Goal: Task Accomplishment & Management: Complete application form

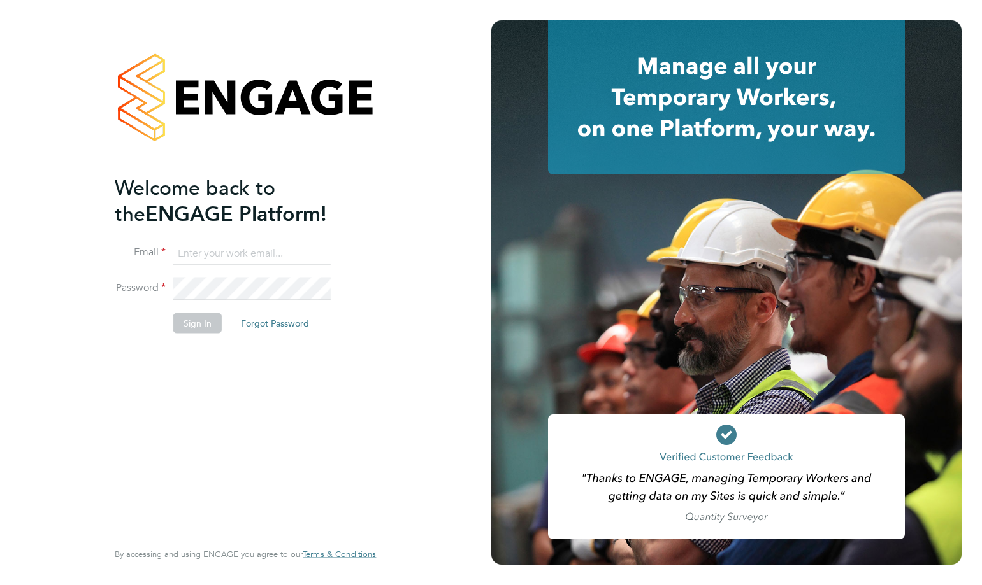
type input "[EMAIL_ADDRESS][PERSON_NAME][DOMAIN_NAME]"
click at [190, 324] on button "Sign In" at bounding box center [197, 323] width 48 height 20
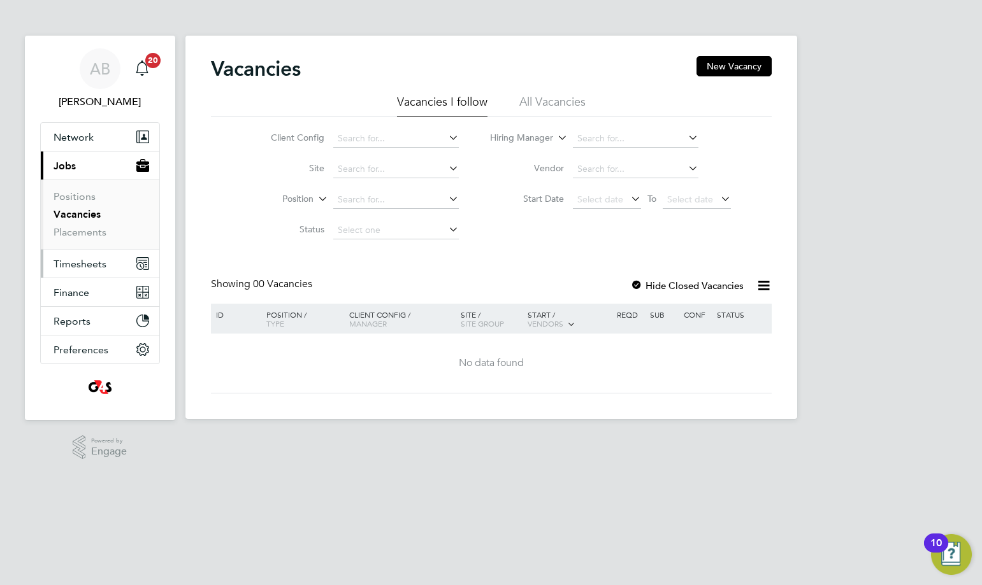
click at [80, 264] on span "Timesheets" at bounding box center [80, 264] width 53 height 12
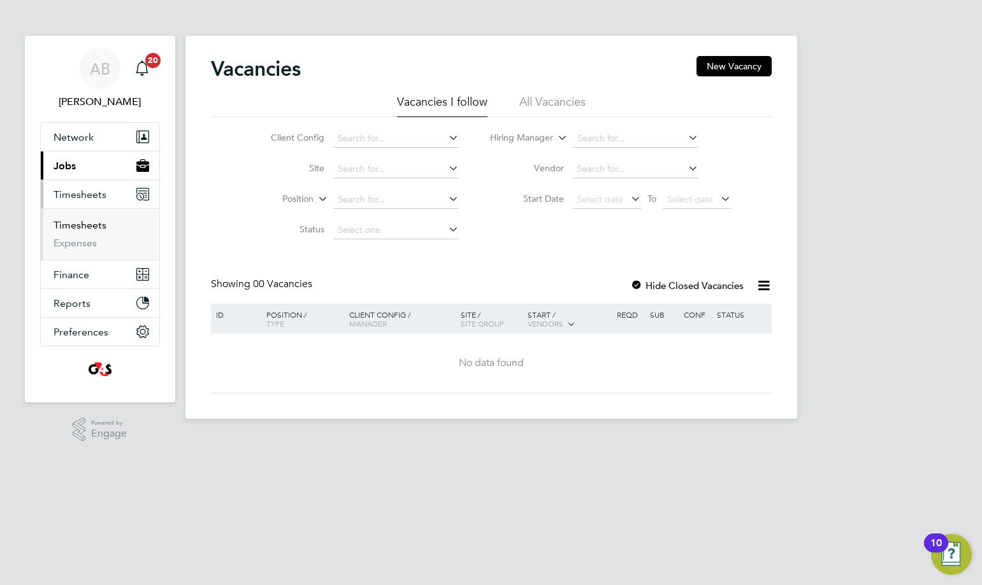
click at [78, 229] on link "Timesheets" at bounding box center [80, 225] width 53 height 12
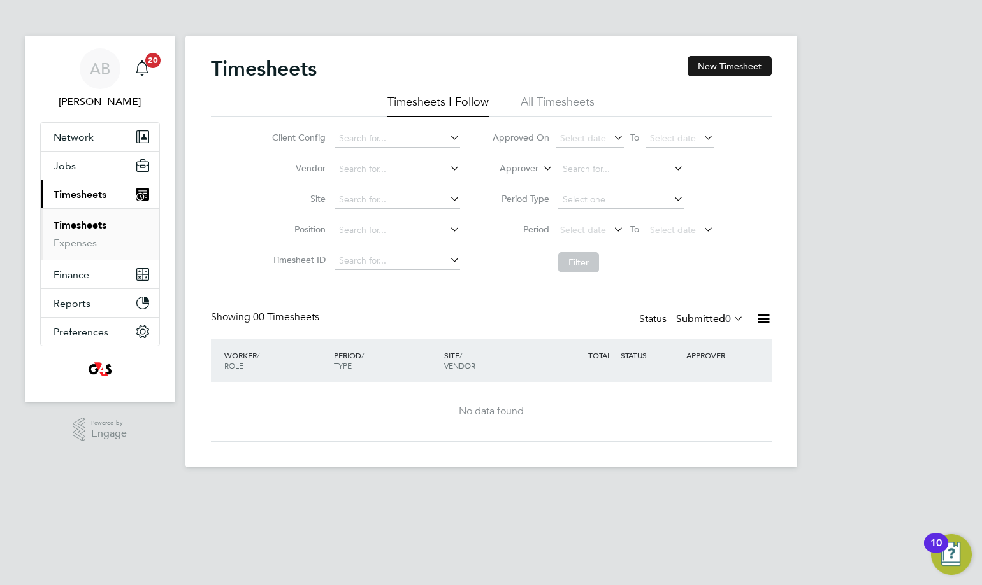
click at [719, 59] on button "New Timesheet" at bounding box center [729, 66] width 84 height 20
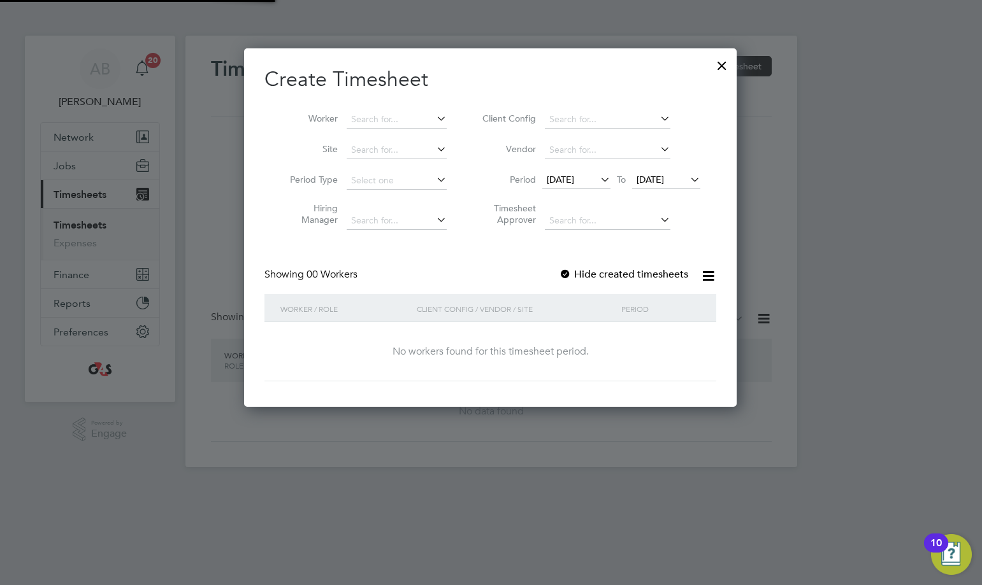
scroll to position [359, 493]
click at [574, 185] on span "[DATE]" at bounding box center [560, 179] width 27 height 11
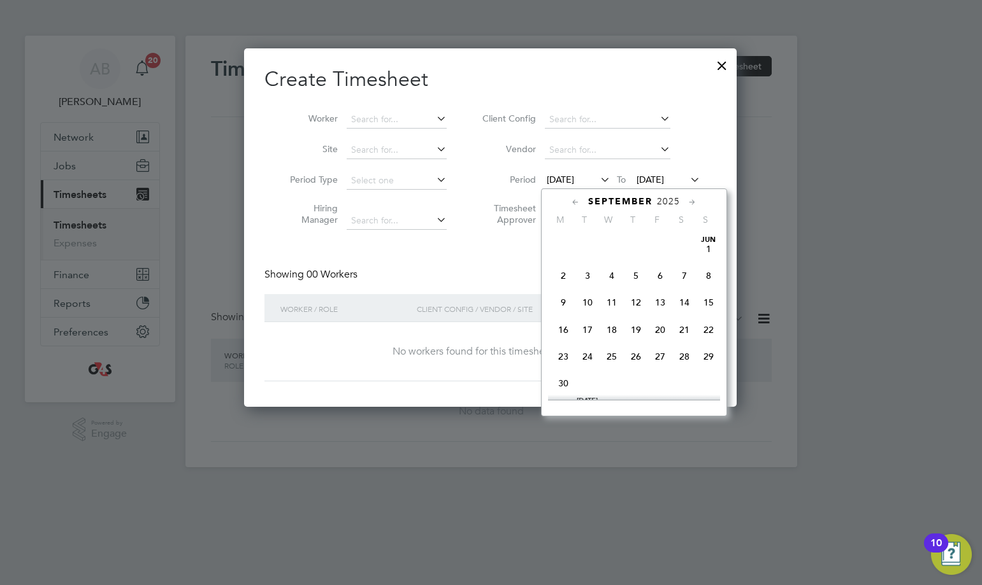
scroll to position [413, 0]
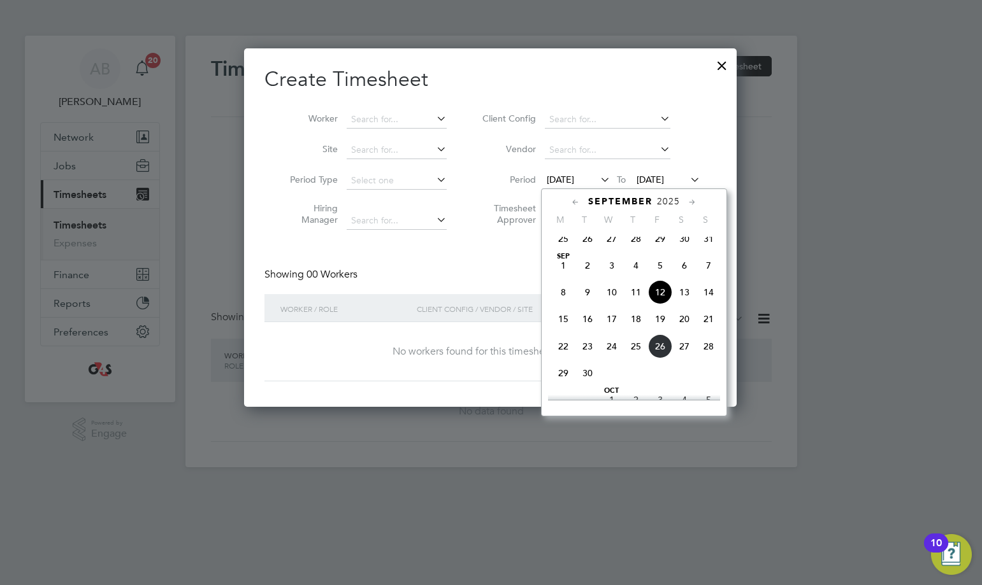
click at [566, 359] on span "22" at bounding box center [563, 346] width 24 height 24
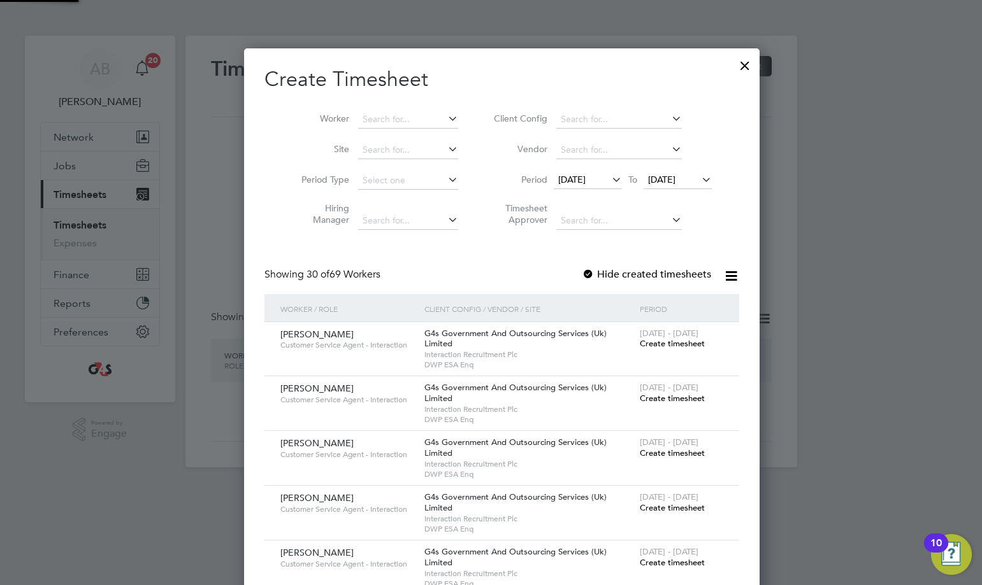
scroll to position [1981, 494]
click at [661, 183] on span "[DATE]" at bounding box center [661, 179] width 27 height 11
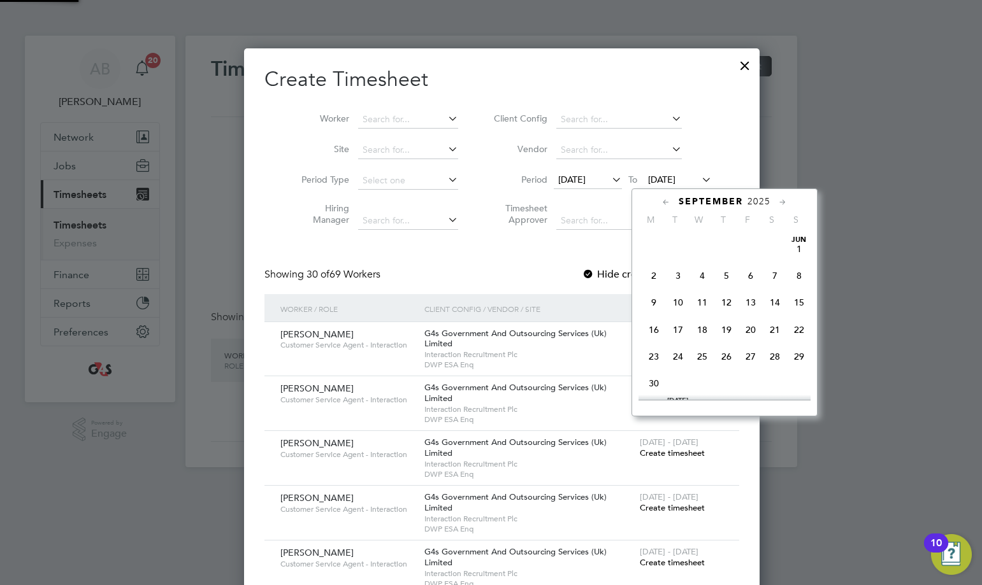
scroll to position [469, 0]
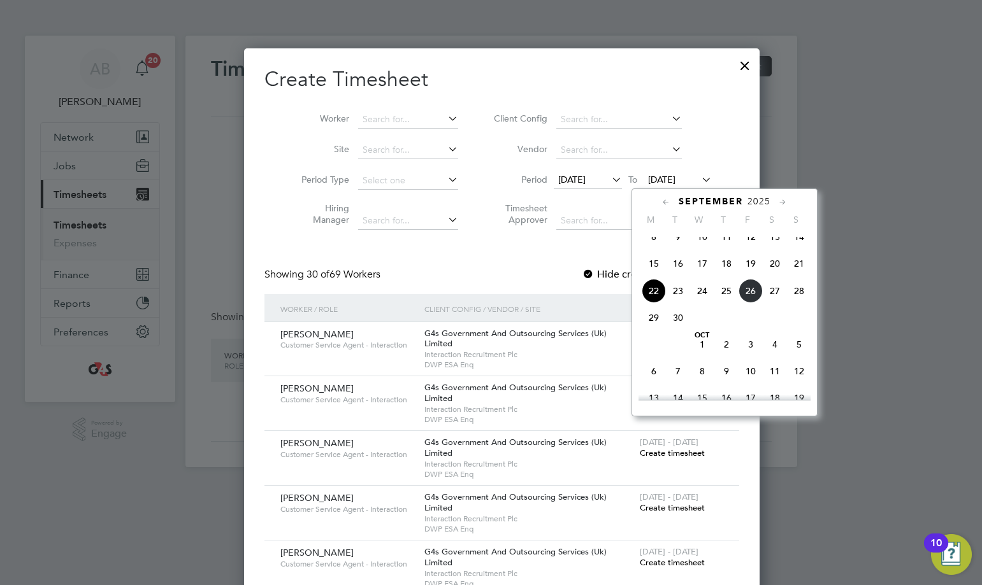
click at [801, 299] on span "28" at bounding box center [799, 291] width 24 height 24
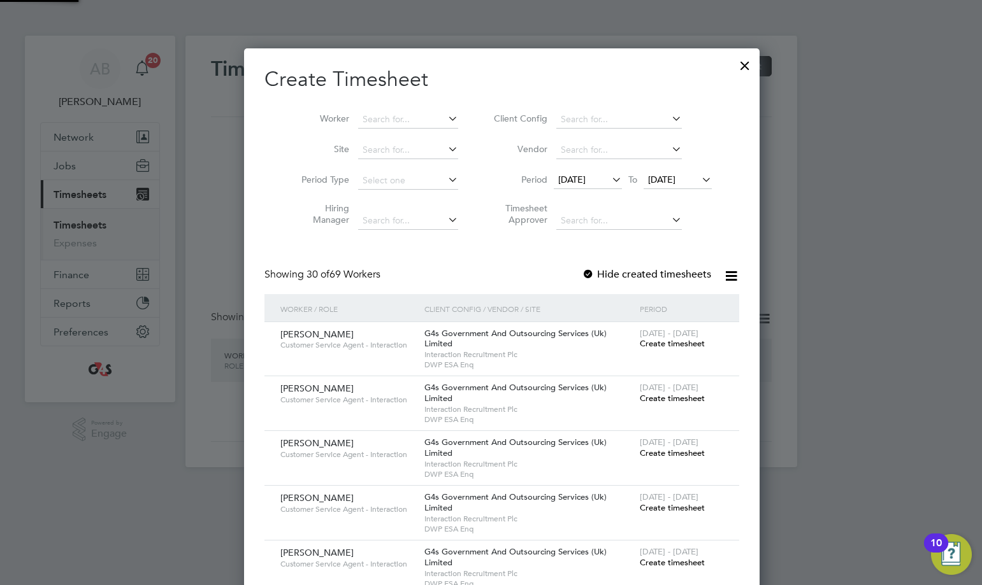
scroll to position [1981, 494]
click at [389, 119] on input at bounding box center [408, 120] width 100 height 18
click at [370, 152] on b "Ajmal" at bounding box center [363, 153] width 24 height 11
type input "[PERSON_NAME]"
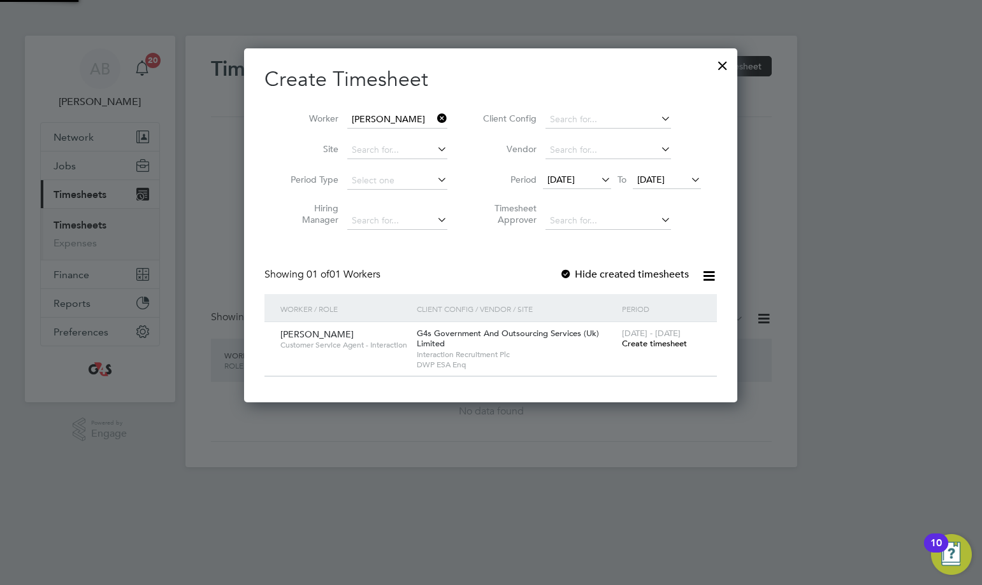
scroll to position [355, 494]
click at [570, 276] on div at bounding box center [565, 275] width 13 height 13
click at [630, 343] on span "Create timesheet" at bounding box center [654, 343] width 65 height 11
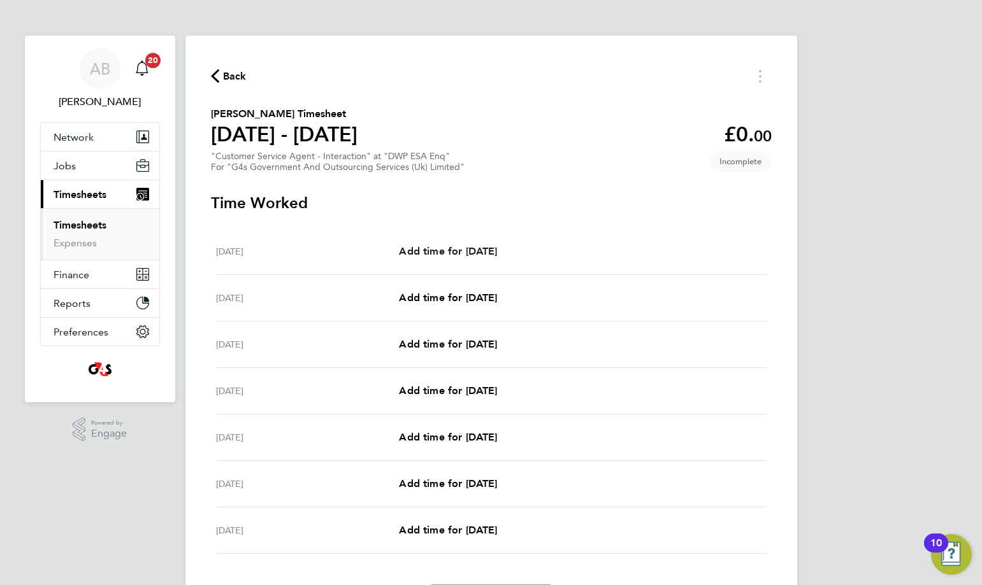
click at [464, 251] on span "Add time for [DATE]" at bounding box center [448, 251] width 98 height 12
select select "30"
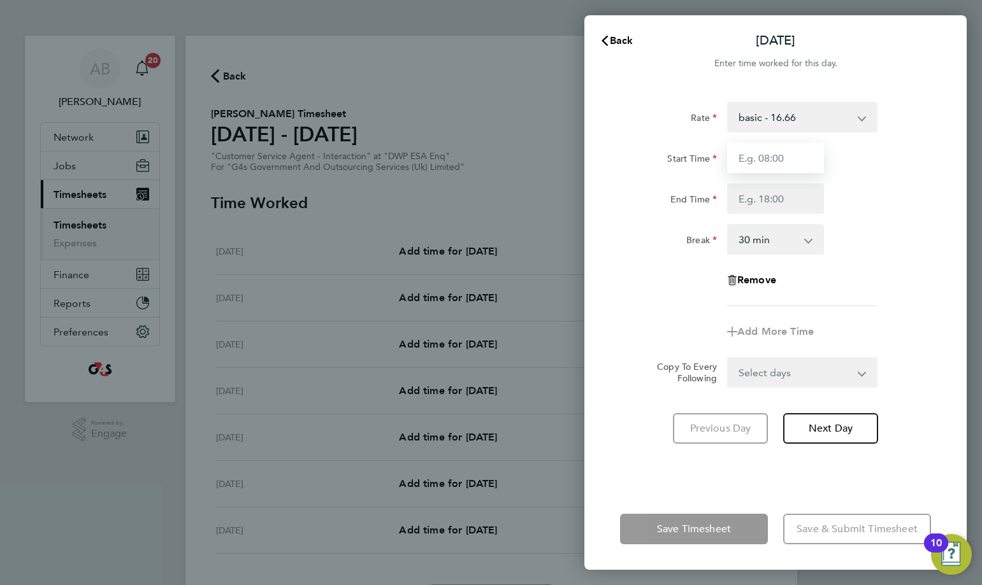
click at [776, 166] on input "Start Time" at bounding box center [775, 158] width 97 height 31
type input "07:45"
click at [781, 197] on input "End Time" at bounding box center [775, 198] width 97 height 31
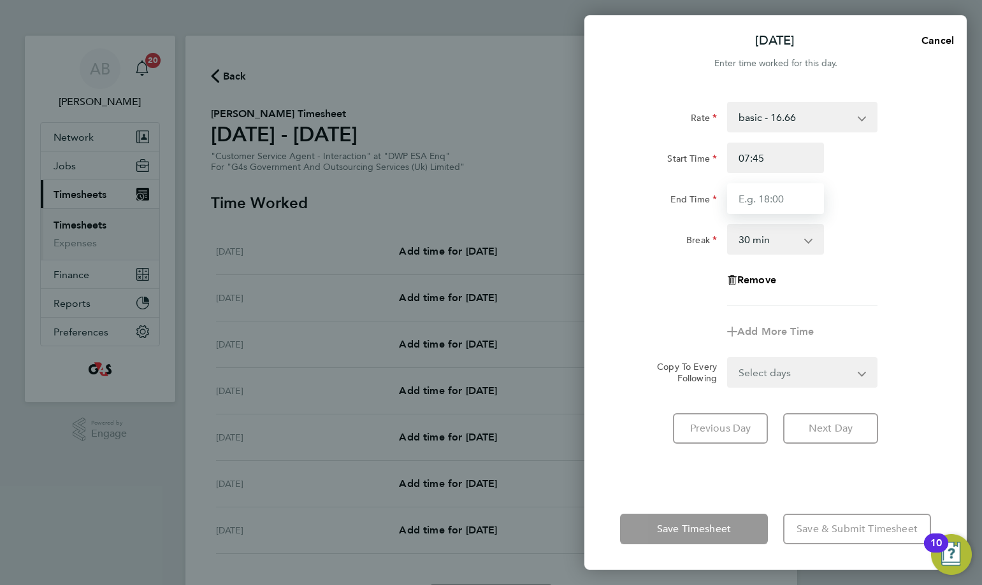
type input "15:45"
click at [767, 375] on form "Rate basic - 16.66 Bank Holiday Sick Annual Leave x2 - 32.79 System Issue Not P…" at bounding box center [775, 245] width 311 height 286
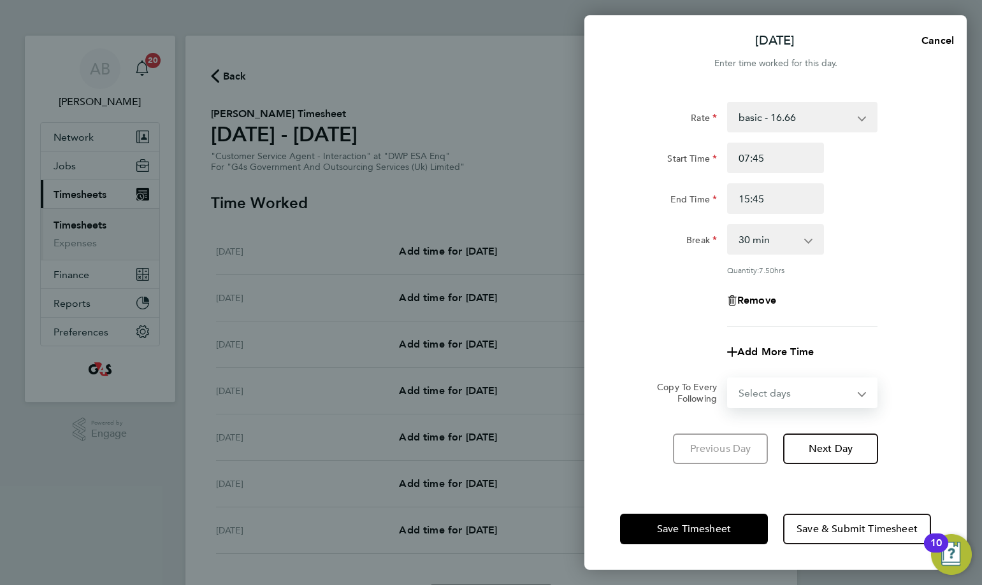
select select "WEEKDAY"
click at [728, 379] on select "Select days Day Weekday (Mon-Fri) Weekend (Sat-Sun) [DATE] [DATE] [DATE] [DATE]…" at bounding box center [795, 393] width 134 height 28
select select "[DATE]"
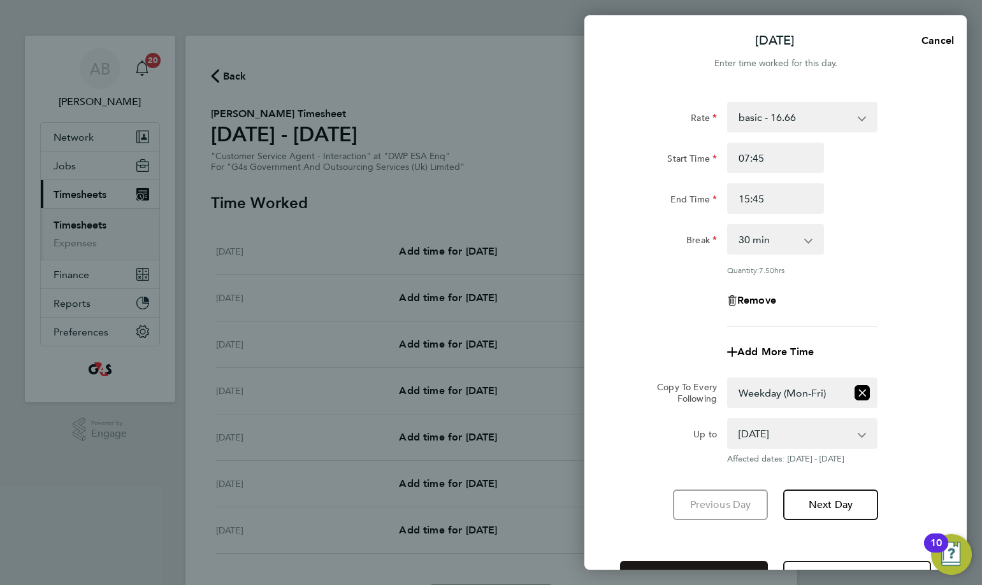
click at [709, 566] on button "Save Timesheet" at bounding box center [694, 576] width 148 height 31
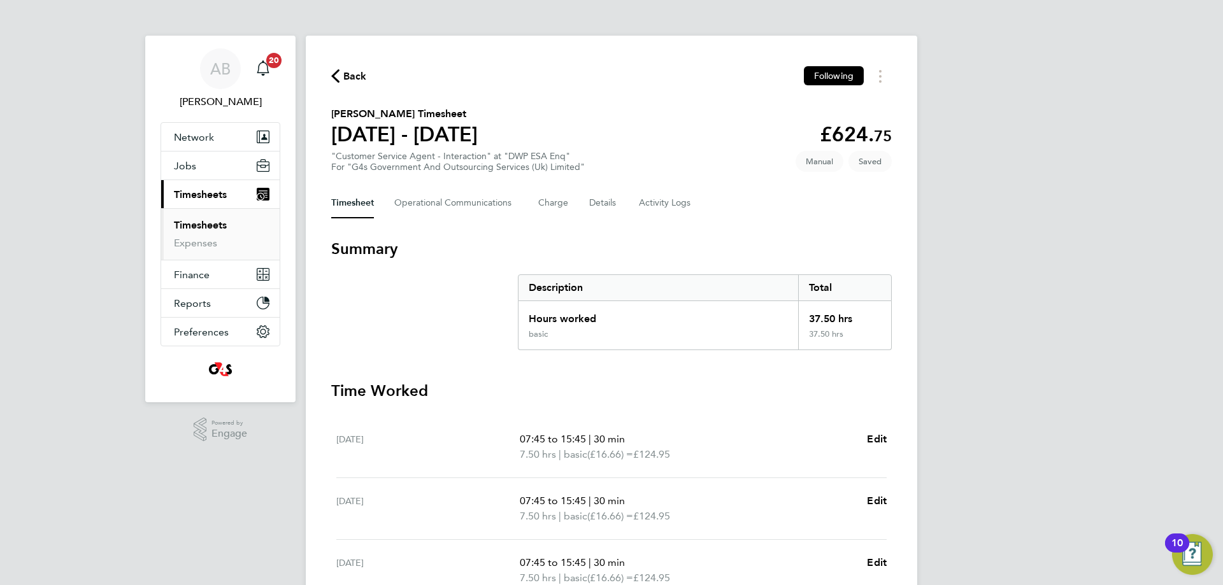
click at [359, 75] on span "Back" at bounding box center [355, 76] width 24 height 15
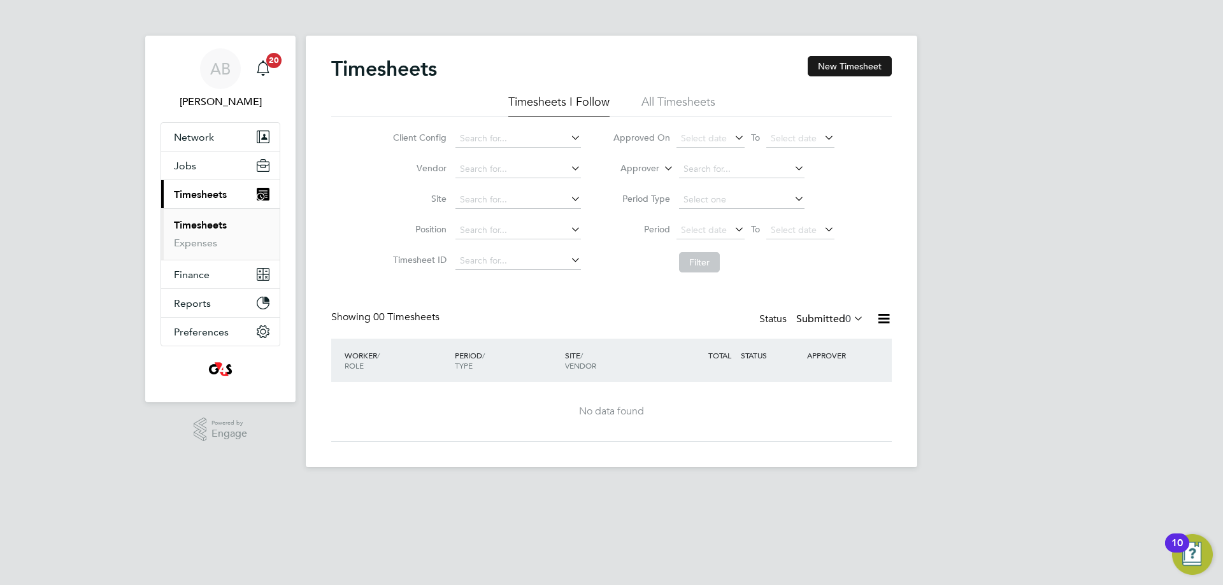
click at [838, 64] on button "New Timesheet" at bounding box center [850, 66] width 84 height 20
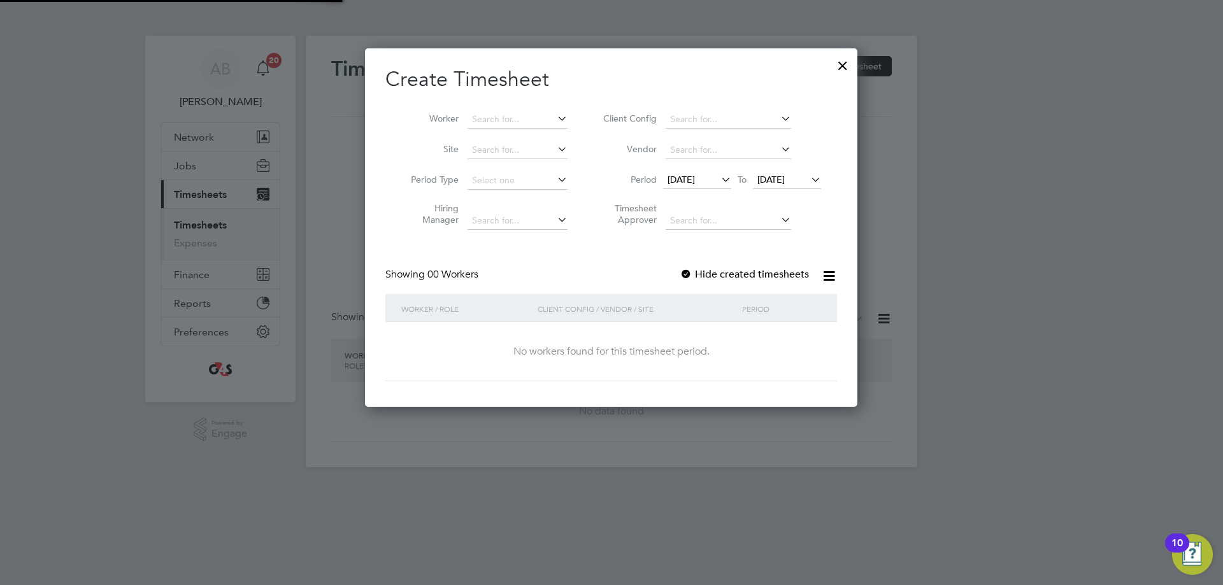
scroll to position [359, 493]
click at [680, 181] on span "[DATE]" at bounding box center [681, 179] width 27 height 11
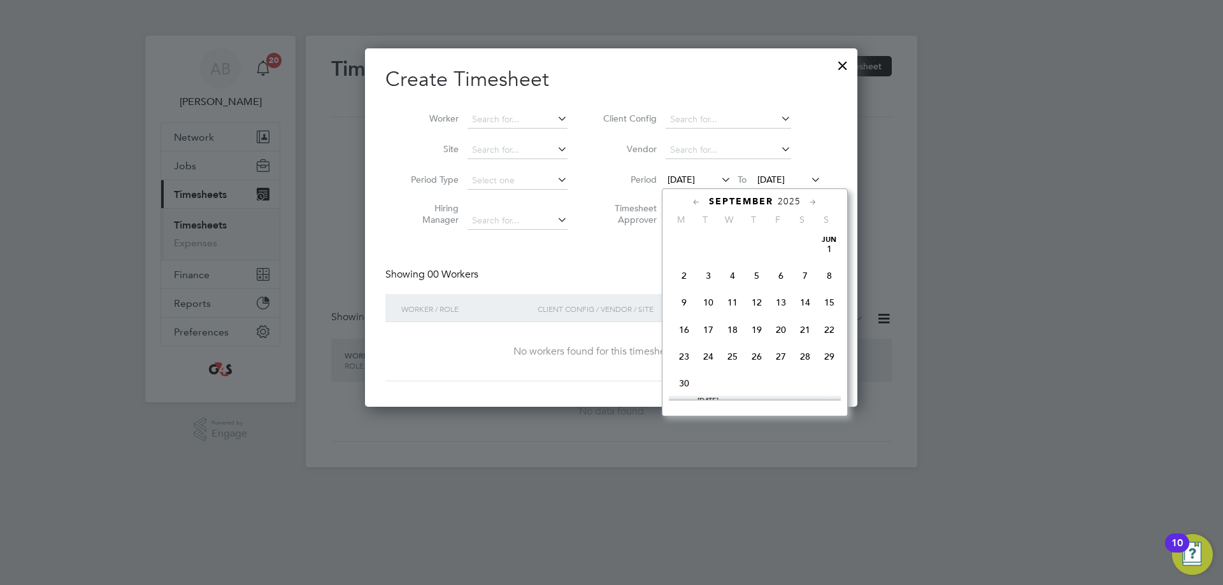
scroll to position [413, 0]
click at [686, 357] on span "22" at bounding box center [684, 346] width 24 height 24
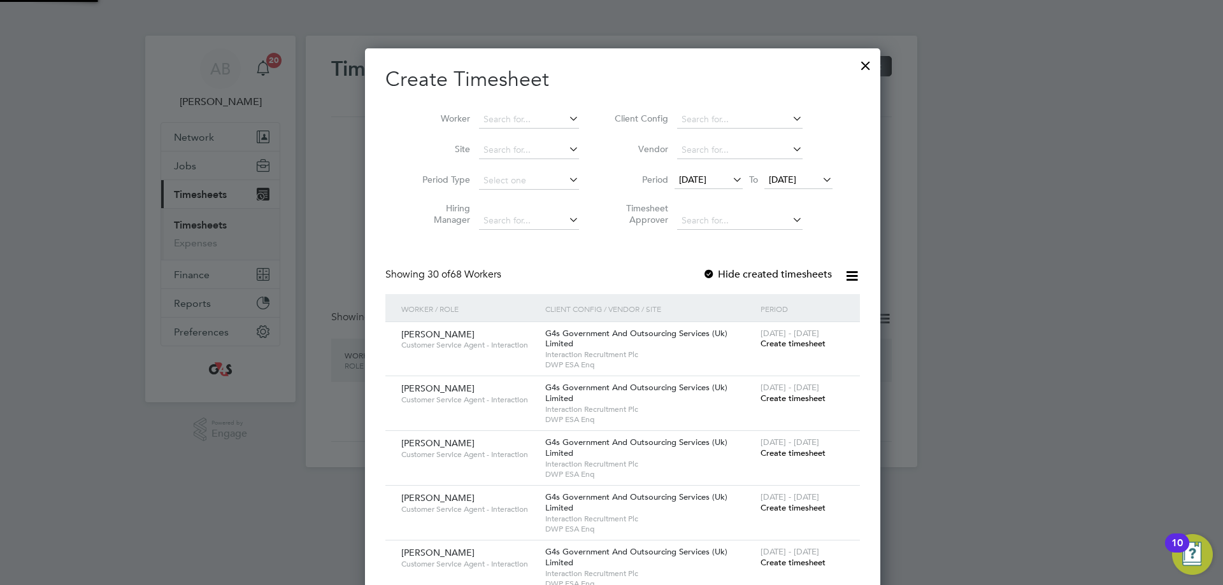
scroll to position [1981, 494]
click at [774, 182] on span "[DATE]" at bounding box center [782, 179] width 27 height 11
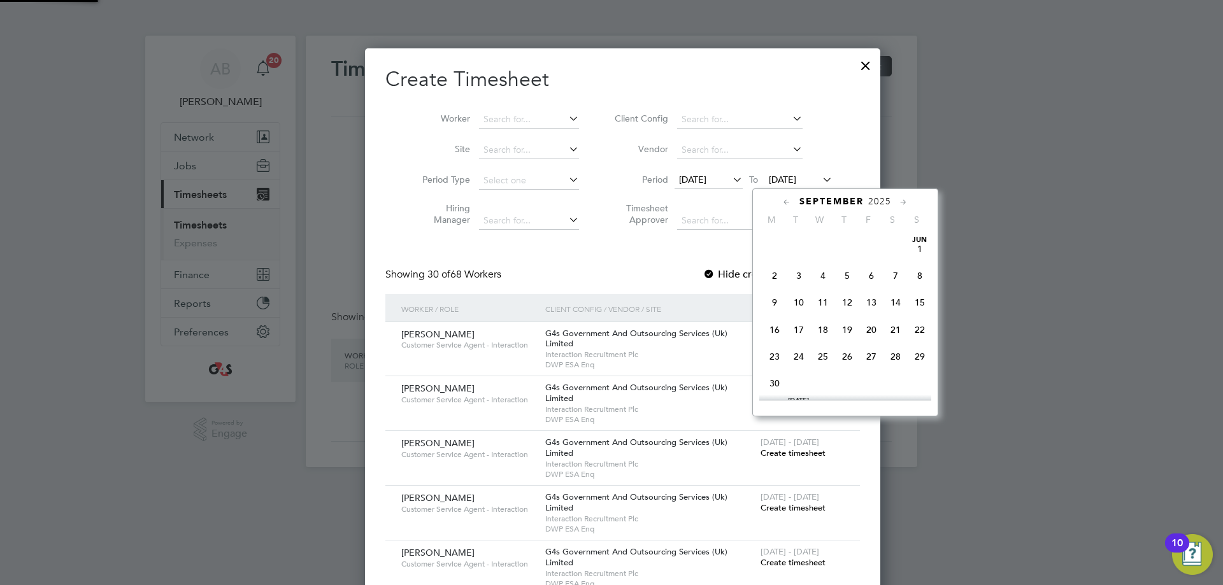
scroll to position [469, 0]
click at [917, 303] on span "28" at bounding box center [920, 291] width 24 height 24
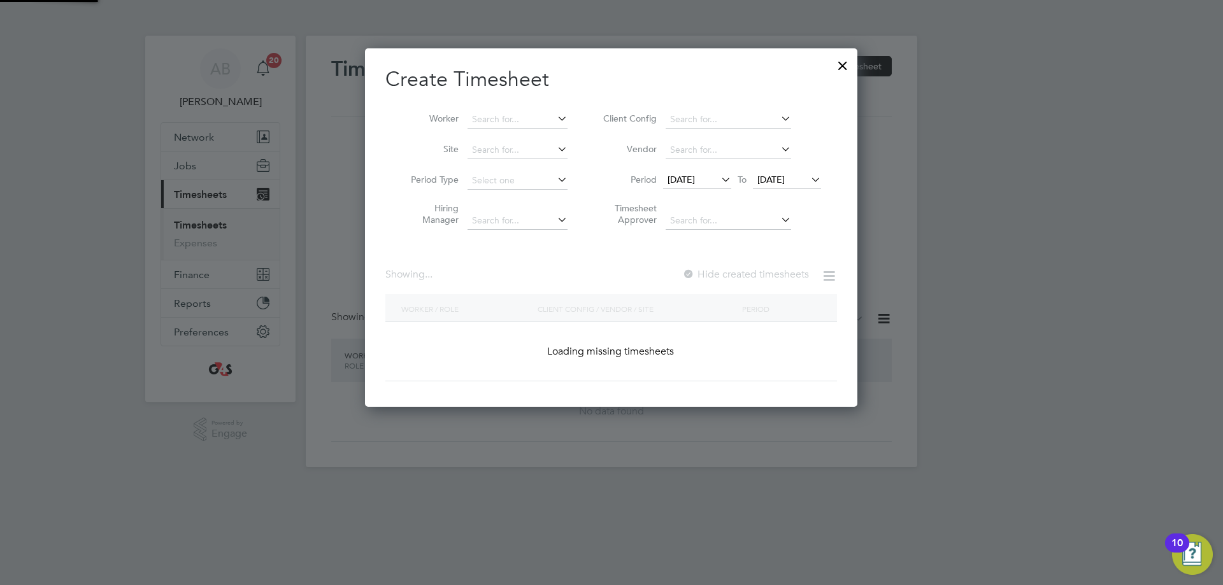
scroll to position [1981, 494]
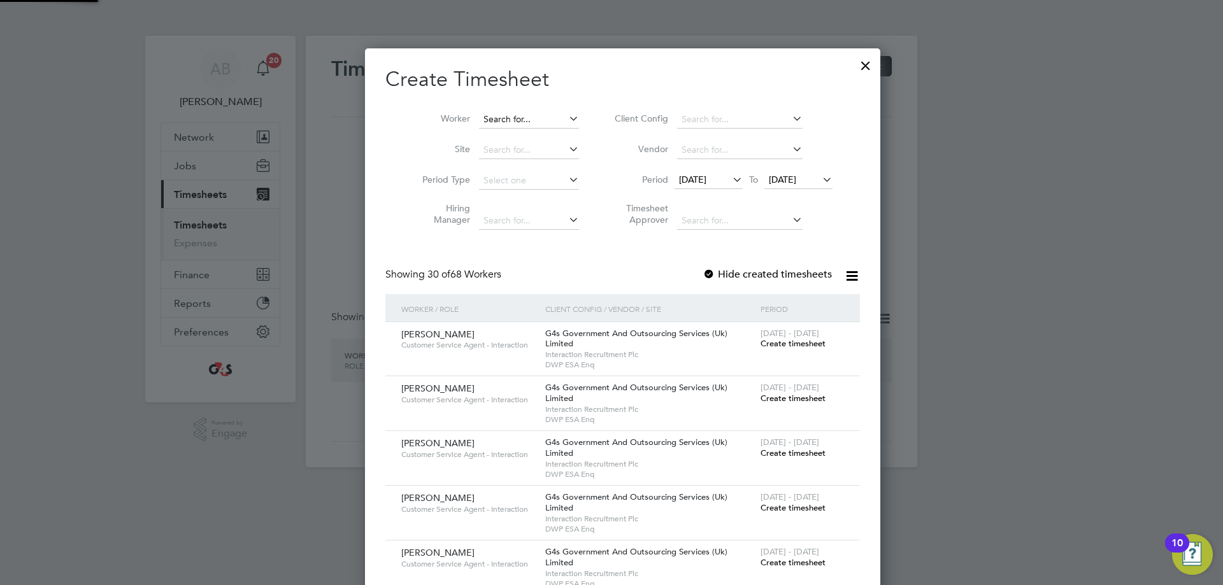
click at [515, 120] on input at bounding box center [529, 120] width 100 height 18
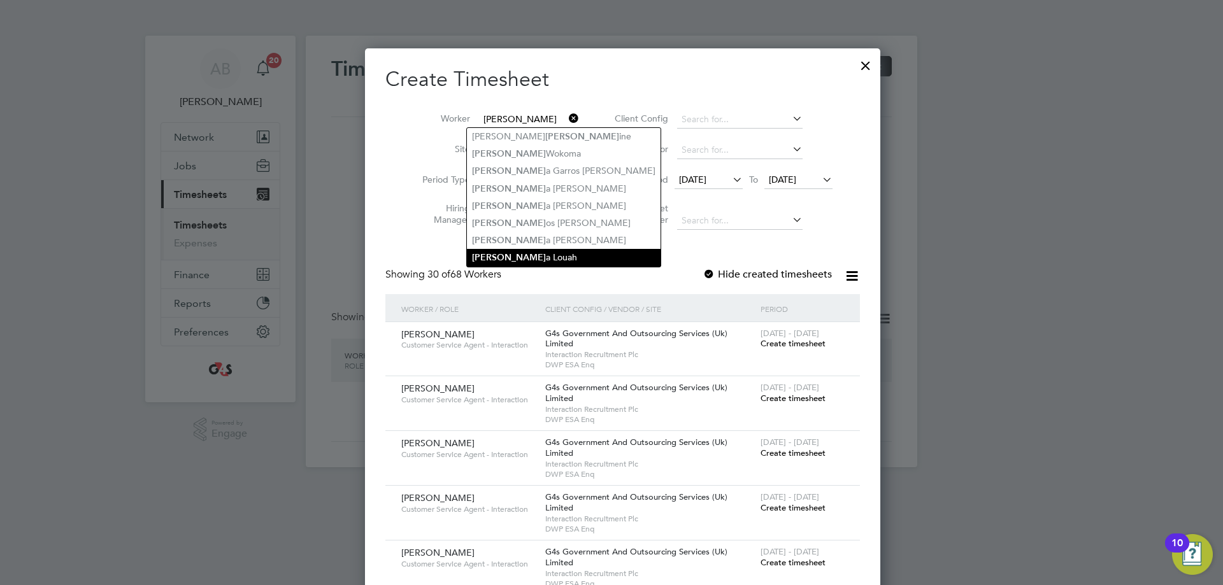
click at [497, 249] on li "[PERSON_NAME]" at bounding box center [564, 257] width 194 height 17
type input "[PERSON_NAME]"
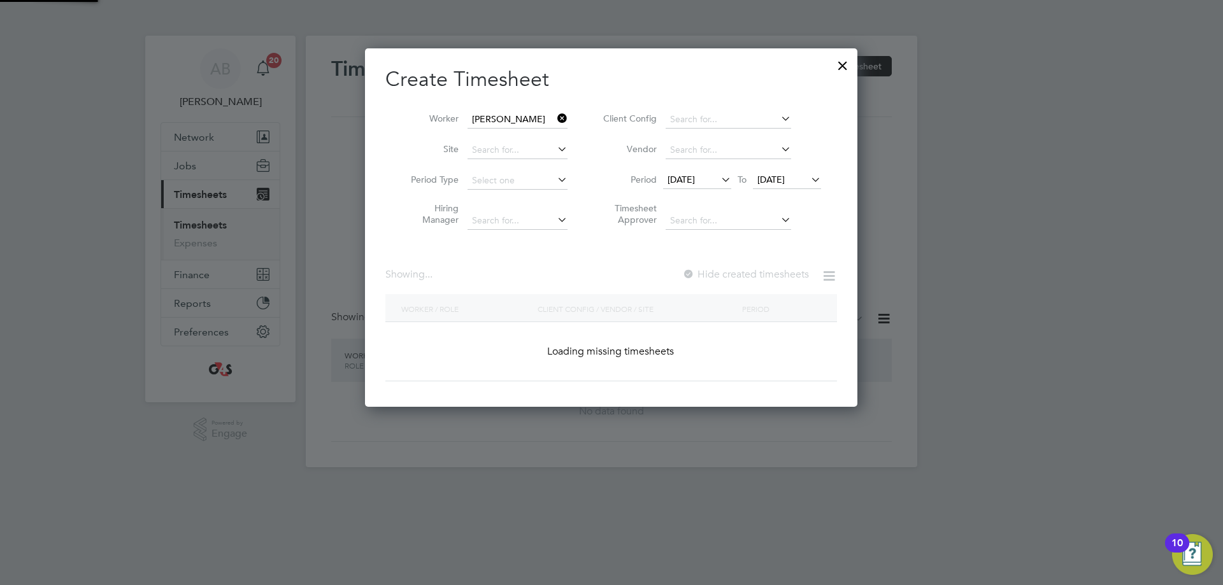
scroll to position [355, 494]
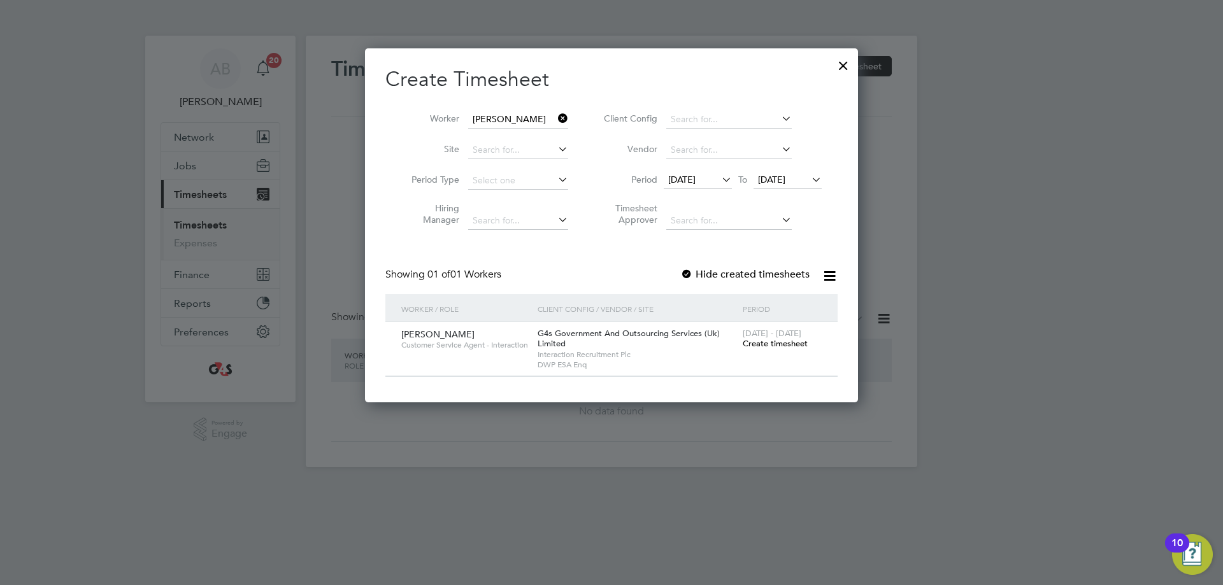
click at [781, 344] on span "Create timesheet" at bounding box center [775, 343] width 65 height 11
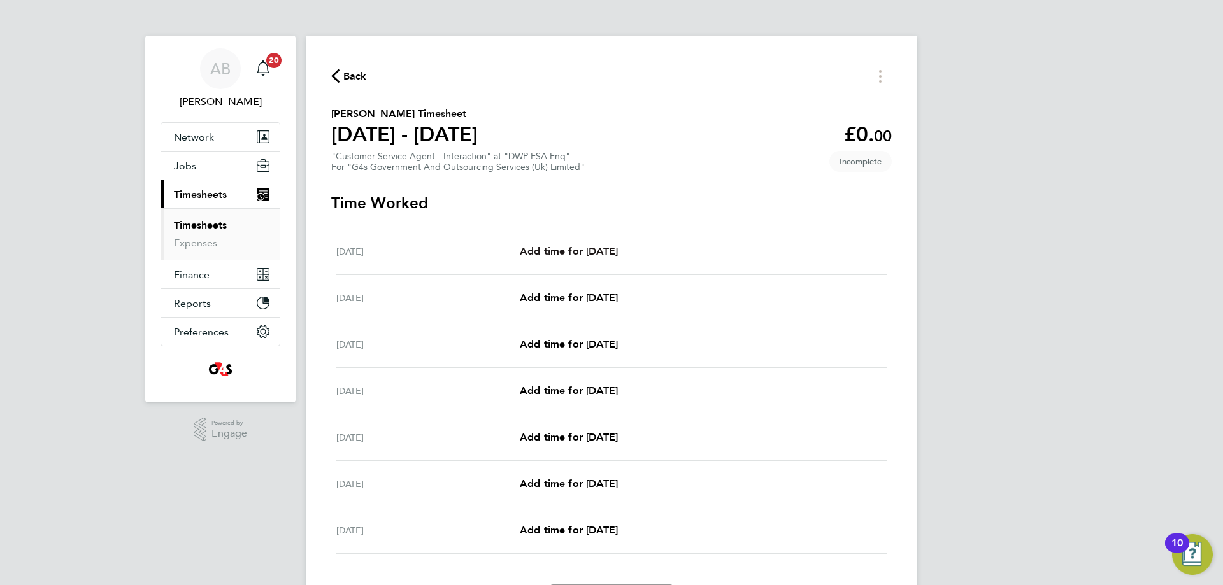
click at [576, 252] on span "Add time for [DATE]" at bounding box center [569, 251] width 98 height 12
select select "30"
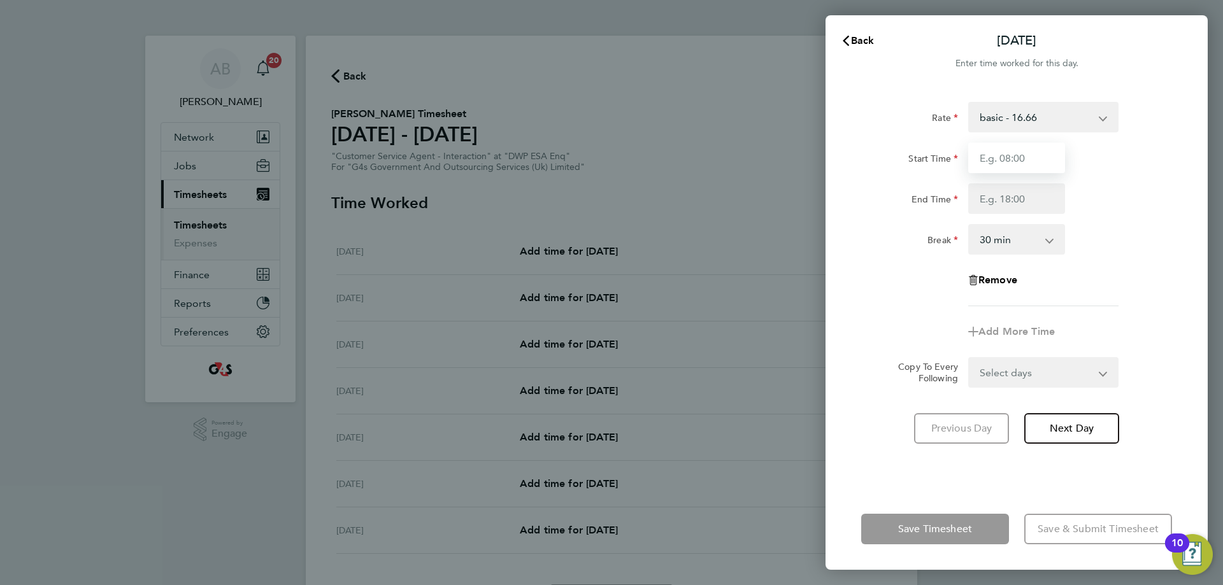
click at [981, 156] on input "Start Time" at bounding box center [1016, 158] width 97 height 31
type input "07:45"
click at [981, 198] on input "End Time" at bounding box center [1016, 198] width 97 height 31
type input "15:00"
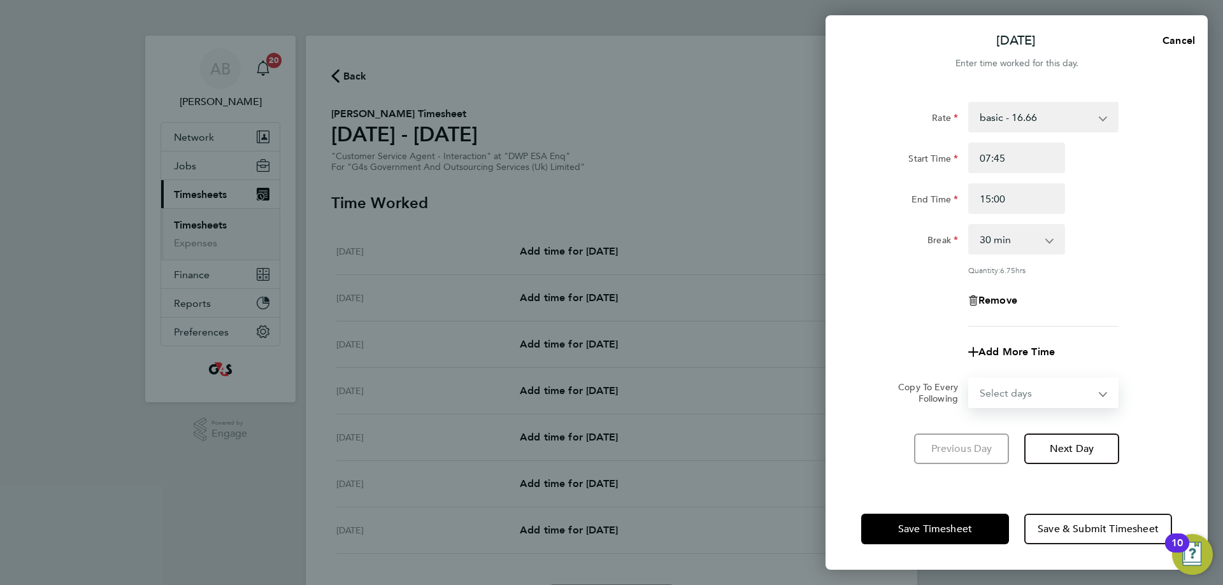
click at [981, 376] on form "Rate basic - 16.66 Annual Leave Sick Bank Holiday System Issue Not Paid System …" at bounding box center [1016, 255] width 311 height 306
select select "WEEKDAY"
click at [970, 379] on select "Select days Day Weekday (Mon-Fri) Weekend (Sat-Sun) [DATE] [DATE] [DATE] [DATE]…" at bounding box center [1037, 393] width 134 height 28
select select "[DATE]"
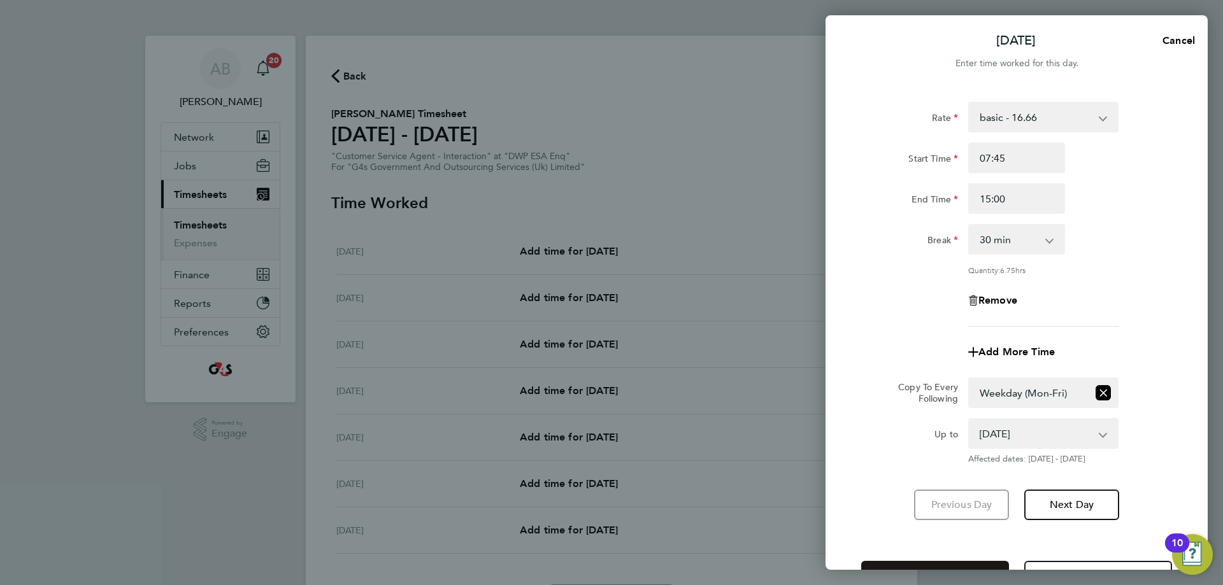
click at [945, 566] on button "Save Timesheet" at bounding box center [935, 576] width 148 height 31
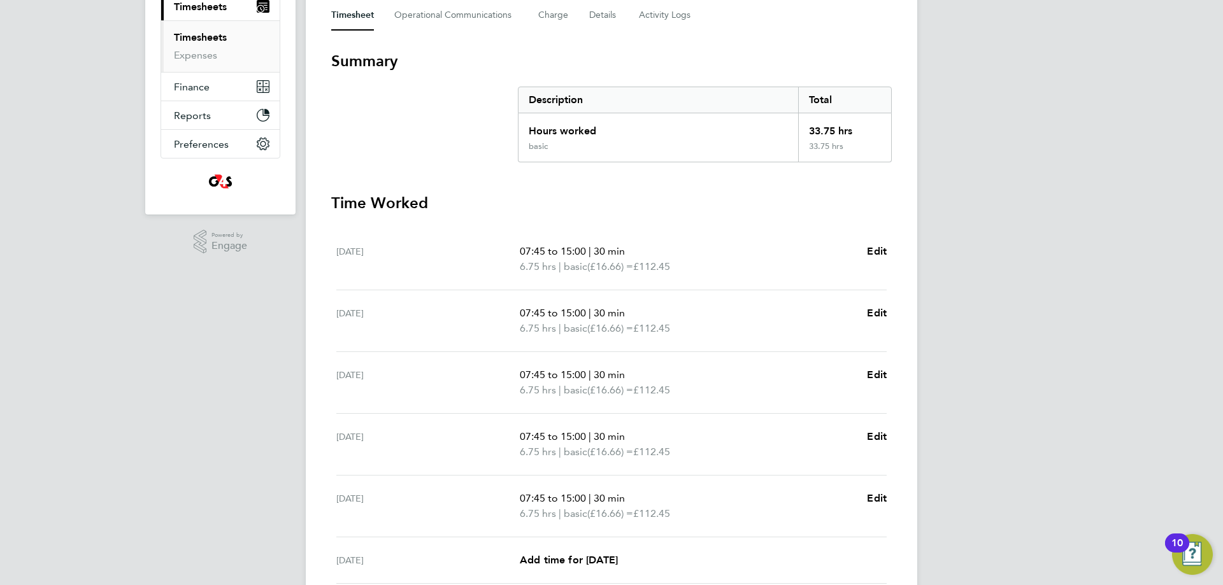
scroll to position [191, 0]
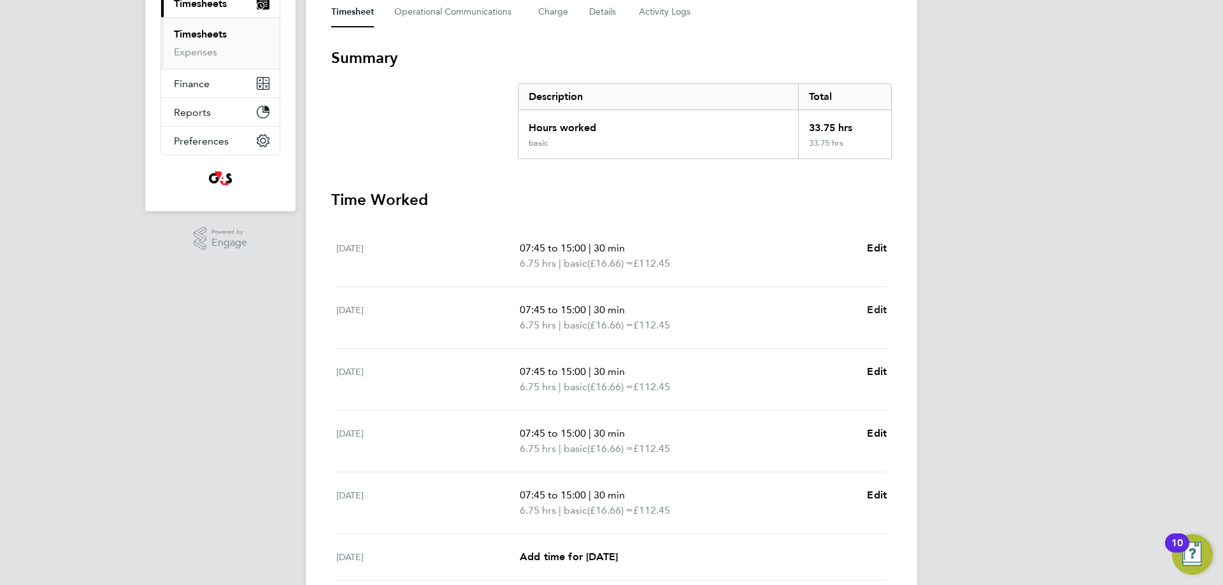
click at [884, 309] on span "Edit" at bounding box center [877, 310] width 20 height 12
select select "30"
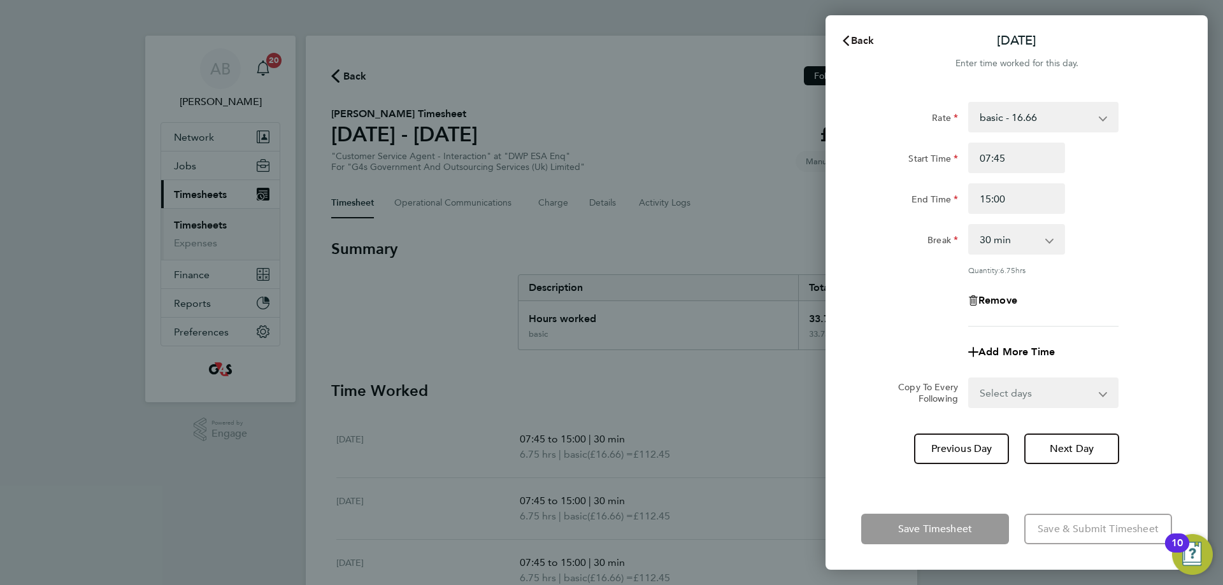
click at [856, 41] on span "Back" at bounding box center [863, 40] width 24 height 12
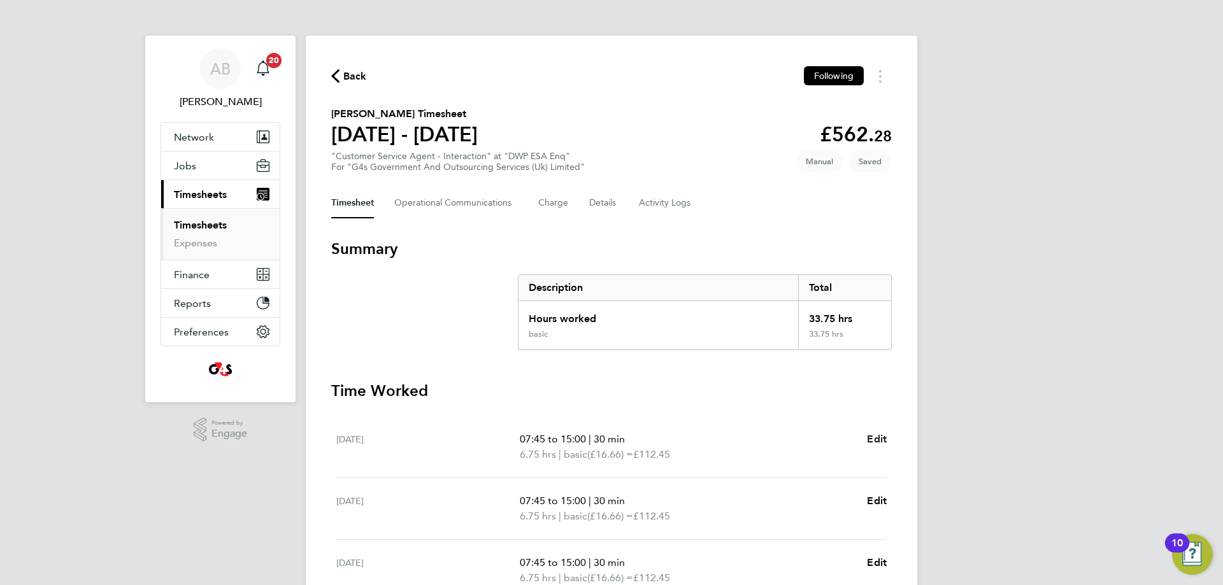
click at [879, 441] on span "Edit" at bounding box center [877, 439] width 20 height 12
select select "30"
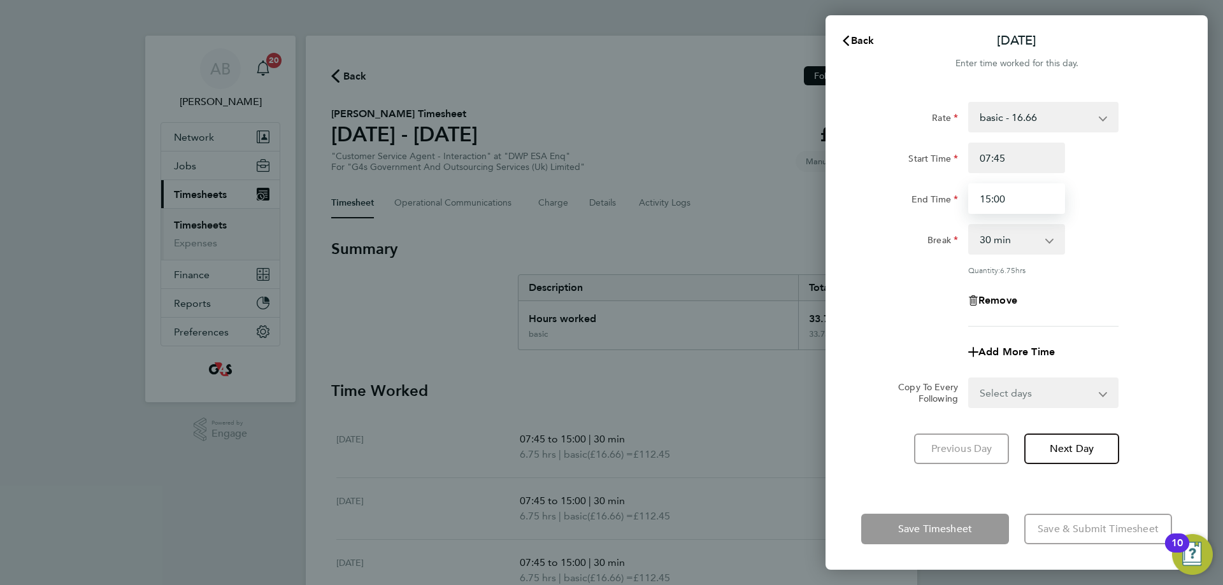
drag, startPoint x: 1020, startPoint y: 201, endPoint x: 894, endPoint y: 208, distance: 126.3
click at [875, 201] on div "End Time 15:00" at bounding box center [1016, 198] width 321 height 31
type input "16:15"
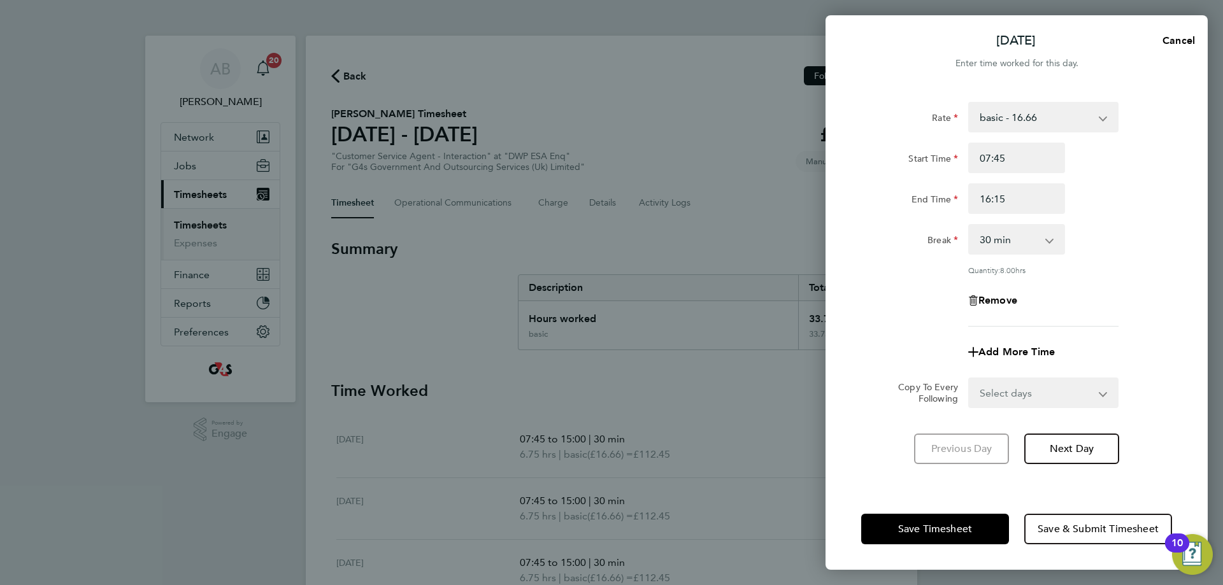
click at [947, 524] on app-form-button "Save Timesheet" at bounding box center [938, 529] width 155 height 31
click at [963, 526] on span "Save Timesheet" at bounding box center [935, 529] width 74 height 13
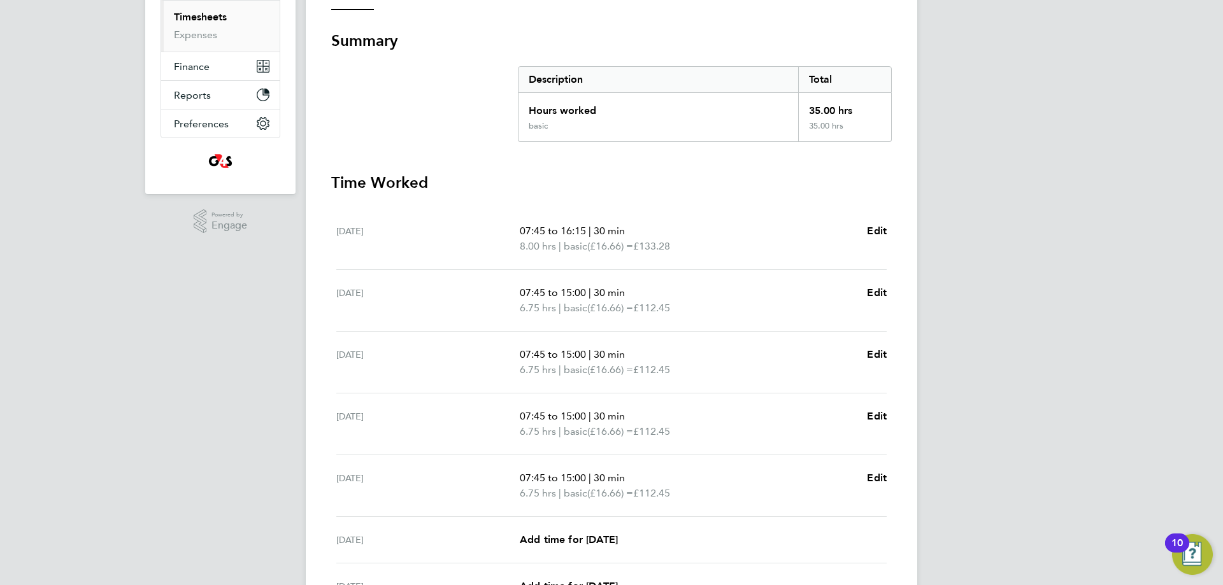
scroll to position [319, 0]
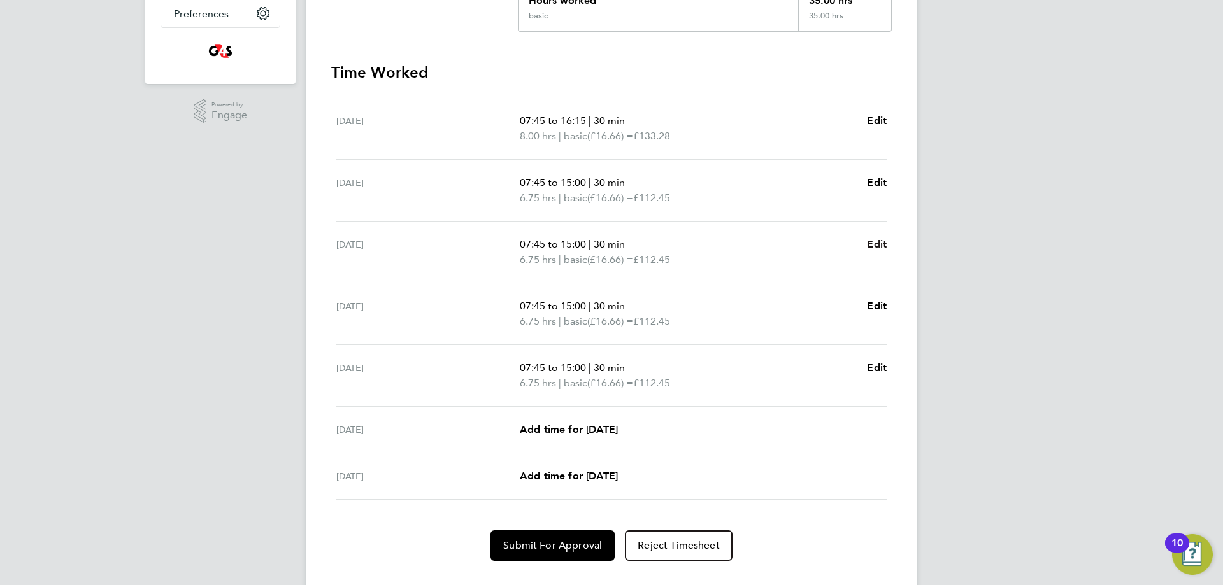
click at [879, 245] on span "Edit" at bounding box center [877, 244] width 20 height 12
select select "30"
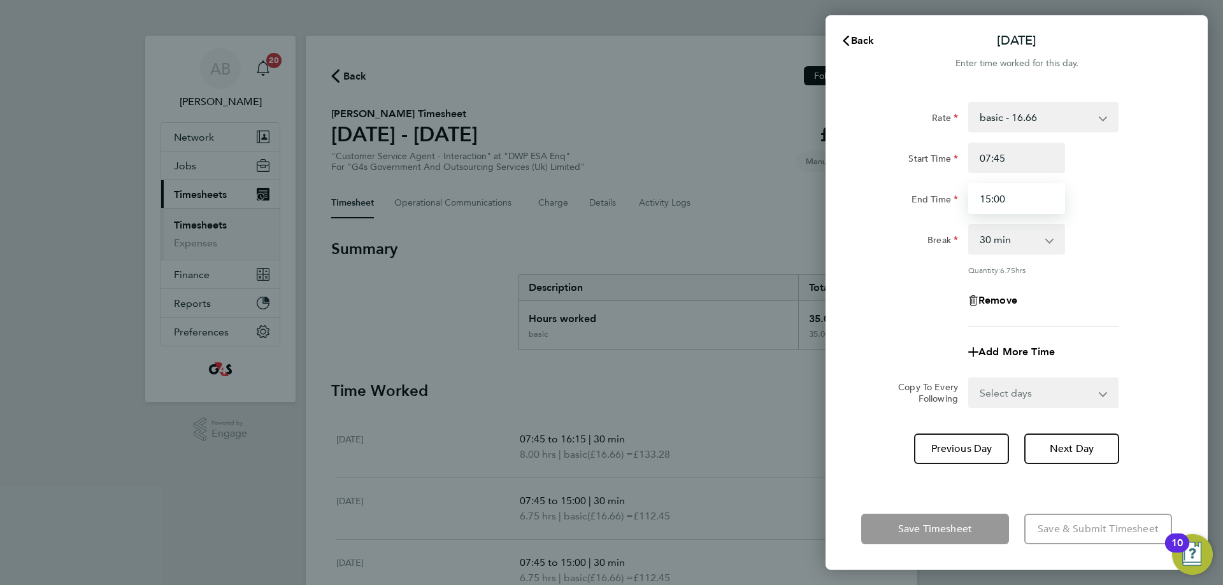
drag, startPoint x: 989, startPoint y: 199, endPoint x: 942, endPoint y: 201, distance: 47.8
click at [942, 201] on div "End Time 15:00" at bounding box center [1016, 198] width 321 height 31
type input "16:30"
click at [955, 538] on app-form-button "Save Timesheet" at bounding box center [938, 529] width 155 height 31
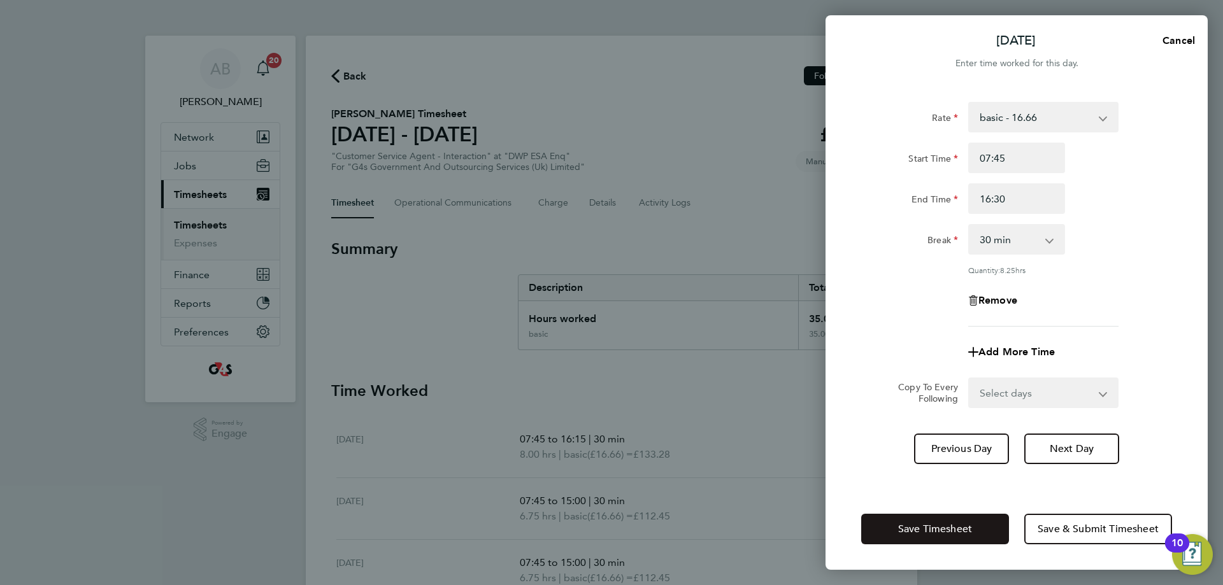
click at [955, 540] on button "Save Timesheet" at bounding box center [935, 529] width 148 height 31
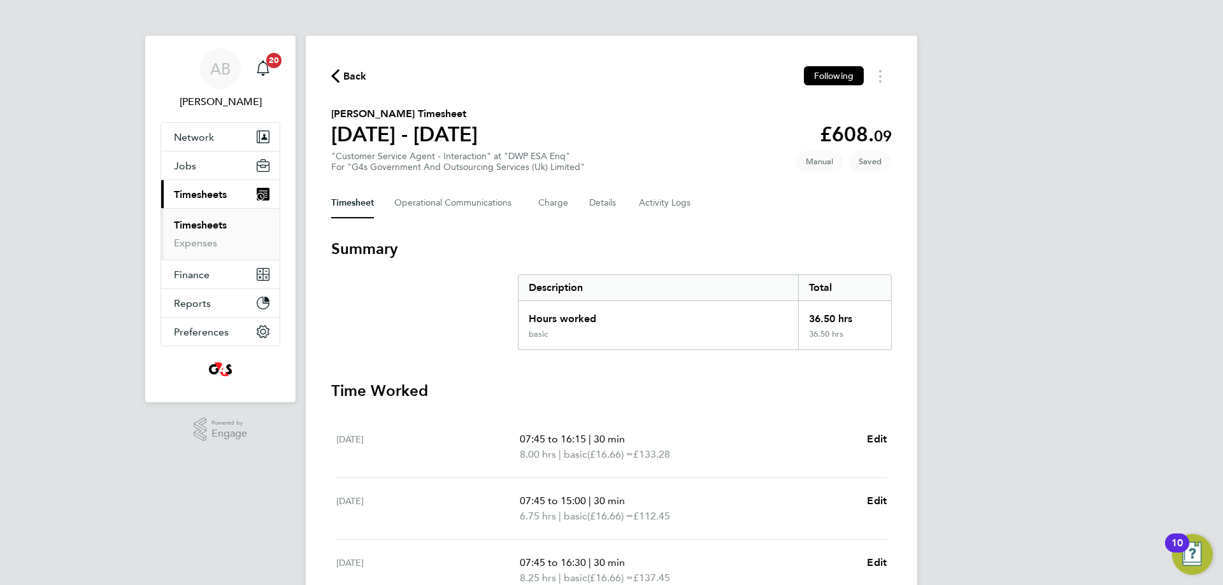
scroll to position [255, 0]
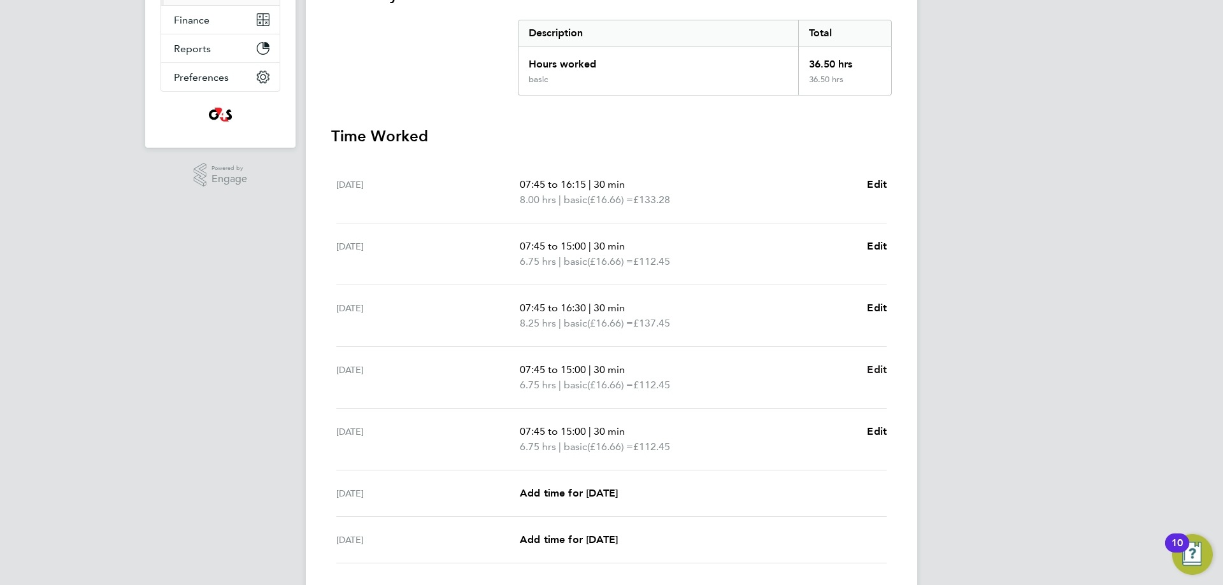
click at [877, 371] on span "Edit" at bounding box center [877, 370] width 20 height 12
select select "30"
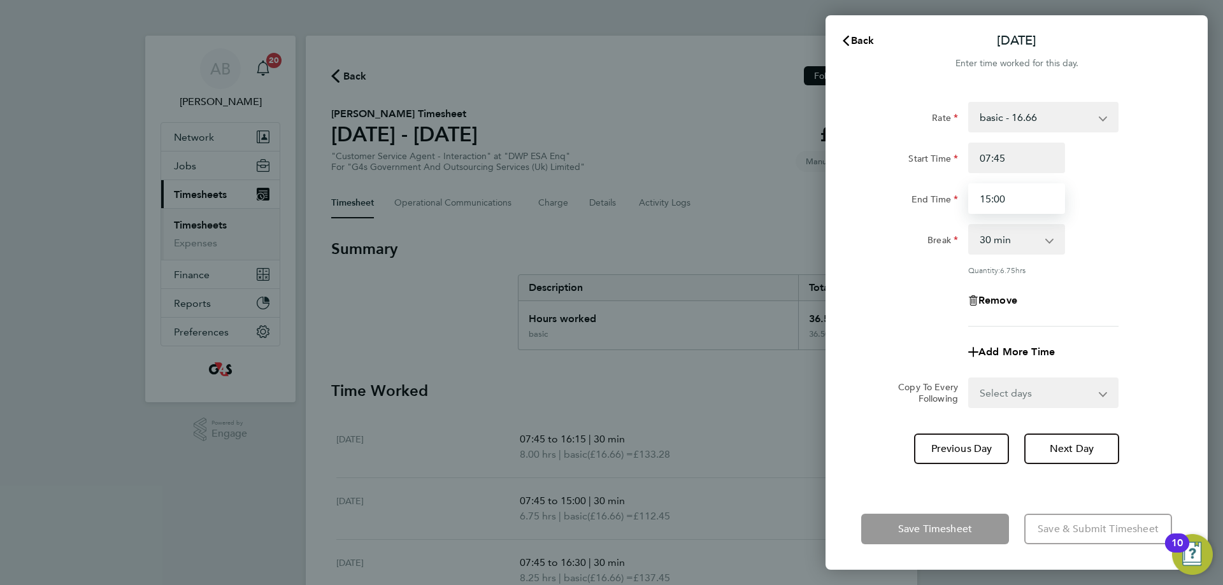
drag, startPoint x: 1020, startPoint y: 204, endPoint x: 969, endPoint y: 191, distance: 52.5
click at [933, 185] on div "End Time 15:00" at bounding box center [1016, 198] width 321 height 31
type input "16:00"
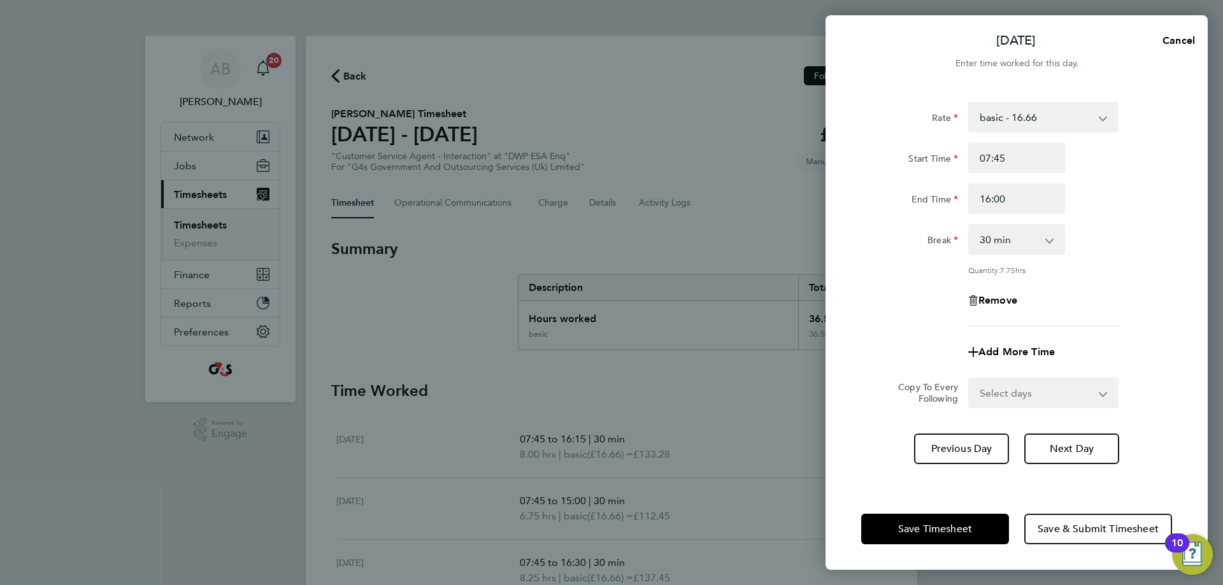
click at [944, 536] on app-form-button "Save Timesheet" at bounding box center [938, 529] width 155 height 31
click at [933, 529] on span "Save Timesheet" at bounding box center [935, 529] width 74 height 13
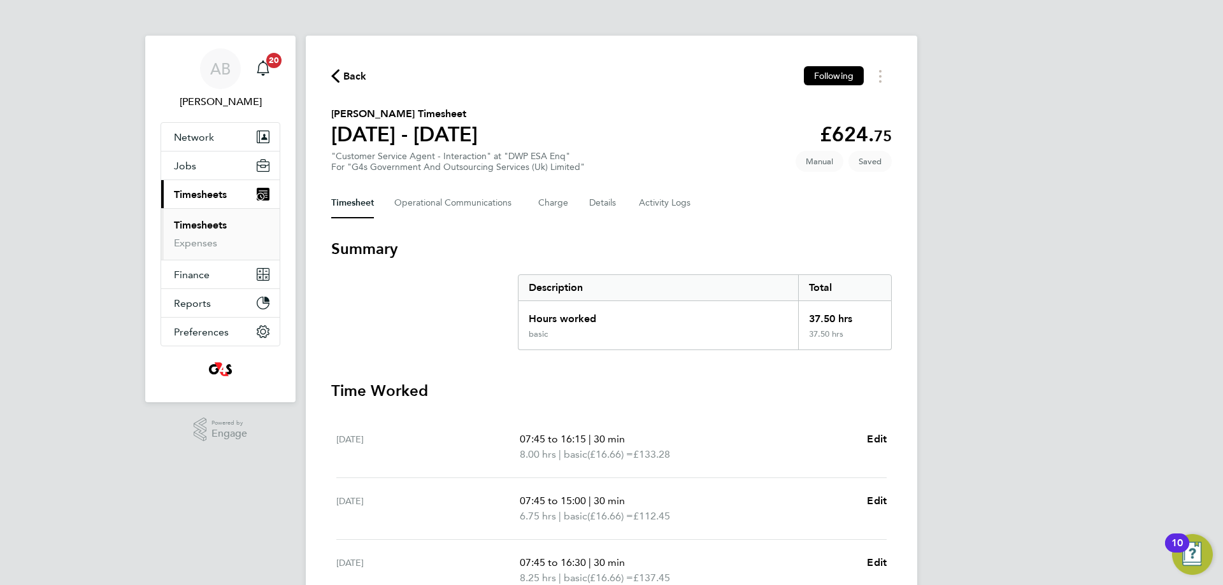
click at [347, 73] on span "Back" at bounding box center [355, 76] width 24 height 15
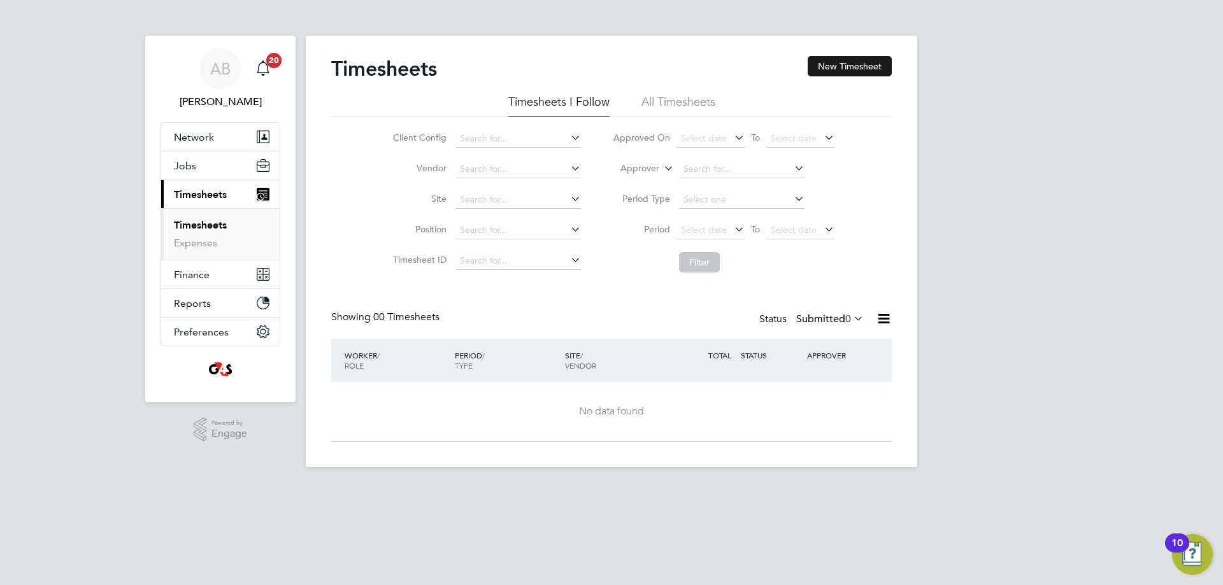
click at [865, 71] on button "New Timesheet" at bounding box center [850, 66] width 84 height 20
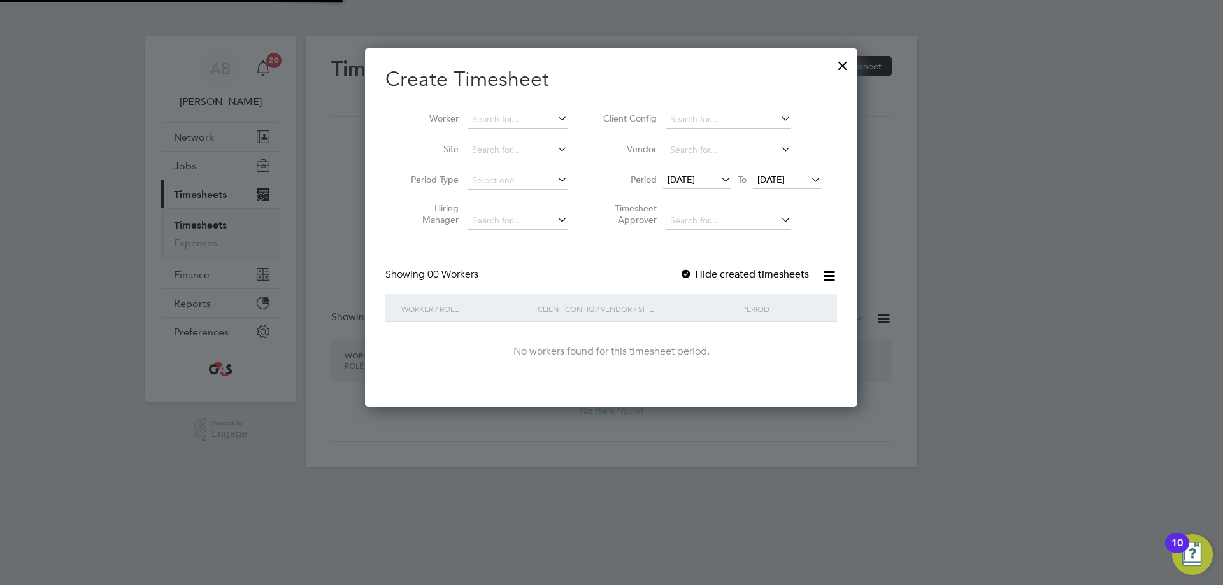
scroll to position [359, 493]
click at [675, 177] on span "[DATE]" at bounding box center [681, 179] width 27 height 11
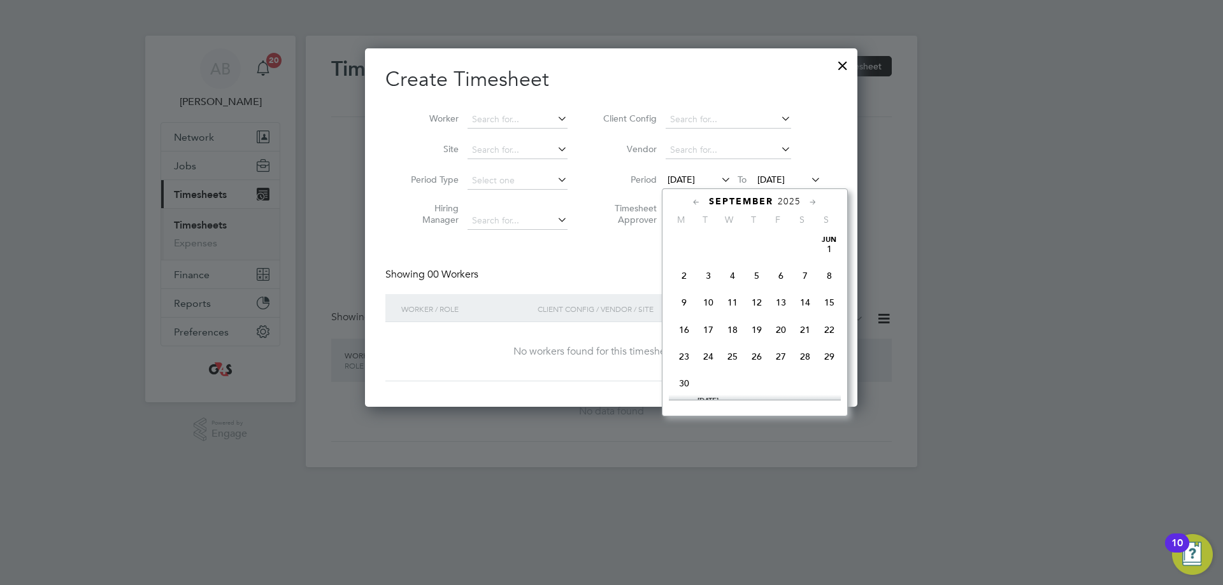
scroll to position [413, 0]
click at [687, 352] on span "22" at bounding box center [684, 346] width 24 height 24
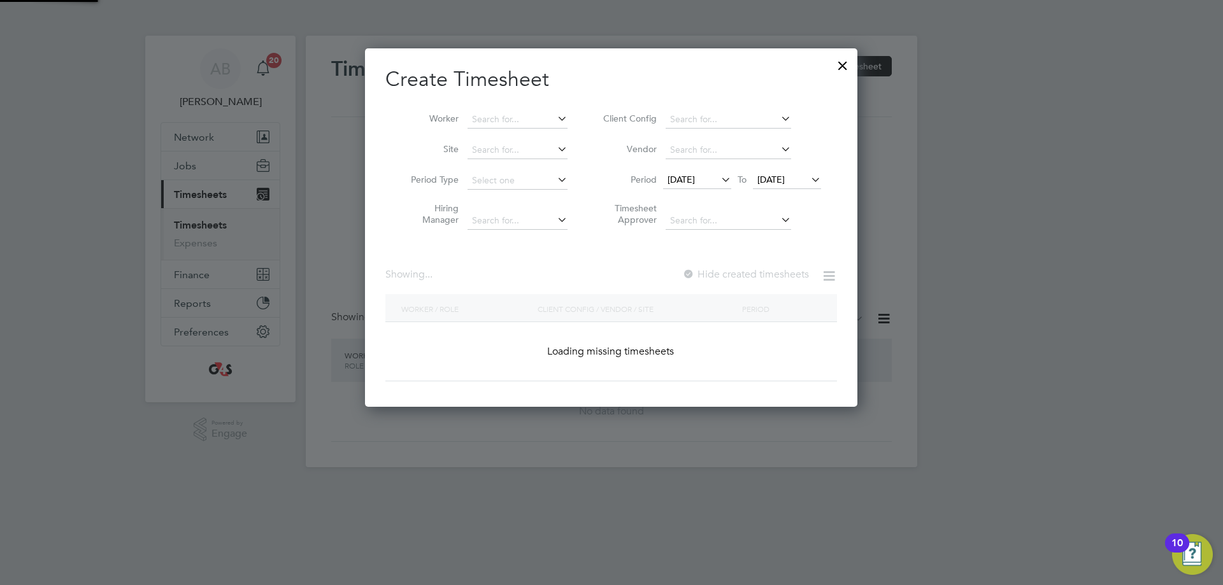
scroll to position [1981, 494]
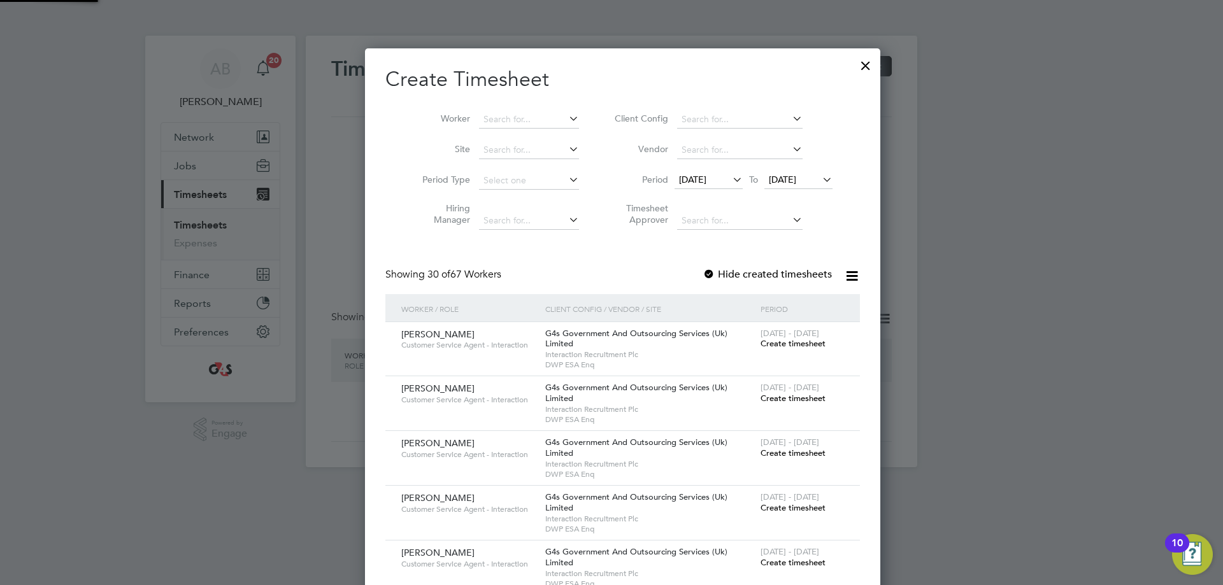
click at [773, 183] on span "[DATE]" at bounding box center [782, 179] width 27 height 11
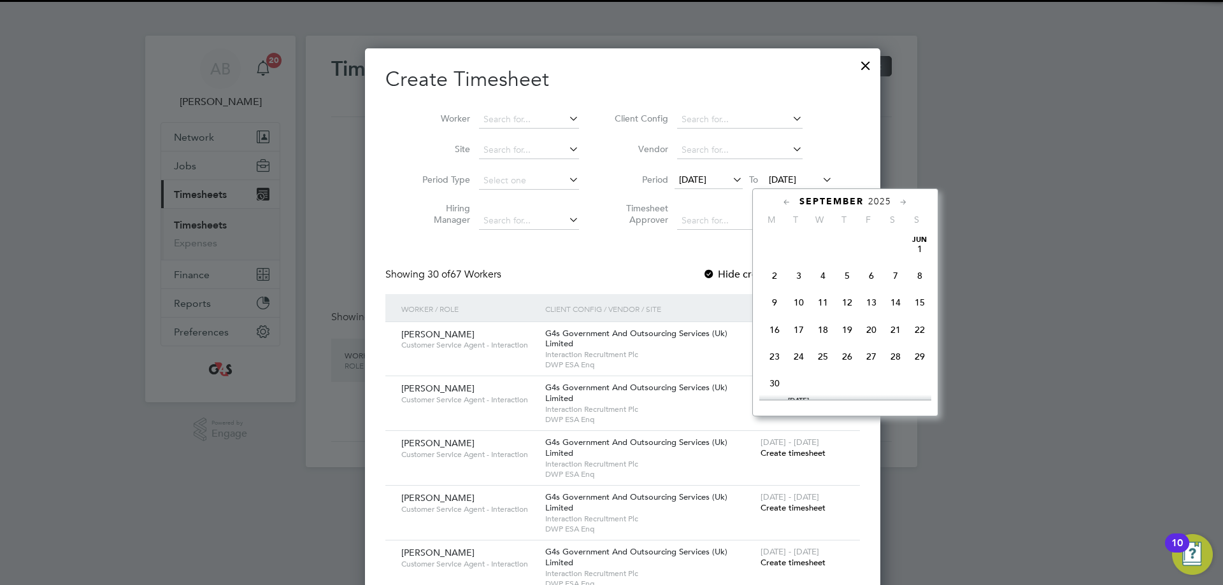
scroll to position [469, 0]
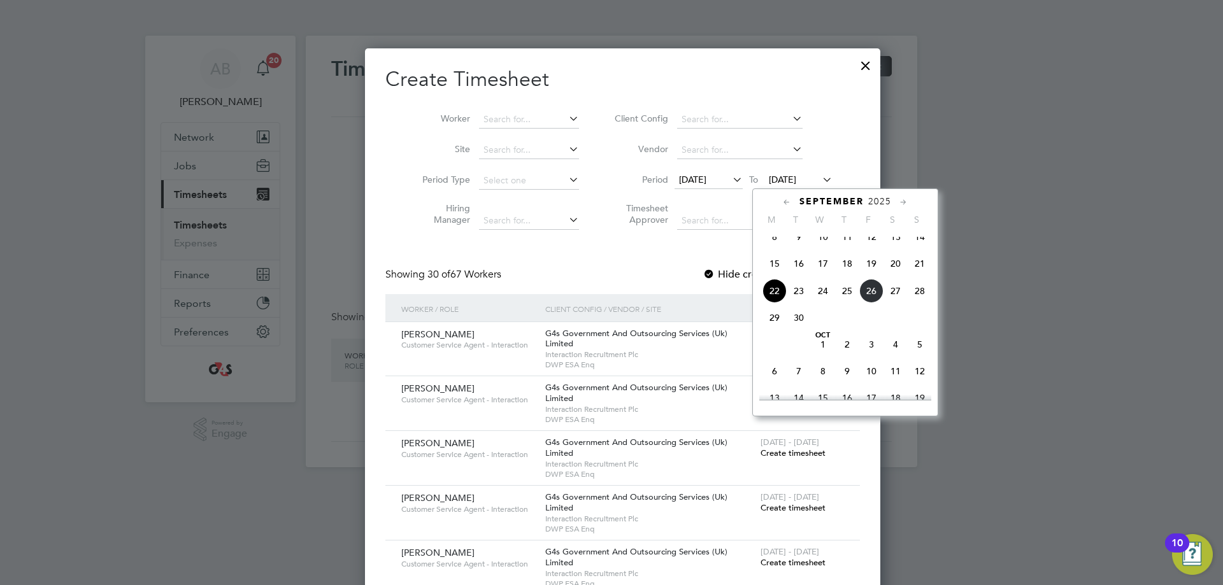
click at [923, 303] on span "28" at bounding box center [920, 291] width 24 height 24
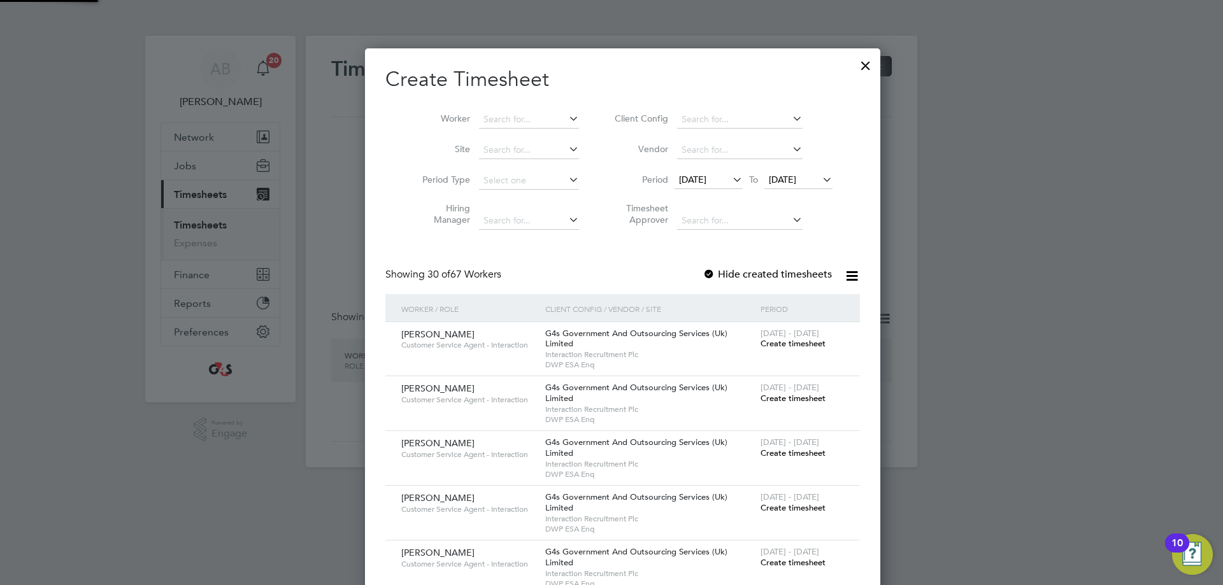
scroll to position [1981, 494]
click at [482, 122] on input at bounding box center [529, 120] width 100 height 18
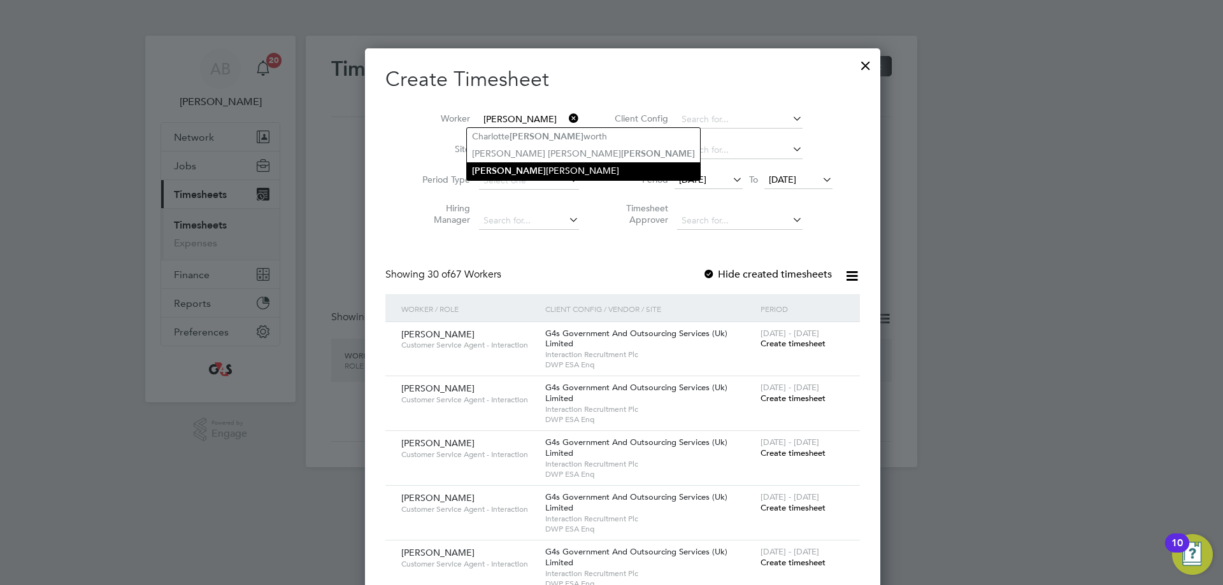
click at [529, 175] on li "[PERSON_NAME]" at bounding box center [583, 170] width 233 height 17
type input "[PERSON_NAME]"
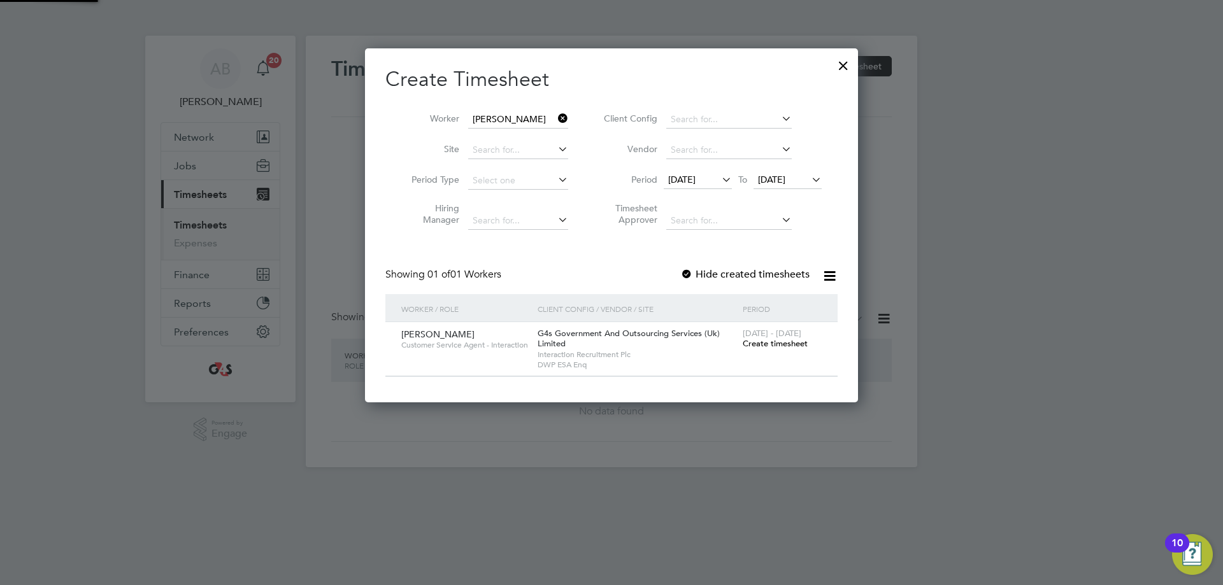
scroll to position [355, 494]
click at [684, 273] on div at bounding box center [686, 275] width 13 height 13
click at [790, 347] on span "Create timesheet" at bounding box center [775, 343] width 65 height 11
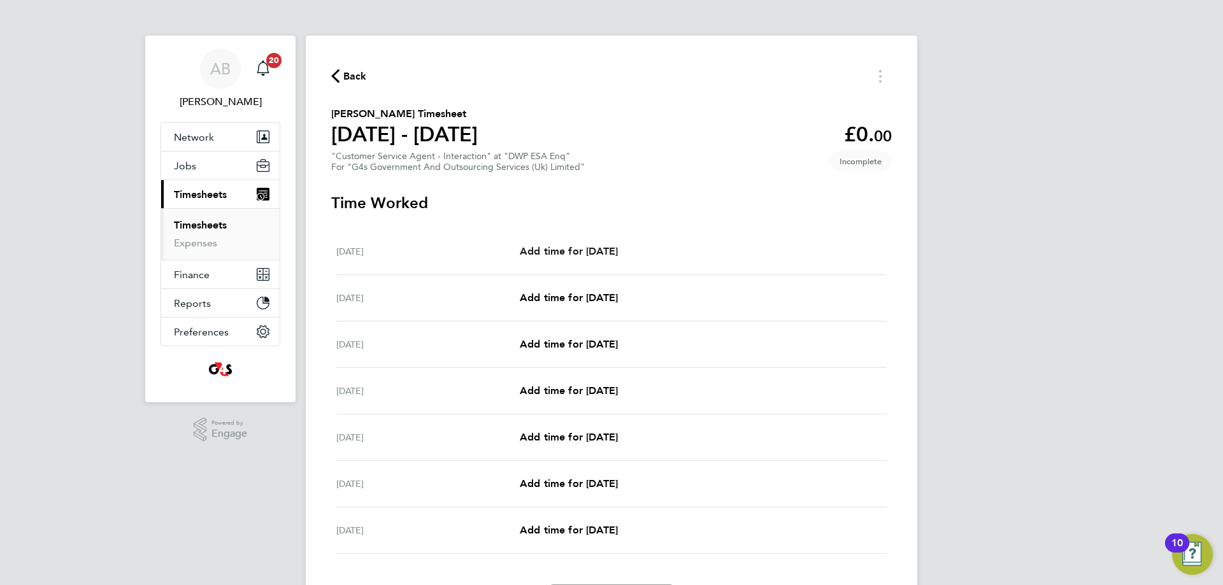
click at [615, 250] on span "Add time for [DATE]" at bounding box center [569, 251] width 98 height 12
select select "30"
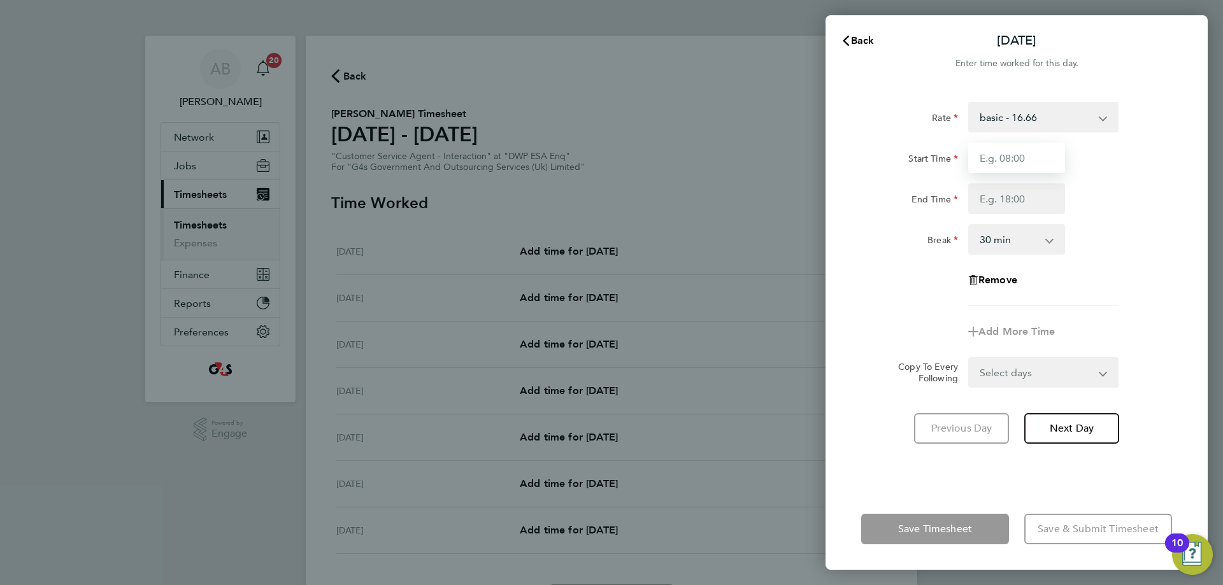
click at [981, 157] on input "Start Time" at bounding box center [1016, 158] width 97 height 31
type input "07:45"
click at [981, 200] on input "End Time" at bounding box center [1016, 198] width 97 height 31
type input "15:45"
click at [981, 373] on form "Rate basic - 16.66 System Issue Paid - 16.66 Sick System Issue Not Paid Annual …" at bounding box center [1016, 245] width 311 height 286
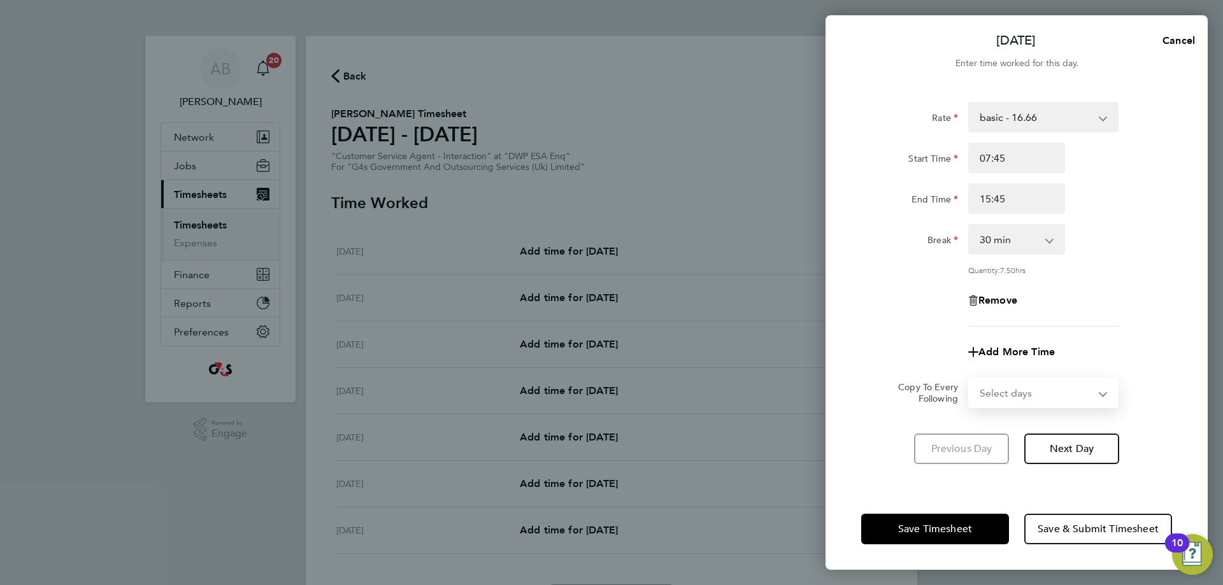
select select "WEEKDAY"
click at [970, 379] on select "Select days Day Weekday (Mon-Fri) Weekend (Sat-Sun) [DATE] [DATE] [DATE] [DATE]…" at bounding box center [1037, 393] width 134 height 28
select select "[DATE]"
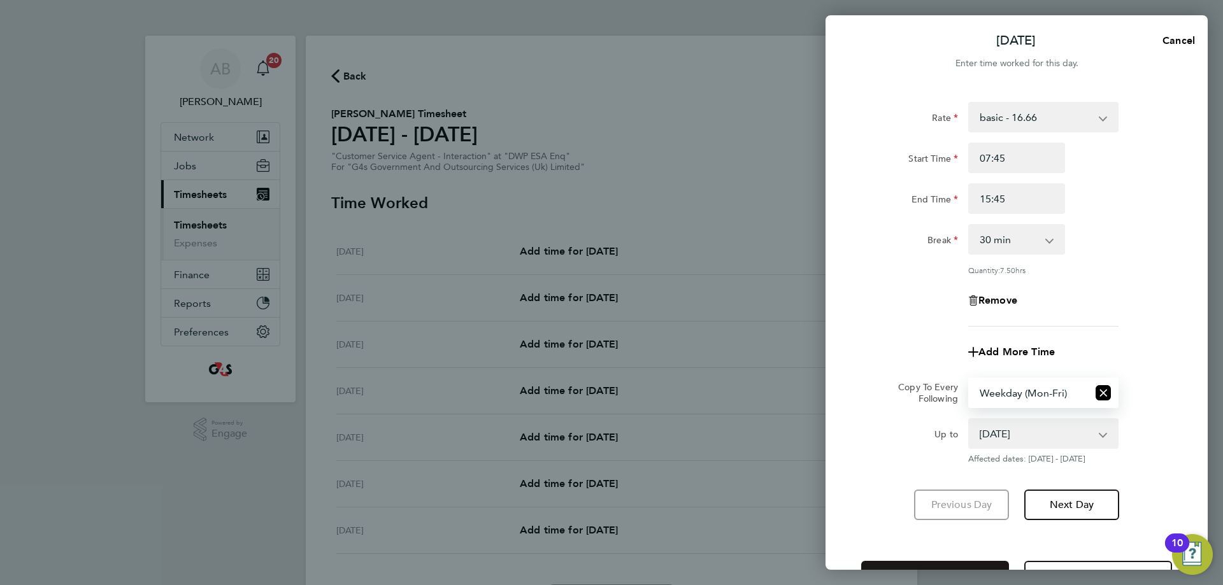
click at [946, 566] on button "Save Timesheet" at bounding box center [935, 576] width 148 height 31
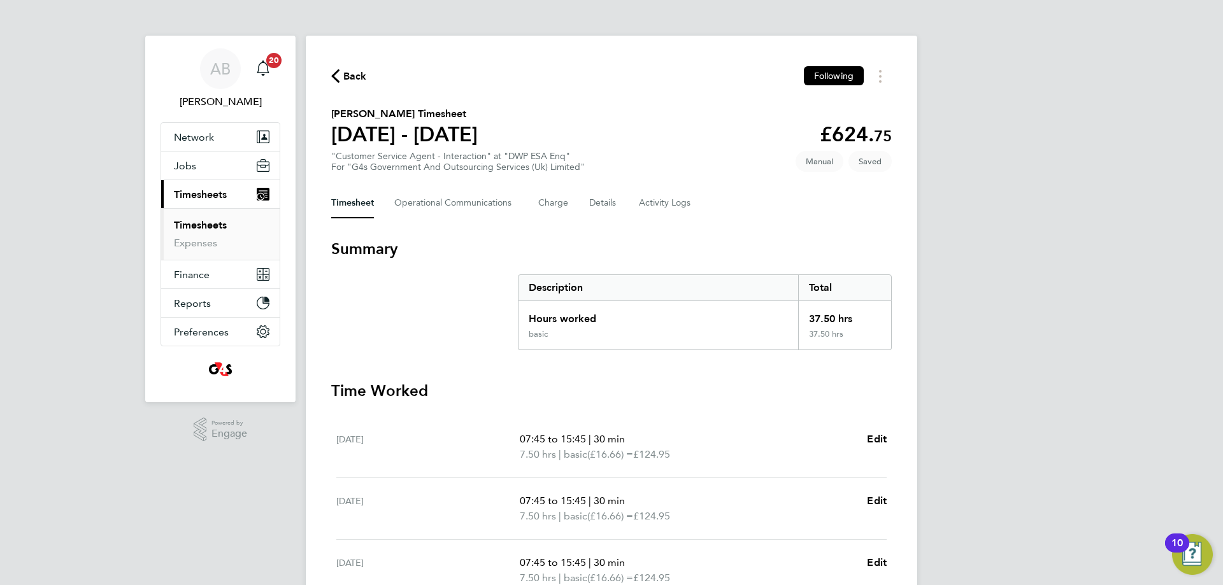
click at [343, 81] on button "Back" at bounding box center [349, 76] width 36 height 16
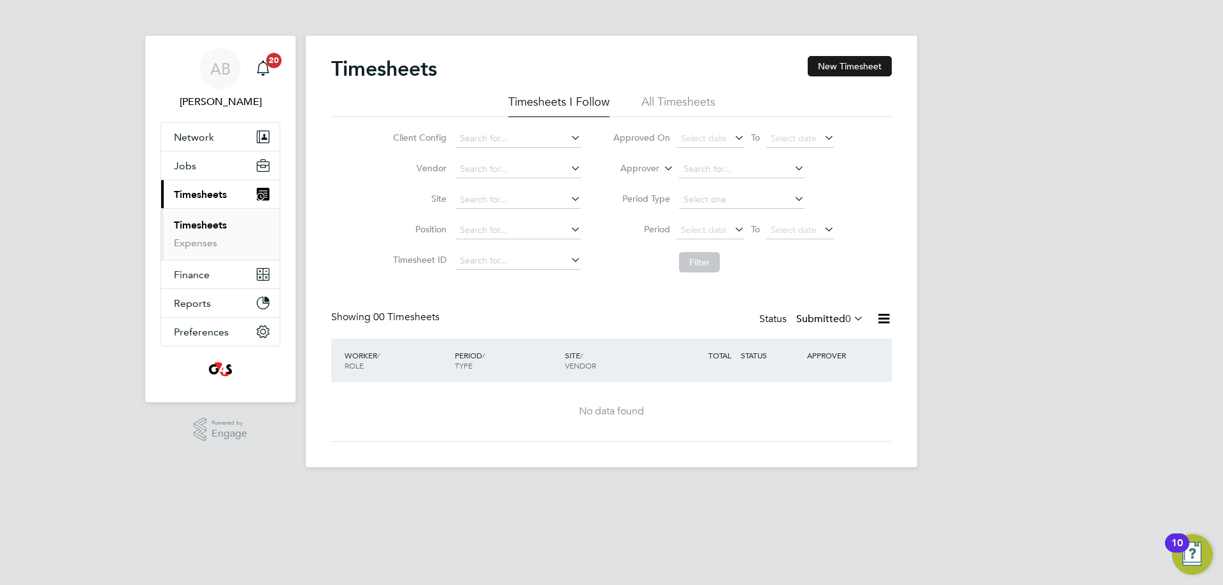
click at [858, 67] on button "New Timesheet" at bounding box center [850, 66] width 84 height 20
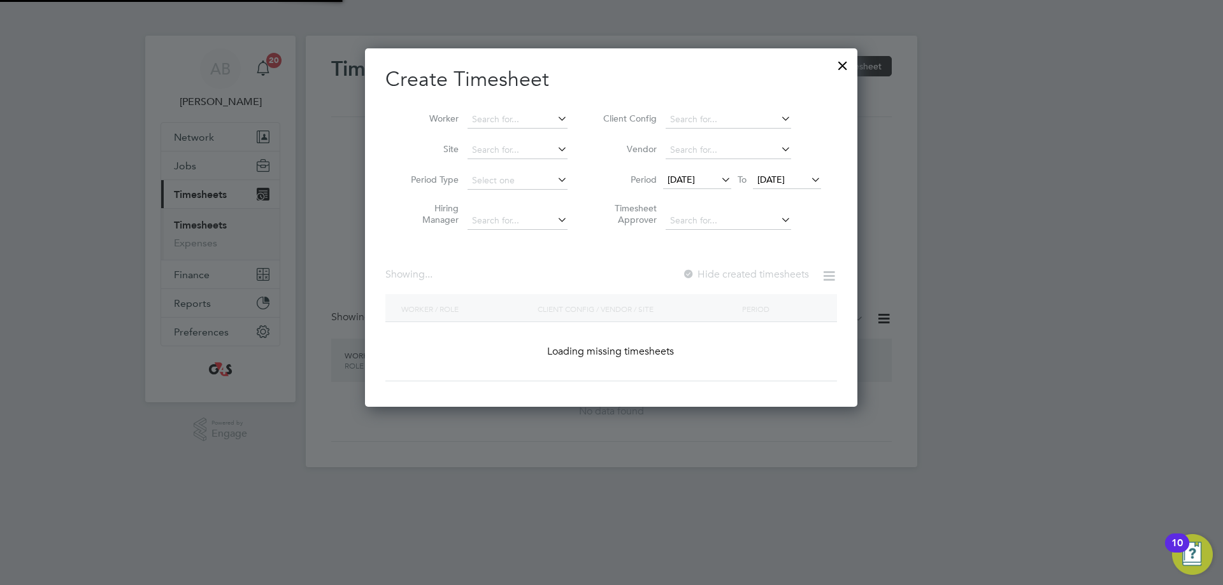
scroll to position [359, 493]
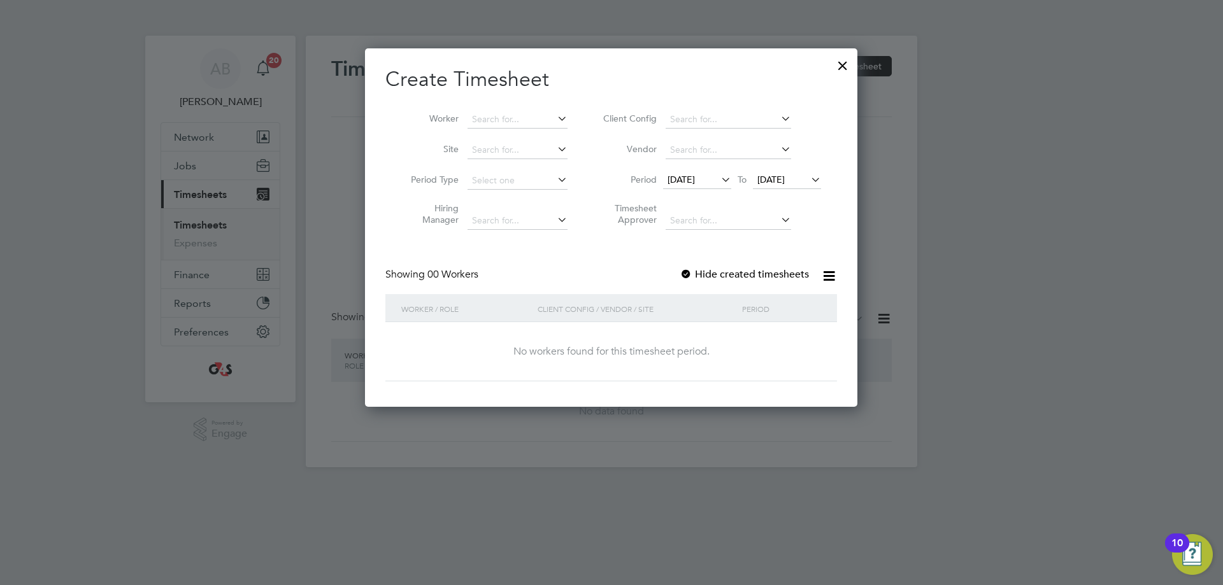
click at [695, 175] on span "[DATE]" at bounding box center [681, 179] width 27 height 11
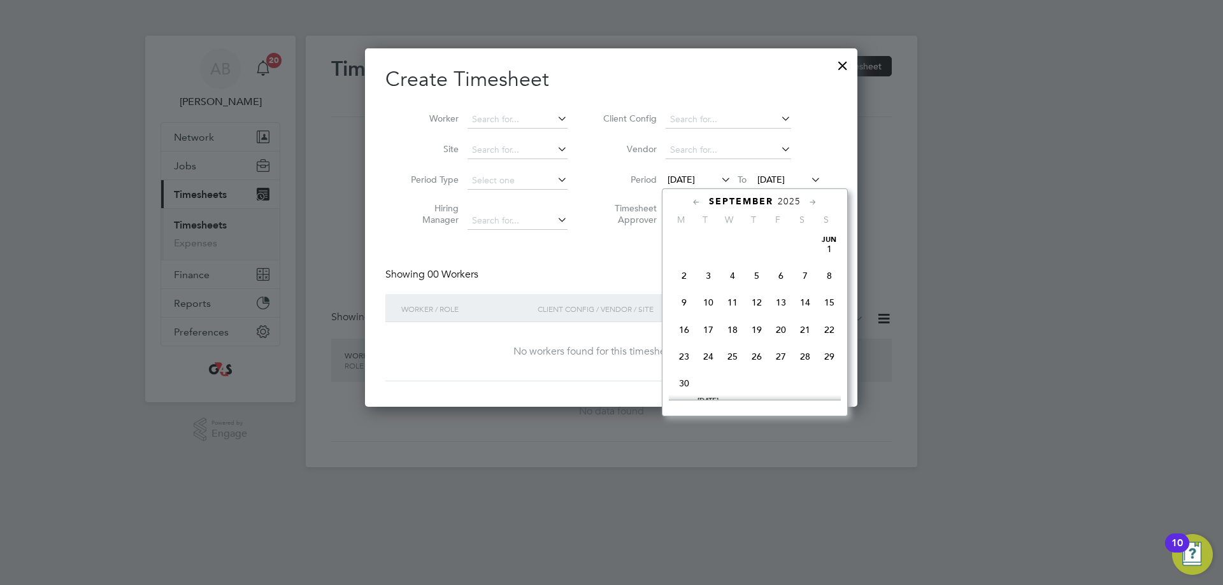
scroll to position [413, 0]
drag, startPoint x: 678, startPoint y: 359, endPoint x: 717, endPoint y: 265, distance: 101.7
click at [681, 359] on span "22" at bounding box center [684, 346] width 24 height 24
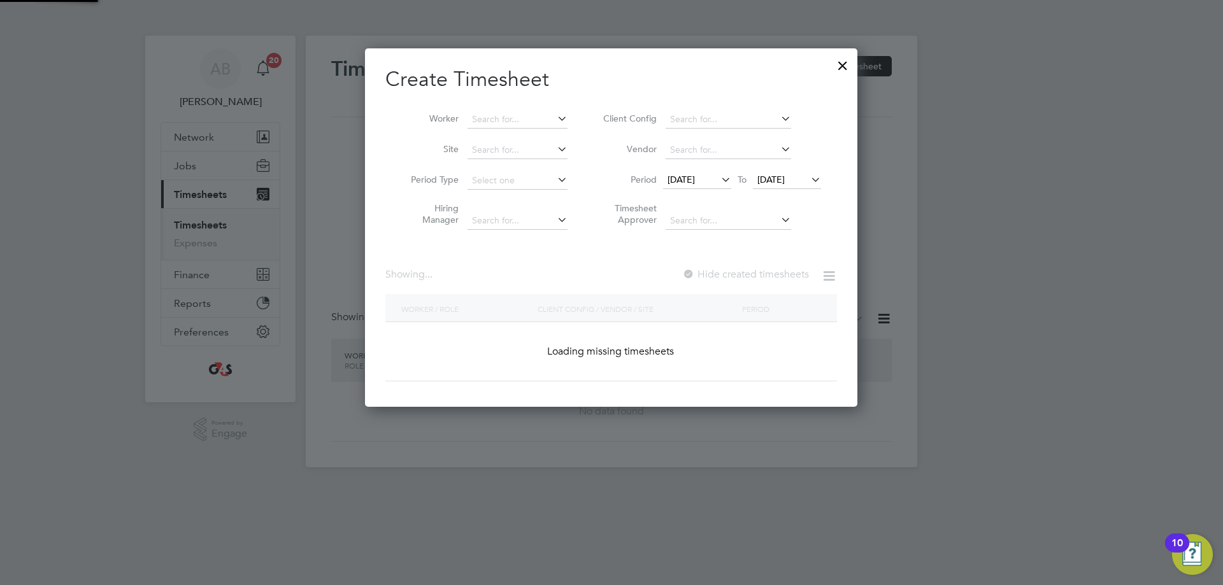
scroll to position [1981, 494]
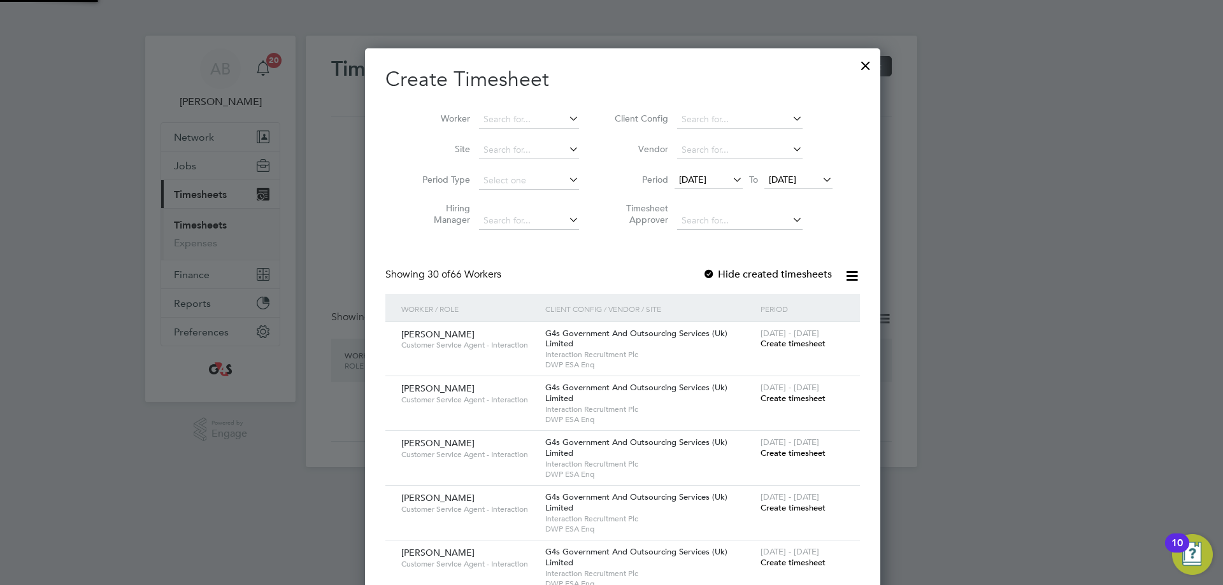
click at [784, 179] on span "[DATE]" at bounding box center [782, 179] width 27 height 11
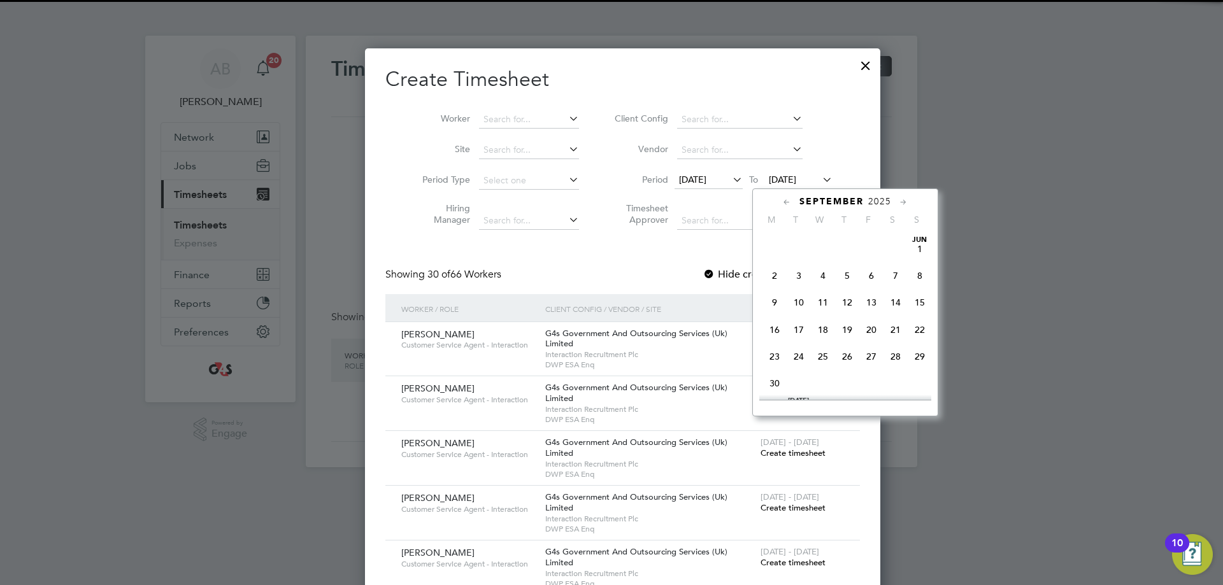
scroll to position [469, 0]
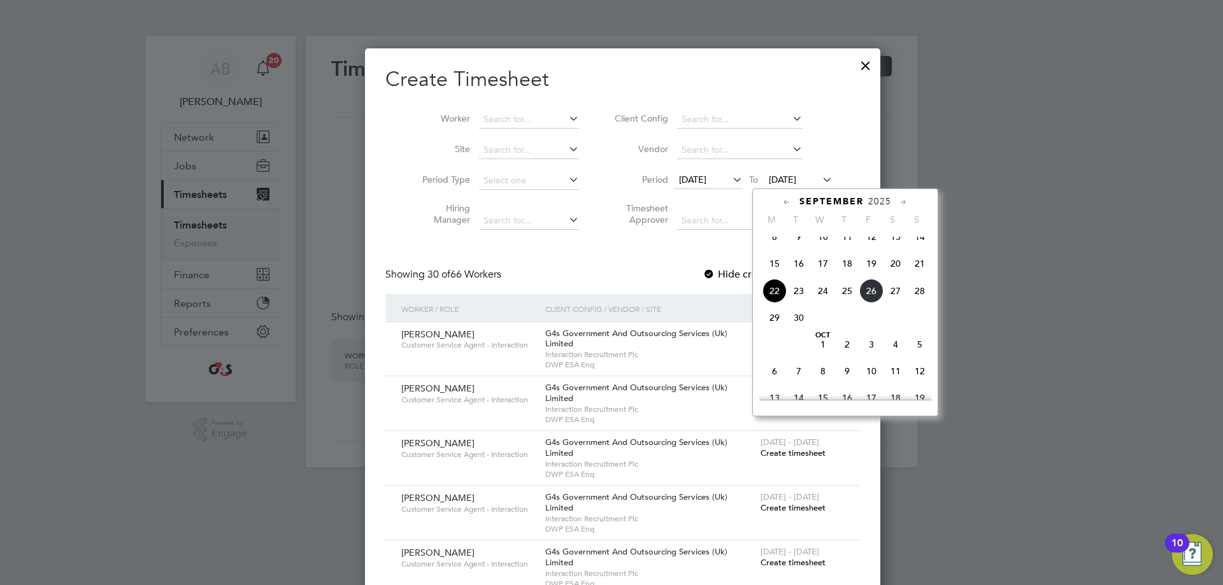
click at [921, 303] on span "28" at bounding box center [920, 291] width 24 height 24
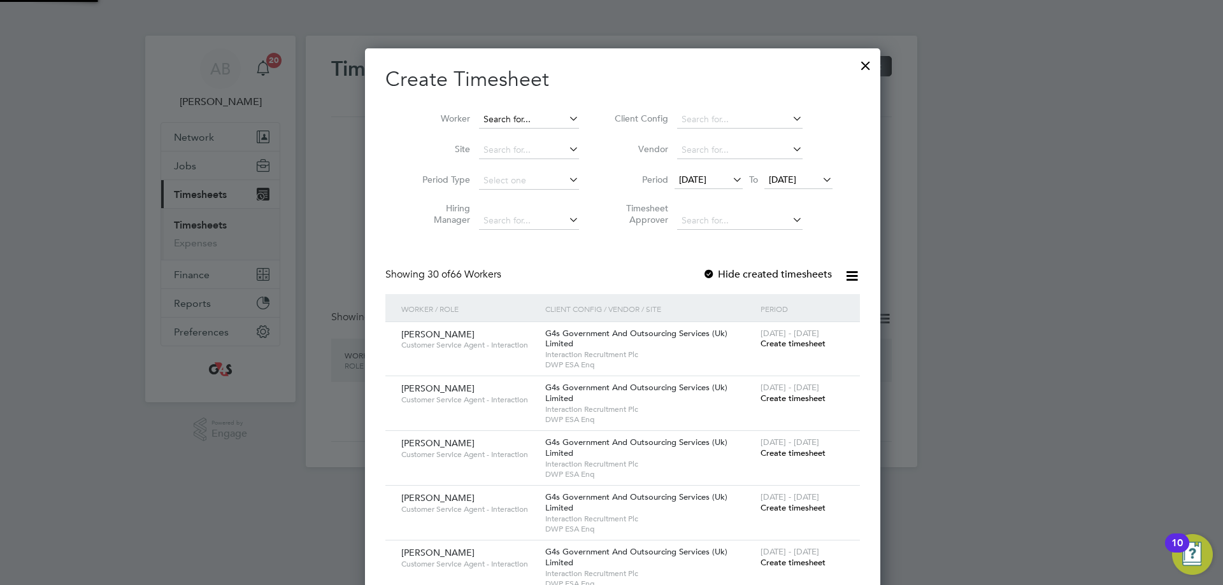
scroll to position [1981, 494]
click at [491, 124] on input at bounding box center [529, 120] width 100 height 18
click at [526, 134] on li "Chio ma Ekwugha" at bounding box center [517, 136] width 101 height 17
type input "[PERSON_NAME]"
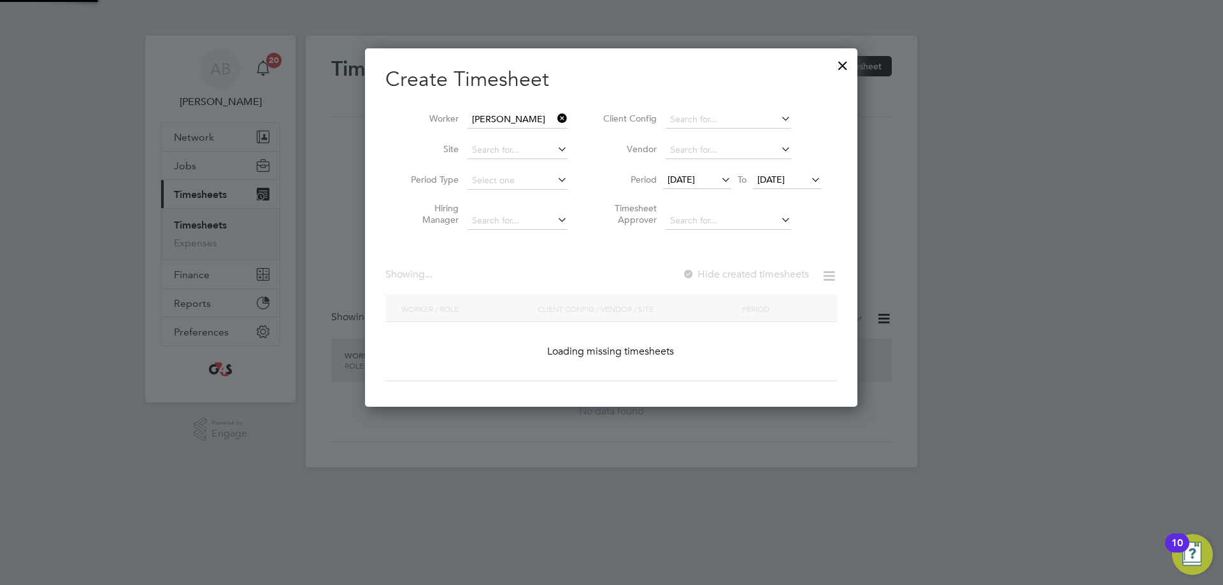
scroll to position [355, 494]
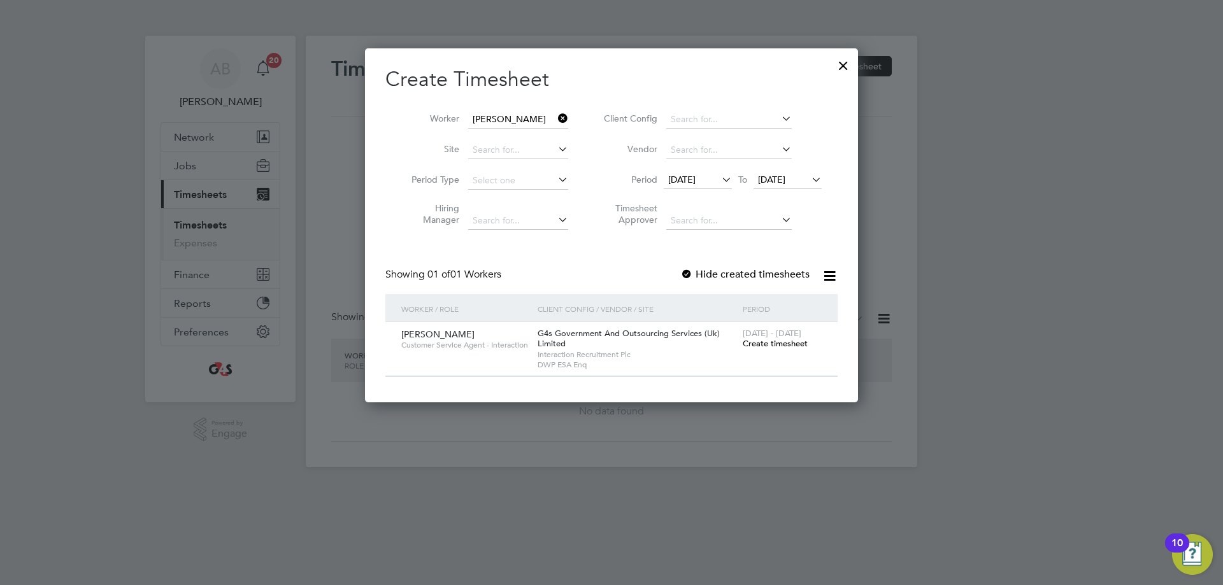
click at [687, 273] on div at bounding box center [686, 275] width 13 height 13
click at [765, 343] on span "Create timesheet" at bounding box center [775, 343] width 65 height 11
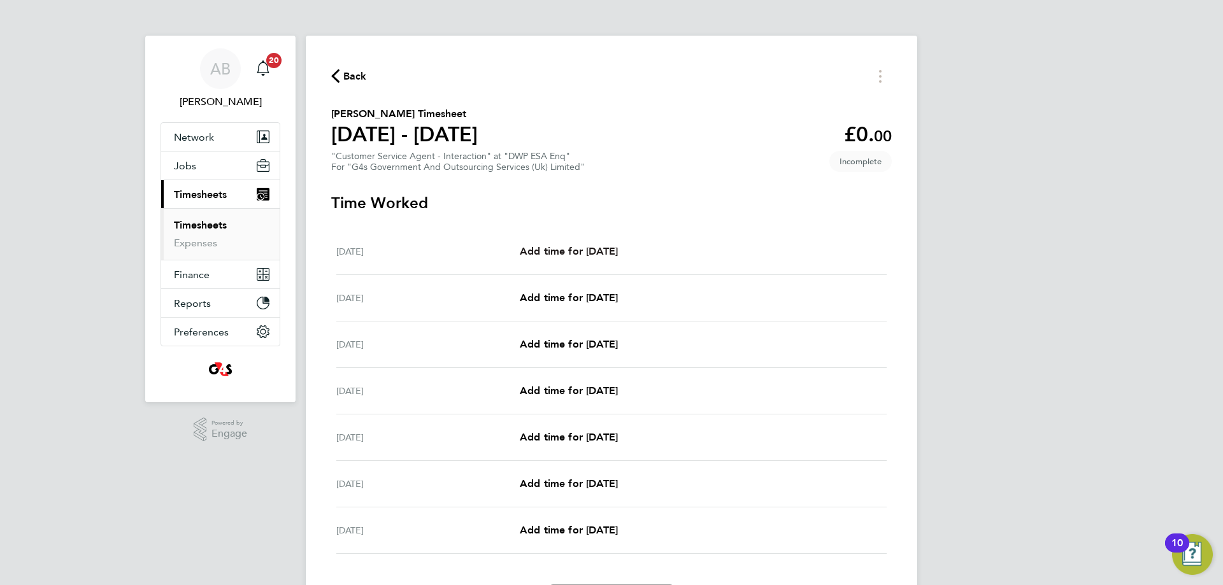
click at [603, 254] on span "Add time for [DATE]" at bounding box center [569, 251] width 98 height 12
select select "30"
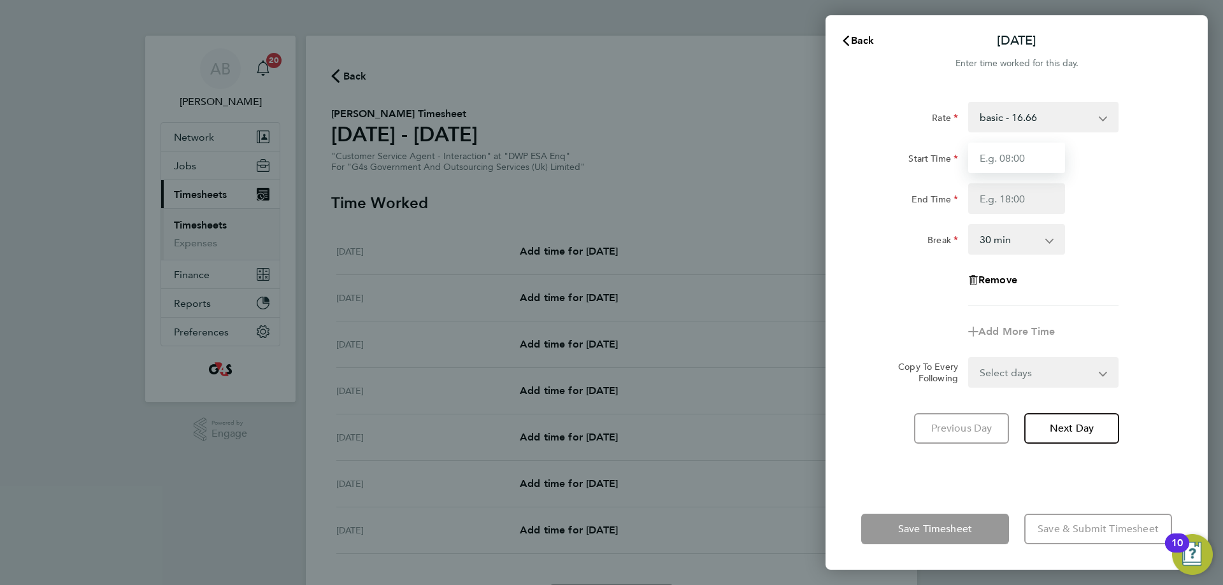
click at [981, 154] on input "Start Time" at bounding box center [1016, 158] width 97 height 31
type input "07:45"
click at [981, 199] on input "End Time" at bounding box center [1016, 198] width 97 height 31
type input "15:45"
click at [981, 373] on form "Rate basic - 16.66 Bank Holiday System Issue Not Paid Annual Leave System Issue…" at bounding box center [1016, 245] width 311 height 286
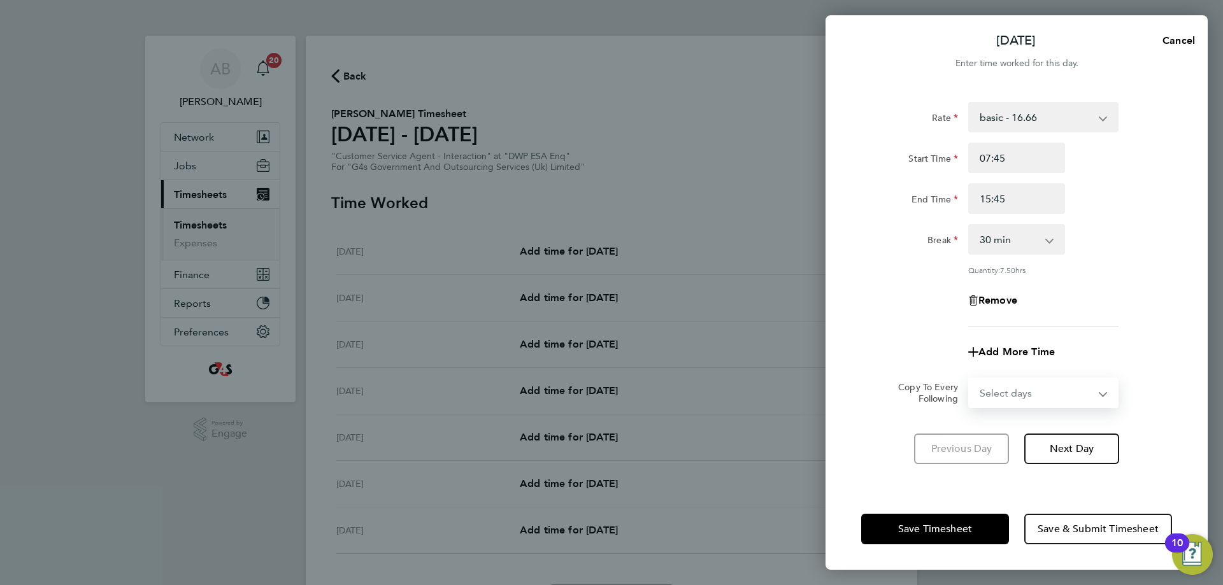
select select "WEEKDAY"
click at [970, 379] on select "Select days Day Weekday (Mon-Fri) Weekend (Sat-Sun) [DATE] [DATE] [DATE] [DATE]…" at bounding box center [1037, 393] width 134 height 28
select select "[DATE]"
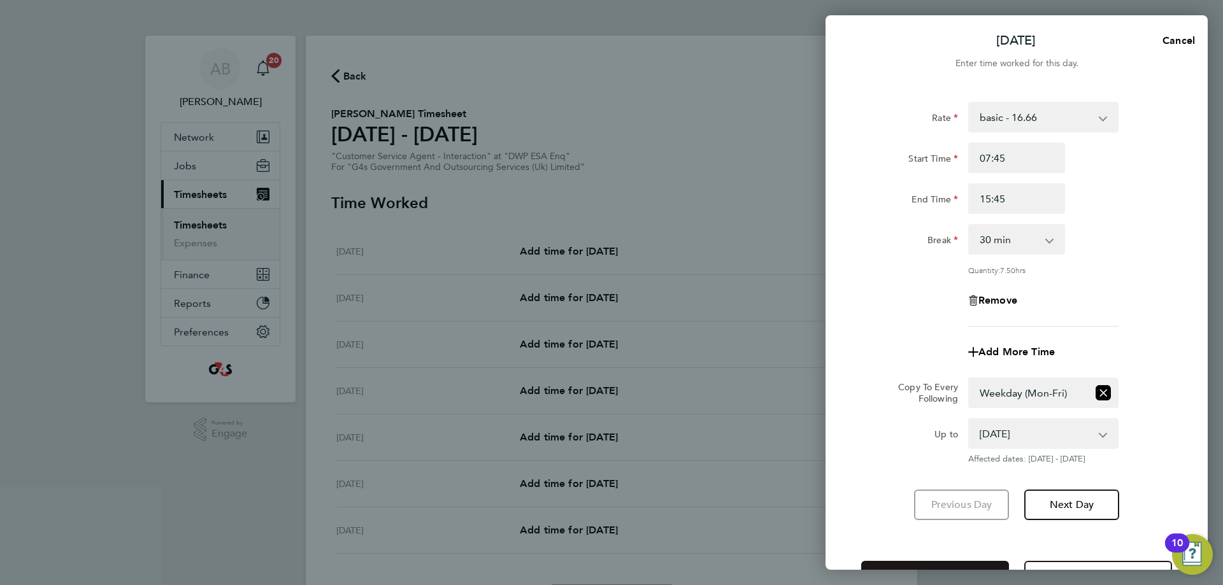
click at [958, 561] on button "Save Timesheet" at bounding box center [935, 576] width 148 height 31
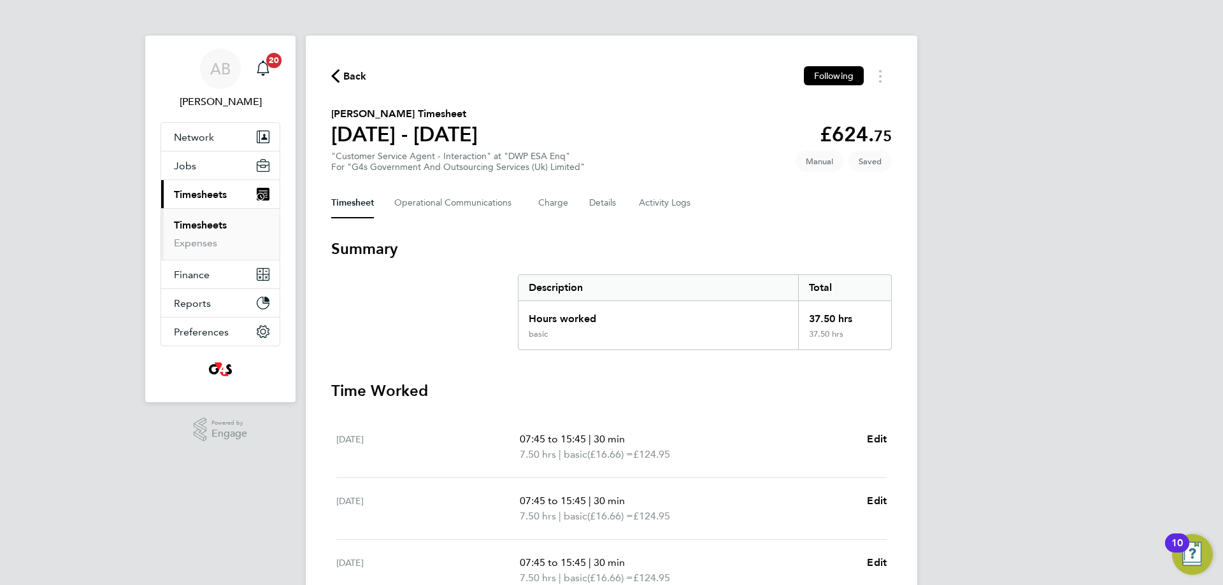
click at [351, 79] on span "Back" at bounding box center [355, 76] width 24 height 15
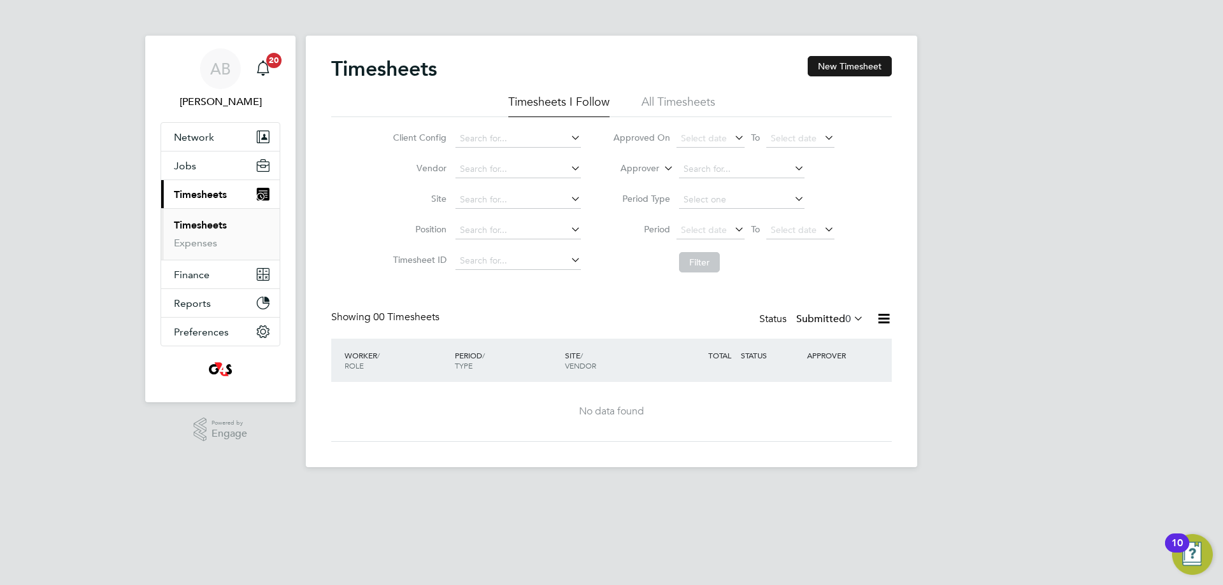
click at [854, 72] on button "New Timesheet" at bounding box center [850, 66] width 84 height 20
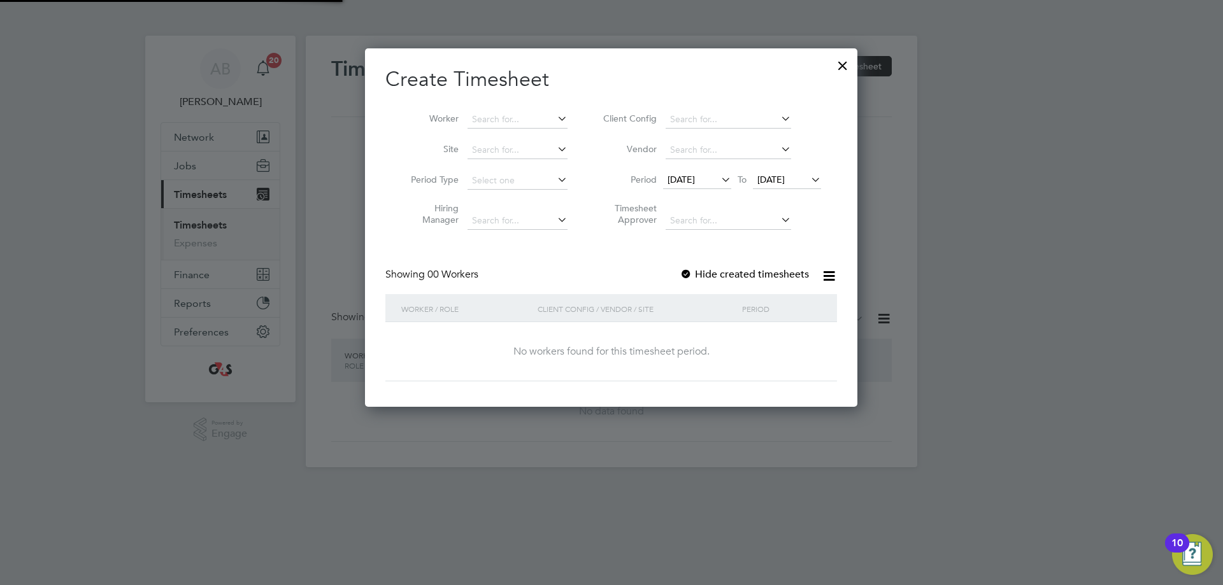
scroll to position [6, 6]
click at [680, 181] on span "[DATE]" at bounding box center [681, 179] width 27 height 11
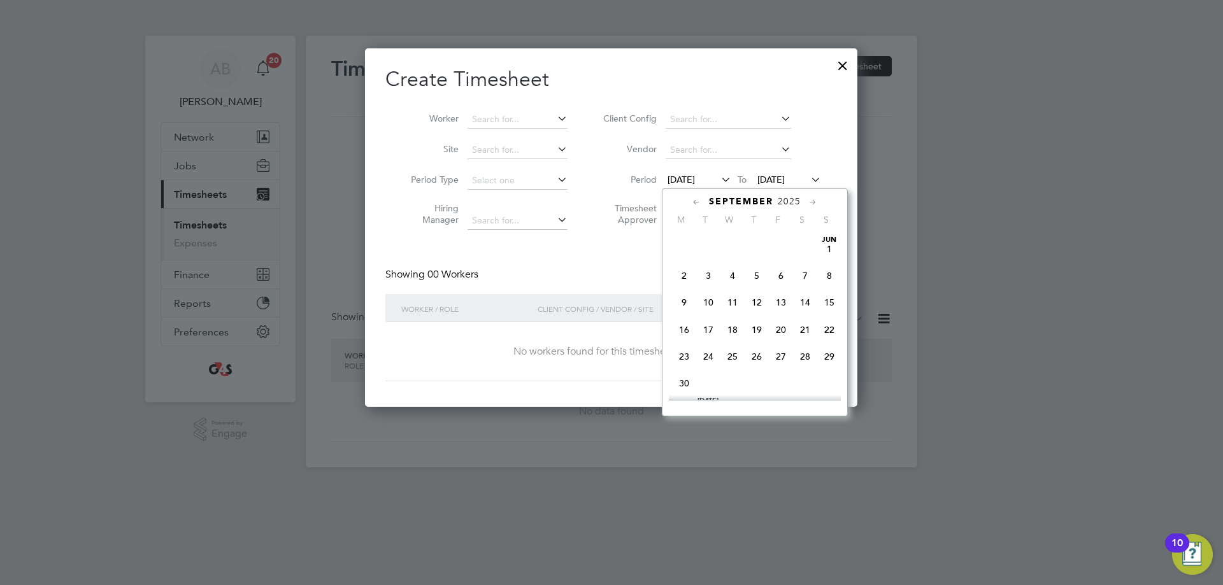
scroll to position [413, 0]
click at [684, 357] on span "22" at bounding box center [684, 346] width 24 height 24
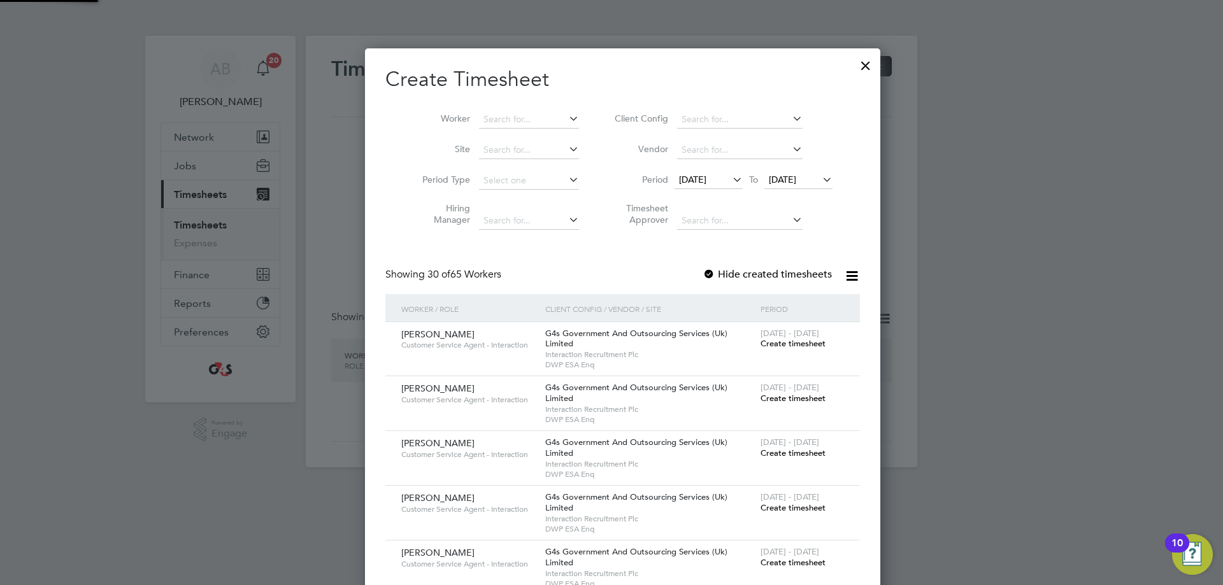
scroll to position [1981, 494]
click at [780, 178] on span "[DATE]" at bounding box center [782, 179] width 27 height 11
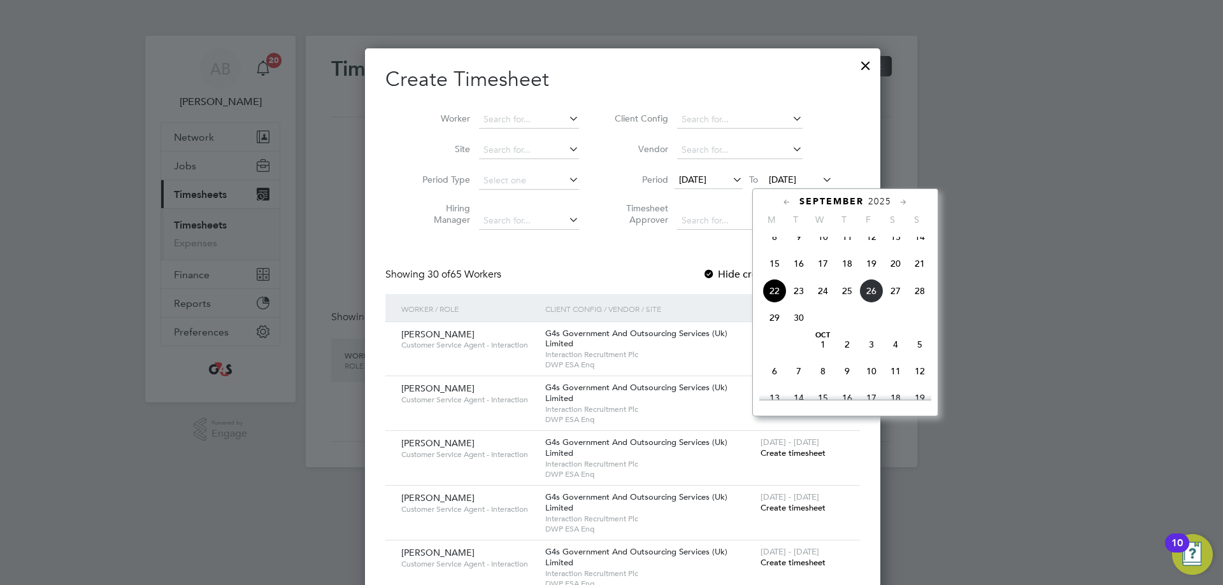
drag, startPoint x: 921, startPoint y: 303, endPoint x: 803, endPoint y: 232, distance: 137.2
click at [921, 303] on span "28" at bounding box center [920, 291] width 24 height 24
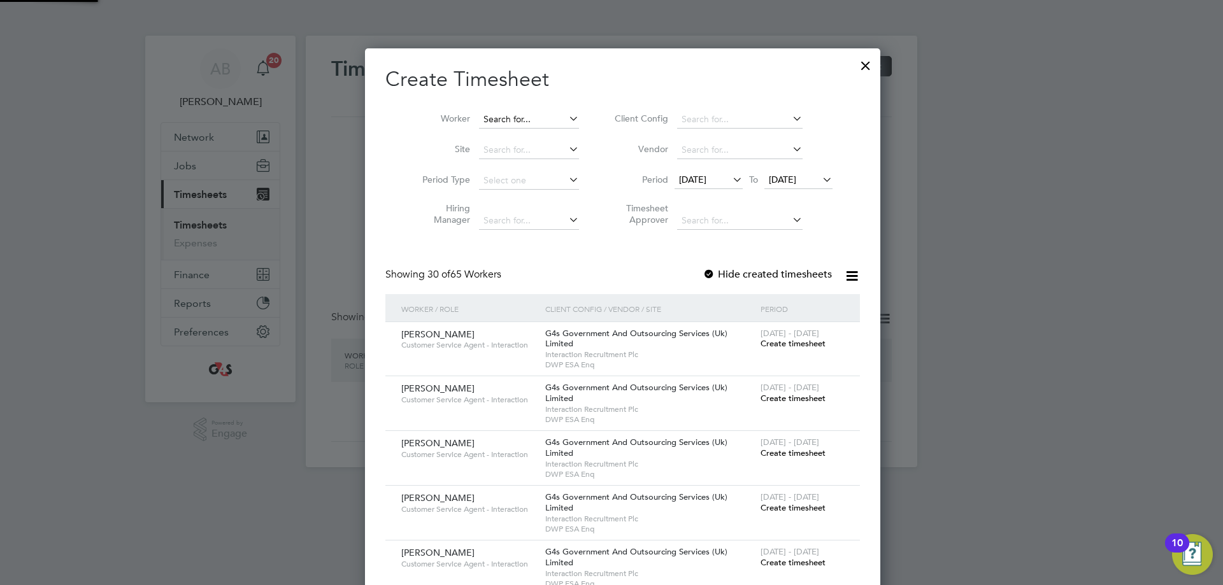
scroll to position [1981, 494]
click at [519, 111] on input at bounding box center [529, 120] width 100 height 18
click at [493, 168] on li "[PERSON_NAME]" at bounding box center [545, 170] width 157 height 17
type input "[PERSON_NAME]"
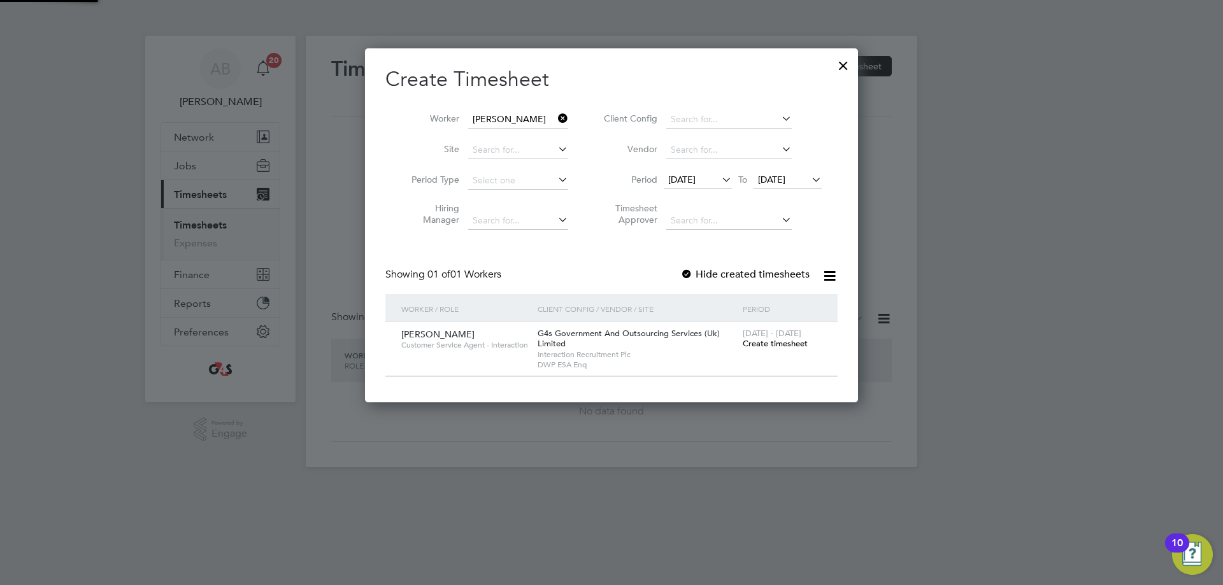
scroll to position [355, 494]
click at [686, 278] on div at bounding box center [686, 275] width 13 height 13
click at [777, 347] on span "Create timesheet" at bounding box center [775, 343] width 65 height 11
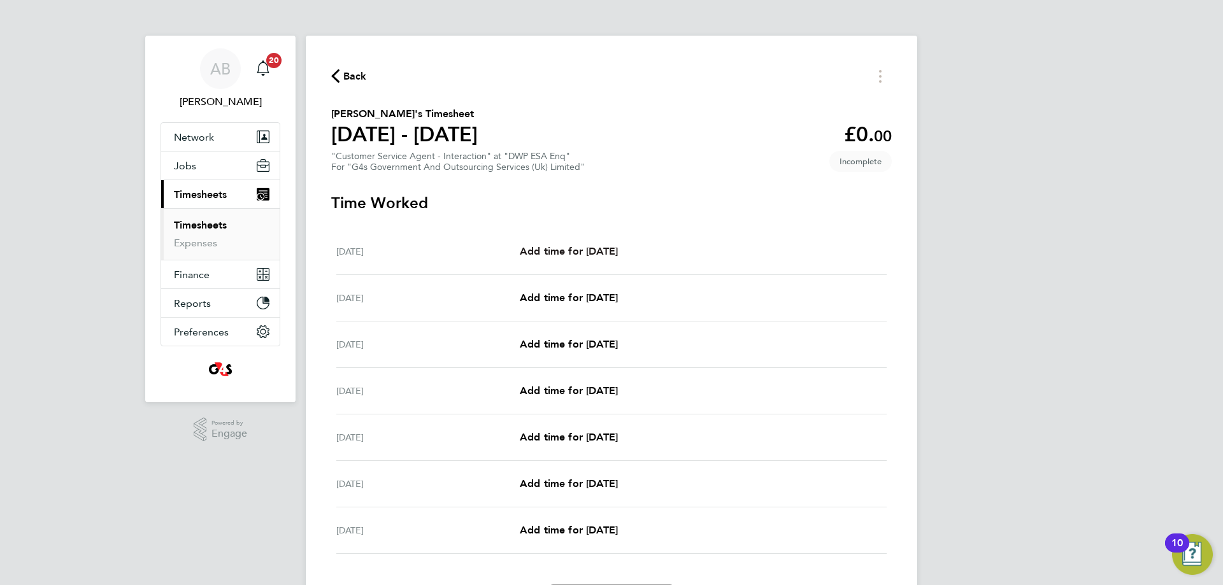
click at [602, 248] on span "Add time for [DATE]" at bounding box center [569, 251] width 98 height 12
select select "30"
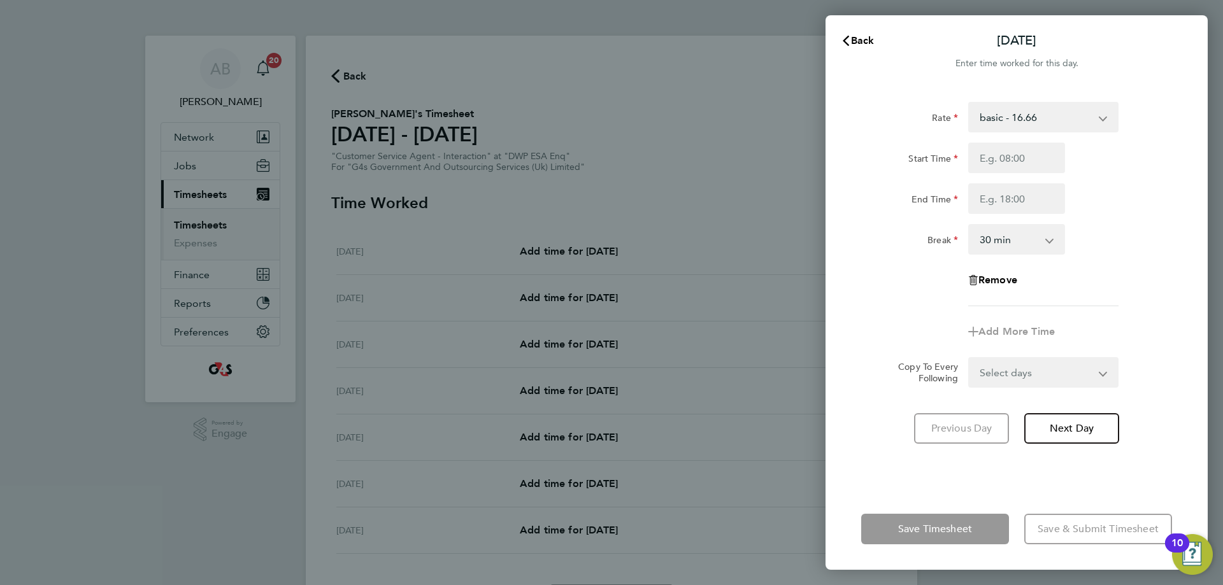
click at [981, 113] on select "basic - 16.66 System Issue Not Paid Annual Leave x2 - 32.79 Sick System Issue P…" at bounding box center [1036, 117] width 133 height 28
select select "30"
click at [981, 162] on input "Start Time" at bounding box center [1016, 158] width 97 height 31
type input "07:45"
click at [981, 203] on input "End Time" at bounding box center [1016, 198] width 97 height 31
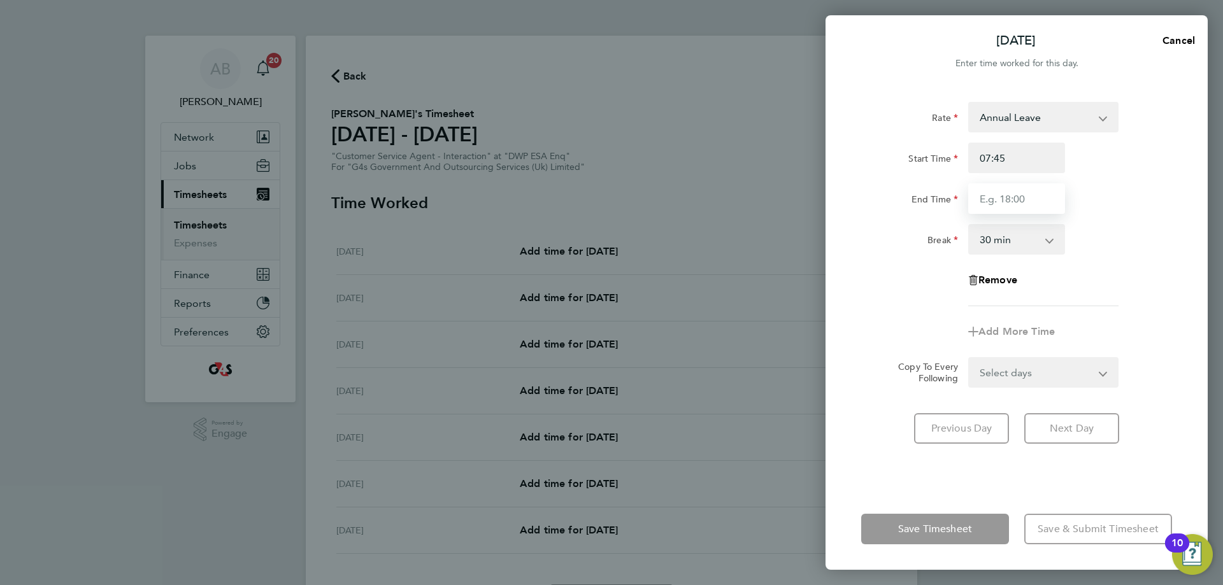
type input "15:45"
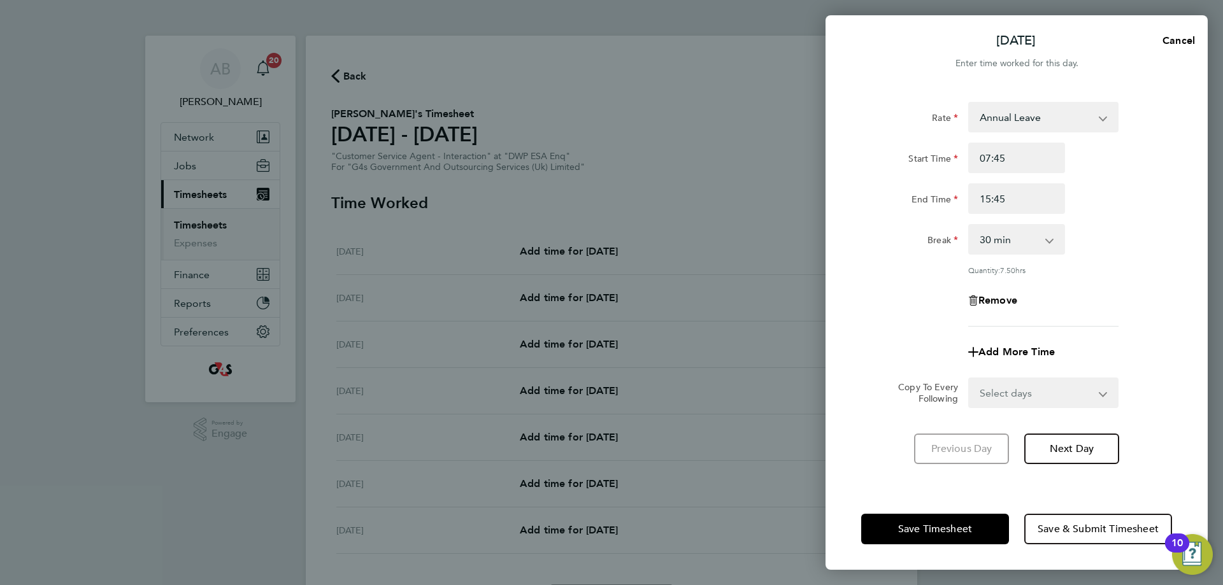
click at [974, 530] on app-form-button "Save Timesheet" at bounding box center [938, 529] width 155 height 31
click at [974, 529] on button "Save Timesheet" at bounding box center [935, 529] width 148 height 31
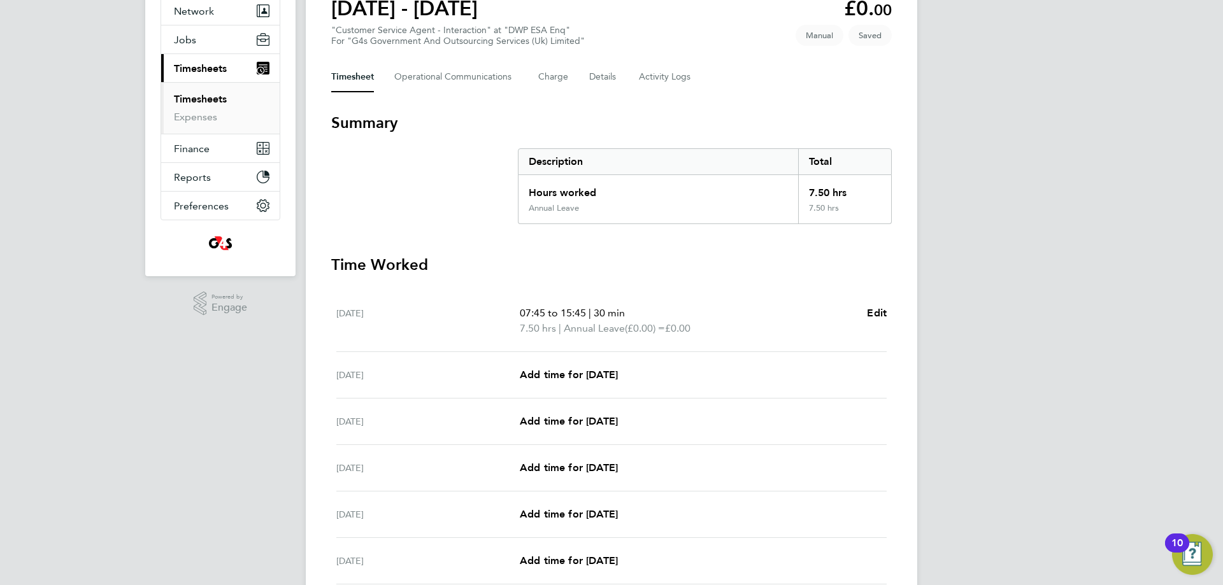
scroll to position [127, 0]
click at [600, 372] on span "Add time for [DATE]" at bounding box center [569, 374] width 98 height 12
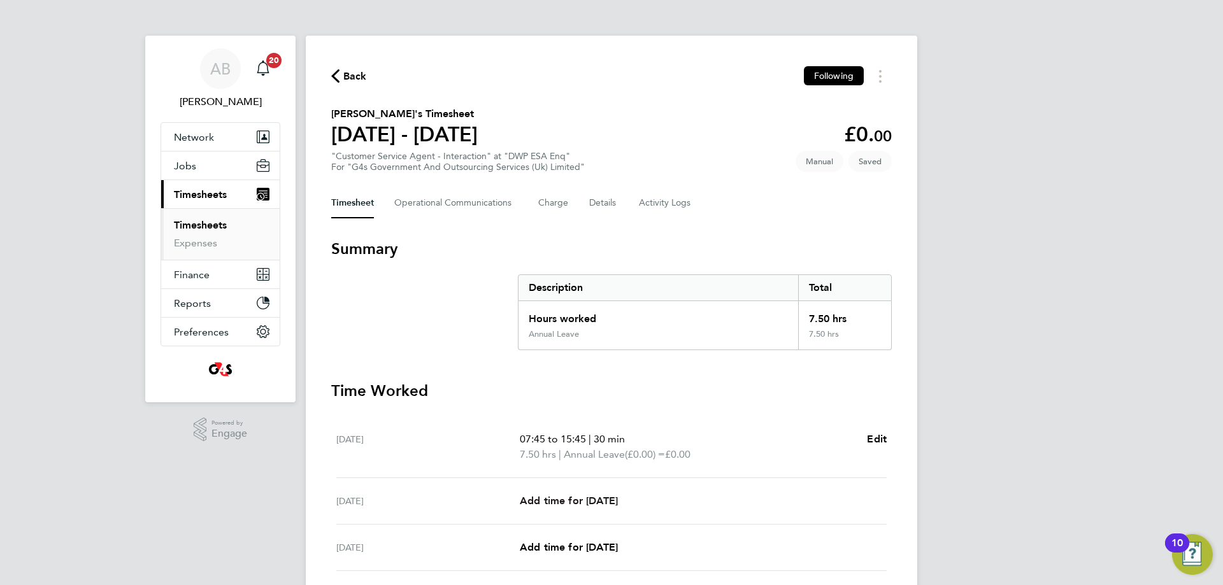
select select "30"
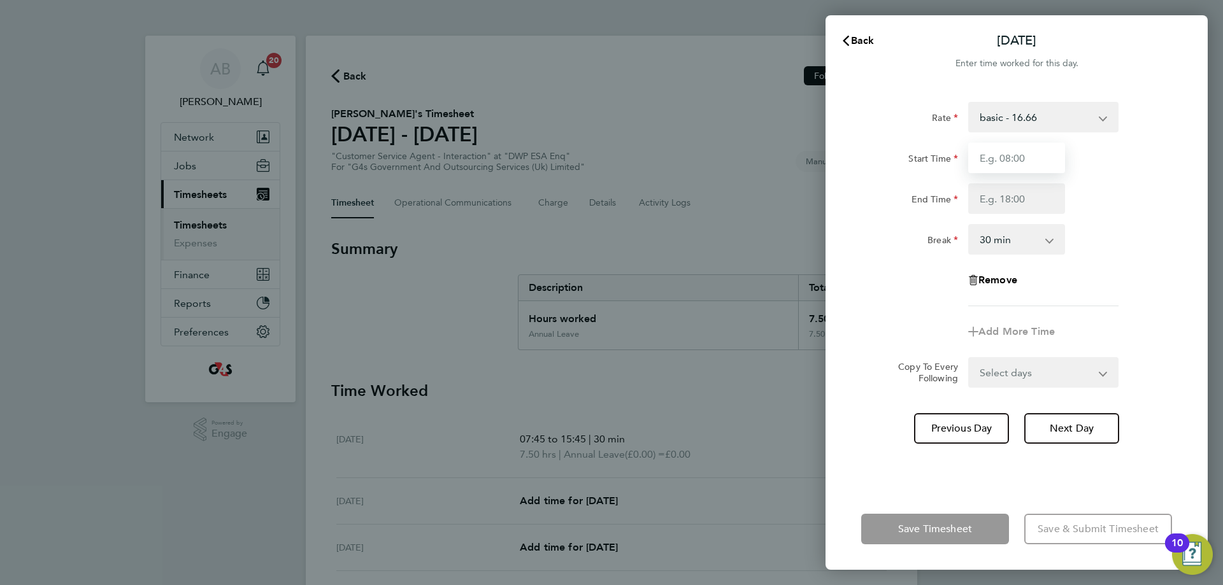
click at [981, 158] on input "Start Time" at bounding box center [1016, 158] width 97 height 31
type input "07:45"
click at [981, 192] on input "End Time" at bounding box center [1016, 198] width 97 height 31
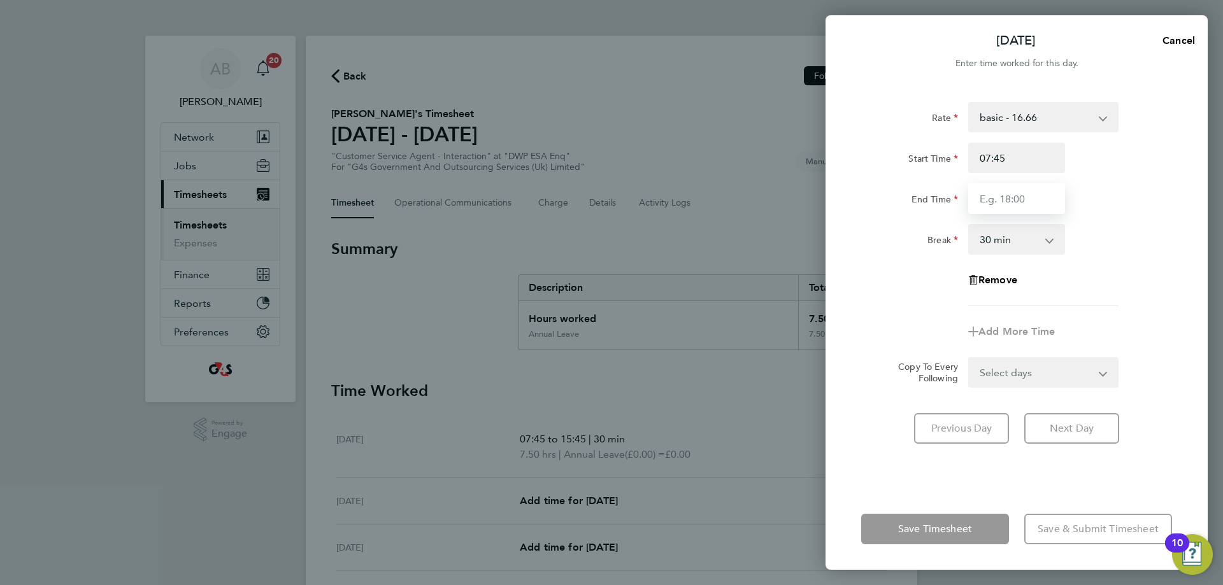
type input "15:45"
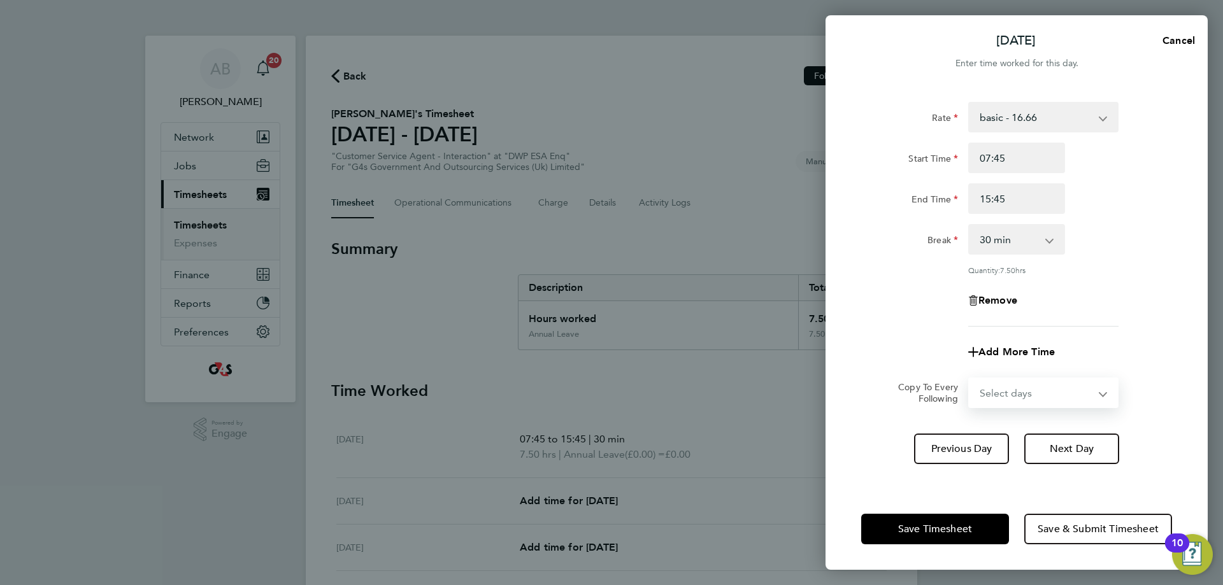
click at [981, 379] on select "Select days Day Weekday (Mon-Fri) Weekend (Sat-Sun) [DATE] [DATE] [DATE] [DATE]…" at bounding box center [1037, 393] width 134 height 28
select select "WEEKDAY"
click at [970, 379] on select "Select days Day Weekday (Mon-Fri) Weekend (Sat-Sun) [DATE] [DATE] [DATE] [DATE]…" at bounding box center [1037, 393] width 134 height 28
select select "[DATE]"
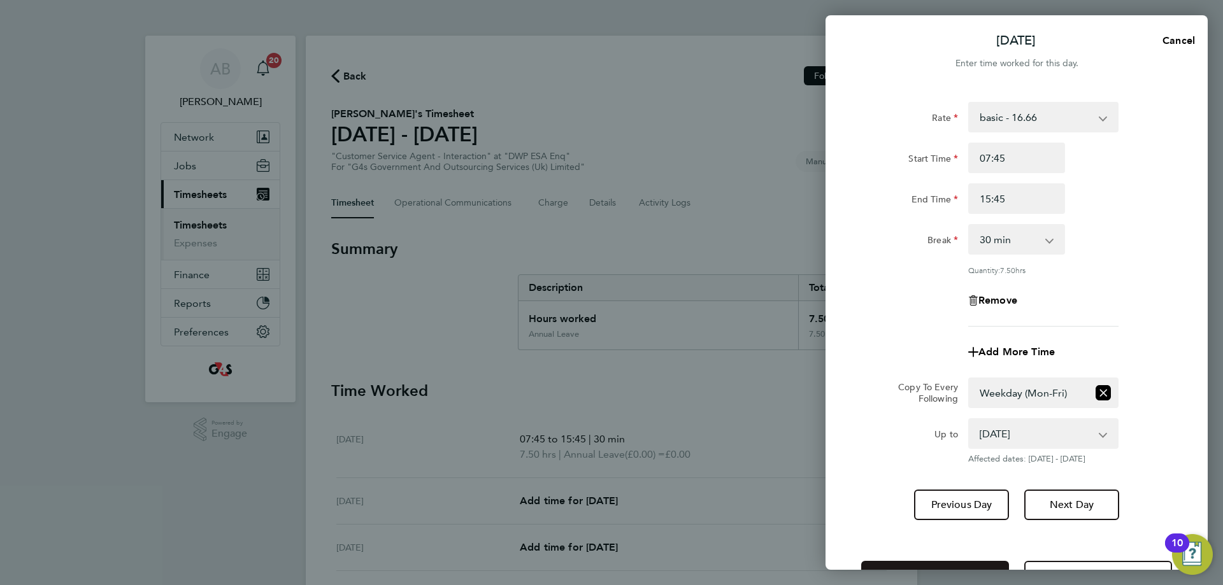
click at [938, 566] on button "Save Timesheet" at bounding box center [935, 576] width 148 height 31
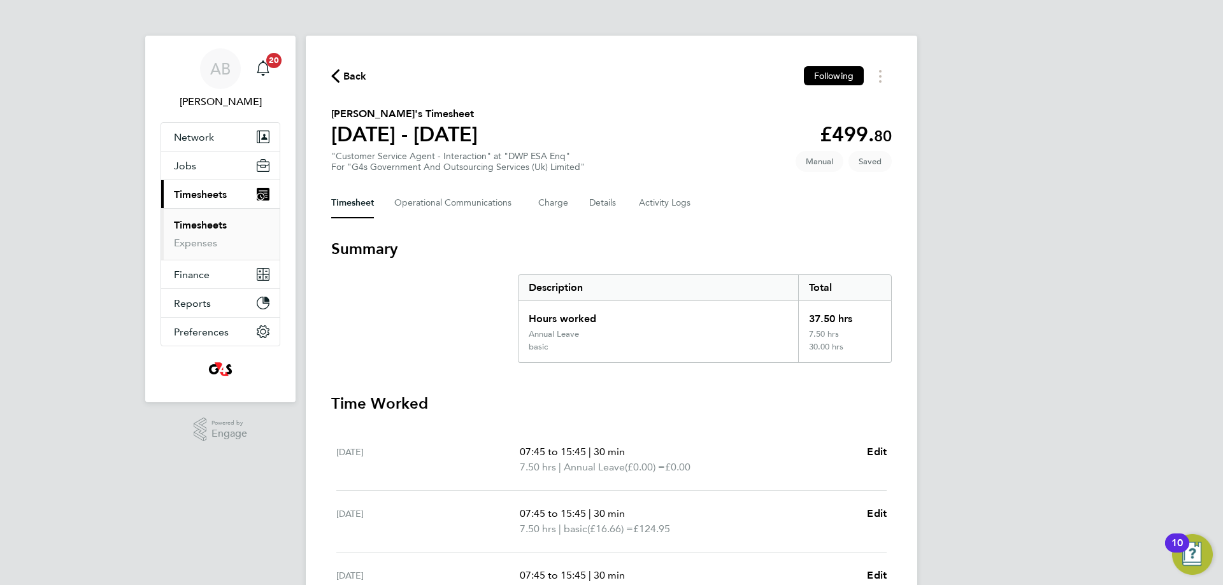
click at [352, 75] on span "Back" at bounding box center [355, 76] width 24 height 15
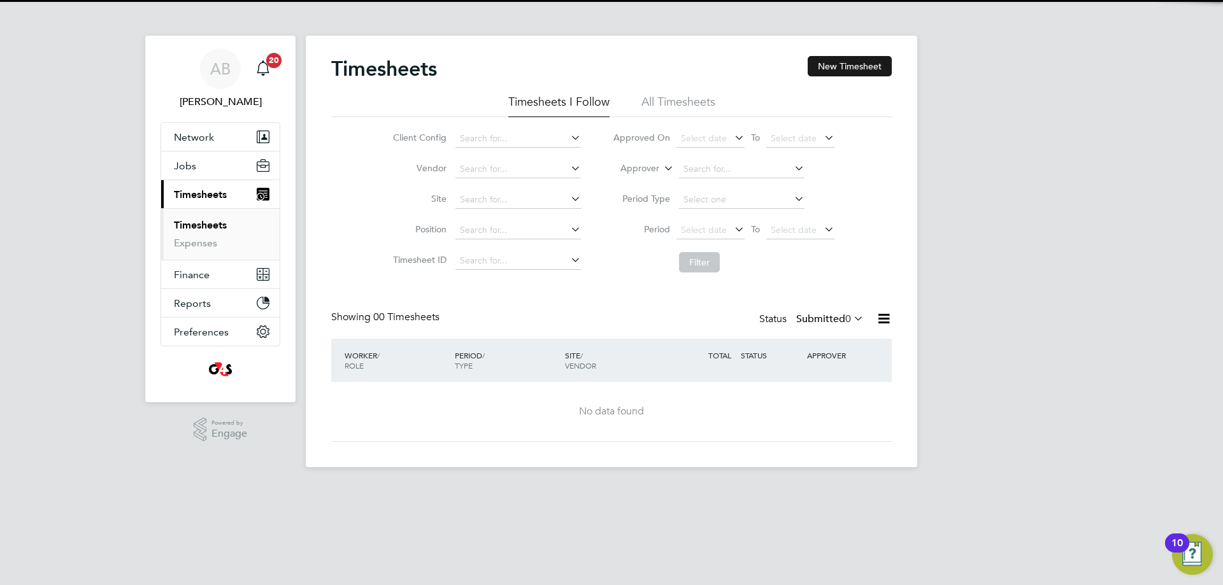
click at [835, 70] on button "New Timesheet" at bounding box center [850, 66] width 84 height 20
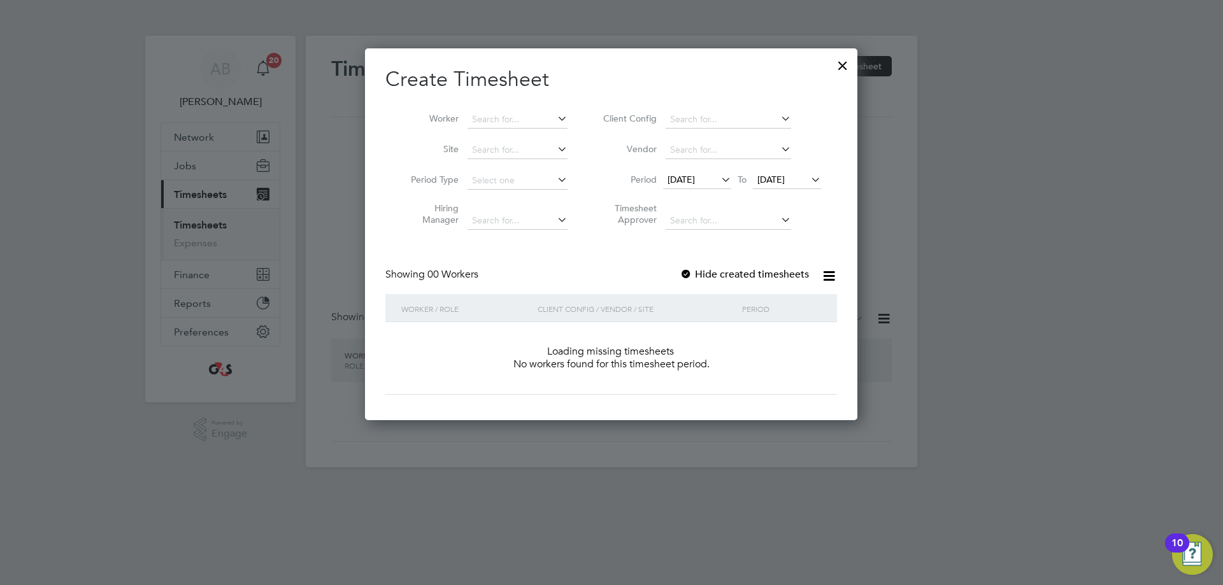
scroll to position [359, 493]
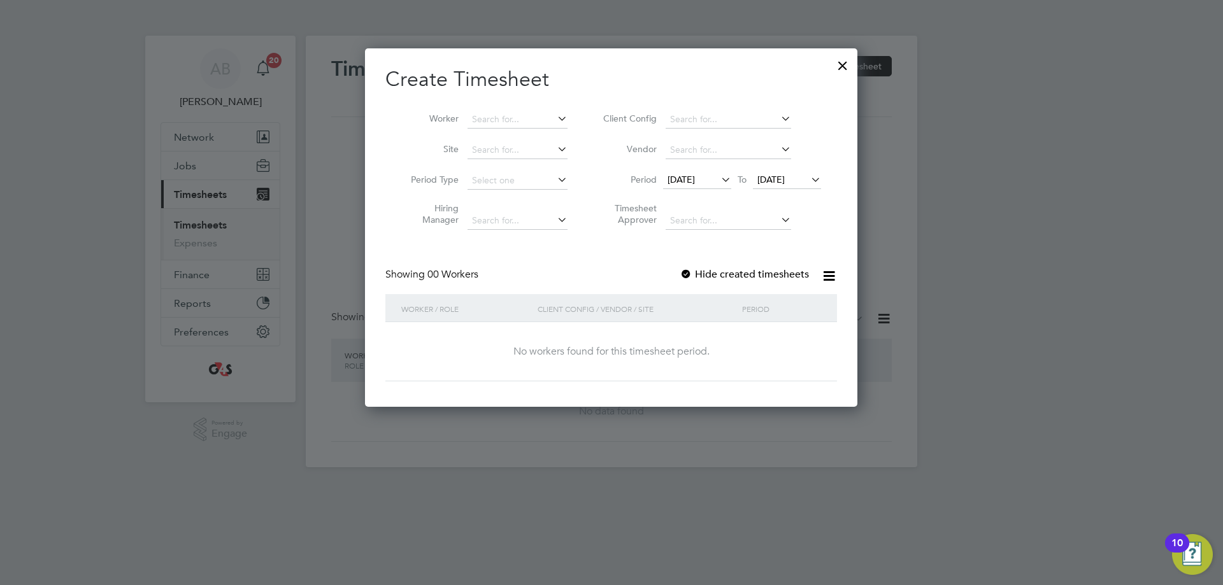
click at [693, 181] on span "[DATE]" at bounding box center [681, 179] width 27 height 11
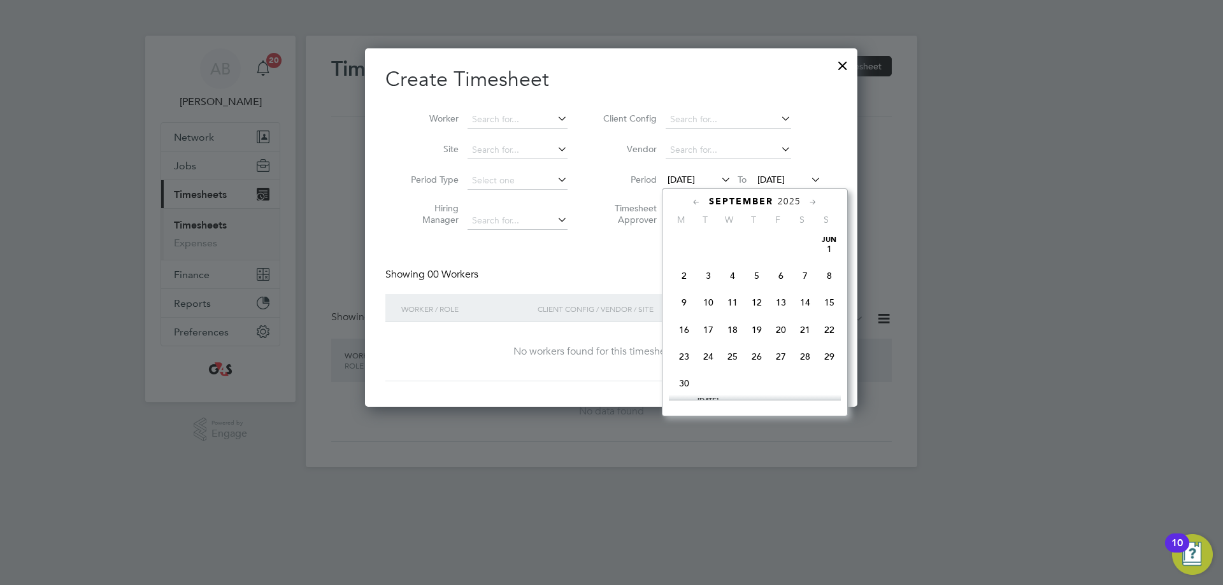
scroll to position [413, 0]
click at [684, 359] on span "22" at bounding box center [684, 346] width 24 height 24
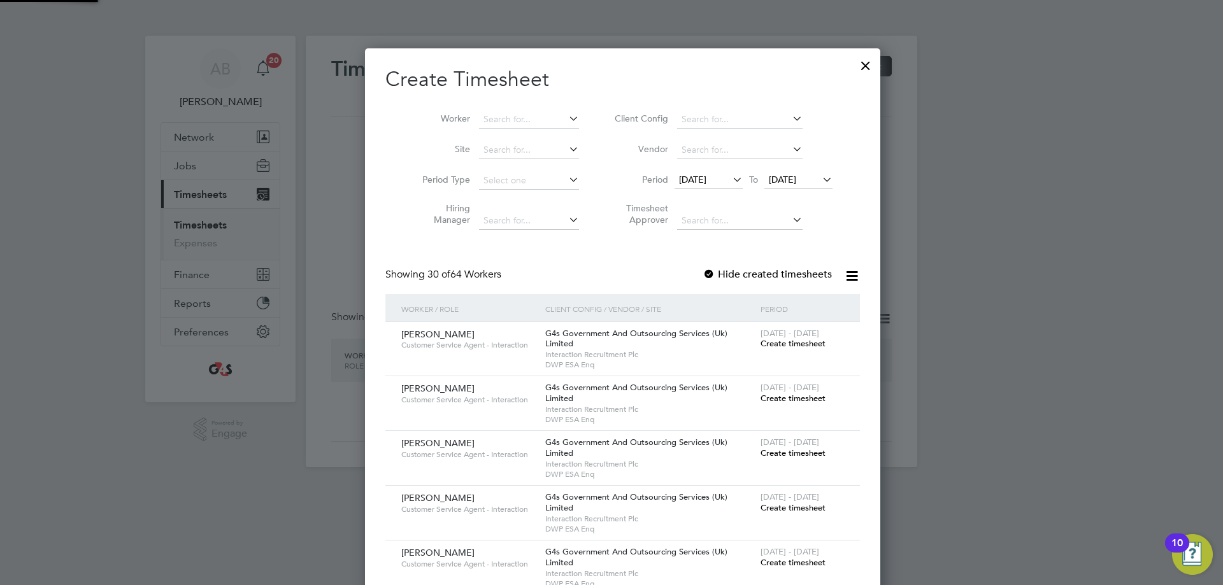
scroll to position [1981, 494]
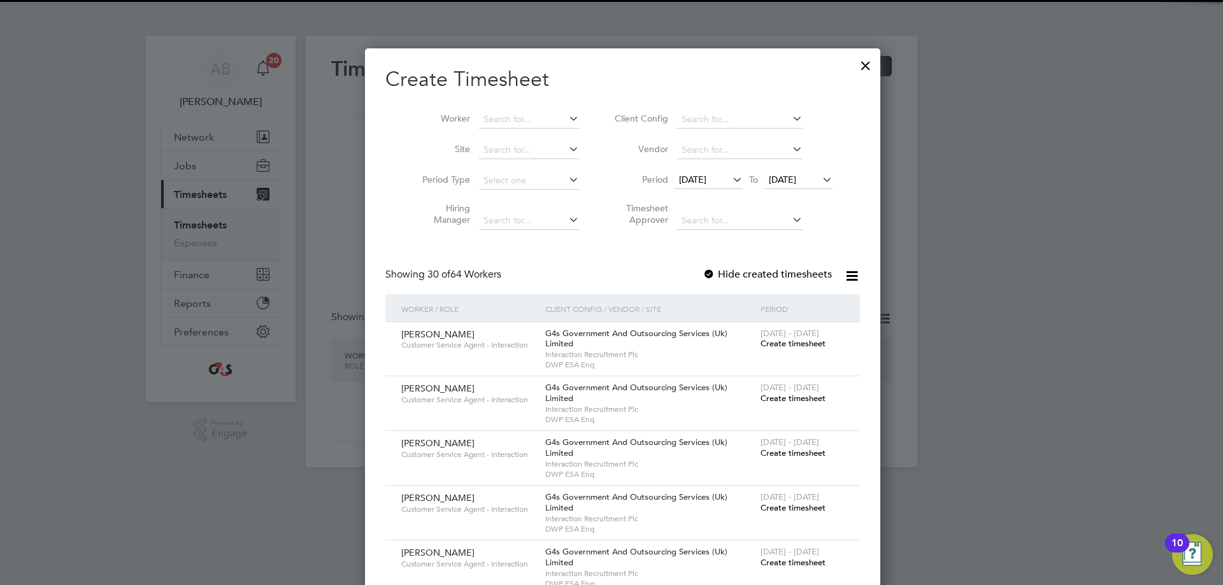
click at [787, 180] on span "[DATE]" at bounding box center [782, 179] width 27 height 11
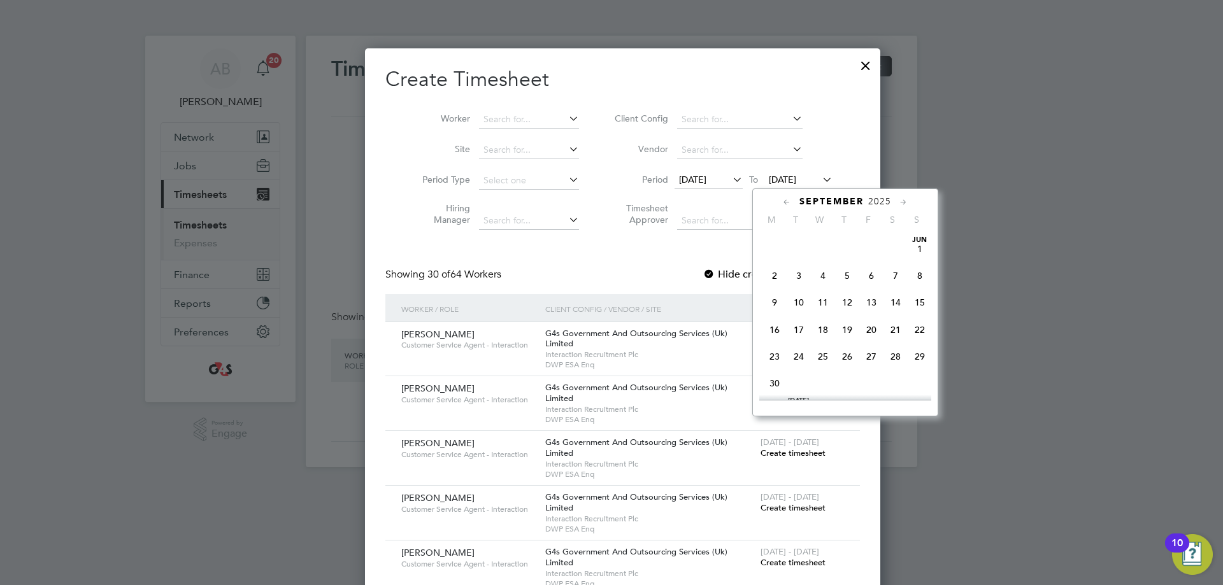
scroll to position [469, 0]
click at [921, 303] on span "28" at bounding box center [920, 291] width 24 height 24
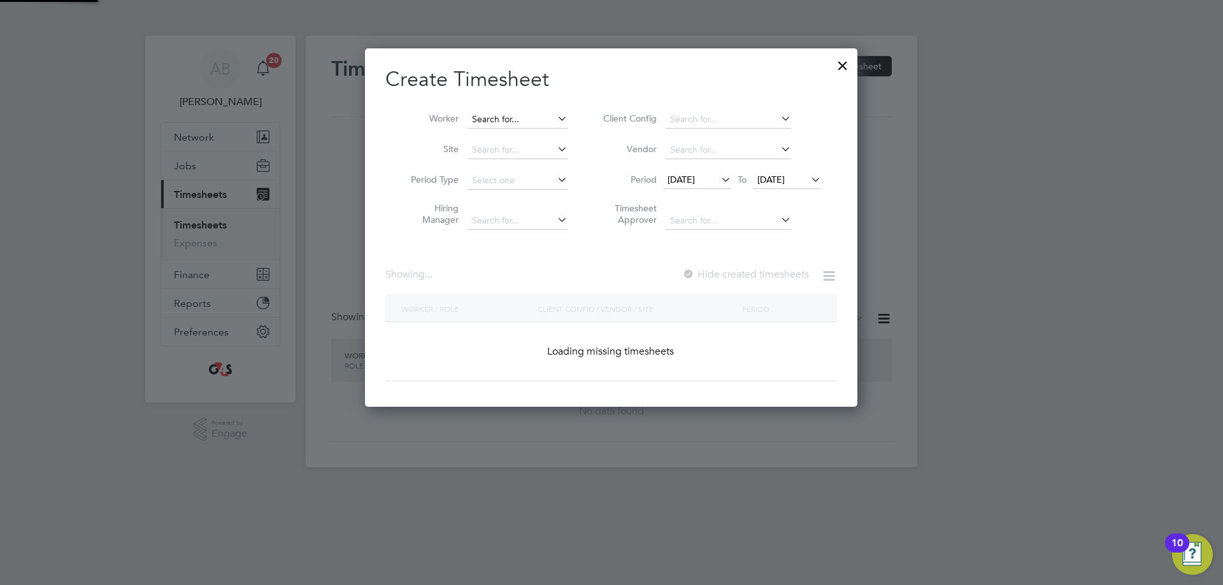
scroll to position [1981, 494]
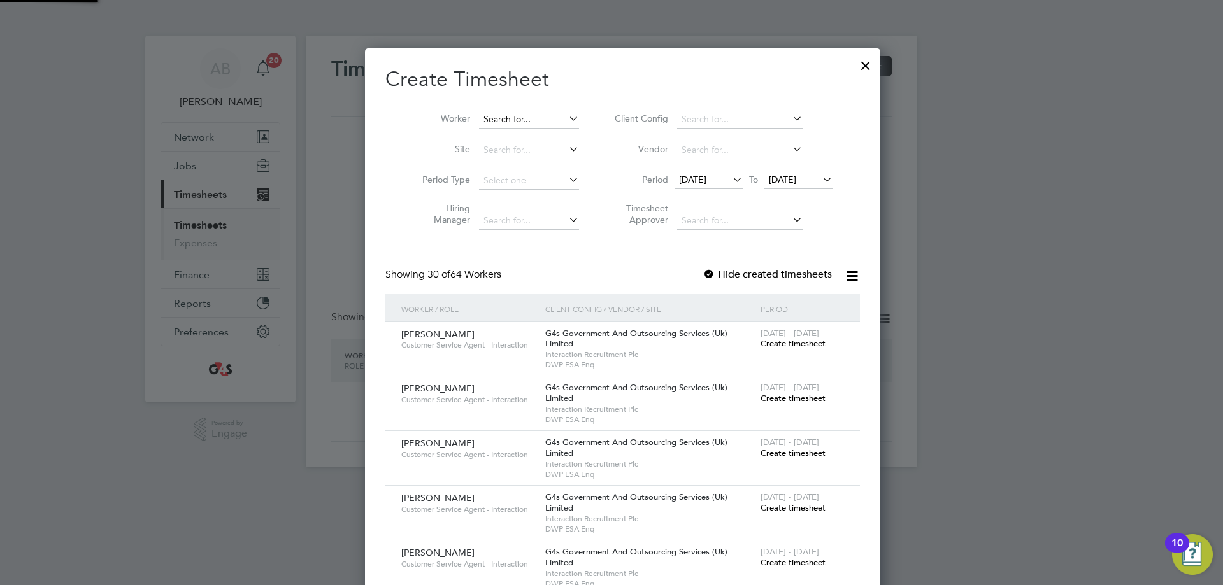
click at [504, 118] on input at bounding box center [529, 120] width 100 height 18
click at [509, 137] on li "Gilm an Qaari" at bounding box center [517, 136] width 101 height 17
type input "[PERSON_NAME] Qaari"
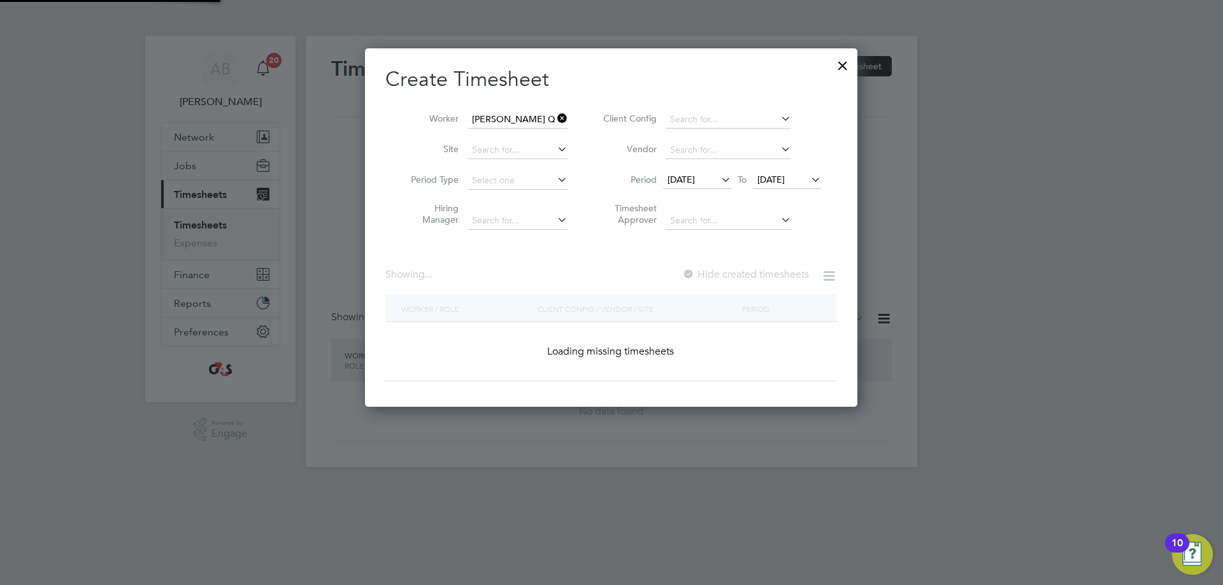
scroll to position [355, 494]
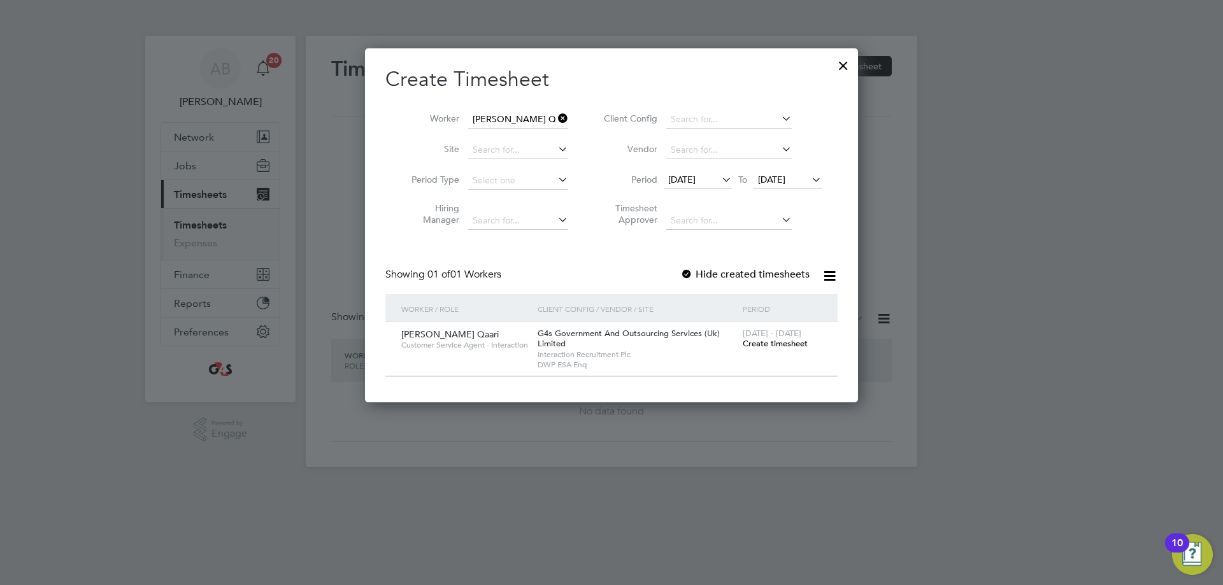
click at [687, 271] on div at bounding box center [686, 275] width 13 height 13
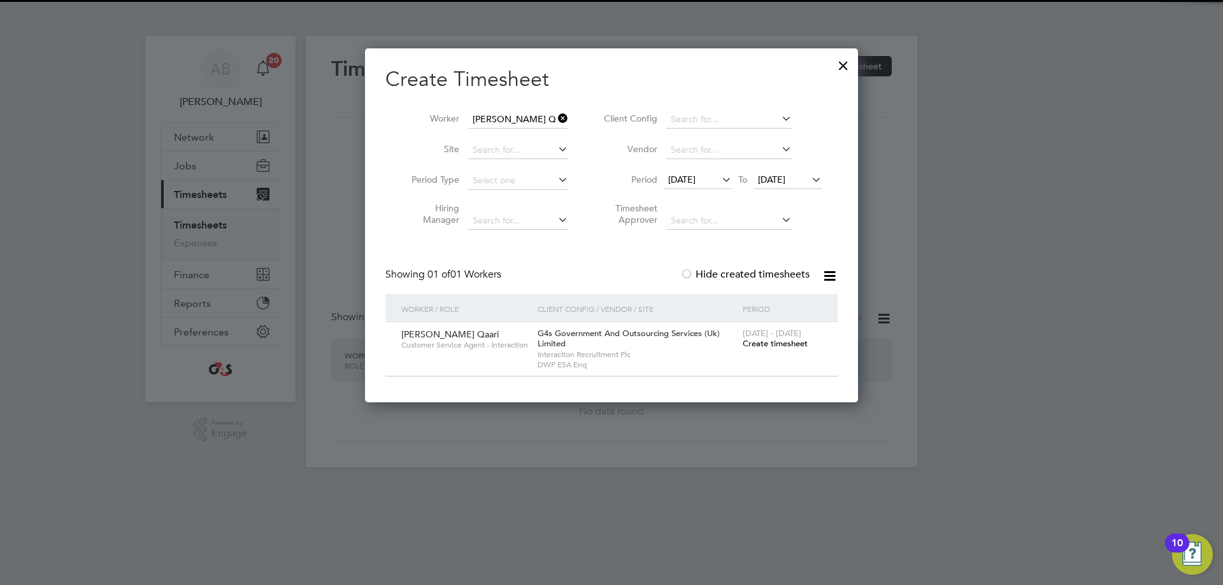
click at [768, 341] on span "Create timesheet" at bounding box center [775, 343] width 65 height 11
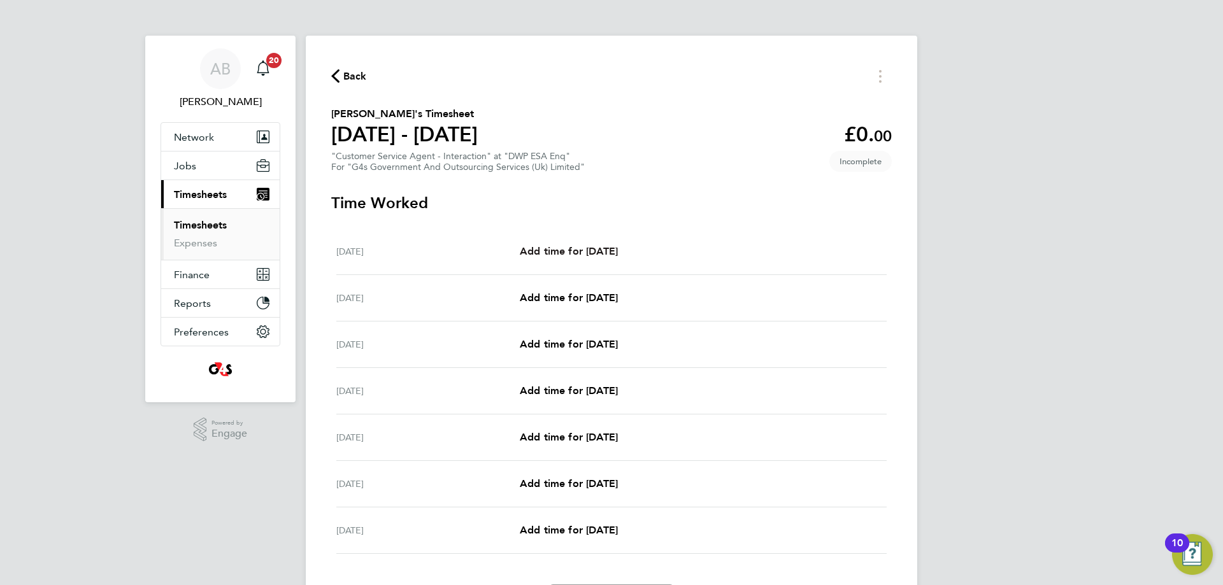
click at [572, 254] on span "Add time for [DATE]" at bounding box center [569, 251] width 98 height 12
select select "30"
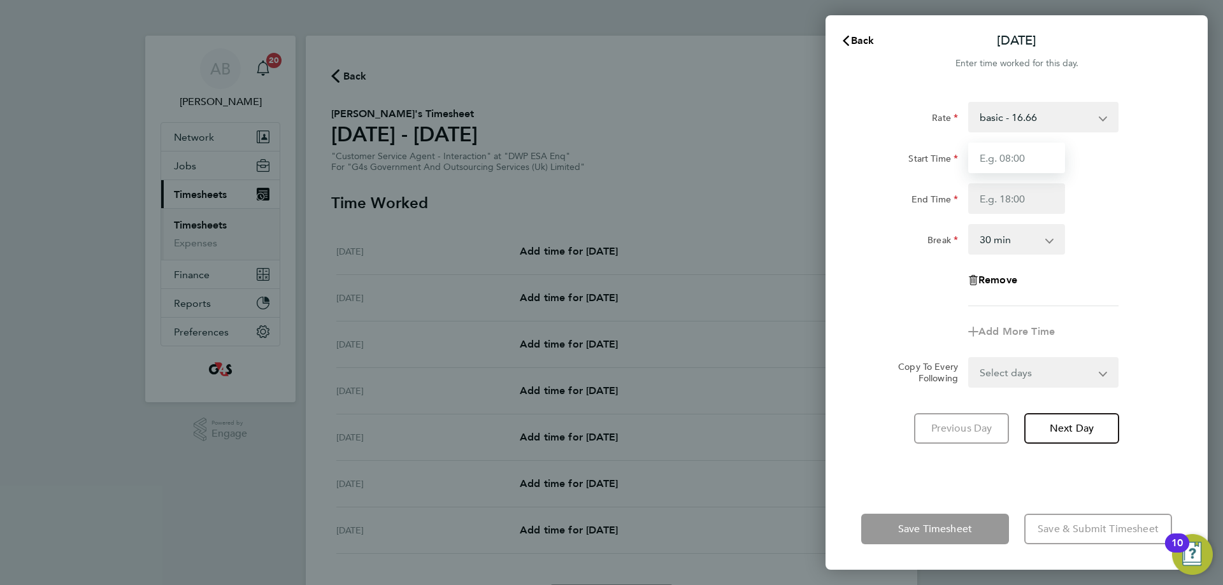
click at [981, 162] on input "Start Time" at bounding box center [1016, 158] width 97 height 31
type input "07:45"
click at [981, 191] on input "End Time" at bounding box center [1016, 198] width 97 height 31
type input "15:45"
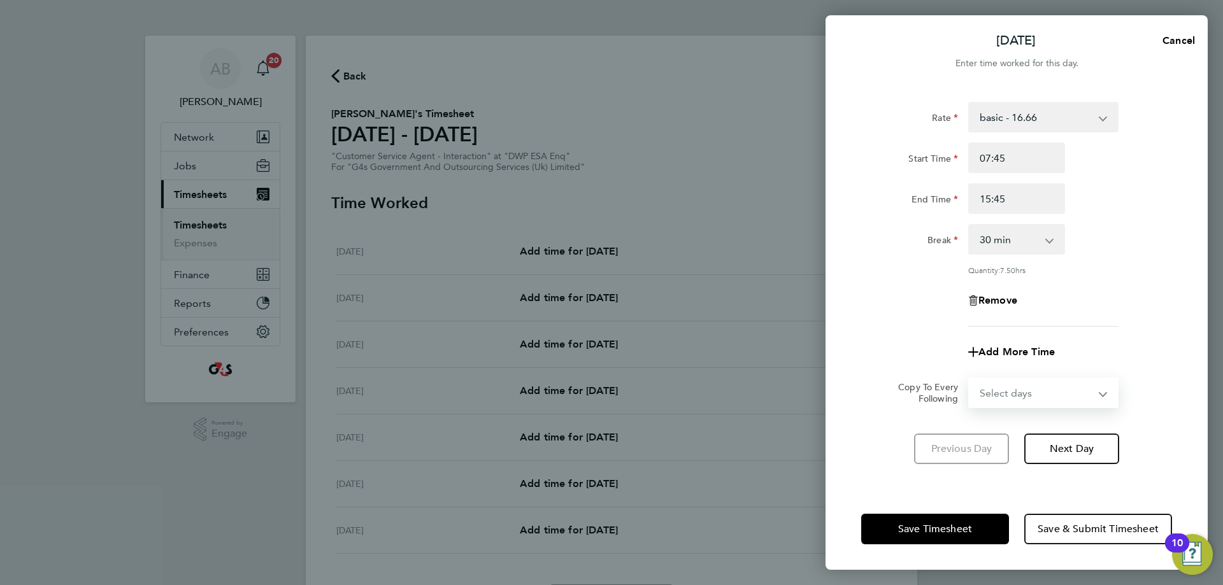
click at [981, 376] on form "Rate basic - 16.66 x1.5 - 24.73 Bank Holiday Sick Annual Leave System Issue Not…" at bounding box center [1016, 255] width 311 height 306
select select "WEEKDAY"
click at [970, 379] on select "Select days Day Weekday (Mon-Fri) Weekend (Sat-Sun) [DATE] [DATE] [DATE] [DATE]…" at bounding box center [1037, 393] width 134 height 28
select select "[DATE]"
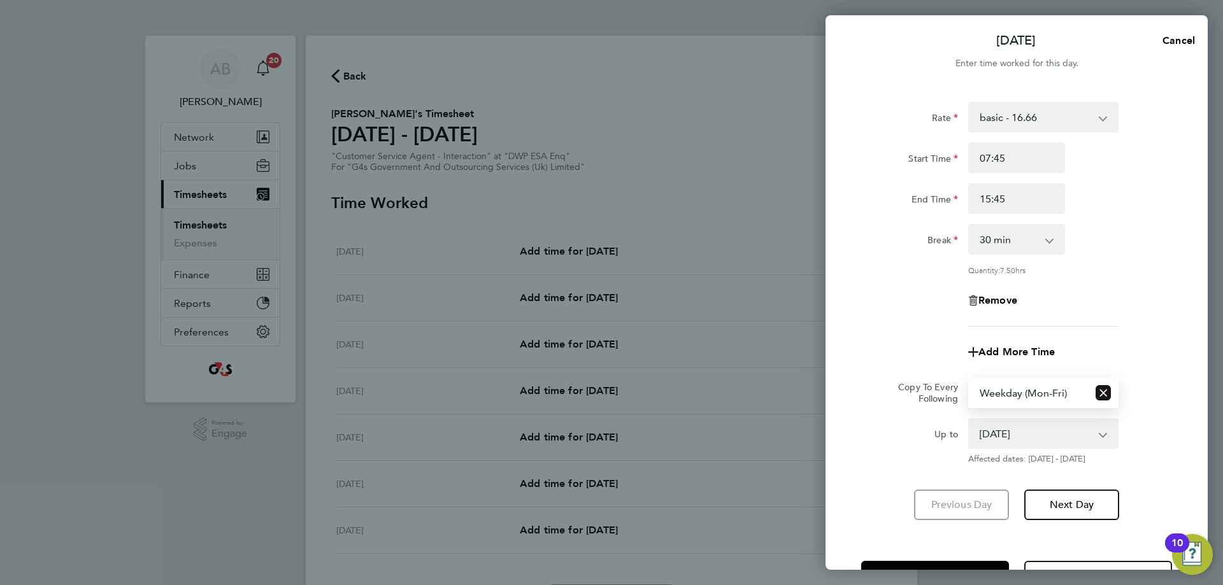
click at [981, 392] on icon "Reset selection" at bounding box center [1103, 392] width 15 height 15
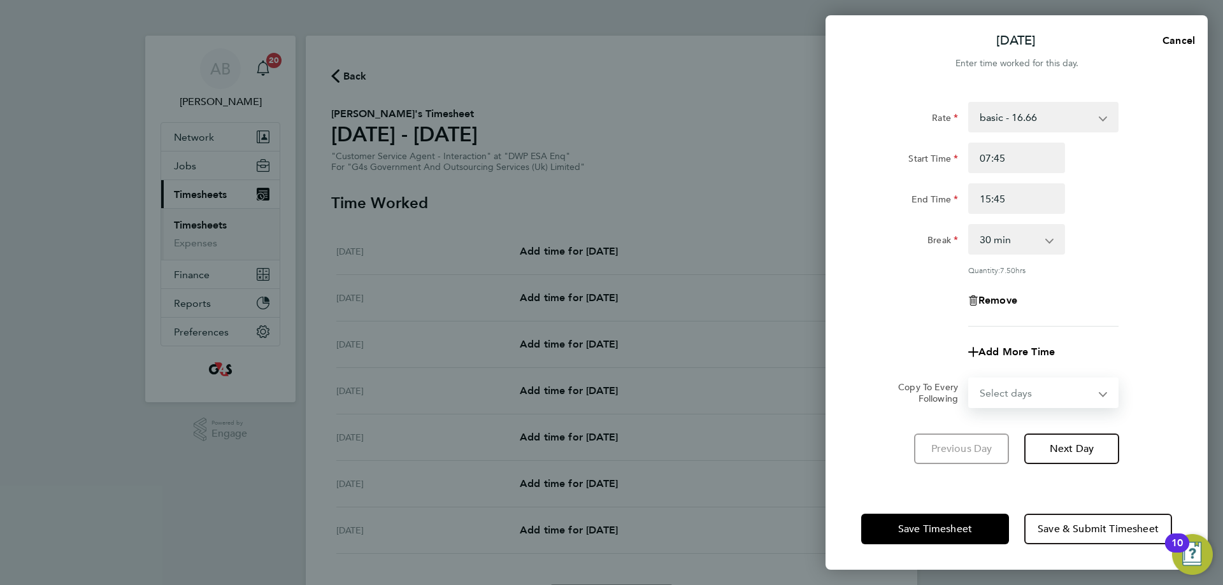
click at [981, 394] on select "Select days Day Weekday (Mon-Fri) Weekend (Sat-Sun) [DATE] [DATE] [DATE] [DATE]…" at bounding box center [1037, 393] width 134 height 28
select select "WEEKDAY"
click at [970, 379] on select "Select days Day Weekday (Mon-Fri) Weekend (Sat-Sun) [DATE] [DATE] [DATE] [DATE]…" at bounding box center [1037, 393] width 134 height 28
select select "[DATE]"
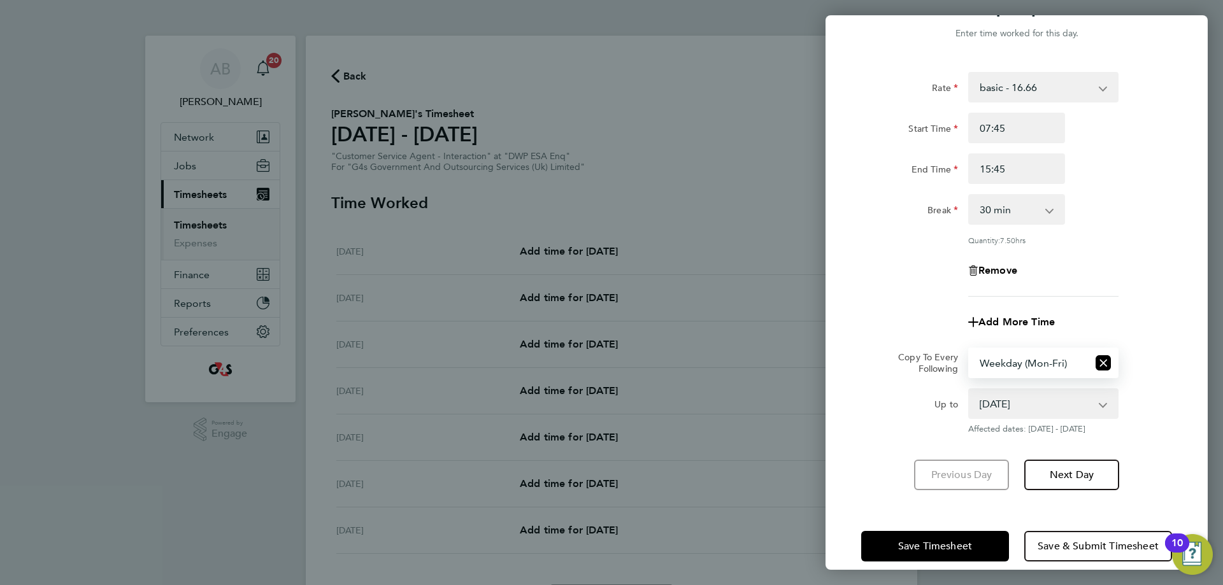
scroll to position [46, 0]
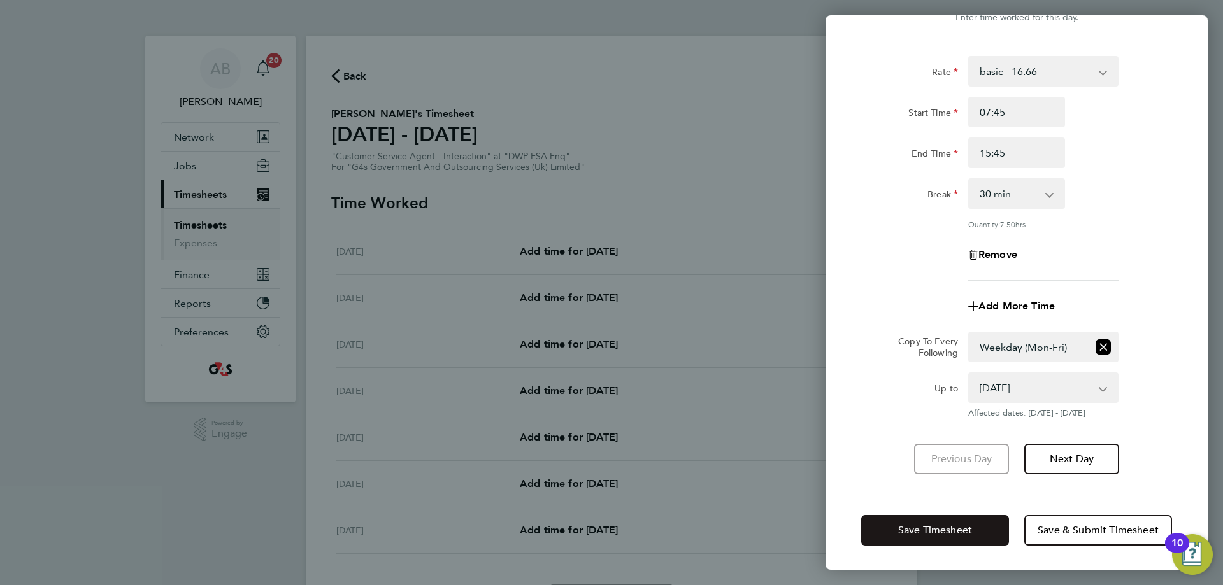
click at [923, 527] on span "Save Timesheet" at bounding box center [935, 530] width 74 height 13
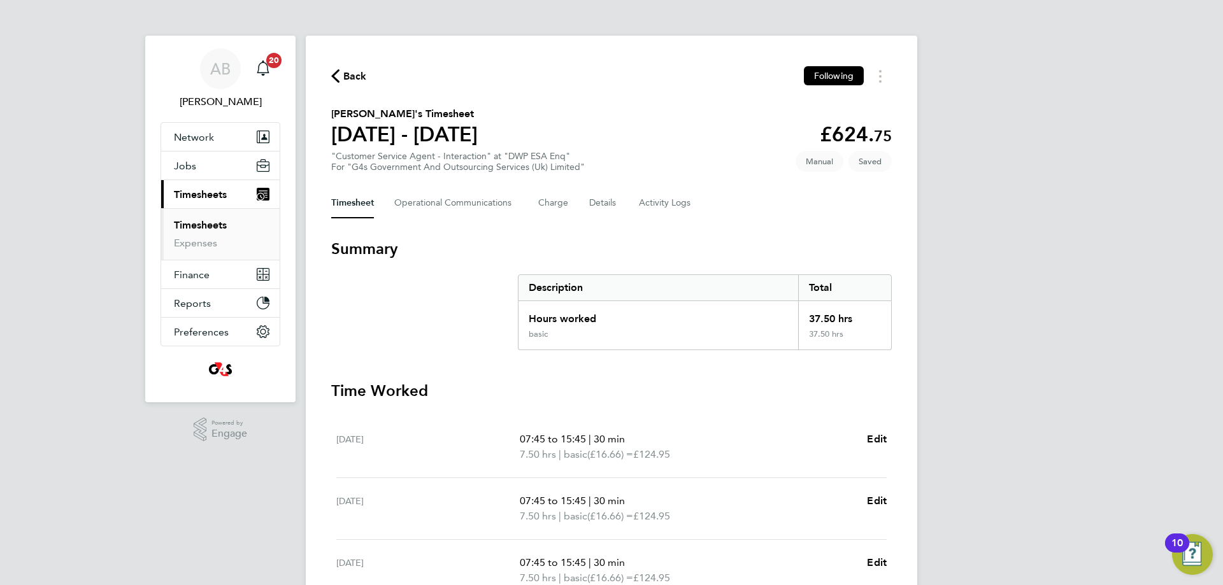
click at [348, 79] on span "Back" at bounding box center [355, 76] width 24 height 15
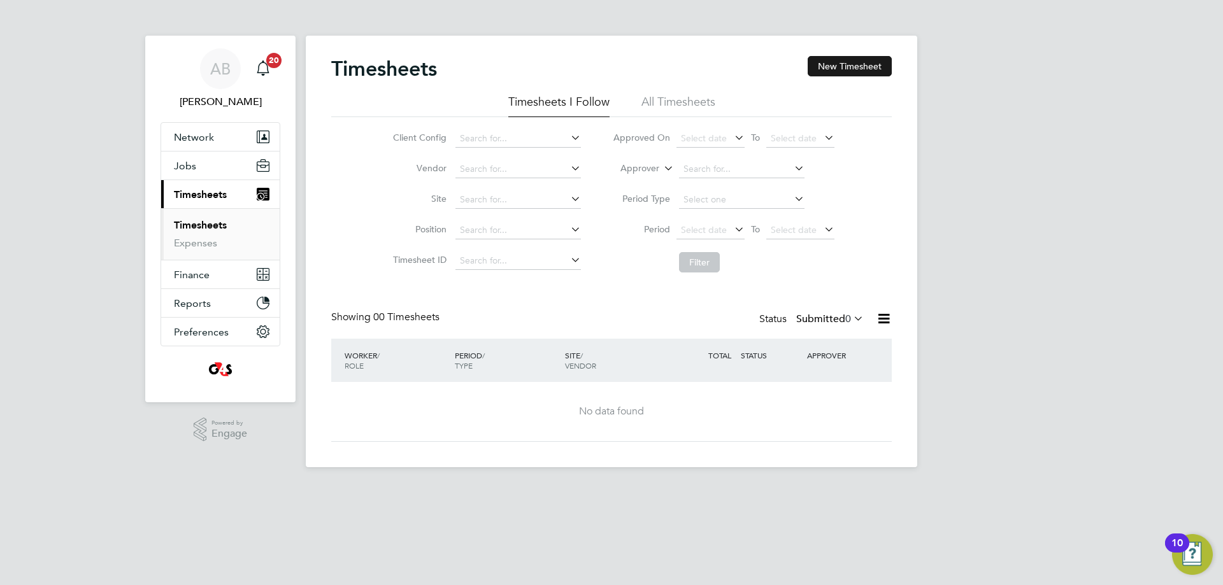
click at [854, 67] on button "New Timesheet" at bounding box center [850, 66] width 84 height 20
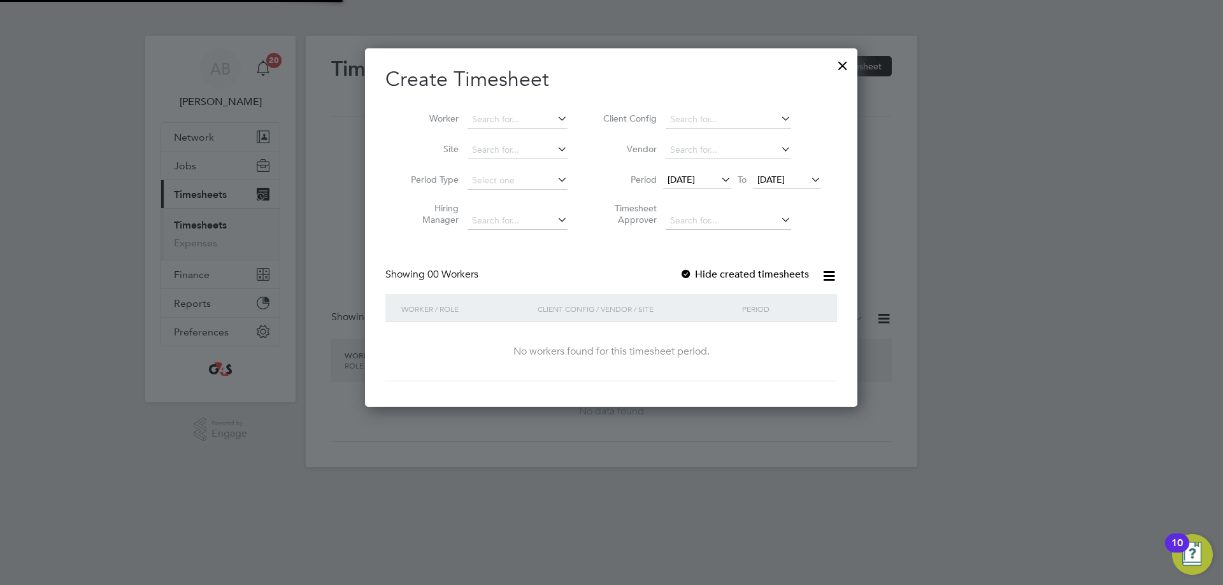
scroll to position [359, 493]
click at [691, 181] on span "[DATE]" at bounding box center [681, 179] width 27 height 11
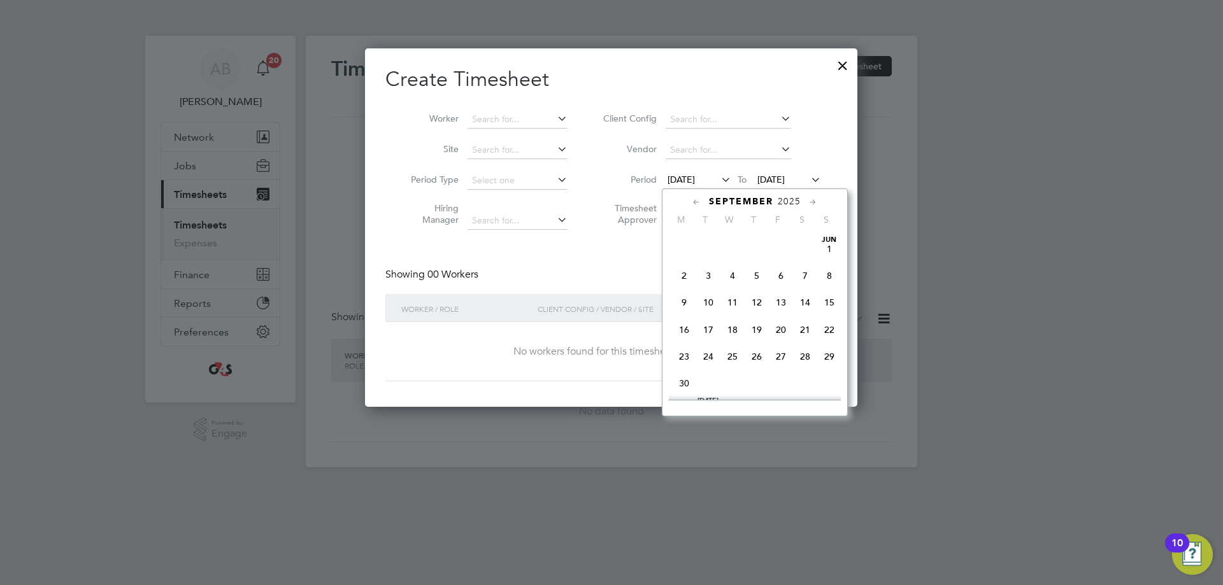
scroll to position [413, 0]
click at [681, 359] on span "22" at bounding box center [684, 346] width 24 height 24
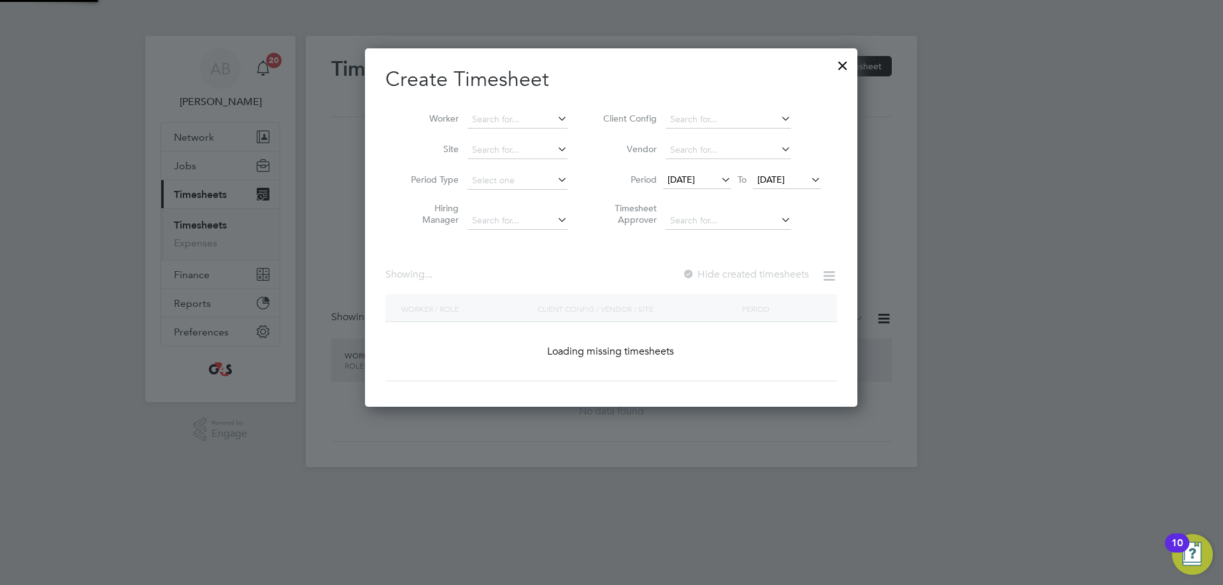
scroll to position [1981, 494]
click at [765, 180] on span "[DATE]" at bounding box center [770, 179] width 27 height 11
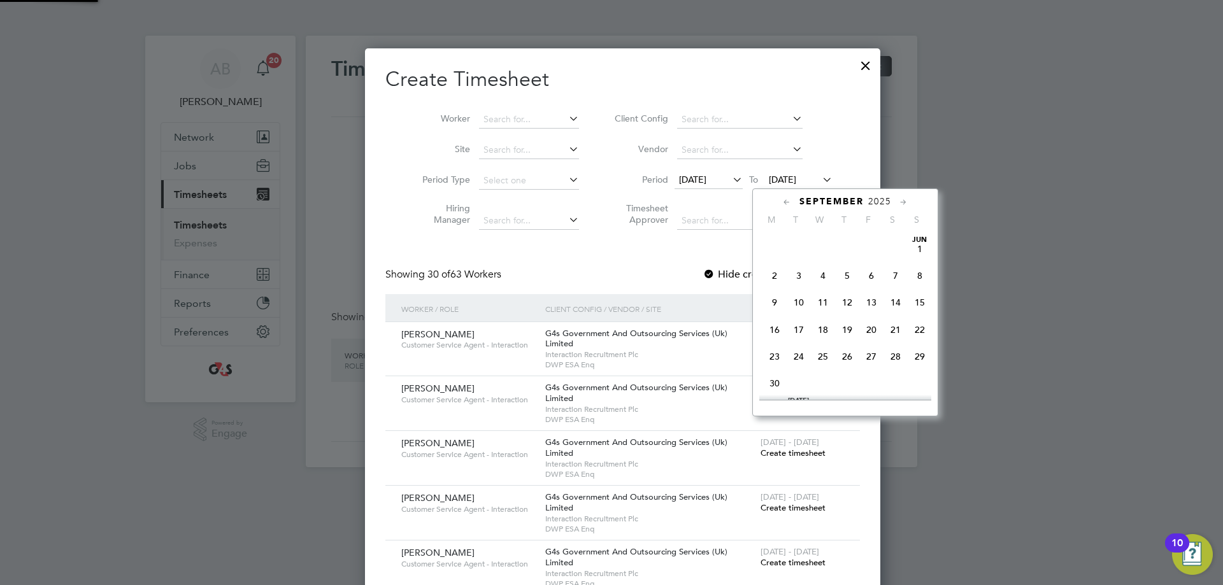
scroll to position [469, 0]
click at [920, 303] on span "28" at bounding box center [920, 291] width 24 height 24
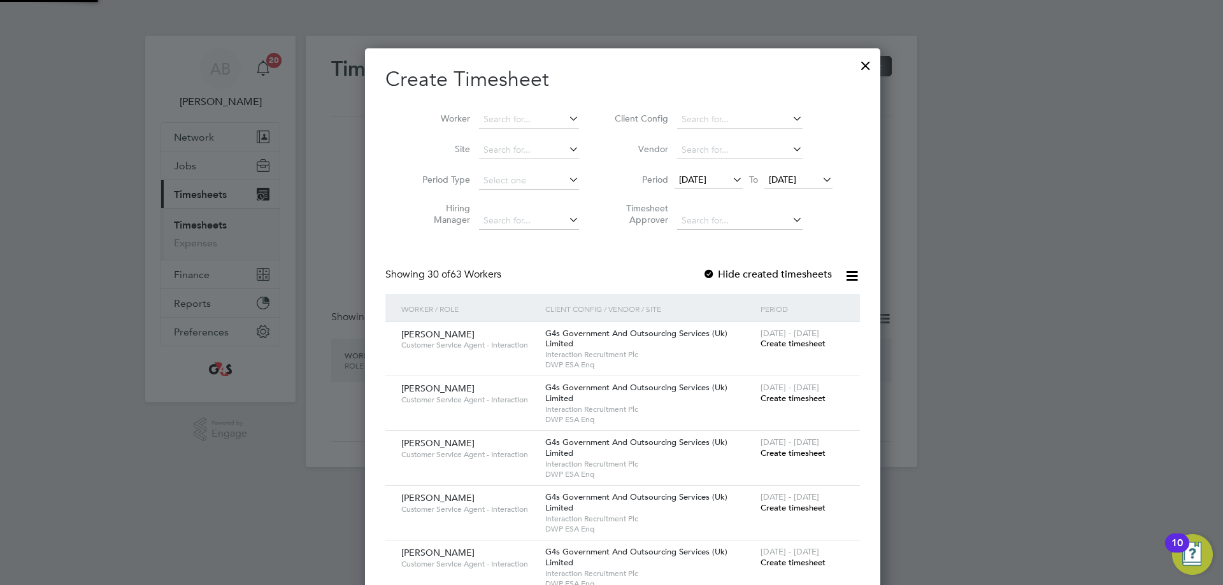
scroll to position [1981, 494]
click at [508, 118] on input at bounding box center [529, 120] width 100 height 18
click at [545, 134] on li "Gio [PERSON_NAME]" at bounding box center [517, 136] width 101 height 17
type input "[PERSON_NAME]"
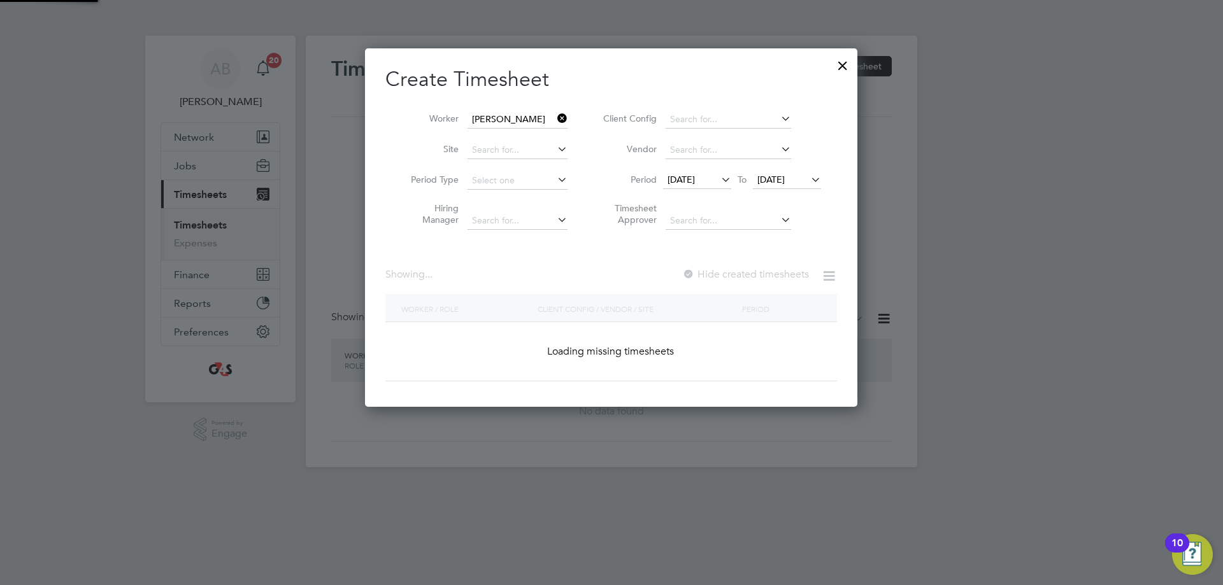
scroll to position [355, 494]
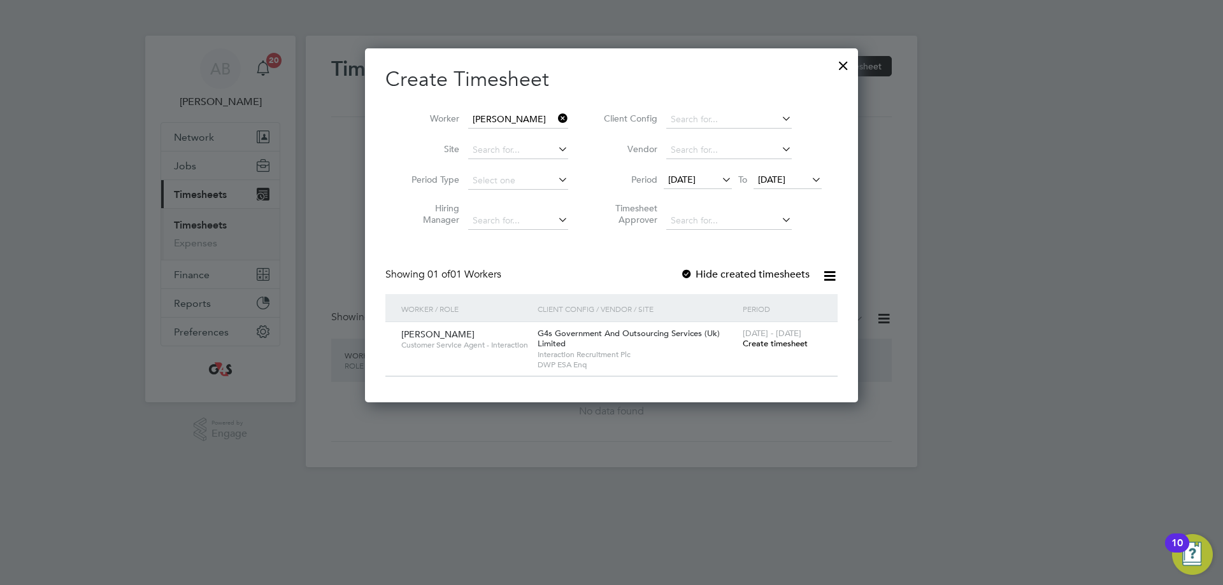
click at [688, 273] on div at bounding box center [686, 275] width 13 height 13
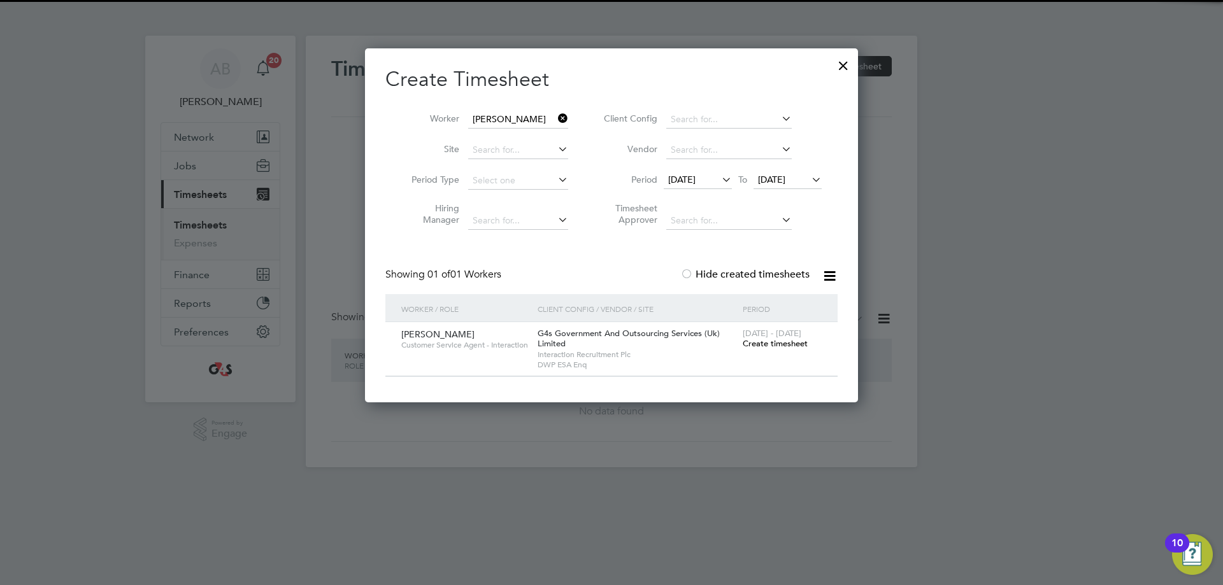
click at [765, 346] on span "Create timesheet" at bounding box center [775, 343] width 65 height 11
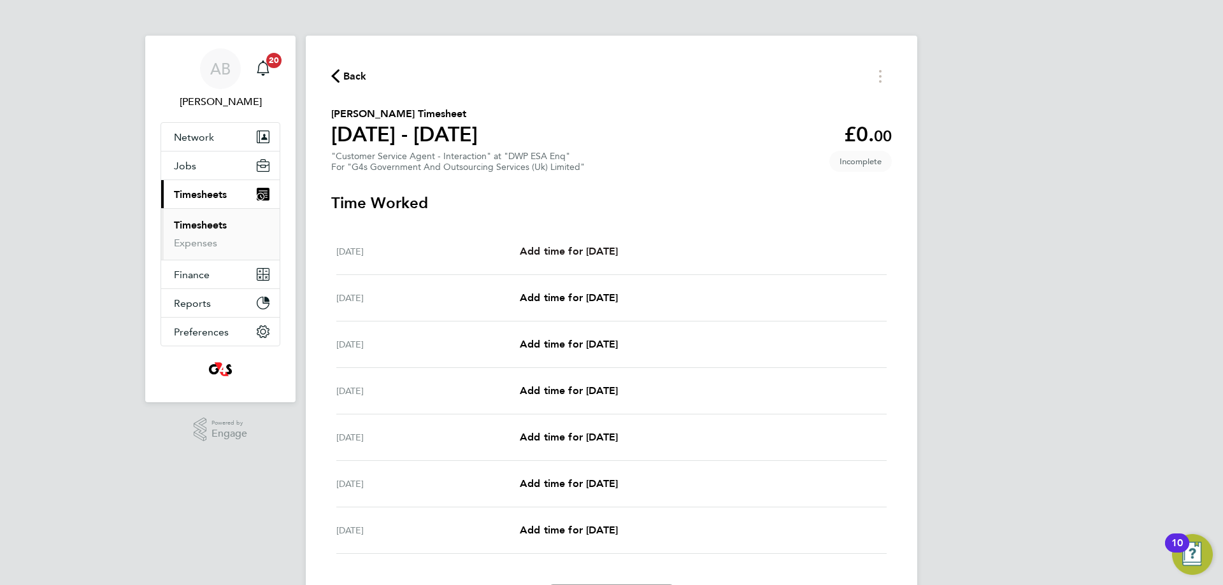
click at [589, 249] on span "Add time for [DATE]" at bounding box center [569, 251] width 98 height 12
select select "30"
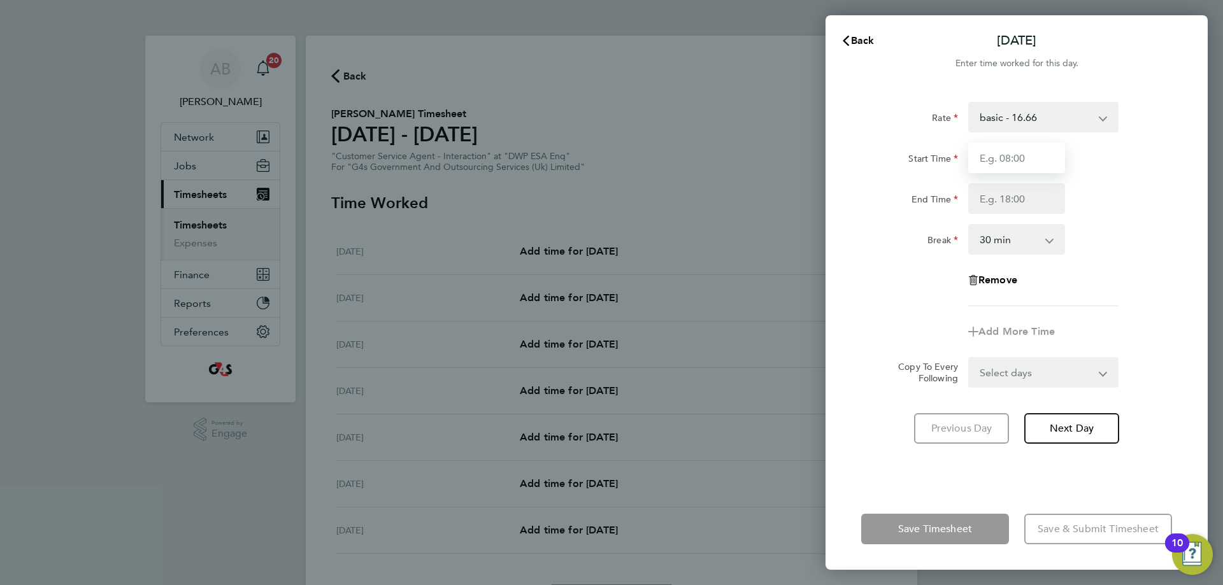
click at [981, 153] on input "Start Time" at bounding box center [1016, 158] width 97 height 31
click at [981, 119] on select "basic - 16.66 x1.5 - 24.73 Sick System Issue Paid - 16.66 Annual Leave x2 - 32.…" at bounding box center [1036, 117] width 133 height 28
select select "30"
click at [981, 159] on input "Start Time" at bounding box center [1016, 158] width 97 height 31
type input "07:45"
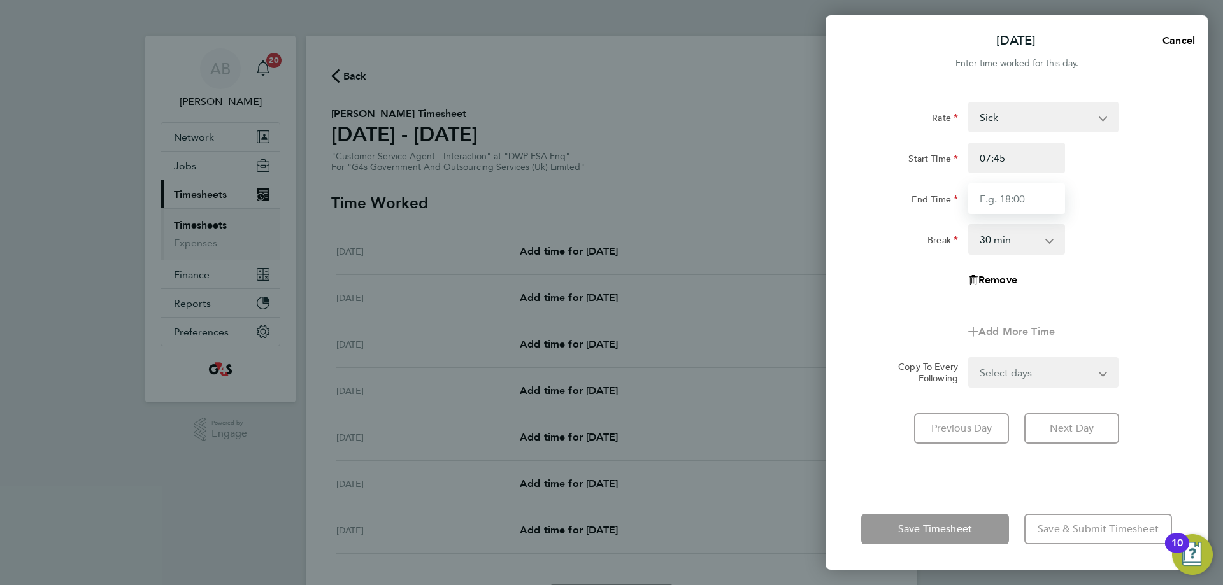
click at [981, 202] on input "End Time" at bounding box center [1016, 198] width 97 height 31
type input "15:45"
click at [981, 377] on div "Select days Day Weekday (Mon-Fri) Weekend (Sat-Sun) [DATE] [DATE] [DATE] [DATE]…" at bounding box center [1043, 372] width 150 height 31
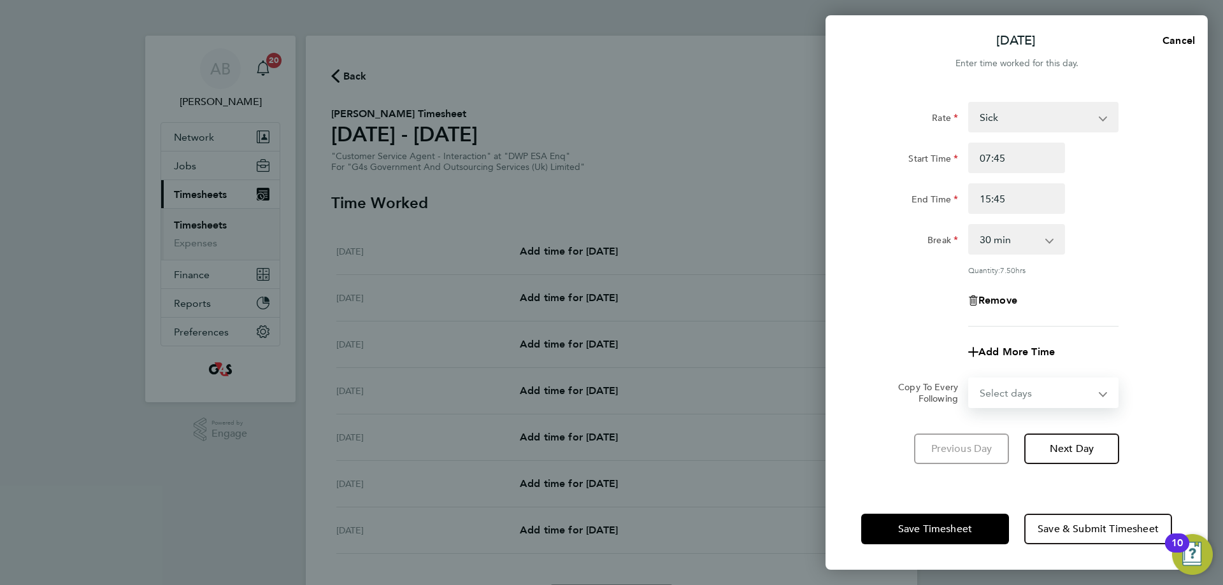
select select "WEEKDAY"
click at [970, 379] on select "Select days Day Weekday (Mon-Fri) Weekend (Sat-Sun) [DATE] [DATE] [DATE] [DATE]…" at bounding box center [1037, 393] width 134 height 28
select select "[DATE]"
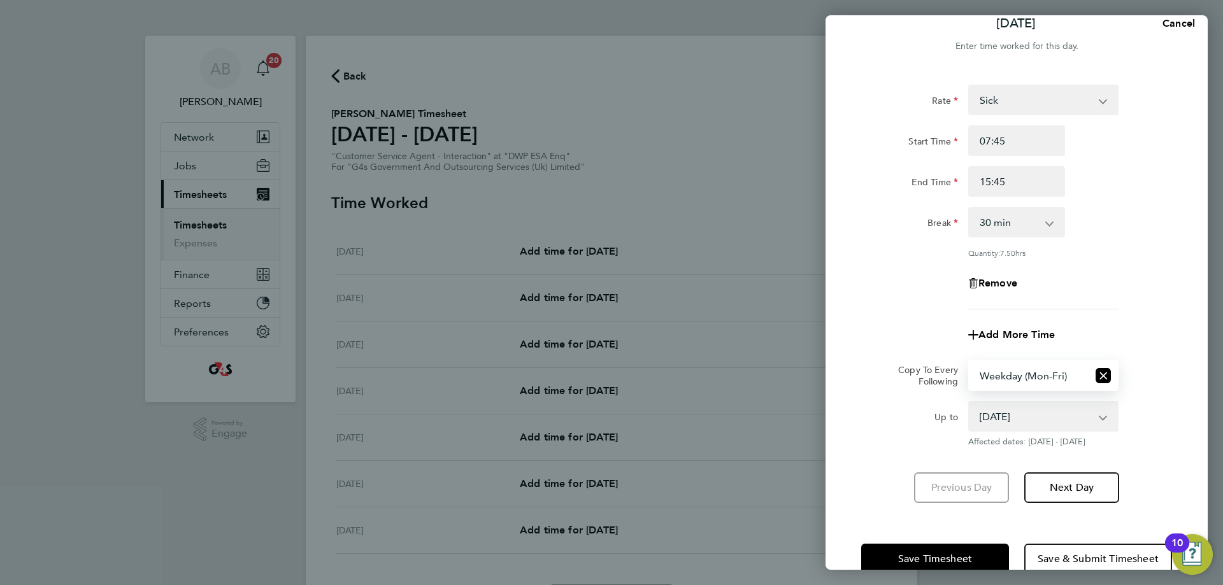
scroll to position [46, 0]
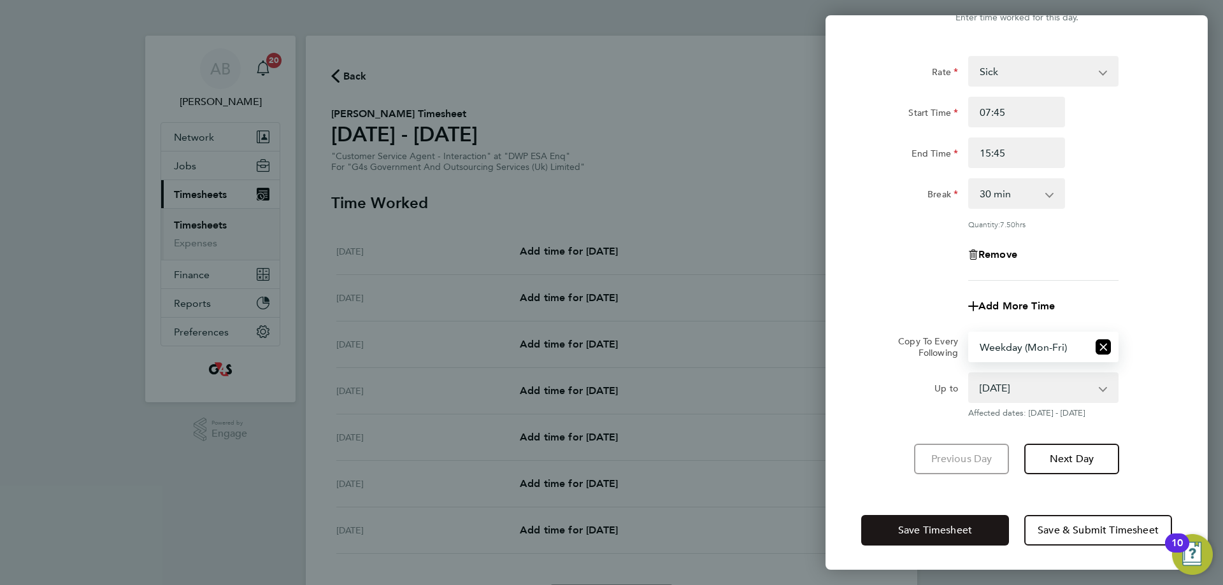
click at [911, 533] on span "Save Timesheet" at bounding box center [935, 530] width 74 height 13
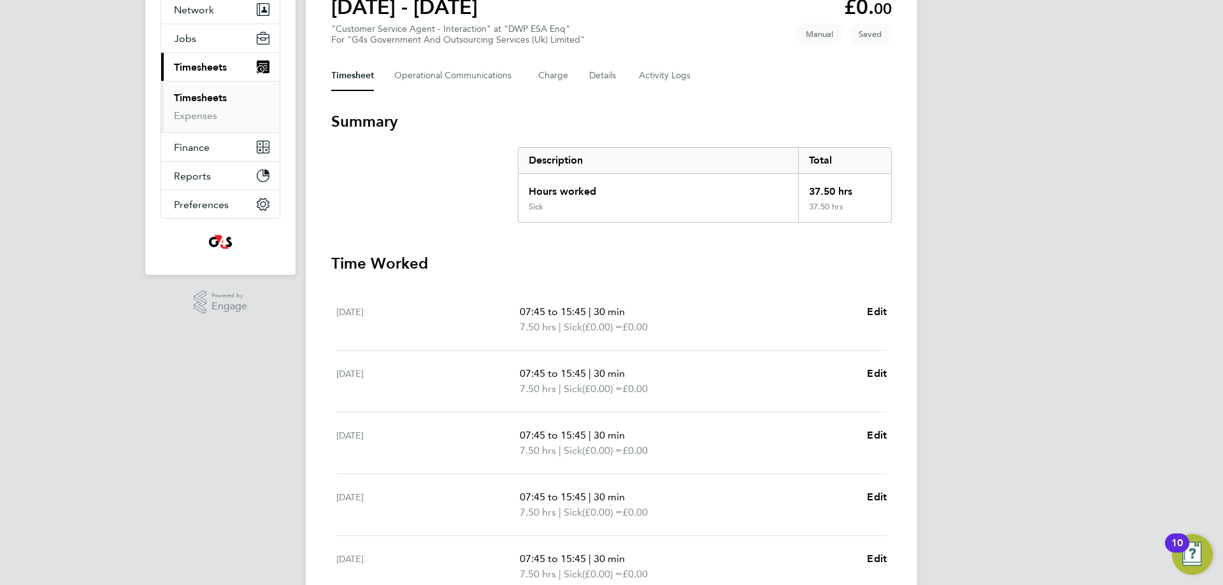
scroll to position [345, 0]
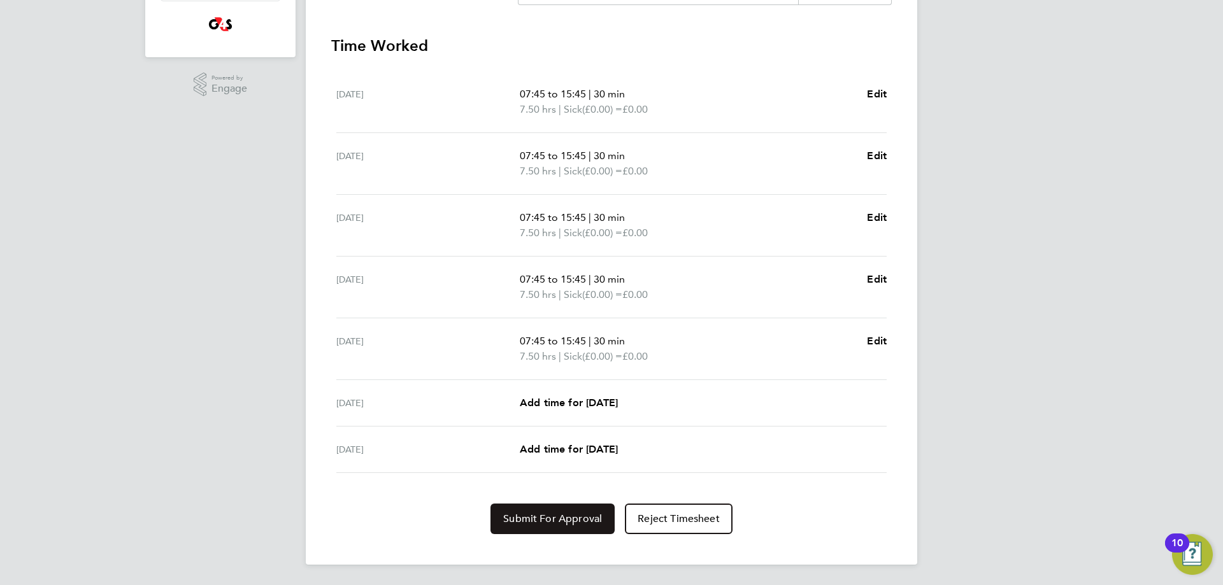
click at [551, 520] on span "Submit For Approval" at bounding box center [552, 519] width 99 height 13
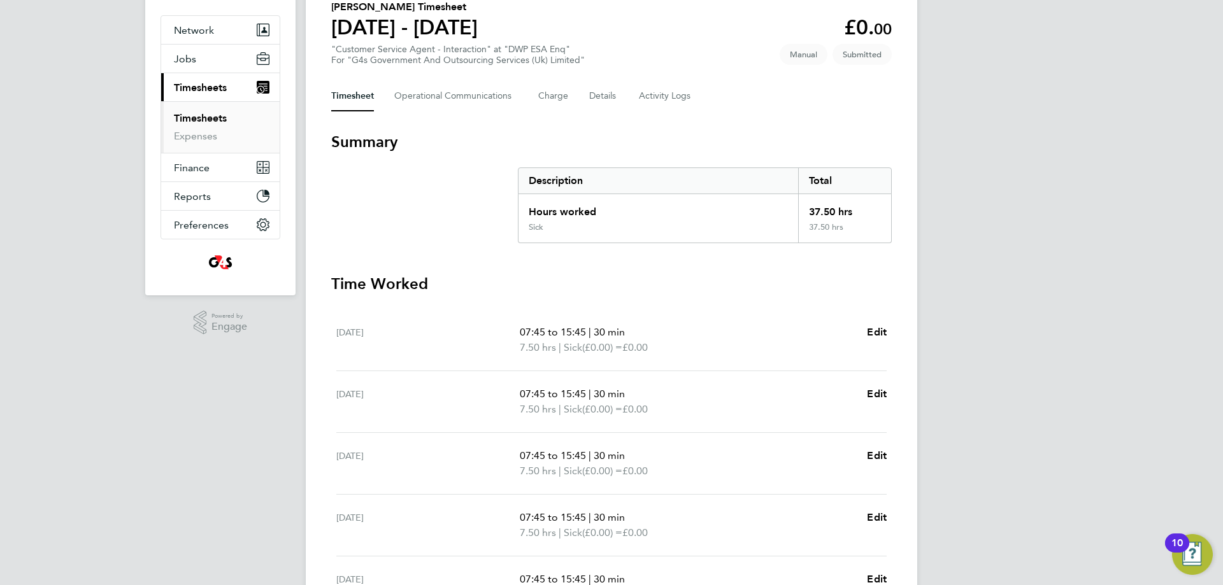
scroll to position [0, 0]
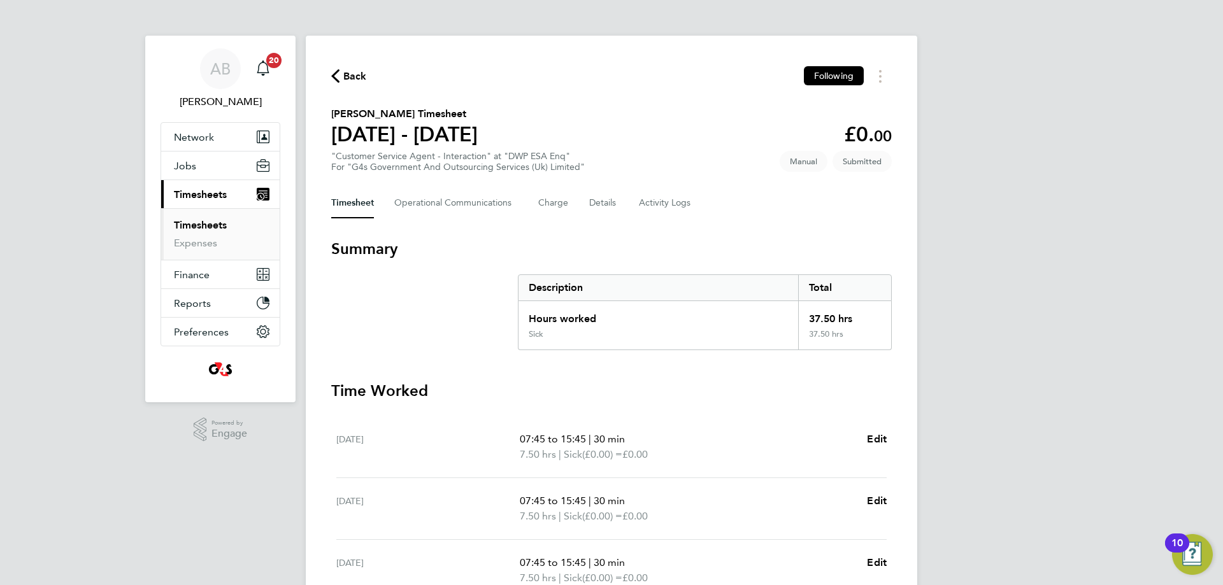
click at [351, 76] on span "Back" at bounding box center [355, 76] width 24 height 15
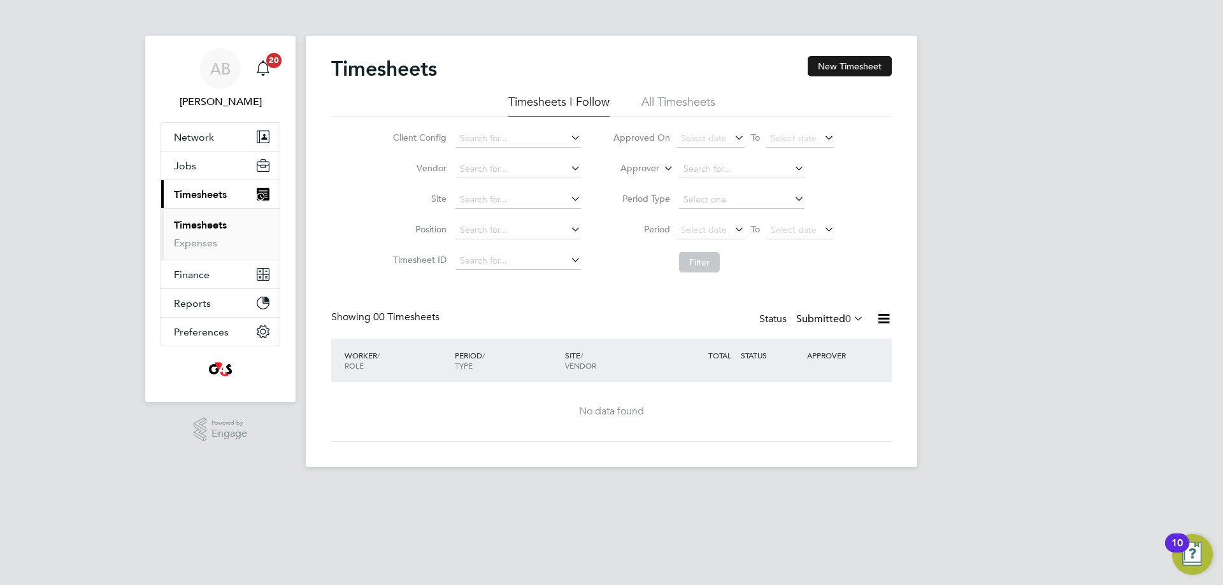
click at [840, 64] on button "New Timesheet" at bounding box center [850, 66] width 84 height 20
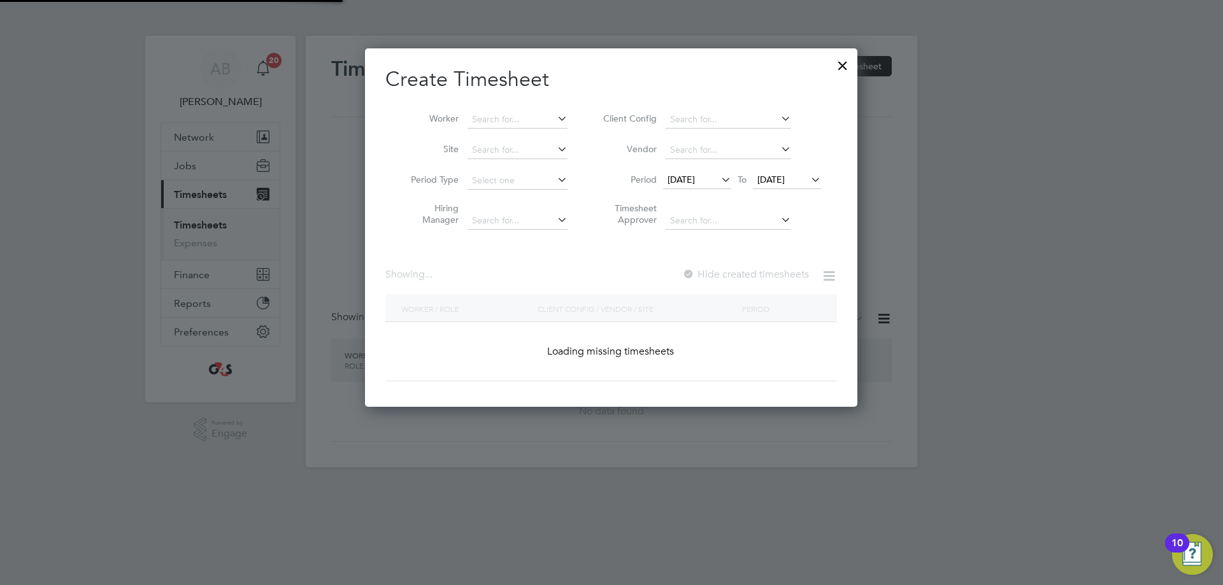
scroll to position [359, 493]
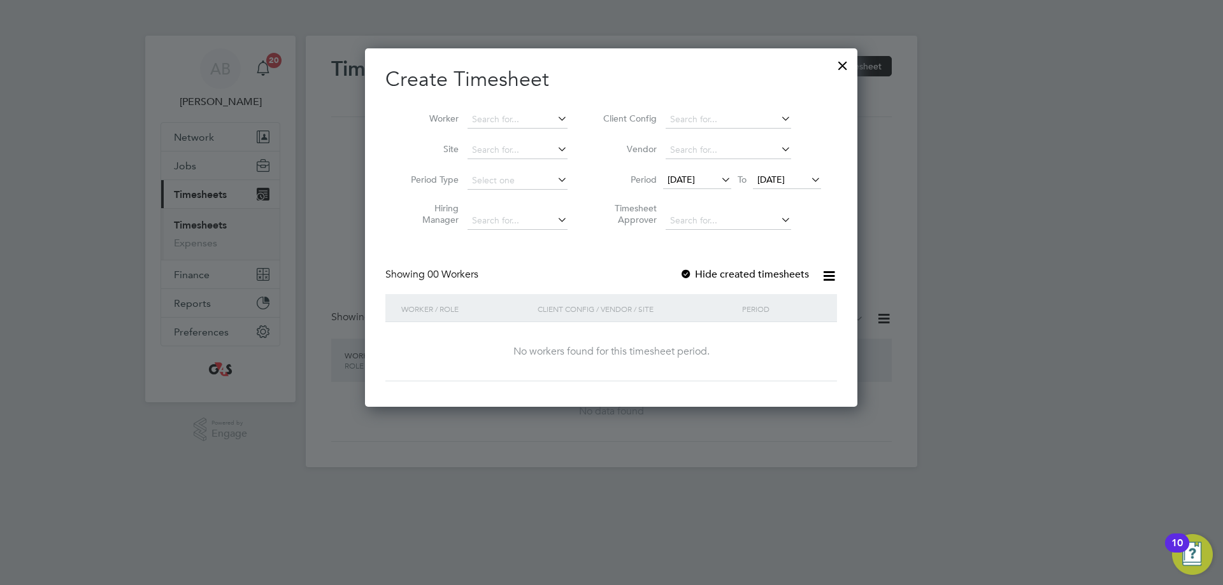
click at [695, 181] on span "[DATE]" at bounding box center [681, 179] width 27 height 11
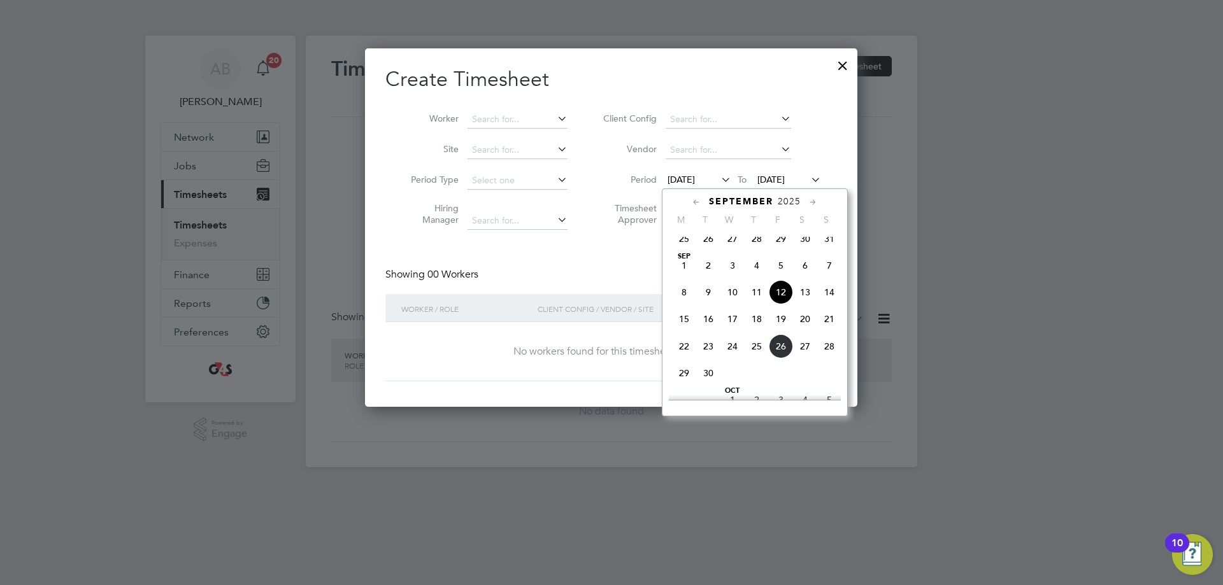
drag, startPoint x: 682, startPoint y: 361, endPoint x: 707, endPoint y: 278, distance: 86.3
click at [682, 359] on span "22" at bounding box center [684, 346] width 24 height 24
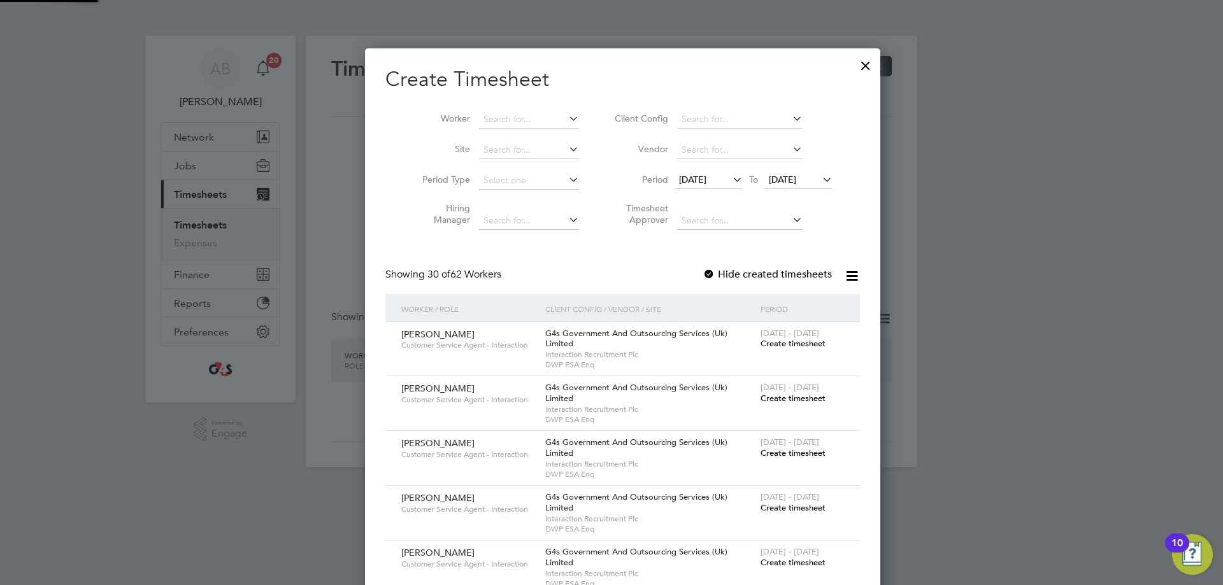
scroll to position [1981, 494]
click at [776, 183] on span "[DATE]" at bounding box center [799, 180] width 68 height 17
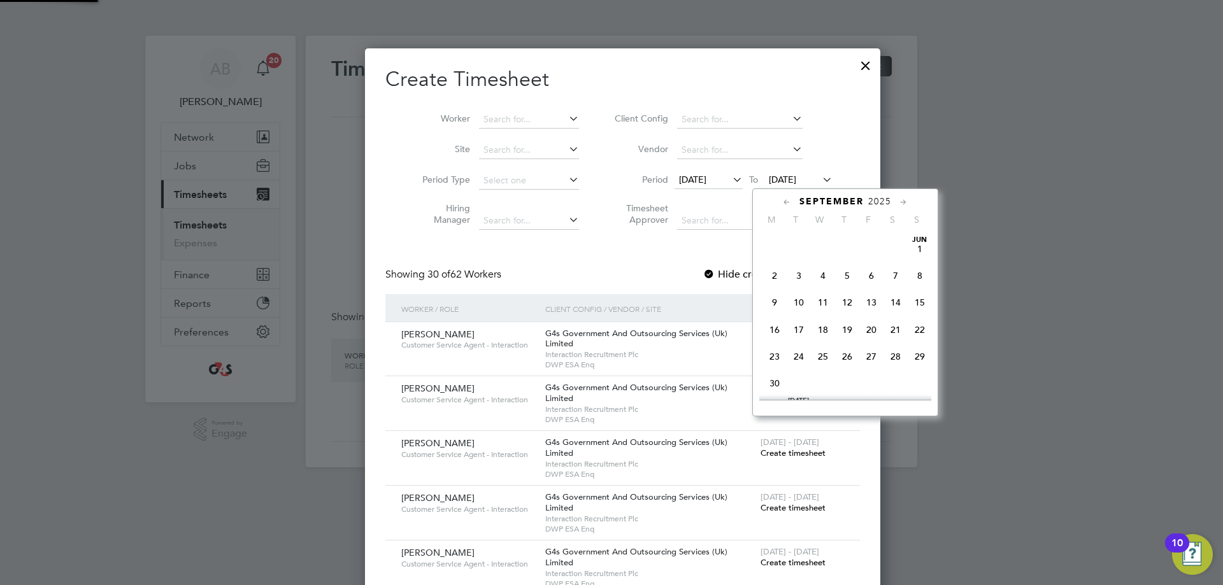
scroll to position [469, 0]
drag, startPoint x: 921, startPoint y: 303, endPoint x: 859, endPoint y: 282, distance: 65.3
click at [921, 301] on span "28" at bounding box center [920, 291] width 24 height 24
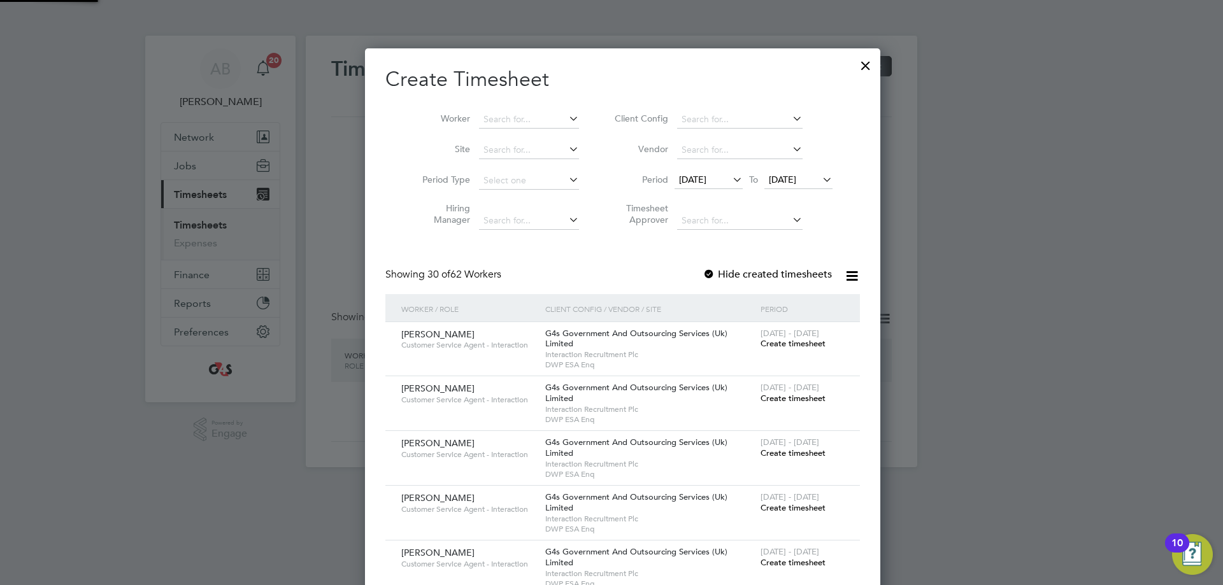
scroll to position [1981, 494]
click at [508, 108] on li "Worker" at bounding box center [496, 119] width 198 height 31
click at [510, 115] on input at bounding box center [529, 120] width 100 height 18
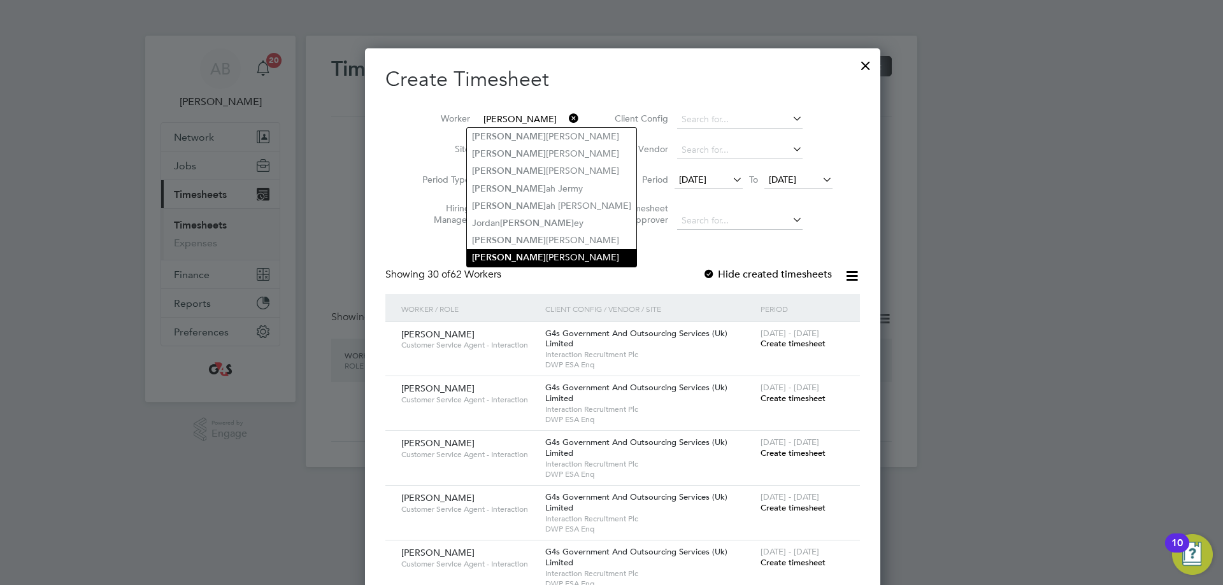
click at [528, 259] on li "[PERSON_NAME]" at bounding box center [551, 257] width 169 height 17
type input "[PERSON_NAME]"
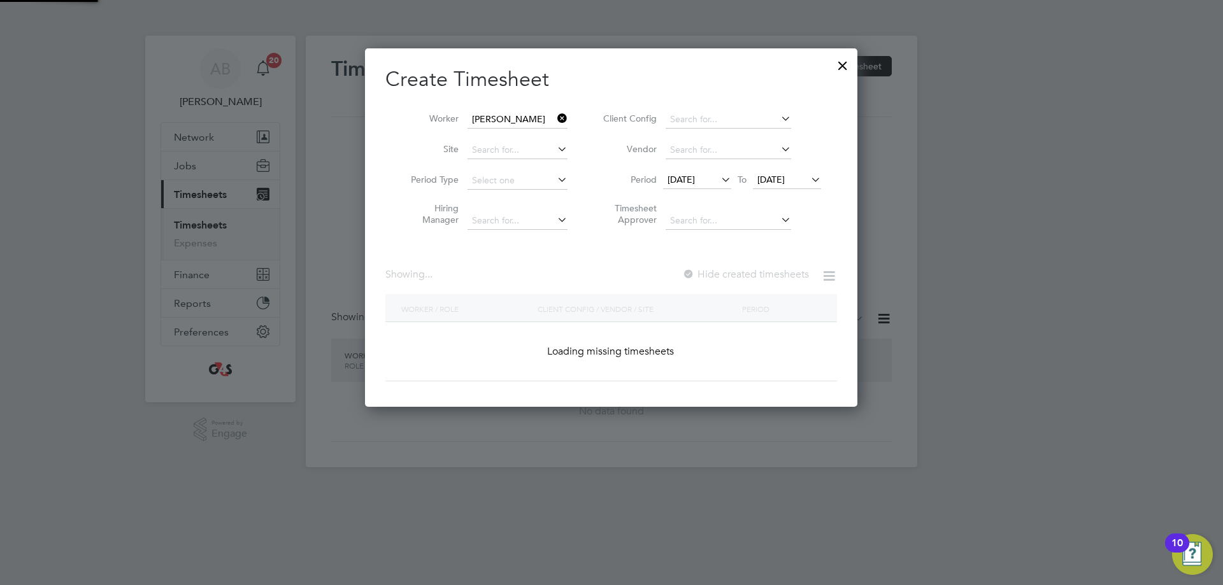
scroll to position [355, 494]
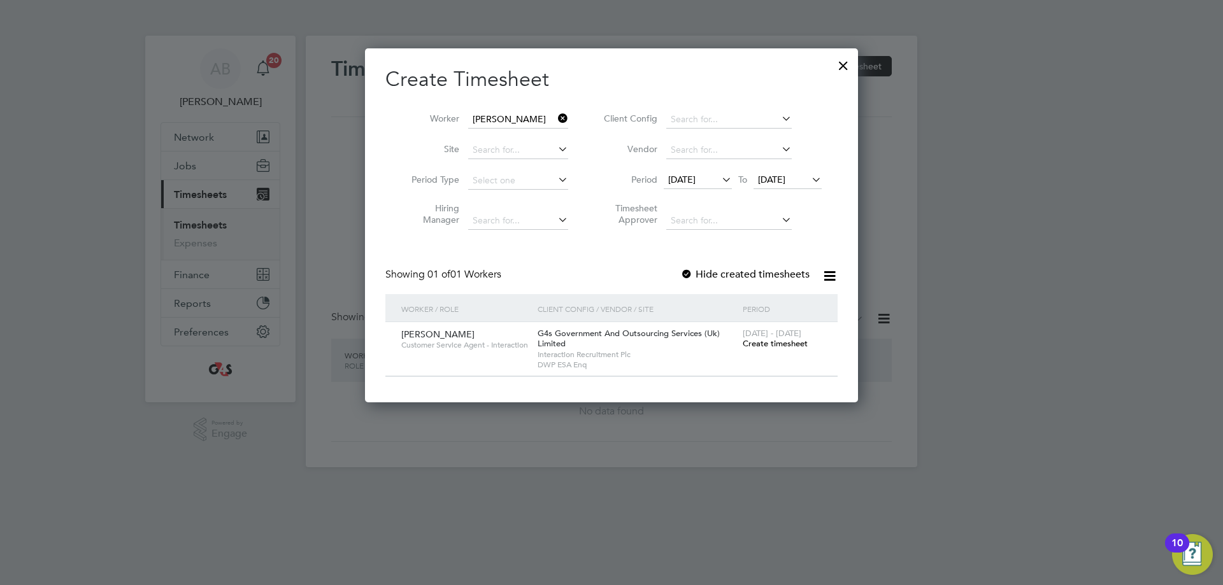
click at [687, 271] on div at bounding box center [686, 275] width 13 height 13
click at [765, 345] on span "Create timesheet" at bounding box center [775, 343] width 65 height 11
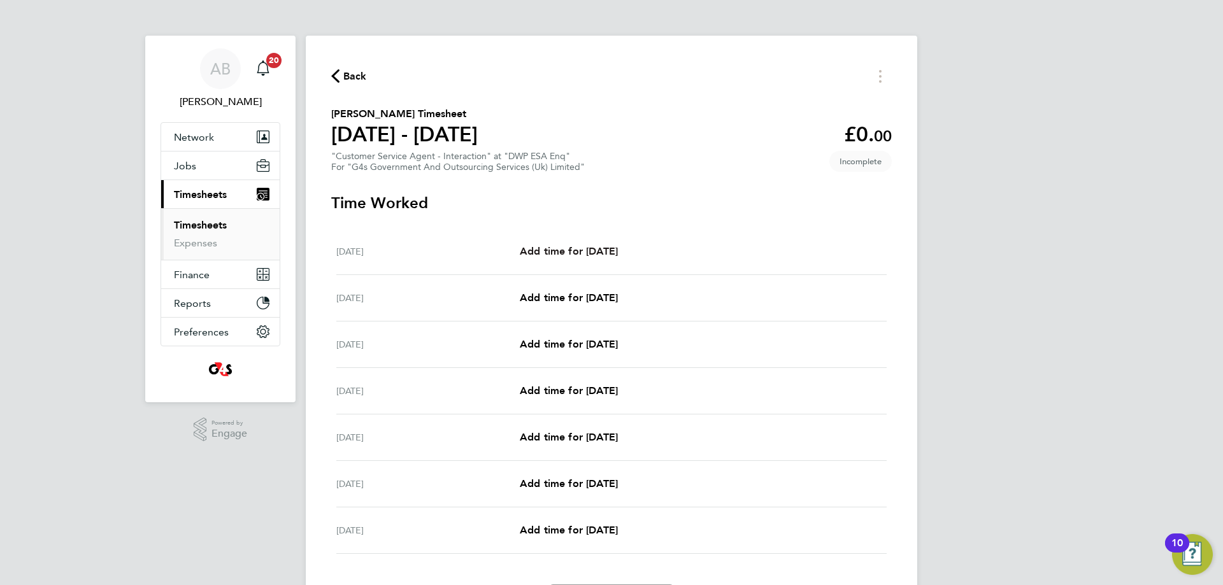
click at [607, 254] on span "Add time for [DATE]" at bounding box center [569, 251] width 98 height 12
select select "30"
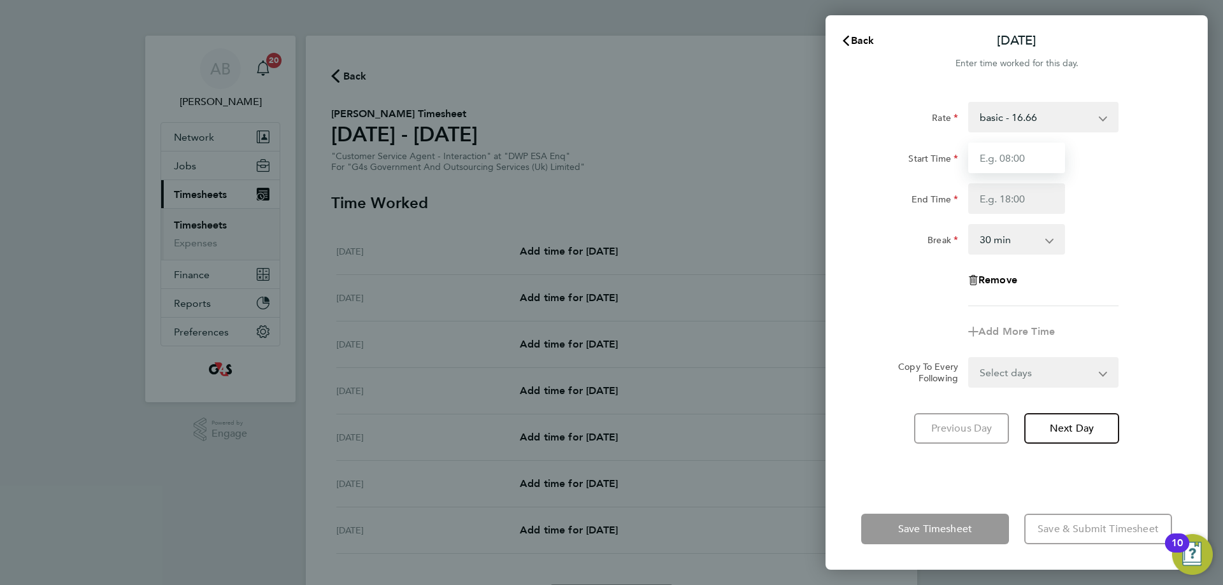
click at [981, 162] on input "Start Time" at bounding box center [1016, 158] width 97 height 31
type input "07:45"
click at [981, 192] on input "End Time" at bounding box center [1016, 198] width 97 height 31
type input "15:45"
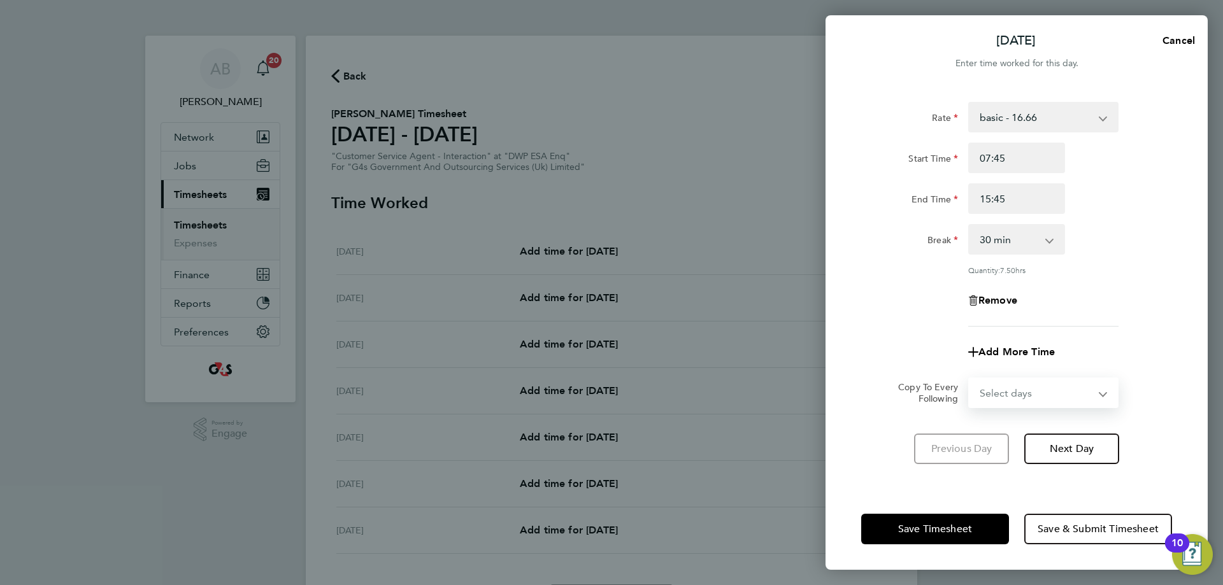
click at [981, 378] on div "Select days Day Weekday (Mon-Fri) Weekend (Sat-Sun) [DATE] [DATE] [DATE] [DATE]…" at bounding box center [1043, 393] width 150 height 31
select select "WEEKDAY"
click at [970, 379] on select "Select days Day Weekday (Mon-Fri) Weekend (Sat-Sun) [DATE] [DATE] [DATE] [DATE]…" at bounding box center [1037, 393] width 134 height 28
select select "[DATE]"
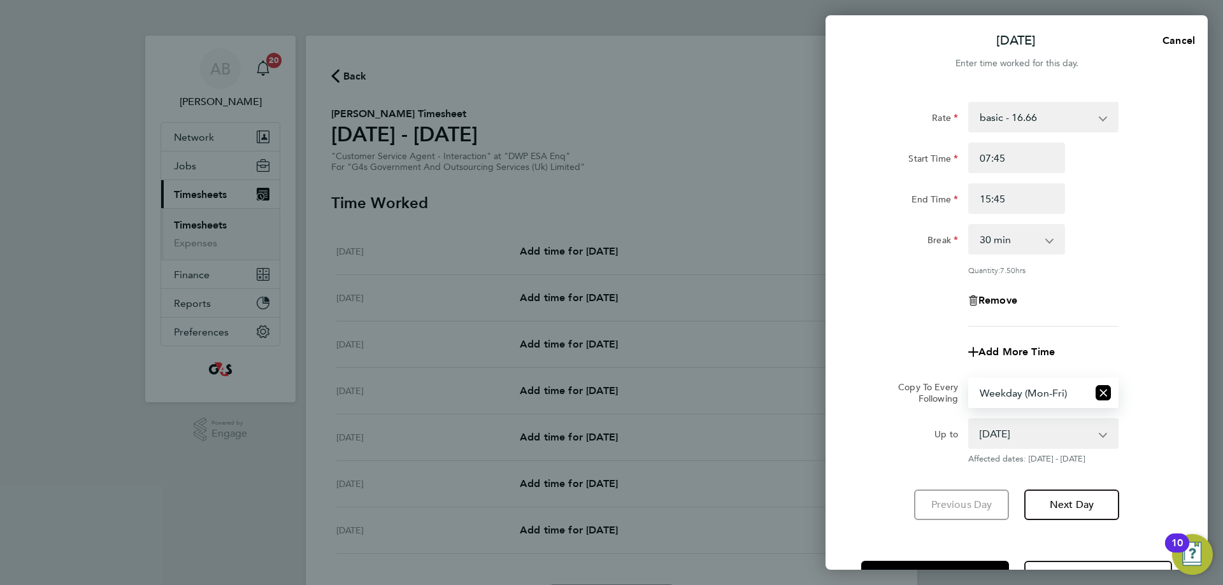
scroll to position [46, 0]
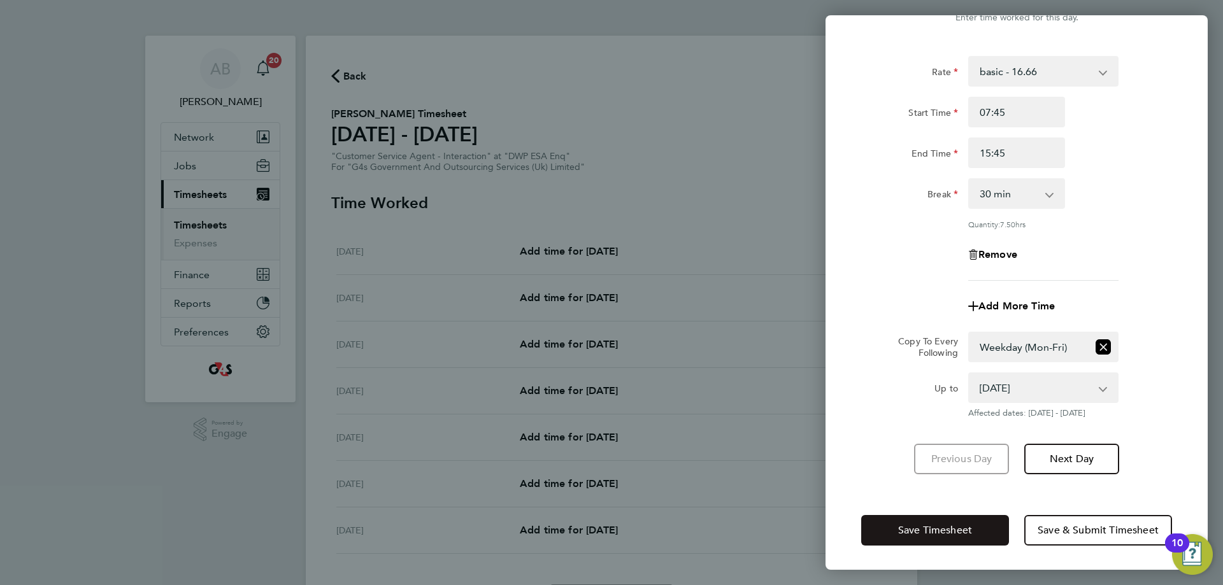
click at [942, 534] on span "Save Timesheet" at bounding box center [935, 530] width 74 height 13
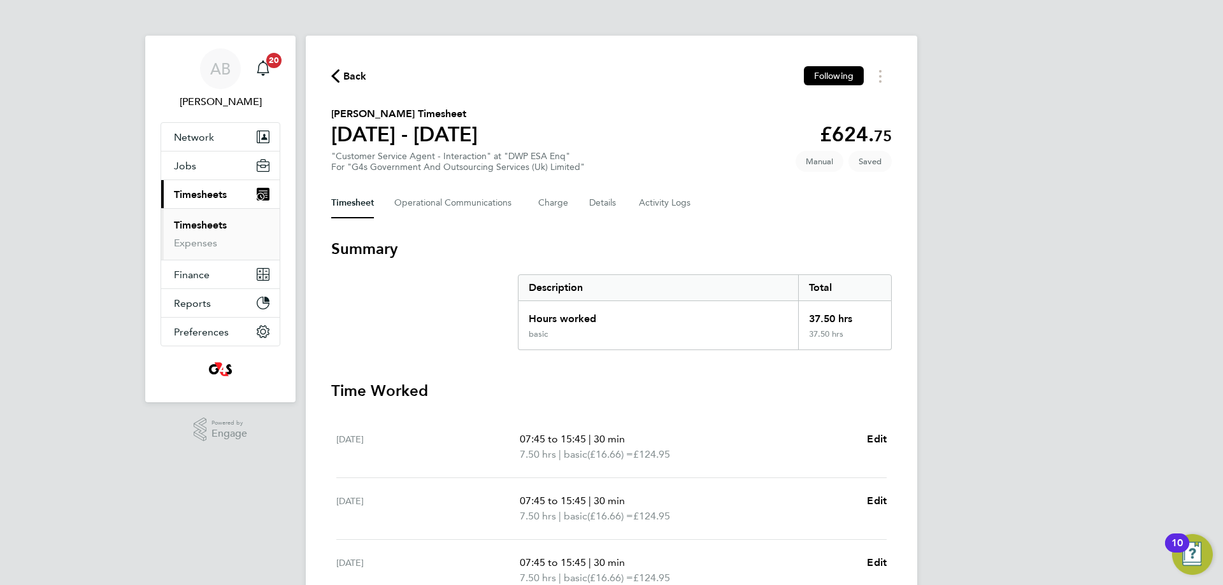
click at [344, 76] on span "Back" at bounding box center [355, 76] width 24 height 15
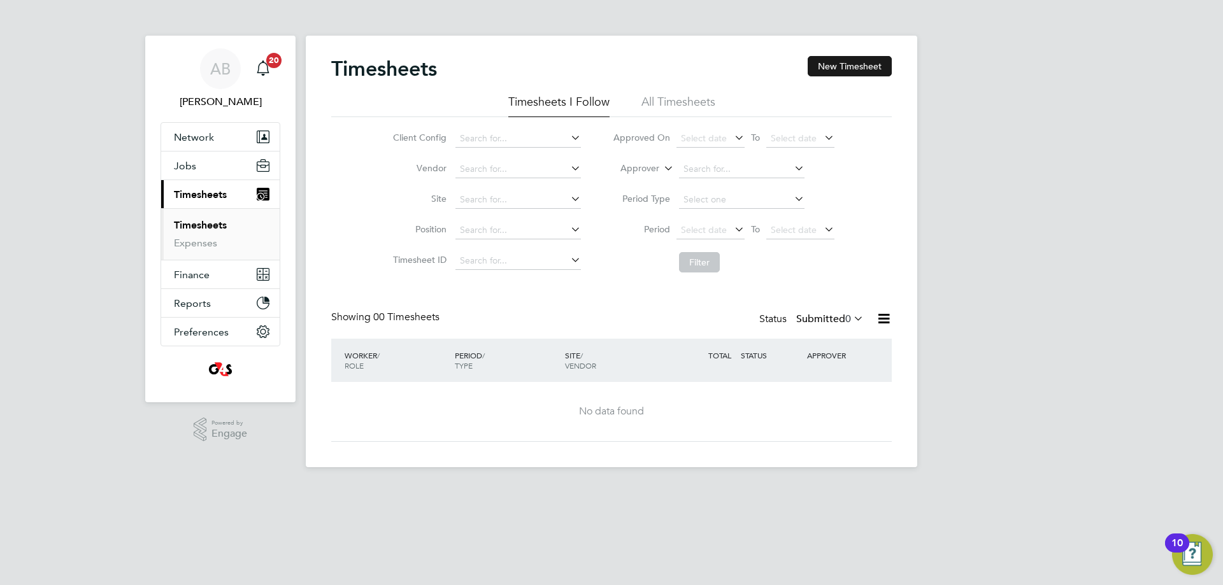
click at [854, 71] on button "New Timesheet" at bounding box center [850, 66] width 84 height 20
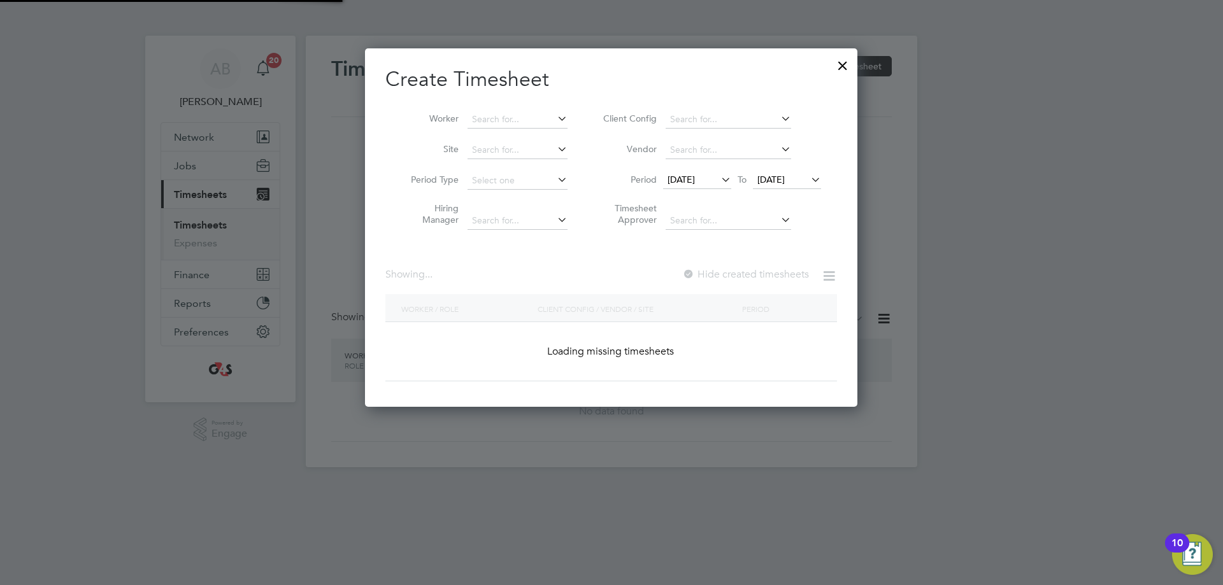
scroll to position [6, 6]
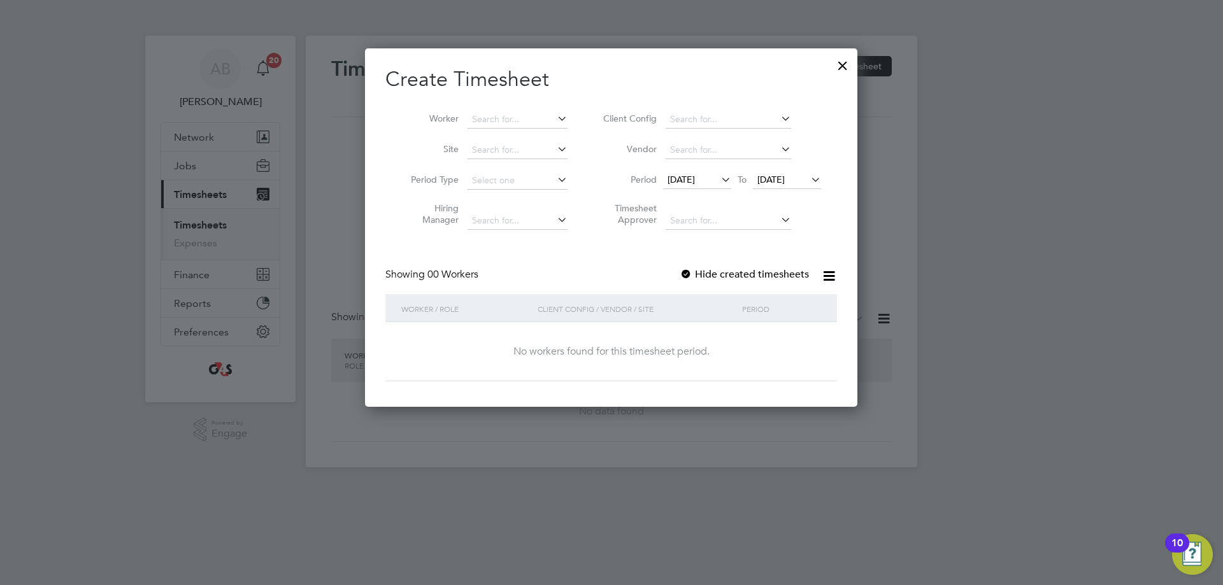
click at [694, 180] on span "[DATE]" at bounding box center [681, 179] width 27 height 11
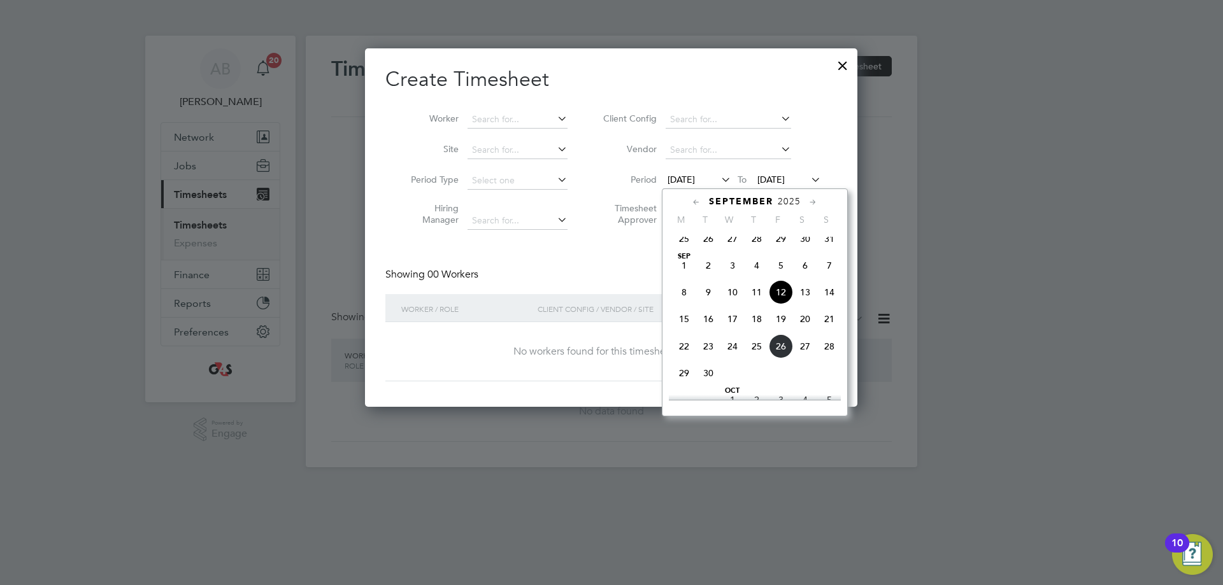
click at [683, 359] on span "22" at bounding box center [684, 346] width 24 height 24
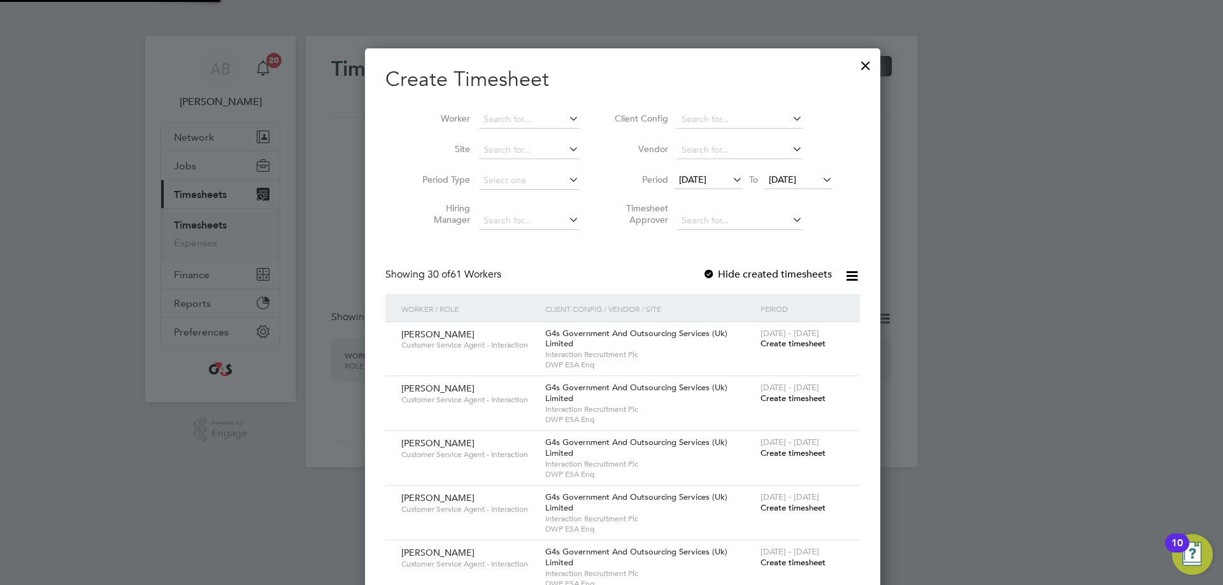
scroll to position [1981, 494]
click at [788, 183] on span "[DATE]" at bounding box center [782, 179] width 27 height 11
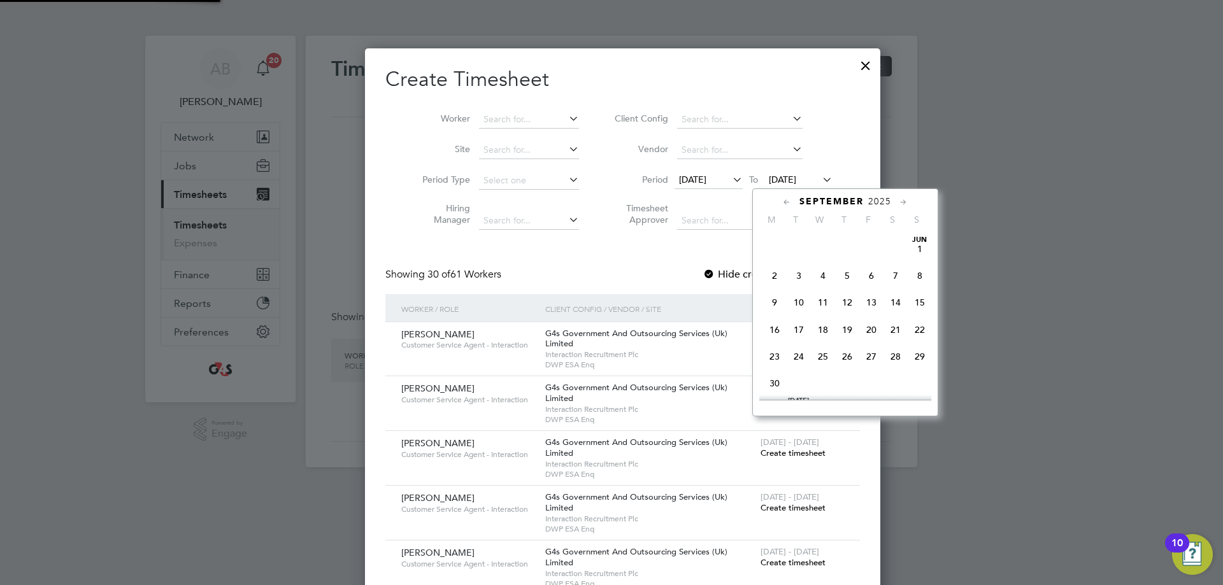
scroll to position [469, 0]
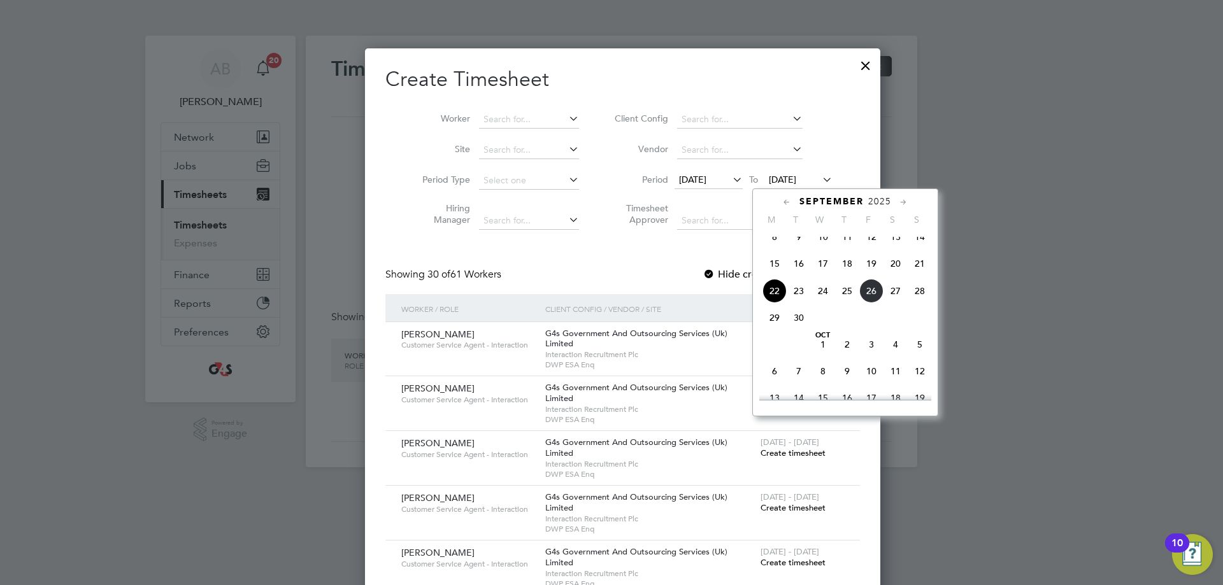
click at [921, 299] on span "28" at bounding box center [920, 291] width 24 height 24
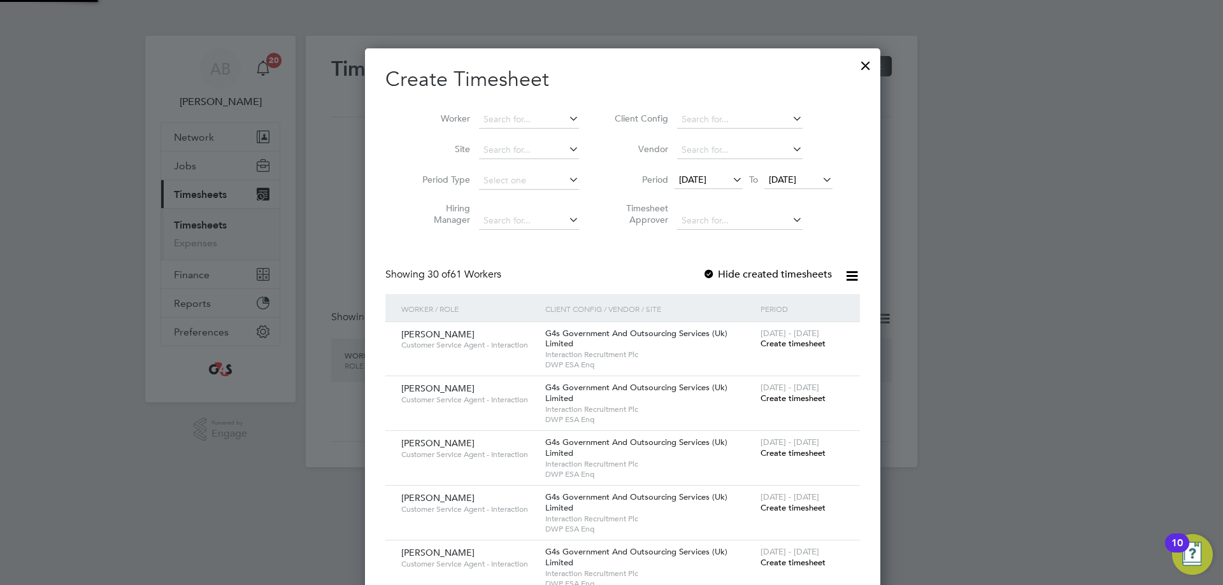
scroll to position [1981, 494]
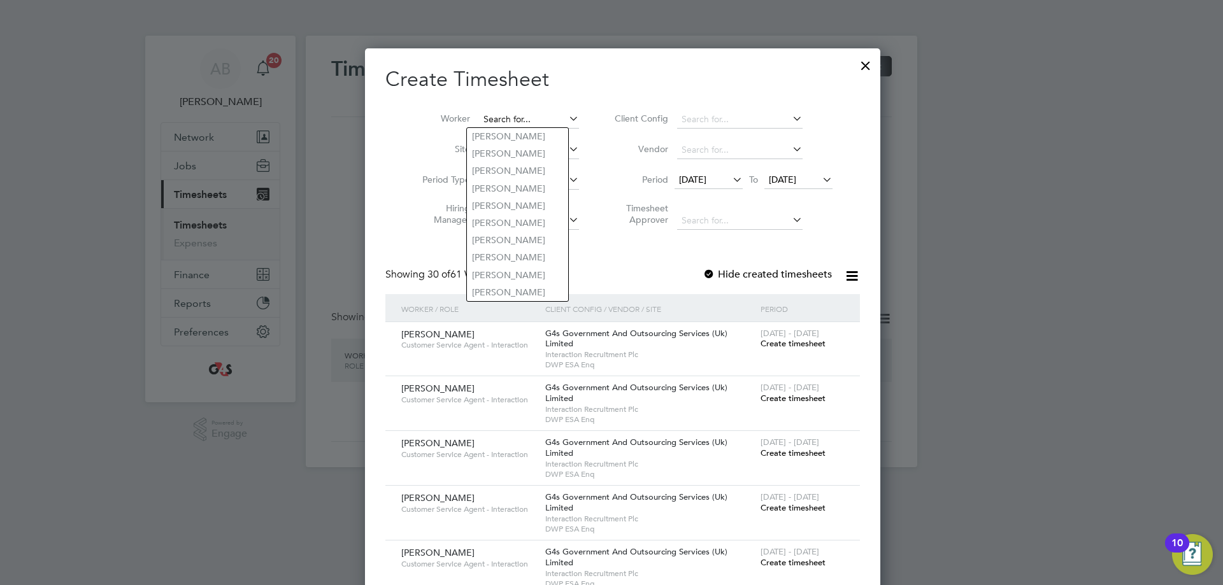
click at [489, 115] on input at bounding box center [529, 120] width 100 height 18
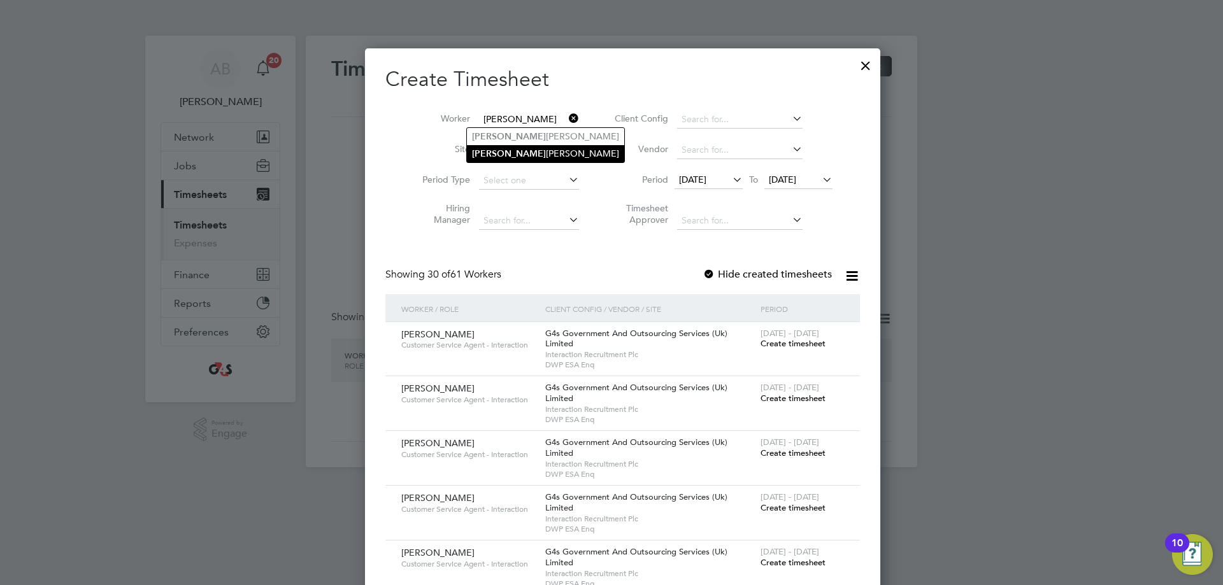
click at [491, 152] on li "[PERSON_NAME]" at bounding box center [545, 153] width 157 height 17
type input "[PERSON_NAME]"
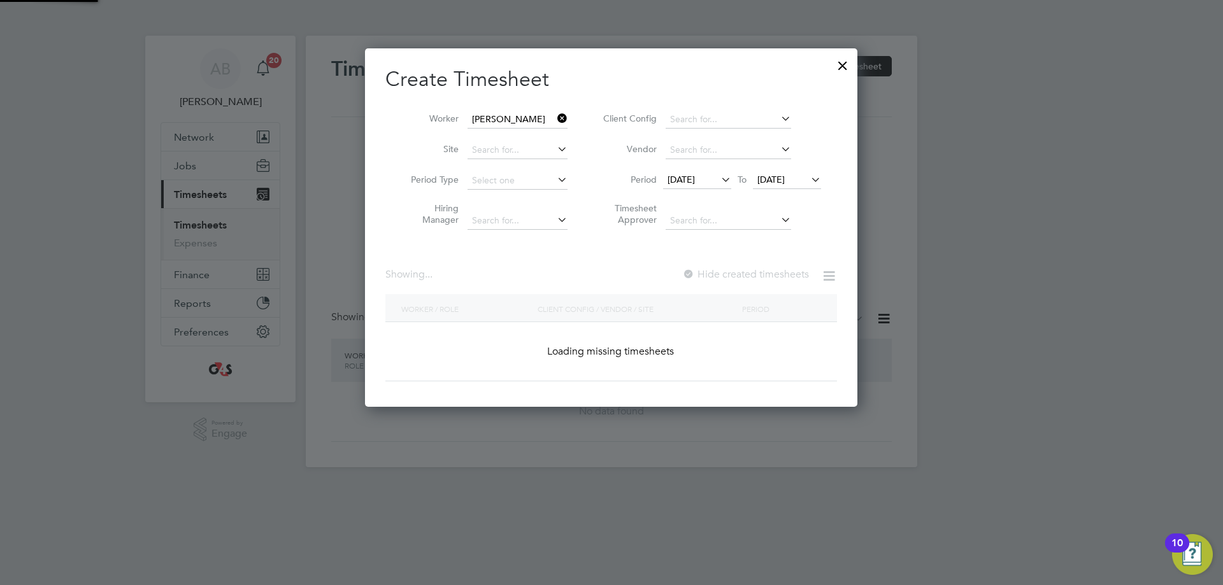
scroll to position [355, 494]
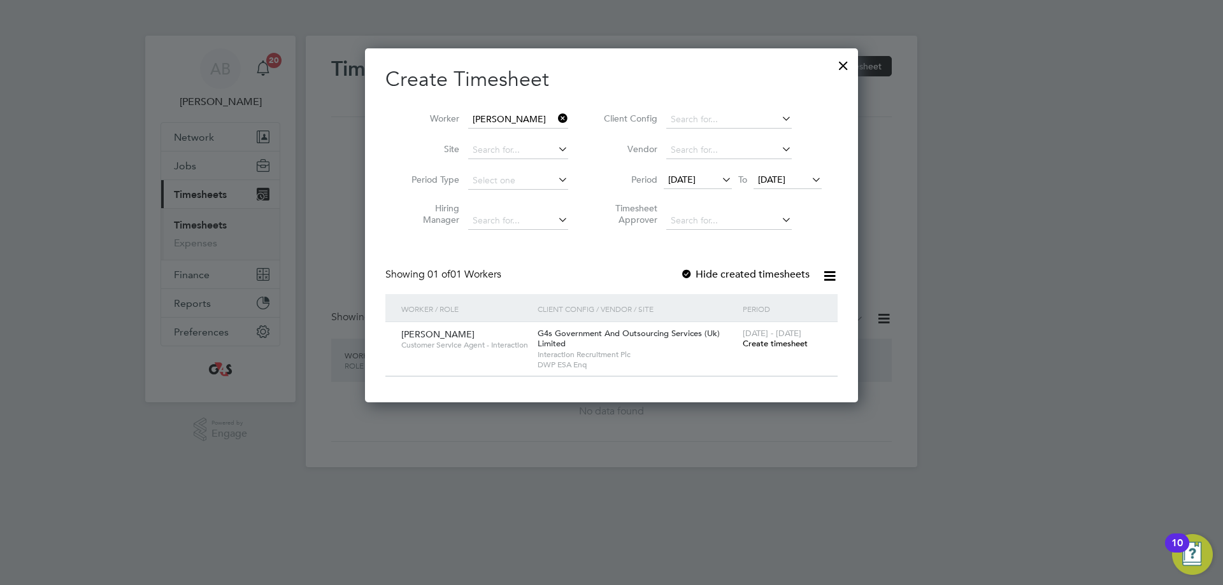
click at [686, 273] on div at bounding box center [686, 275] width 13 height 13
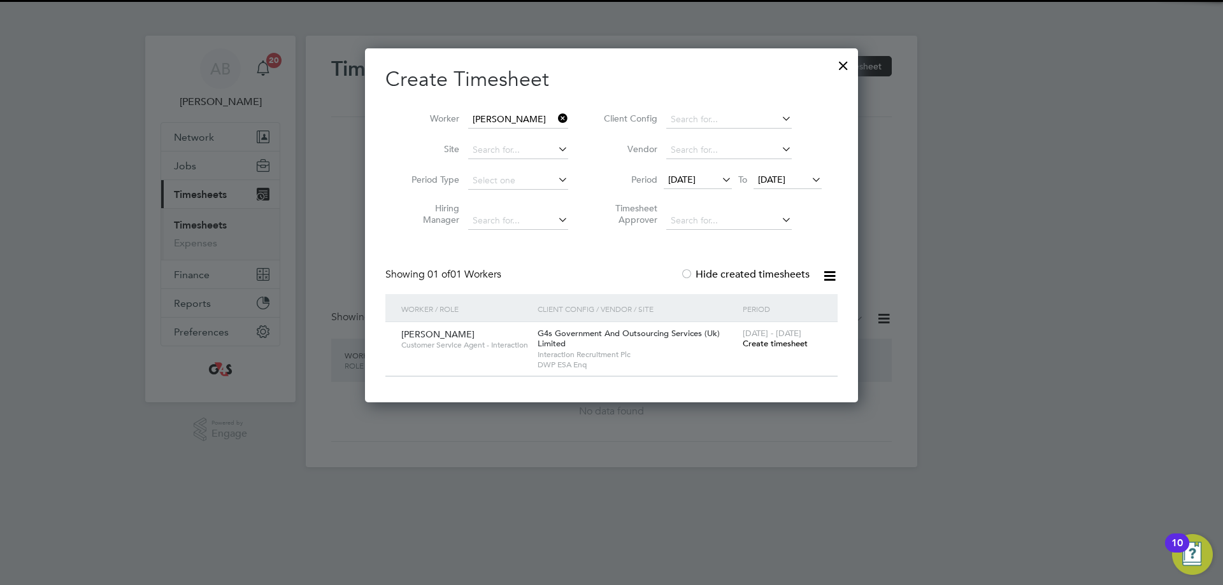
click at [765, 345] on span "Create timesheet" at bounding box center [775, 343] width 65 height 11
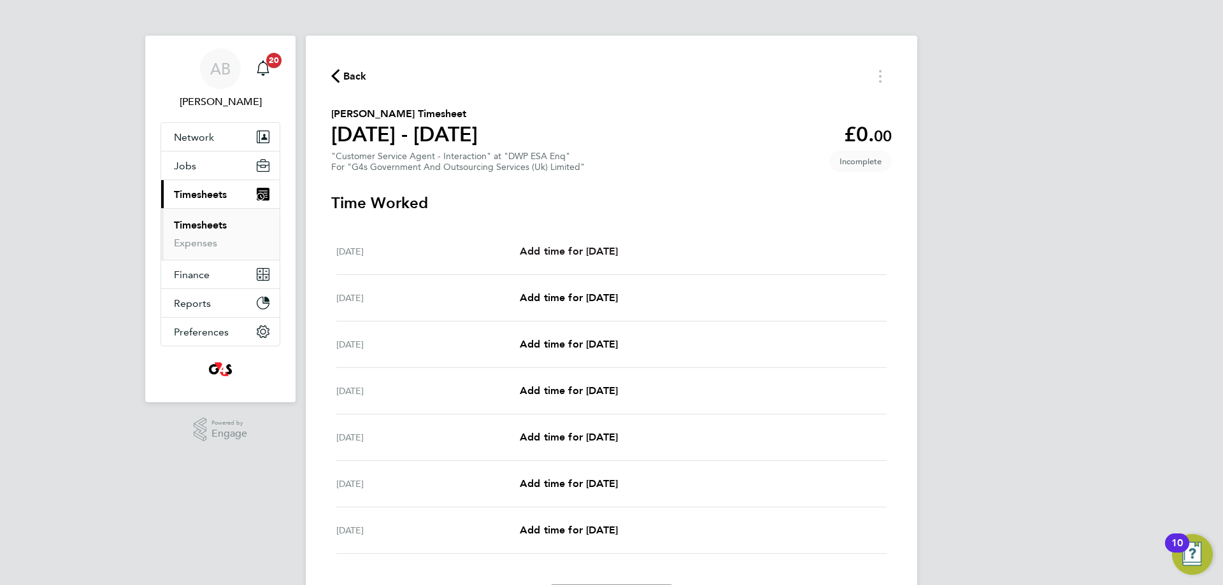
click at [561, 249] on span "Add time for [DATE]" at bounding box center [569, 251] width 98 height 12
select select "30"
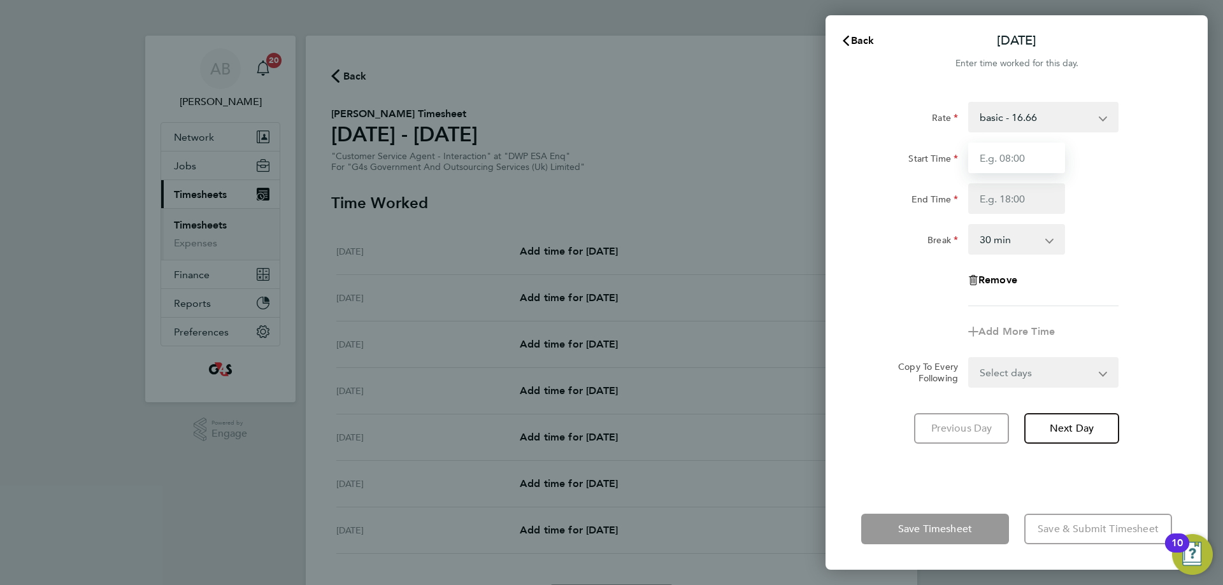
drag, startPoint x: 1017, startPoint y: 159, endPoint x: 1018, endPoint y: 166, distance: 7.1
click at [981, 159] on input "Start Time" at bounding box center [1016, 158] width 97 height 31
type input "07:45"
click at [981, 197] on input "End Time" at bounding box center [1016, 198] width 97 height 31
type input "15:45"
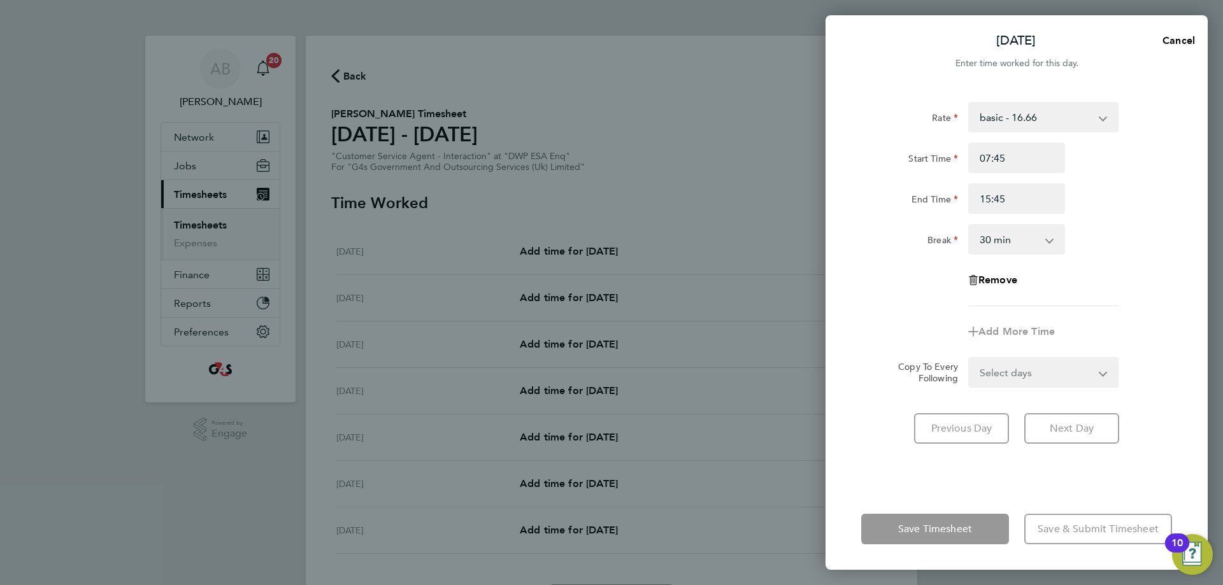
click at [981, 374] on form "Rate basic - 16.66 x1.5 - 24.73 System Issue Paid - 16.66 x2 - 32.79 Annual Lea…" at bounding box center [1016, 245] width 311 height 286
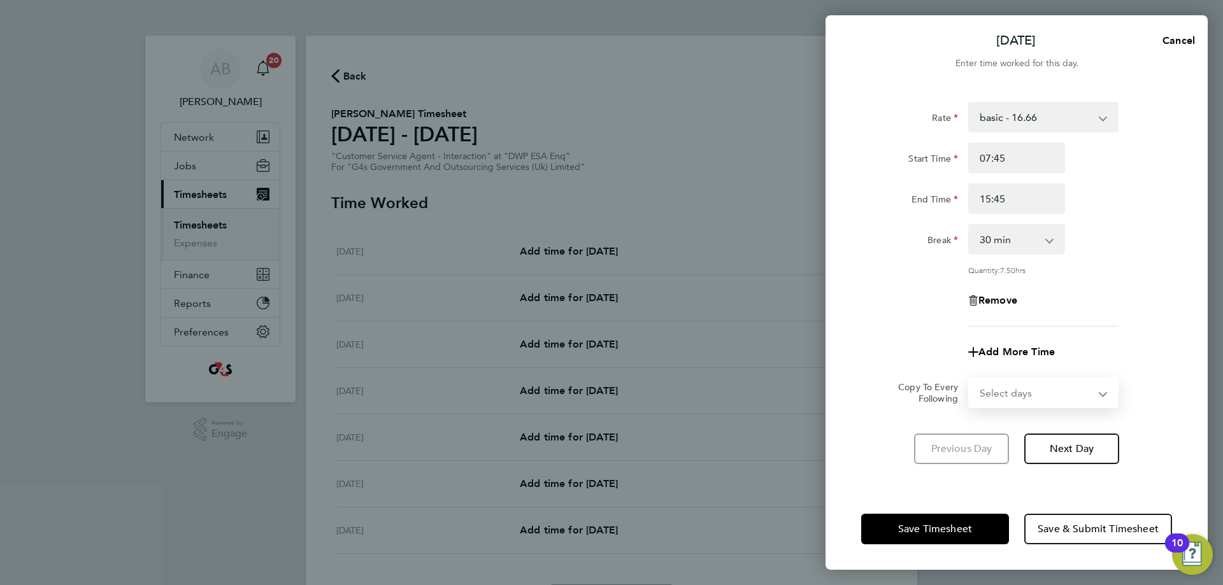
select select "WEEKDAY"
click at [970, 379] on select "Select days Day Weekday (Mon-Fri) Weekend (Sat-Sun) [DATE] [DATE] [DATE] [DATE]…" at bounding box center [1037, 393] width 134 height 28
select select "[DATE]"
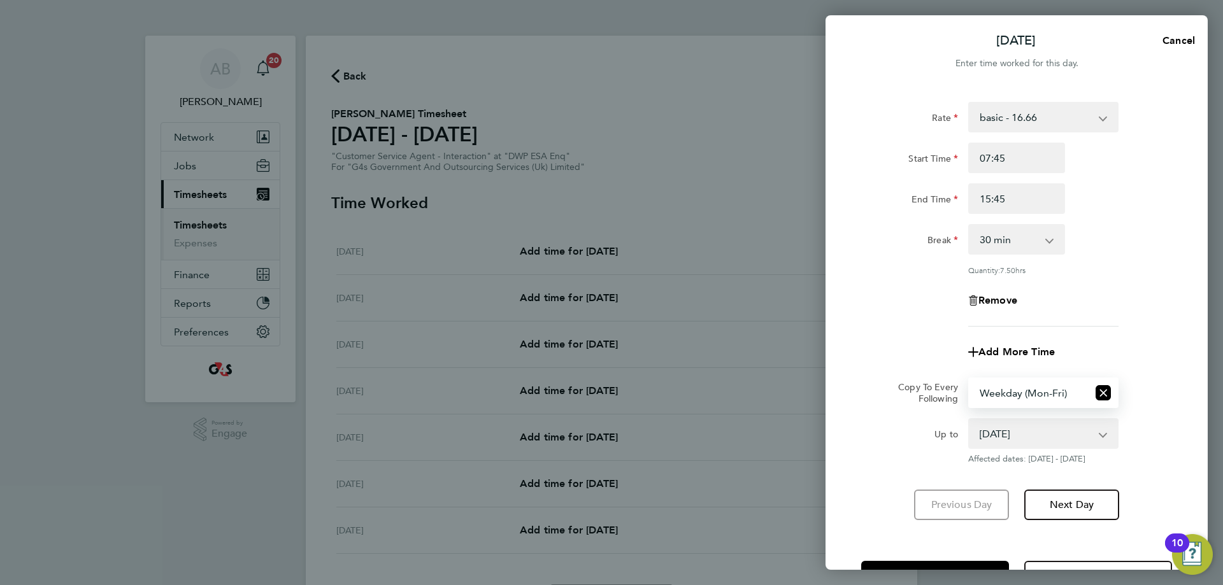
scroll to position [46, 0]
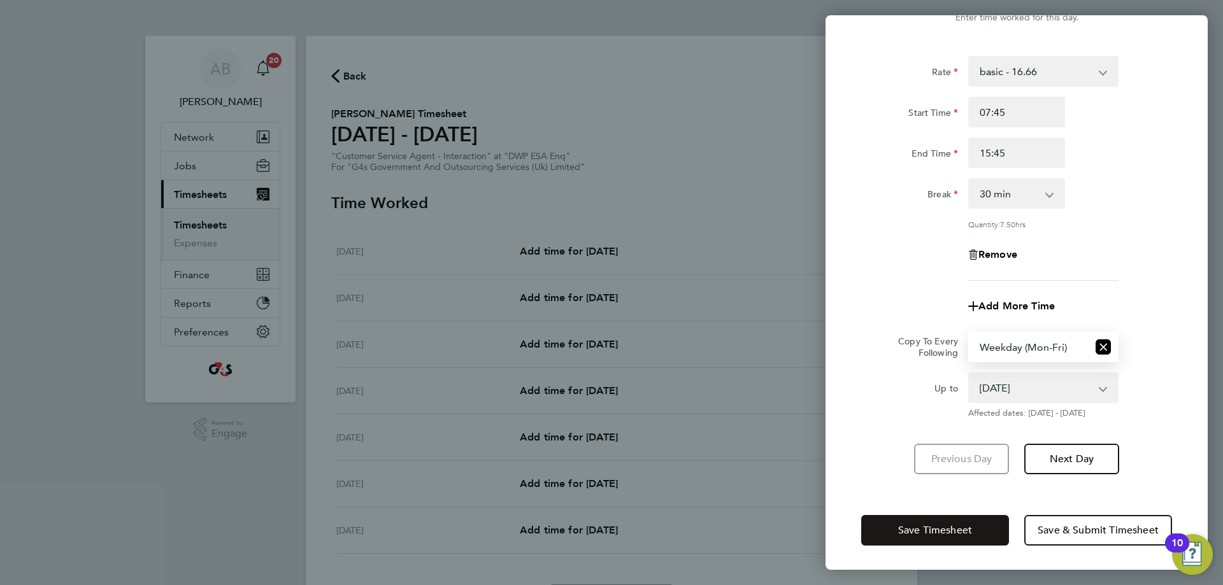
click at [942, 529] on span "Save Timesheet" at bounding box center [935, 530] width 74 height 13
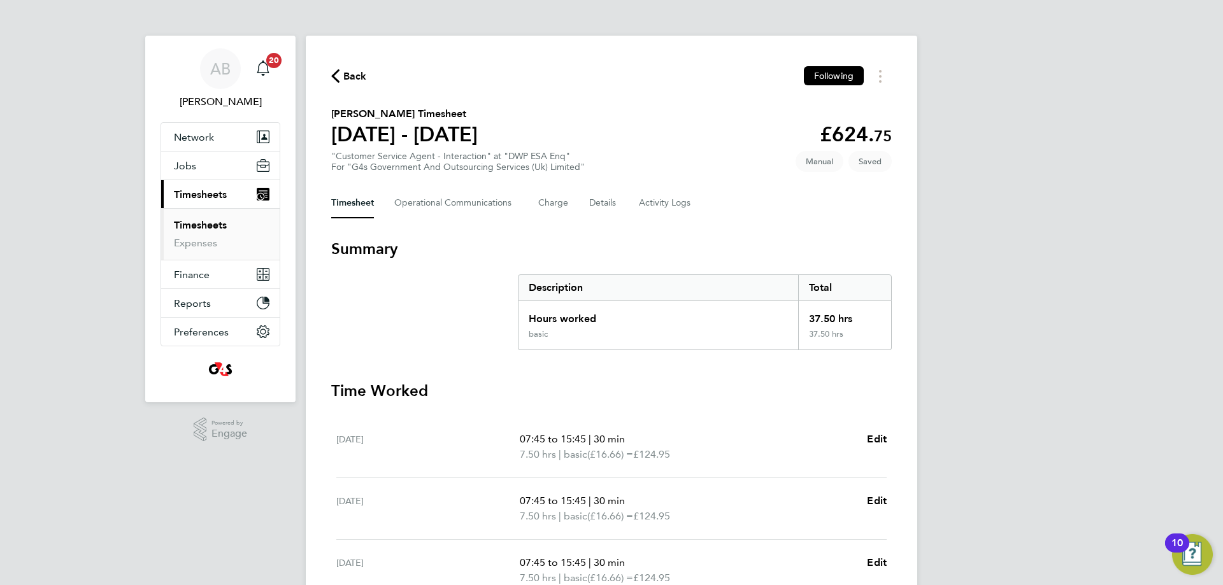
click at [345, 75] on span "Back" at bounding box center [355, 76] width 24 height 15
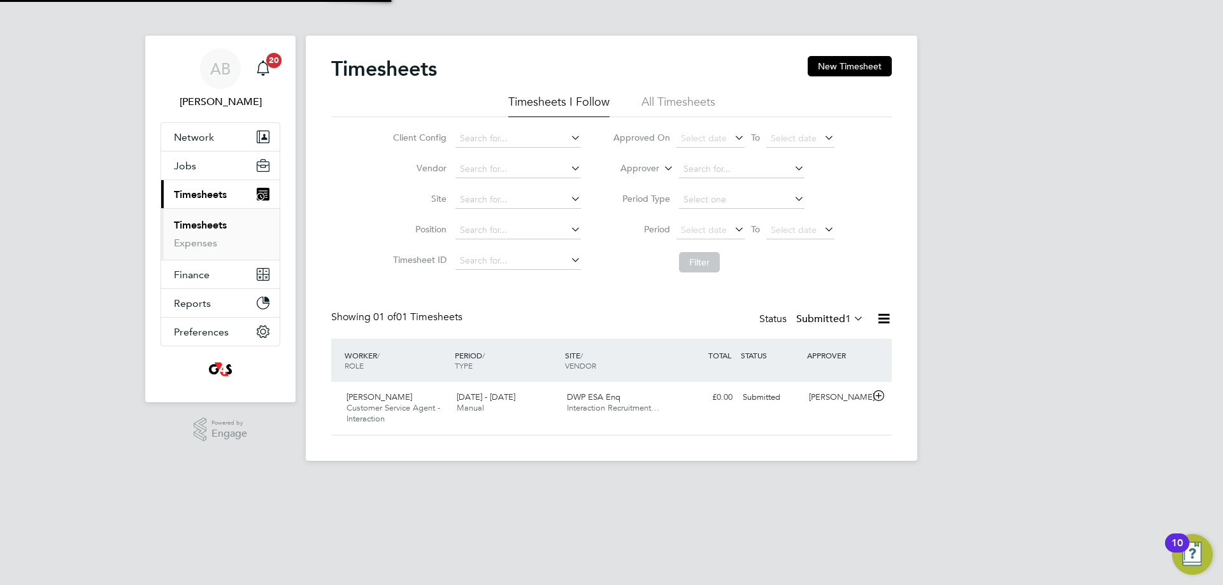
scroll to position [32, 111]
click at [850, 69] on button "New Timesheet" at bounding box center [850, 66] width 84 height 20
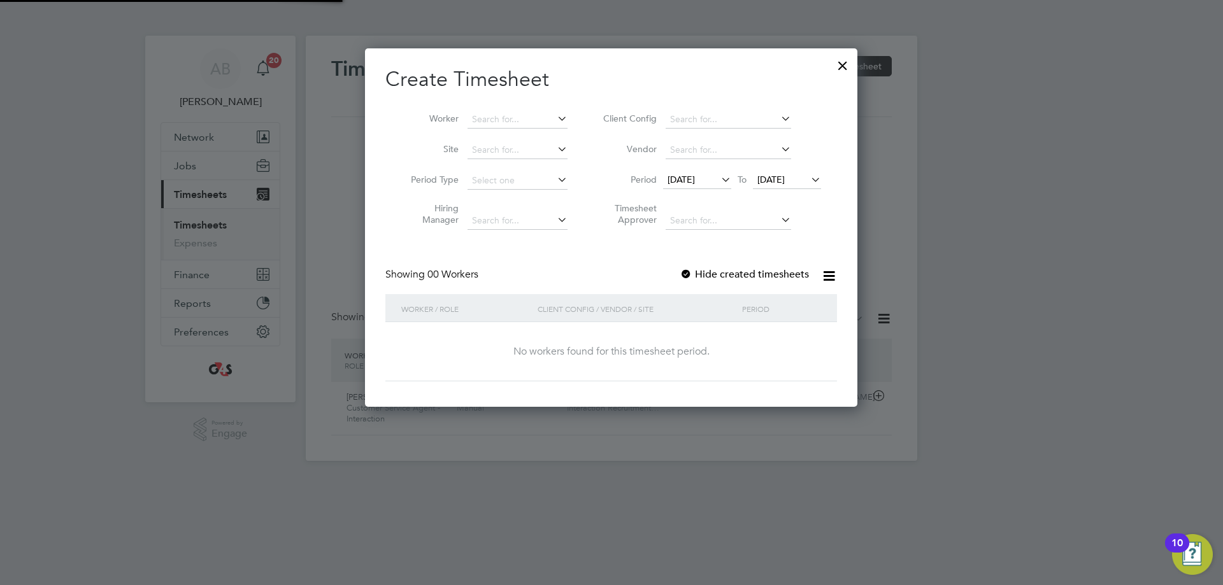
scroll to position [359, 493]
click at [696, 173] on span "[DATE]" at bounding box center [697, 180] width 68 height 17
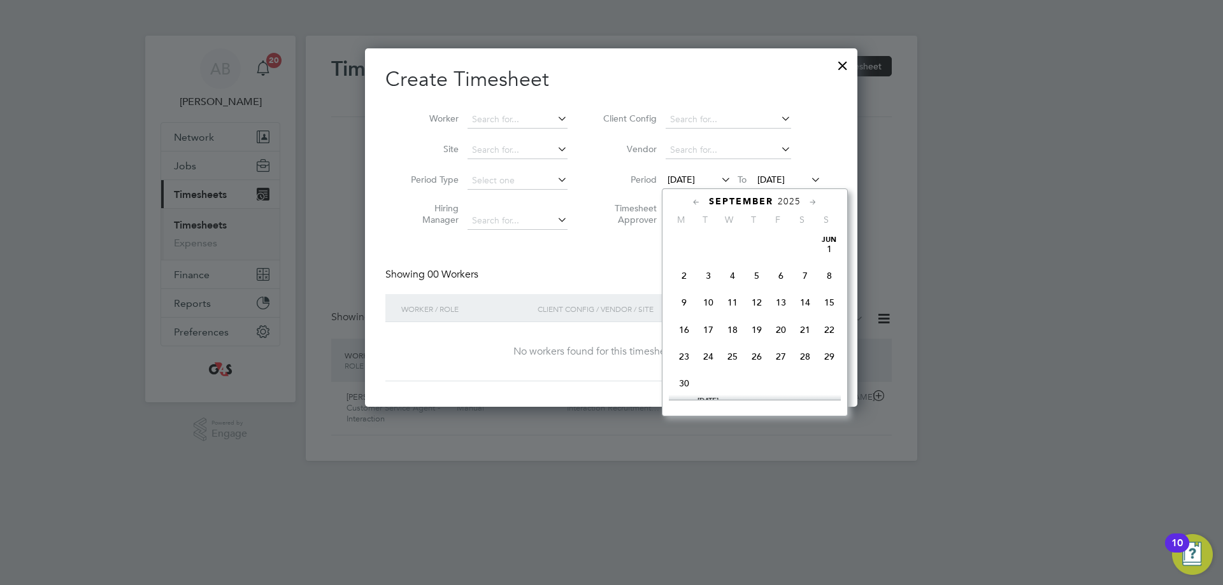
scroll to position [413, 0]
click at [687, 353] on span "22" at bounding box center [684, 346] width 24 height 24
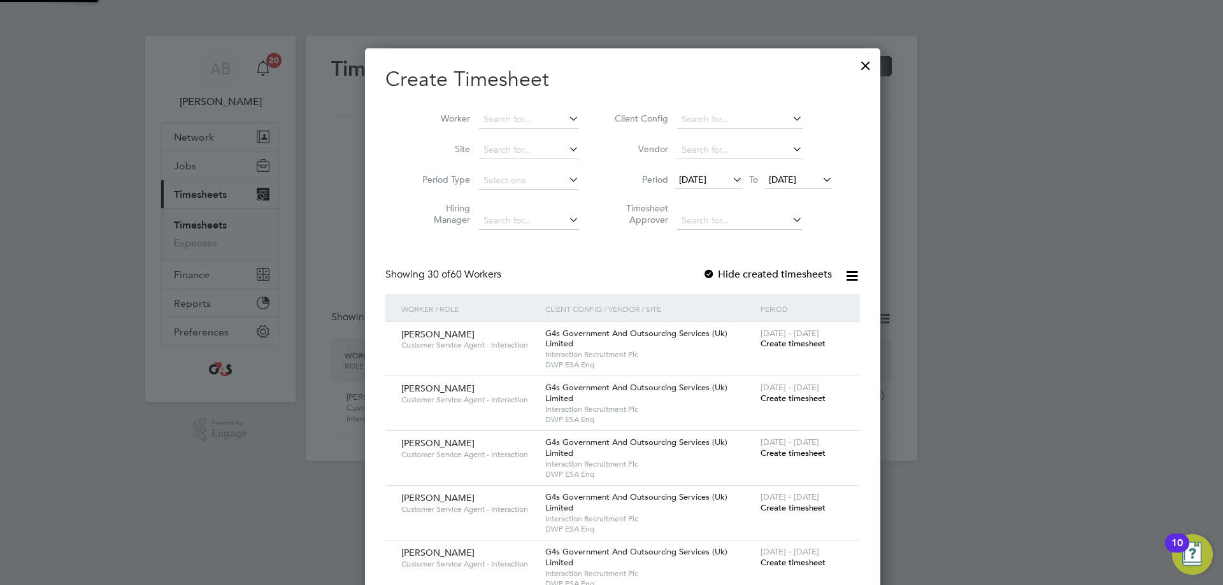
scroll to position [0, 0]
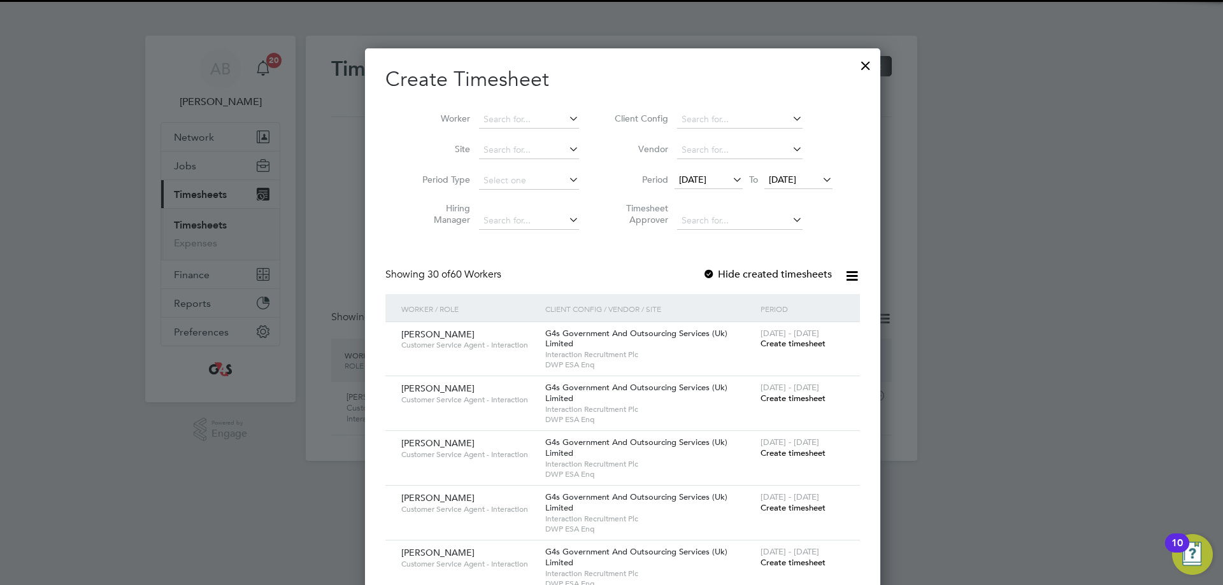
click at [793, 183] on span "[DATE]" at bounding box center [782, 179] width 27 height 11
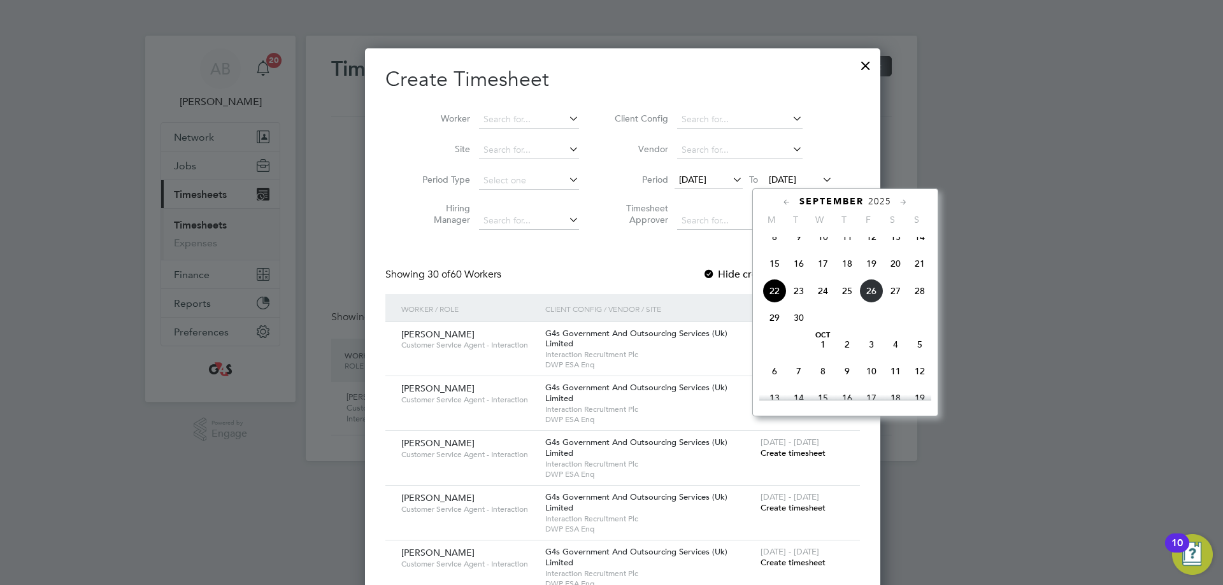
click at [919, 303] on span "28" at bounding box center [920, 291] width 24 height 24
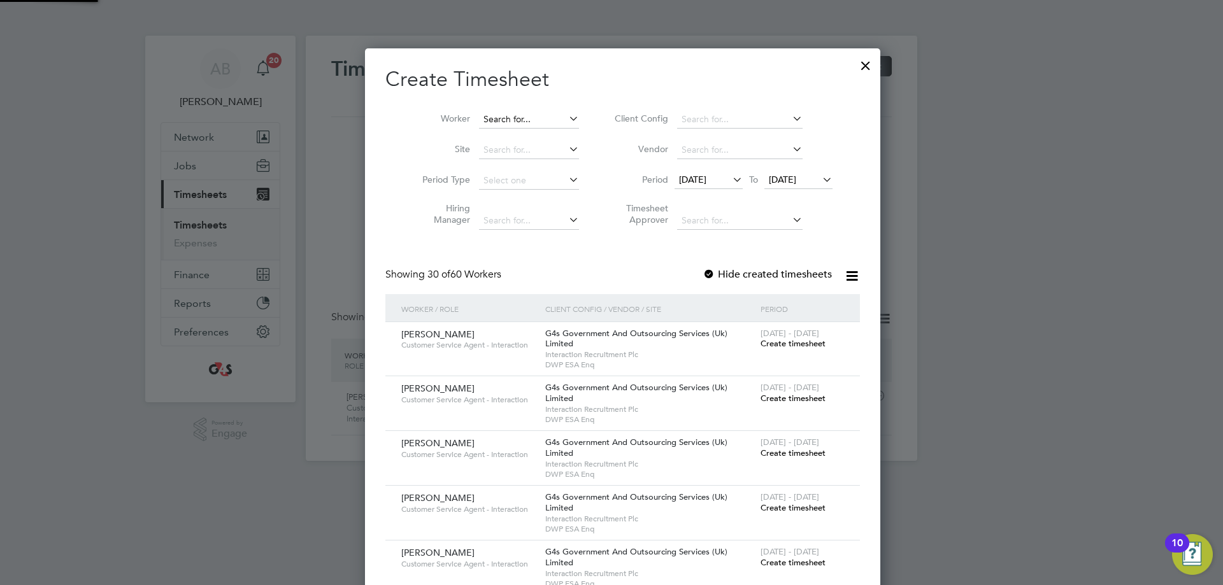
click at [491, 115] on input at bounding box center [529, 120] width 100 height 18
click at [517, 287] on li "[PERSON_NAME] [PERSON_NAME]" at bounding box center [545, 292] width 157 height 17
type input "[PERSON_NAME] [PERSON_NAME]"
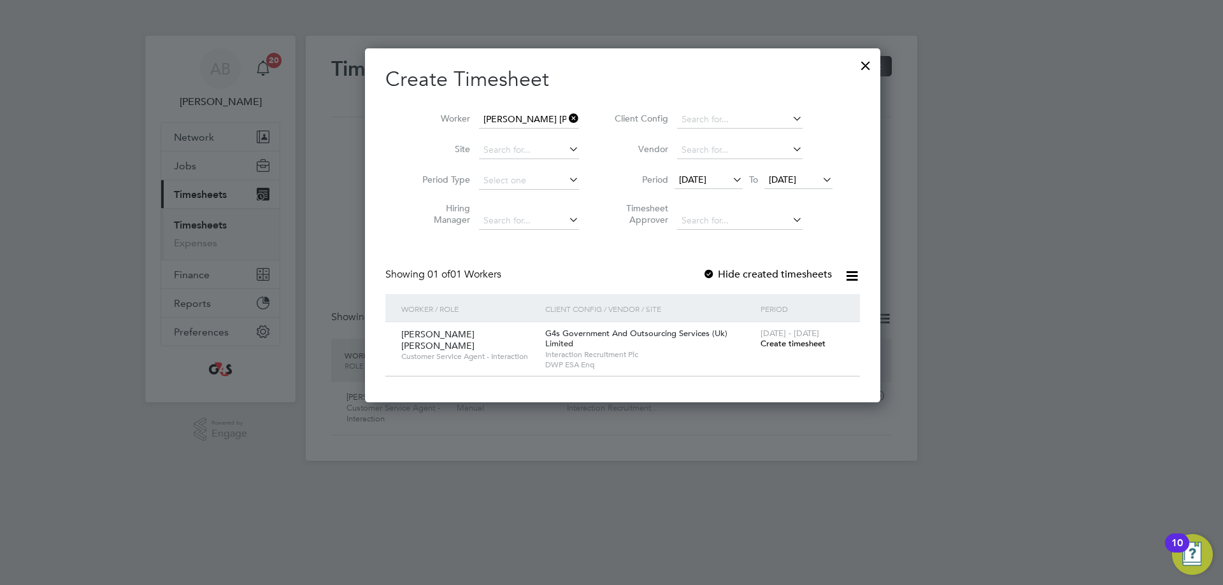
click at [703, 271] on div at bounding box center [709, 275] width 13 height 13
click at [769, 345] on span "Create timesheet" at bounding box center [793, 343] width 65 height 11
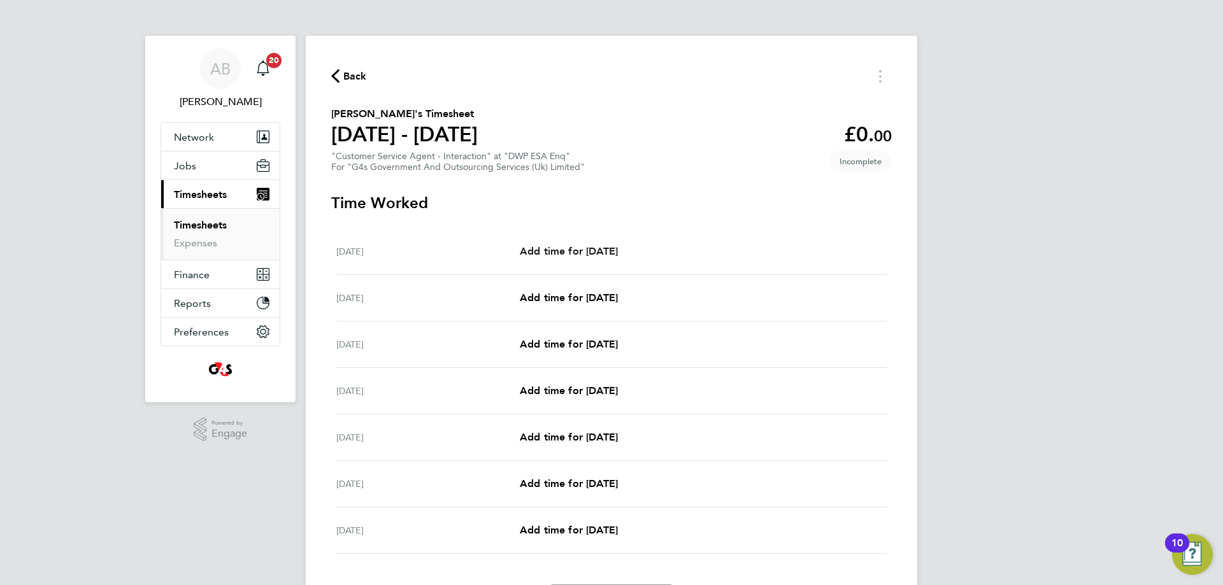
click at [544, 248] on span "Add time for [DATE]" at bounding box center [569, 251] width 98 height 12
select select "30"
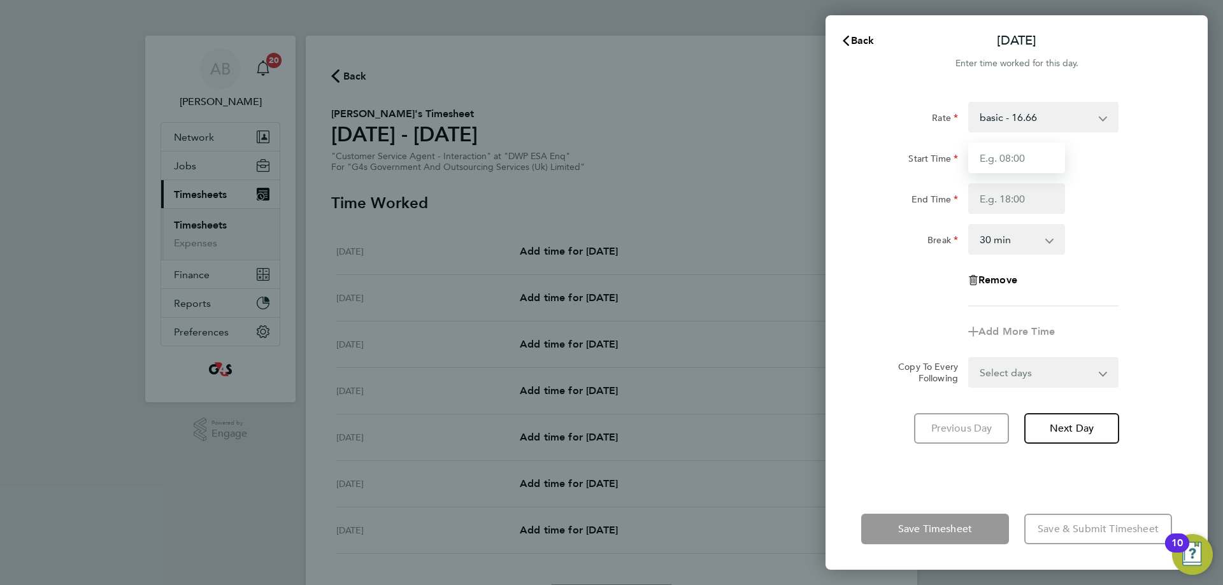
click at [981, 151] on input "Start Time" at bounding box center [1016, 158] width 97 height 31
type input "07:45"
click at [981, 201] on input "End Time" at bounding box center [1016, 198] width 97 height 31
type input "15:45"
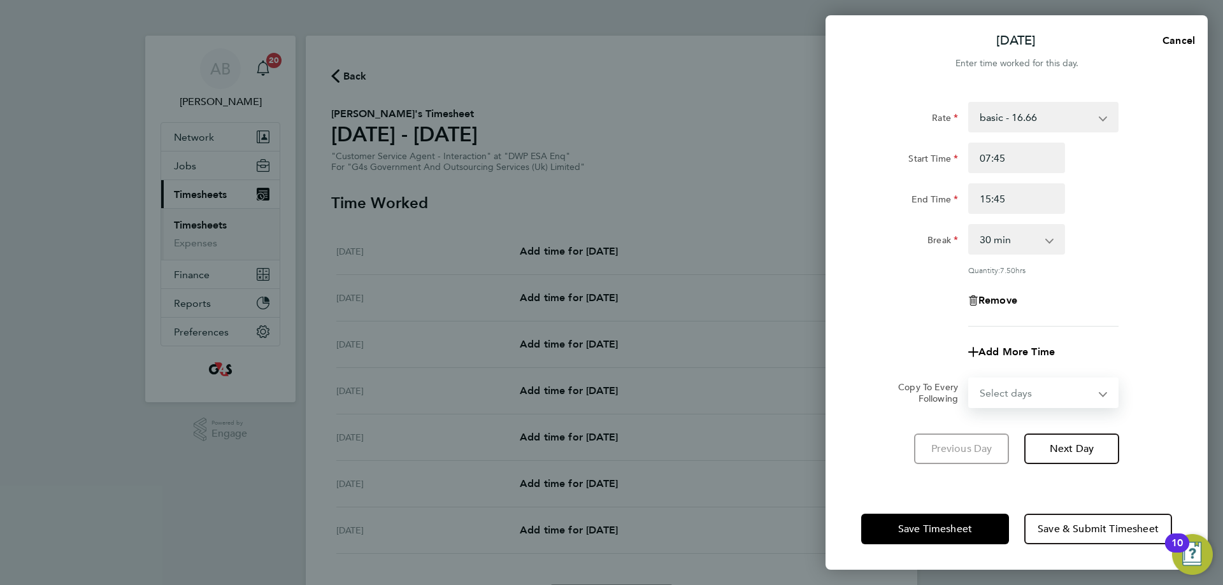
click at [981, 374] on form "Rate basic - 16.66 Bank Holiday x1.5 - 24.73 x2 - 32.79 Annual Leave Sick Syste…" at bounding box center [1016, 255] width 311 height 306
select select "WEEKDAY"
click at [970, 379] on select "Select days Day Weekday (Mon-Fri) Weekend (Sat-Sun) [DATE] [DATE] [DATE] [DATE]…" at bounding box center [1037, 393] width 134 height 28
select select "[DATE]"
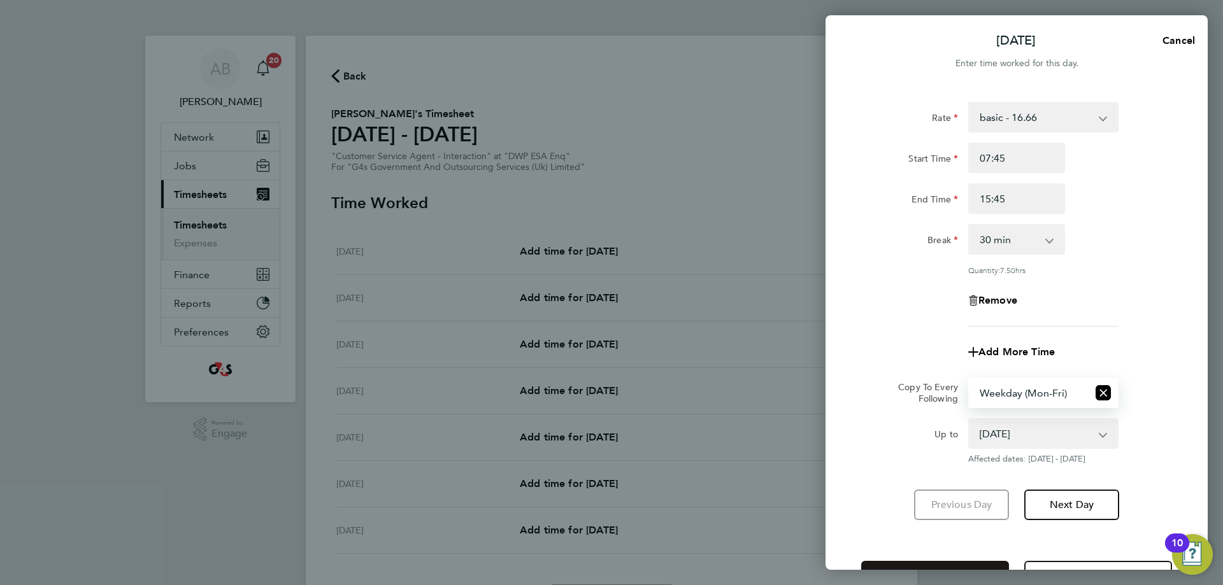
click at [949, 564] on button "Save Timesheet" at bounding box center [935, 576] width 148 height 31
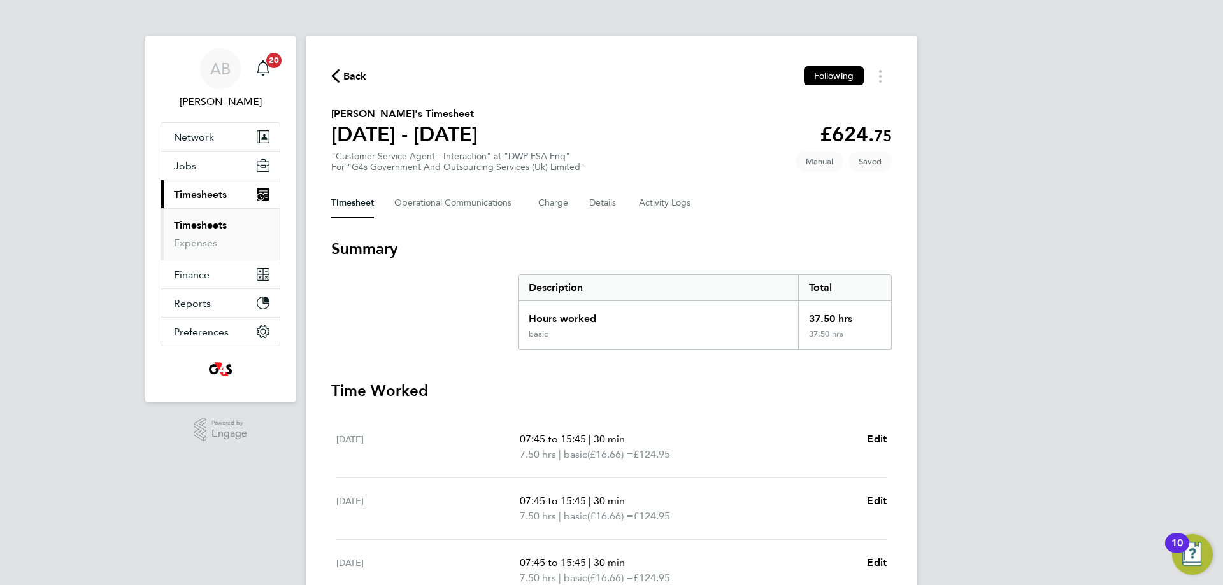
click at [346, 77] on span "Back" at bounding box center [355, 76] width 24 height 15
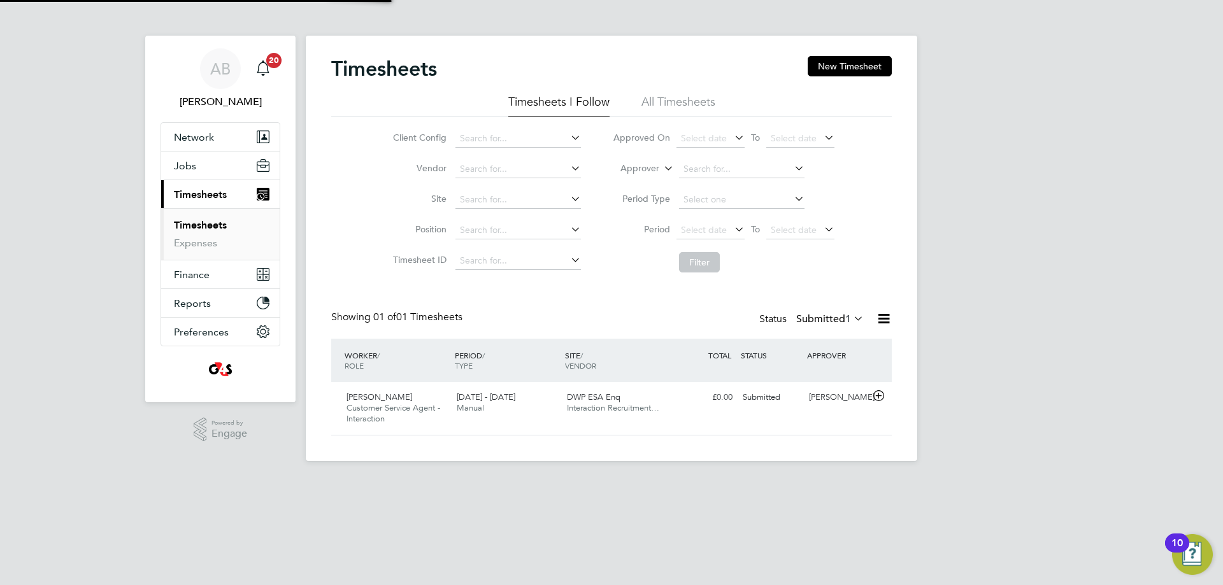
scroll to position [32, 111]
click at [867, 64] on button "New Timesheet" at bounding box center [850, 66] width 84 height 20
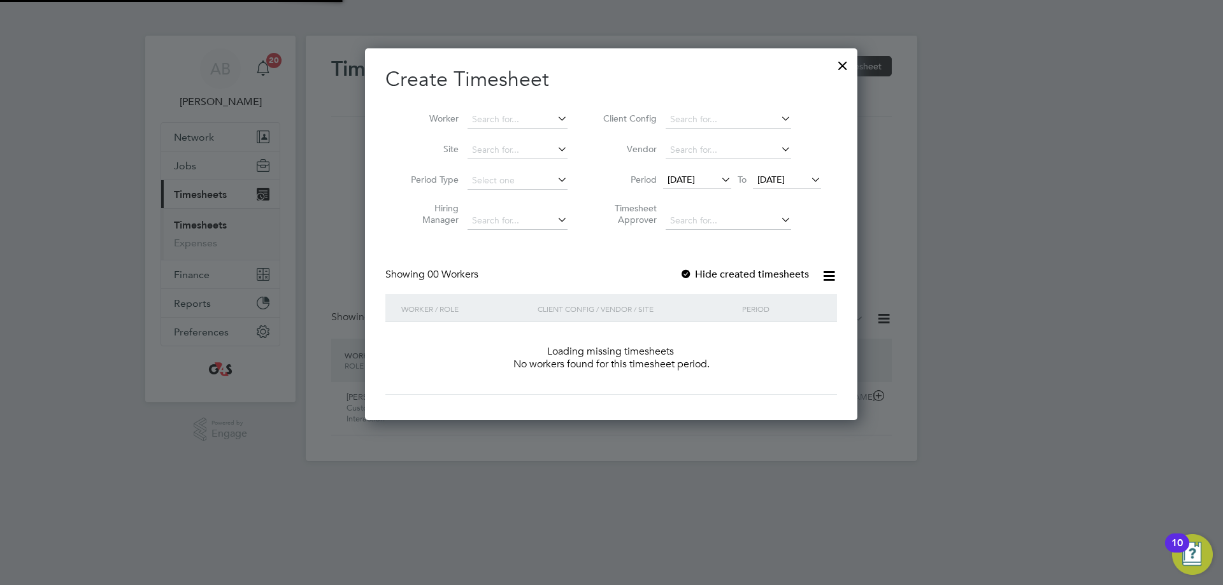
scroll to position [359, 493]
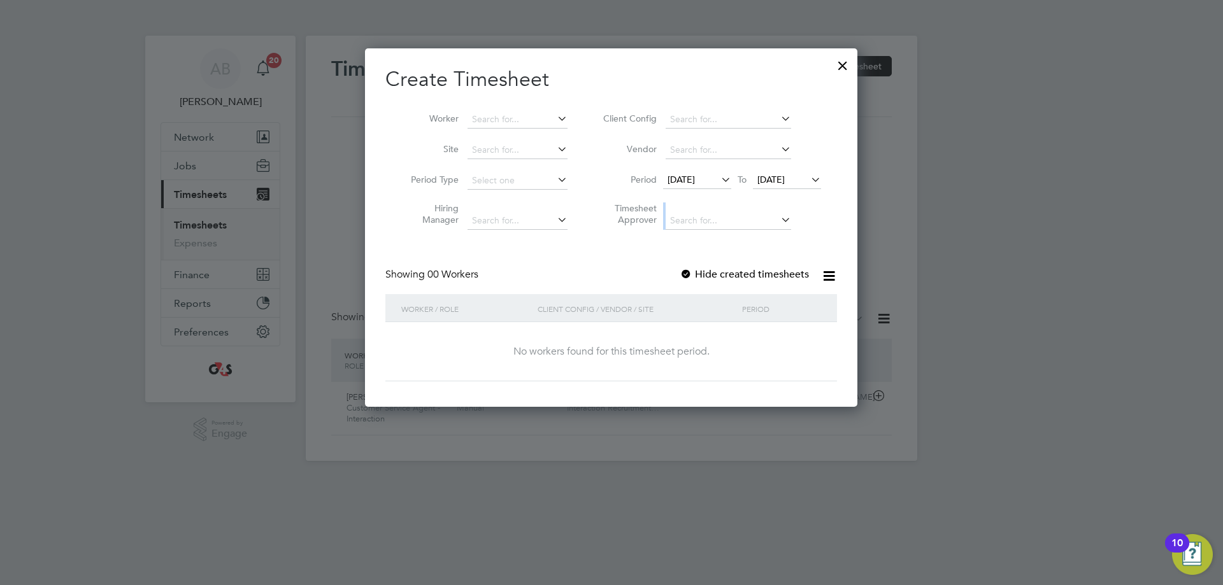
click at [698, 191] on ul "Client Config Vendor Period [DATE] To [DATE] Timesheet Approver" at bounding box center [711, 170] width 254 height 132
click at [695, 180] on span "[DATE]" at bounding box center [681, 179] width 27 height 11
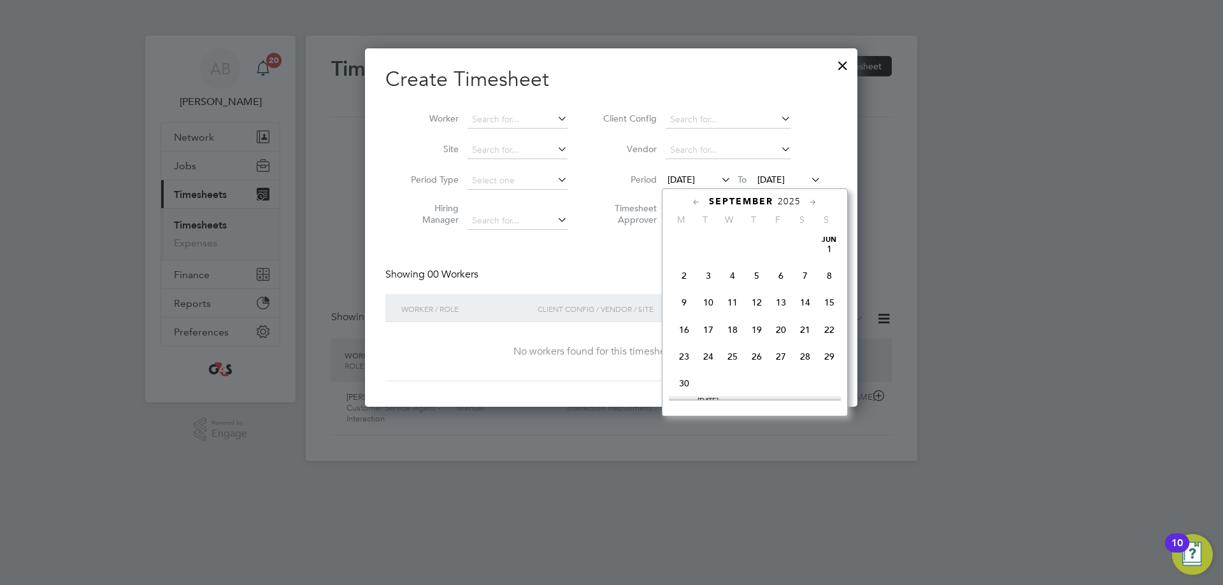
scroll to position [413, 0]
click at [687, 355] on span "22" at bounding box center [684, 346] width 24 height 24
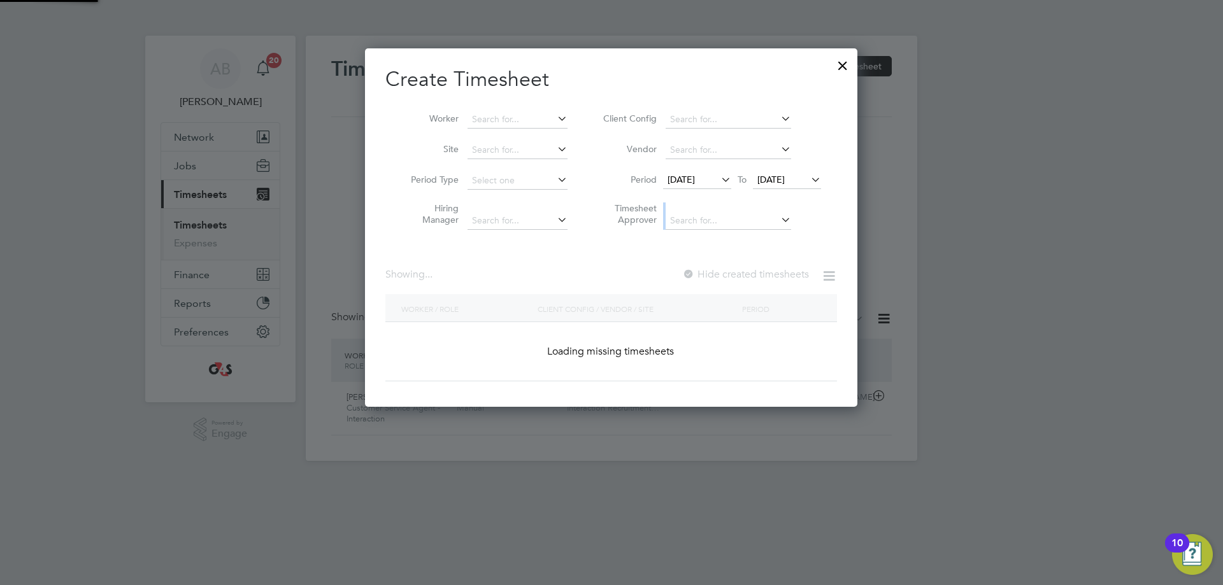
scroll to position [1981, 494]
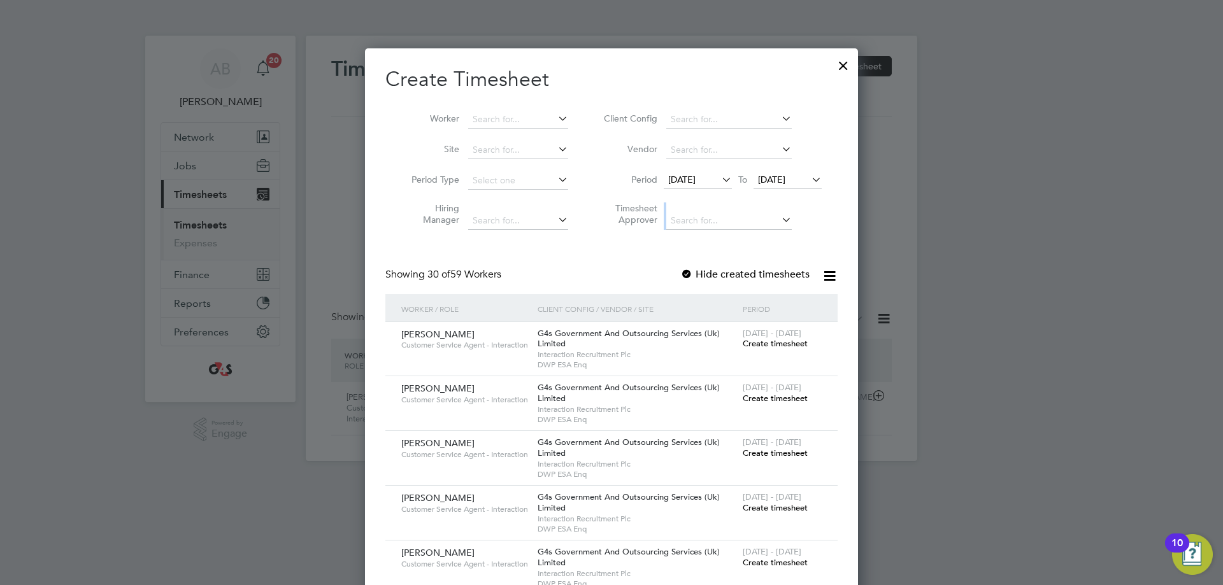
click at [786, 180] on span "[DATE]" at bounding box center [771, 179] width 27 height 11
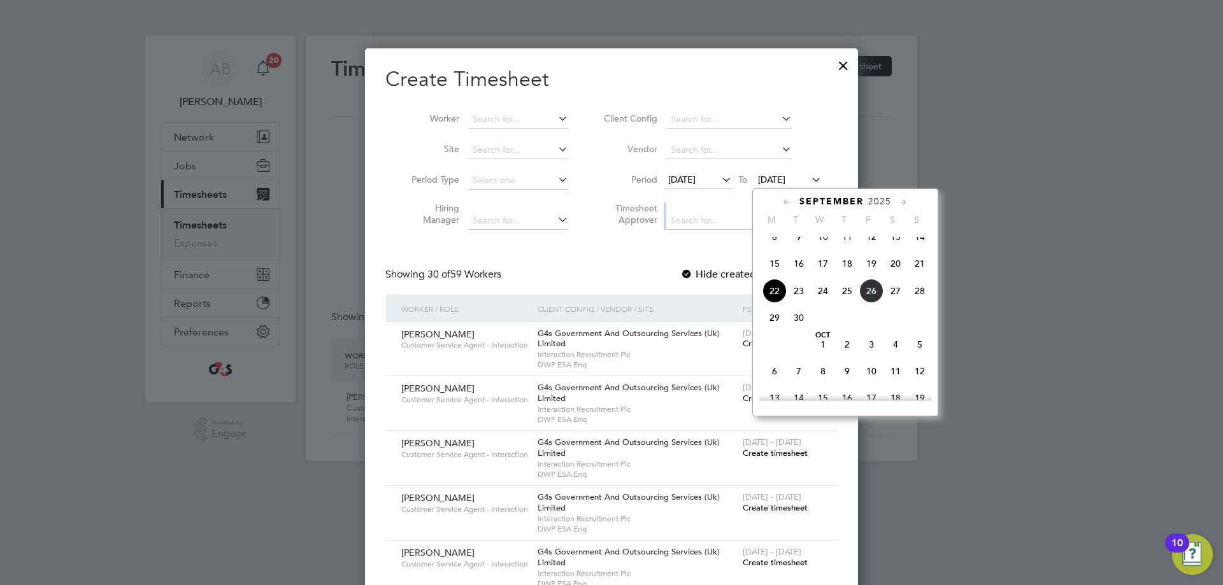
click at [925, 300] on span "28" at bounding box center [920, 291] width 24 height 24
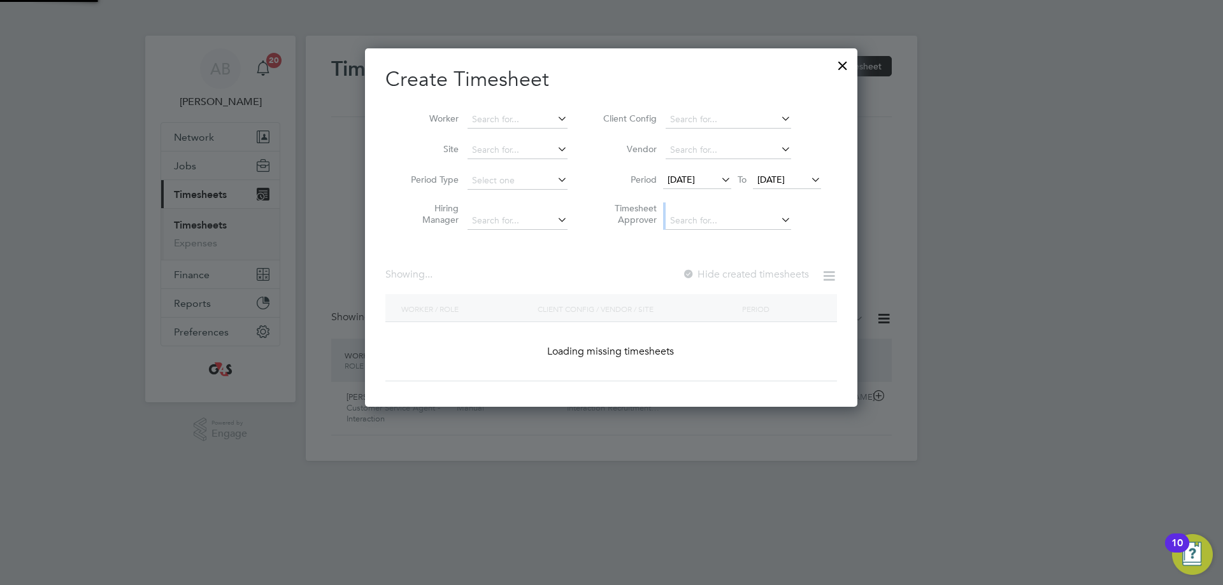
scroll to position [1981, 494]
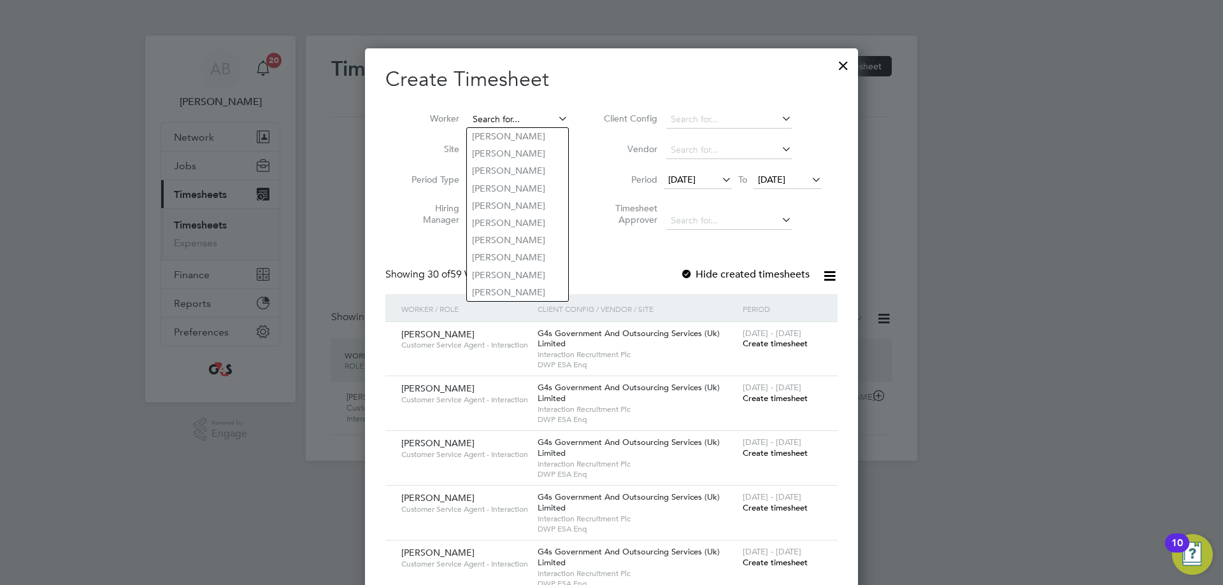
click at [520, 112] on input at bounding box center [518, 120] width 100 height 18
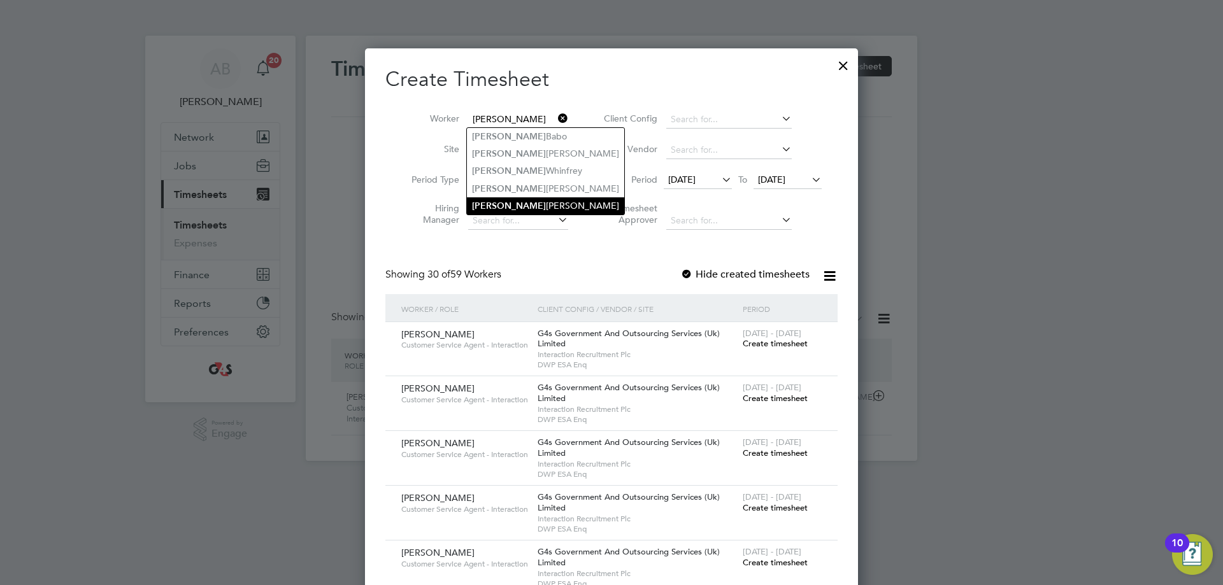
click at [531, 200] on li "[PERSON_NAME]" at bounding box center [545, 205] width 157 height 17
type input "[PERSON_NAME]"
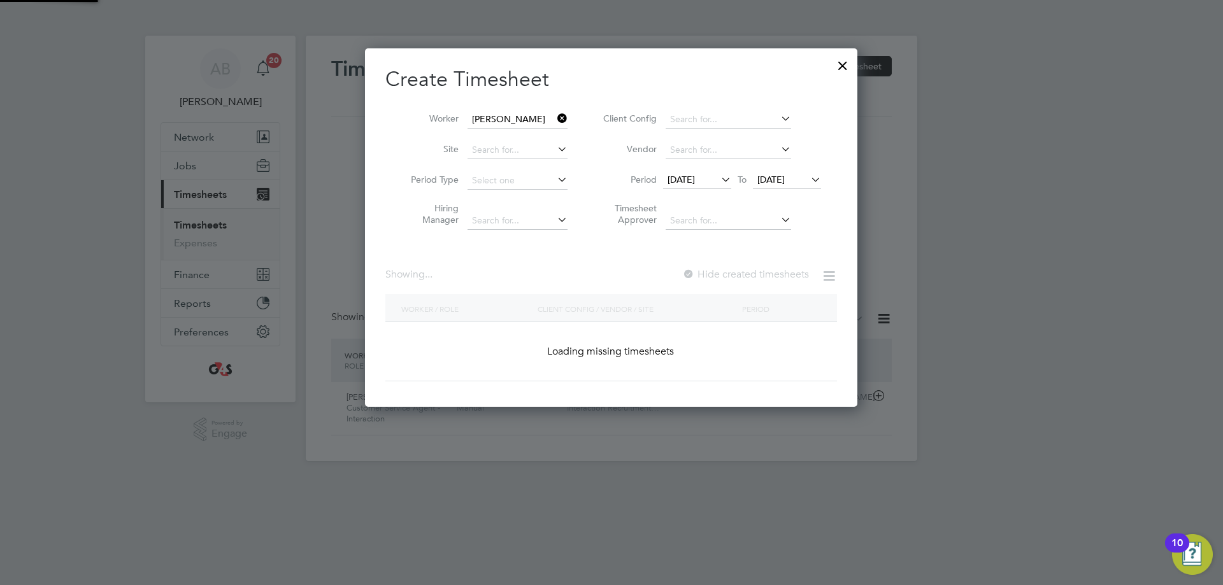
scroll to position [355, 494]
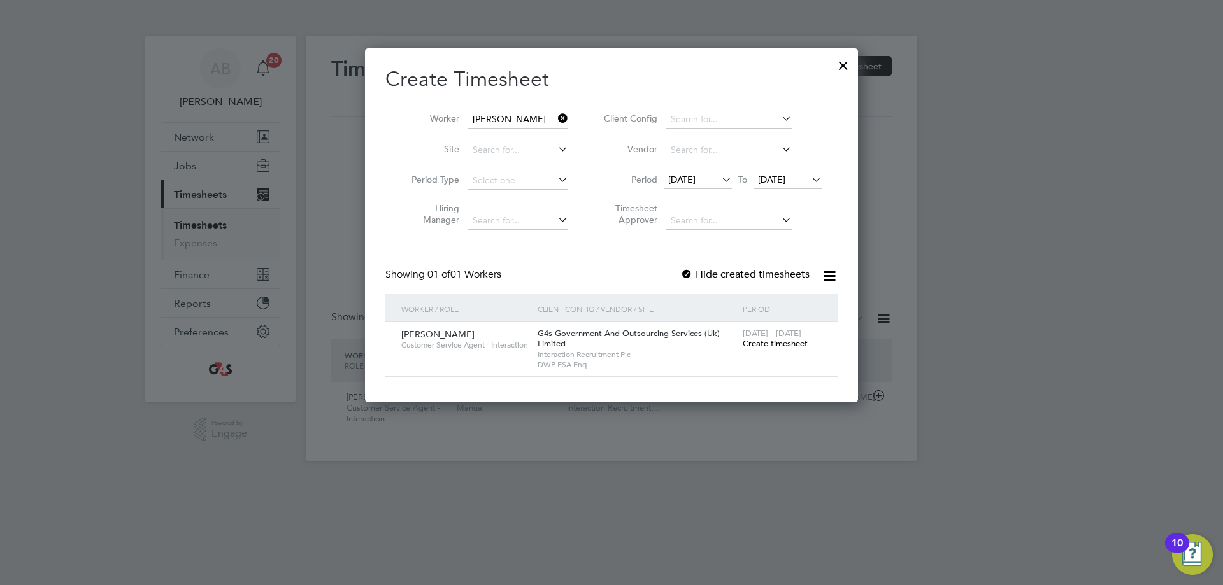
click at [684, 273] on div at bounding box center [686, 275] width 13 height 13
click at [765, 342] on span "Create timesheet" at bounding box center [775, 343] width 65 height 11
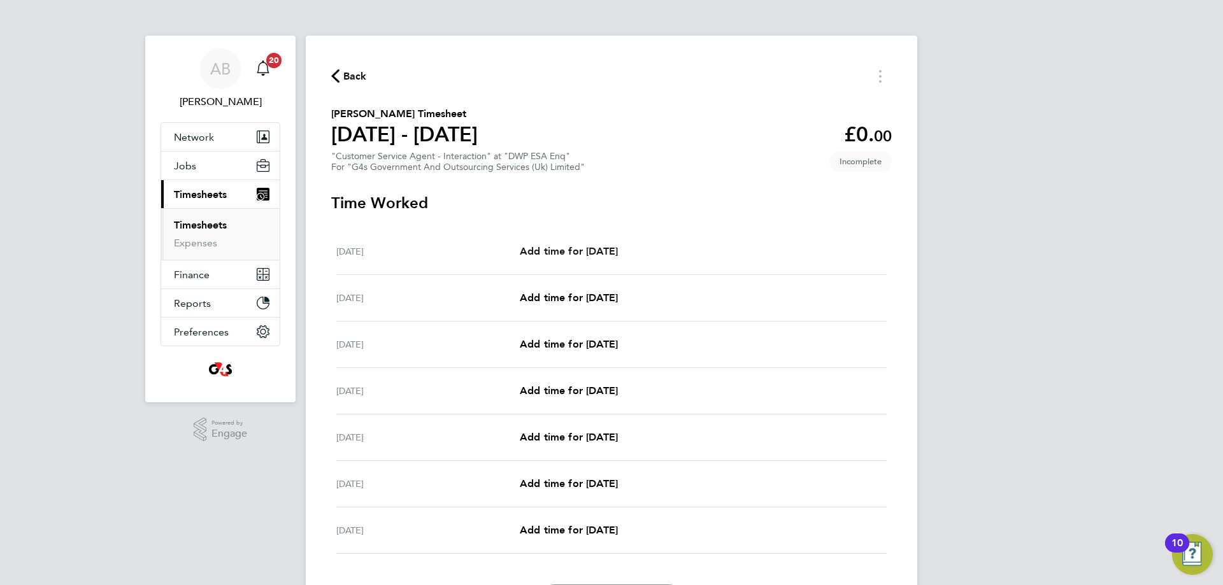
click at [608, 250] on span "Add time for [DATE]" at bounding box center [569, 251] width 98 height 12
select select "30"
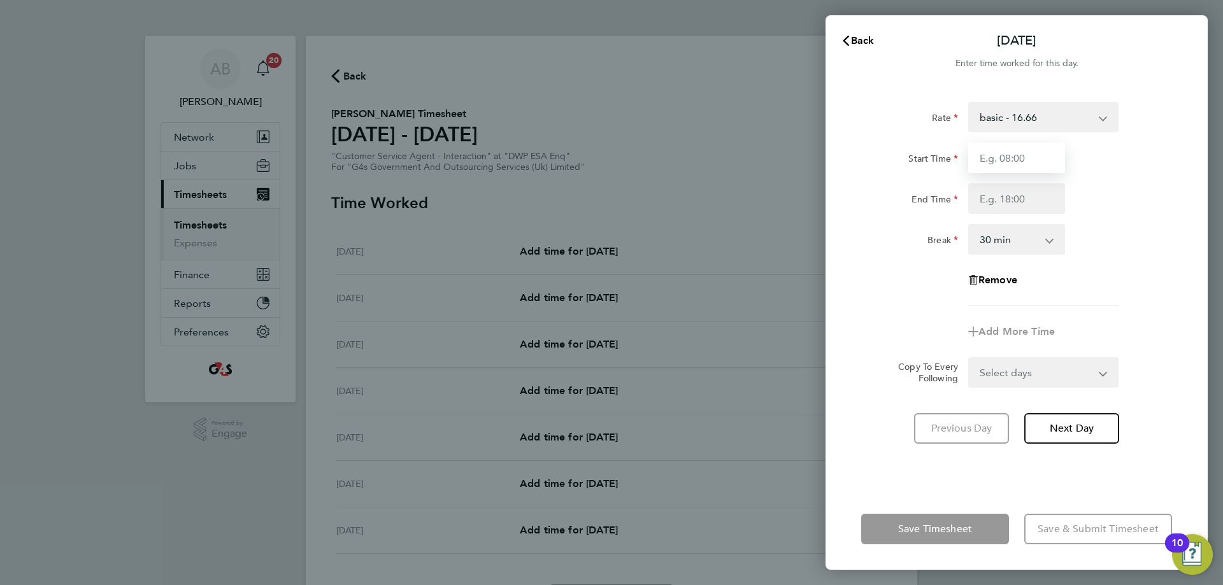
click at [981, 161] on input "Start Time" at bounding box center [1016, 158] width 97 height 31
type input "07:45"
click at [981, 192] on input "End Time" at bounding box center [1016, 198] width 97 height 31
type input "15:00"
click at [981, 373] on form "Rate basic - 16.66 x1.5 - 24.73 Annual Leave System Issue Paid - 16.66 Sick Ban…" at bounding box center [1016, 245] width 311 height 286
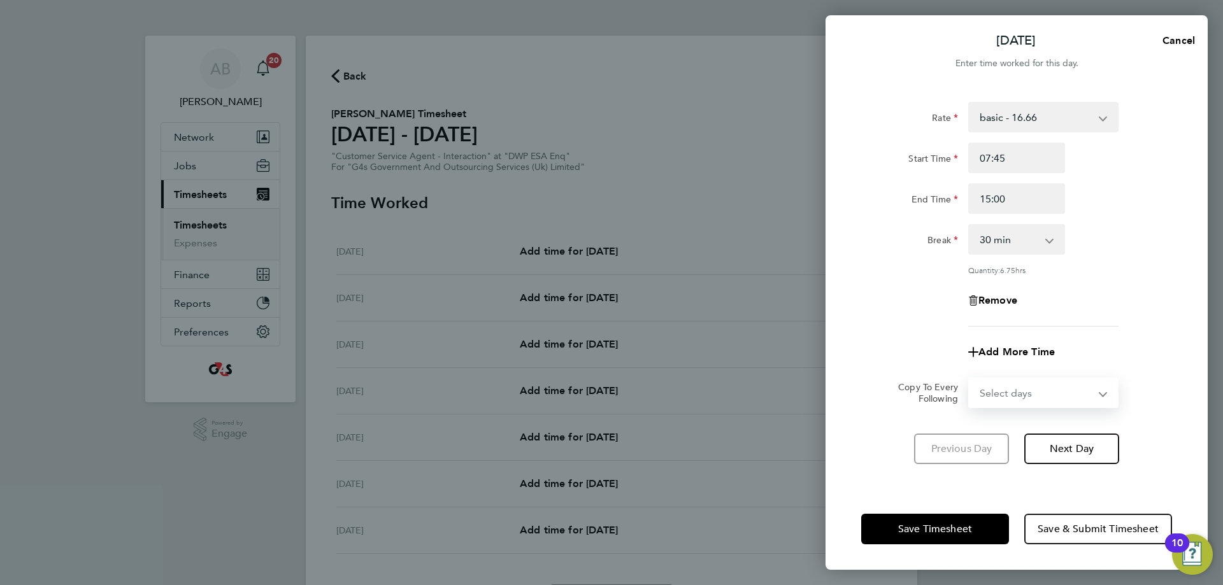
select select "WEEKDAY"
click at [970, 379] on select "Select days Day Weekday (Mon-Fri) Weekend (Sat-Sun) [DATE] [DATE] [DATE] [DATE]…" at bounding box center [1037, 393] width 134 height 28
select select "[DATE]"
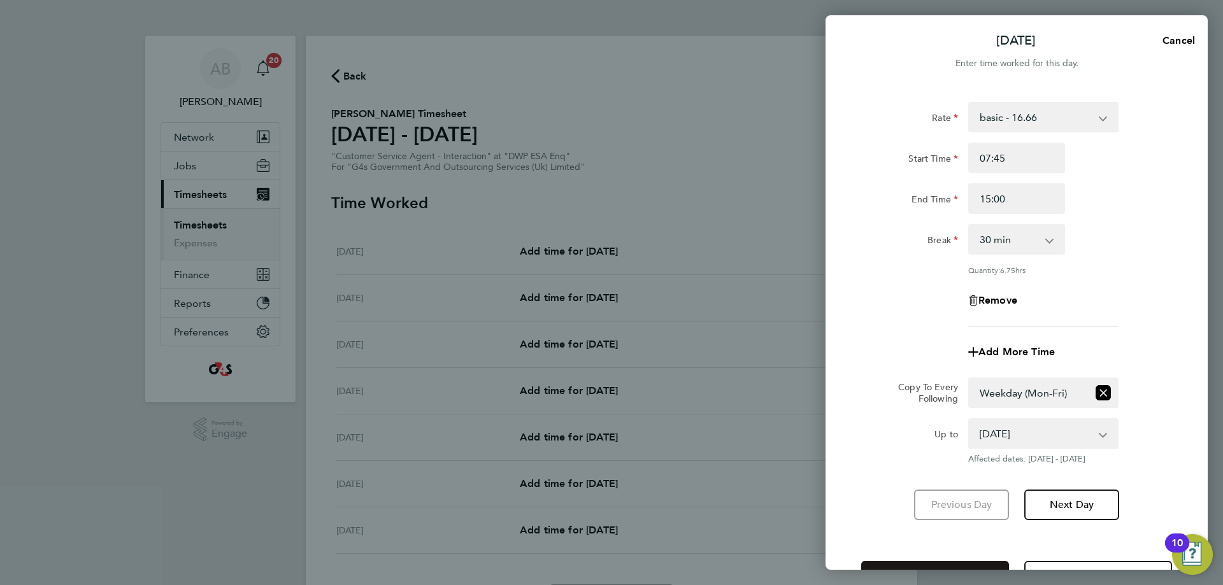
click at [967, 562] on button "Save Timesheet" at bounding box center [935, 576] width 148 height 31
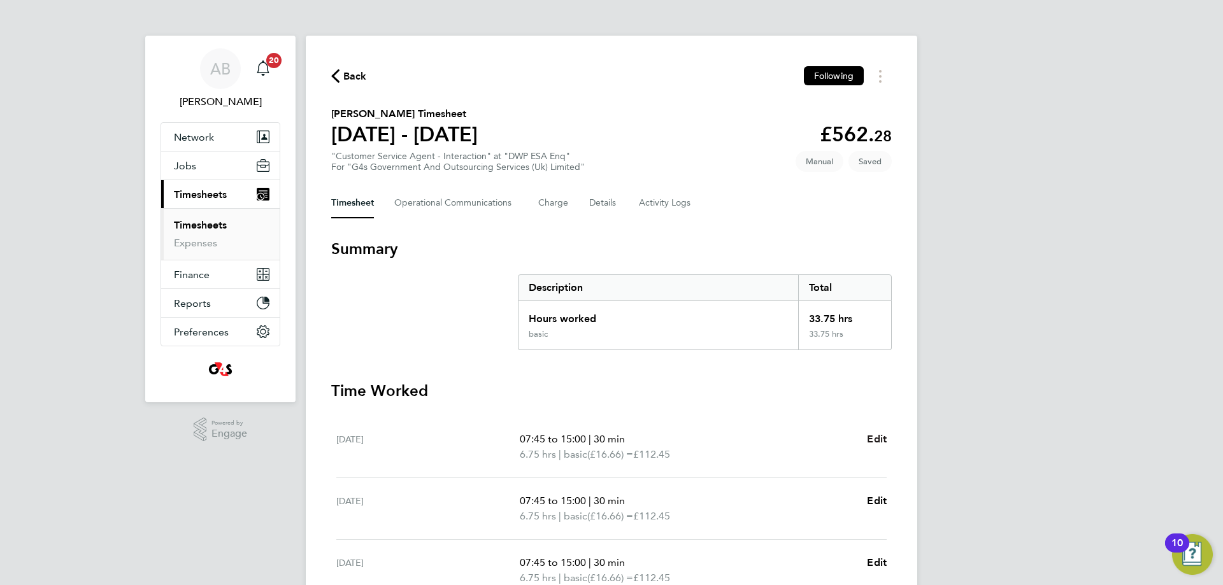
click at [877, 440] on span "Edit" at bounding box center [877, 439] width 20 height 12
select select "30"
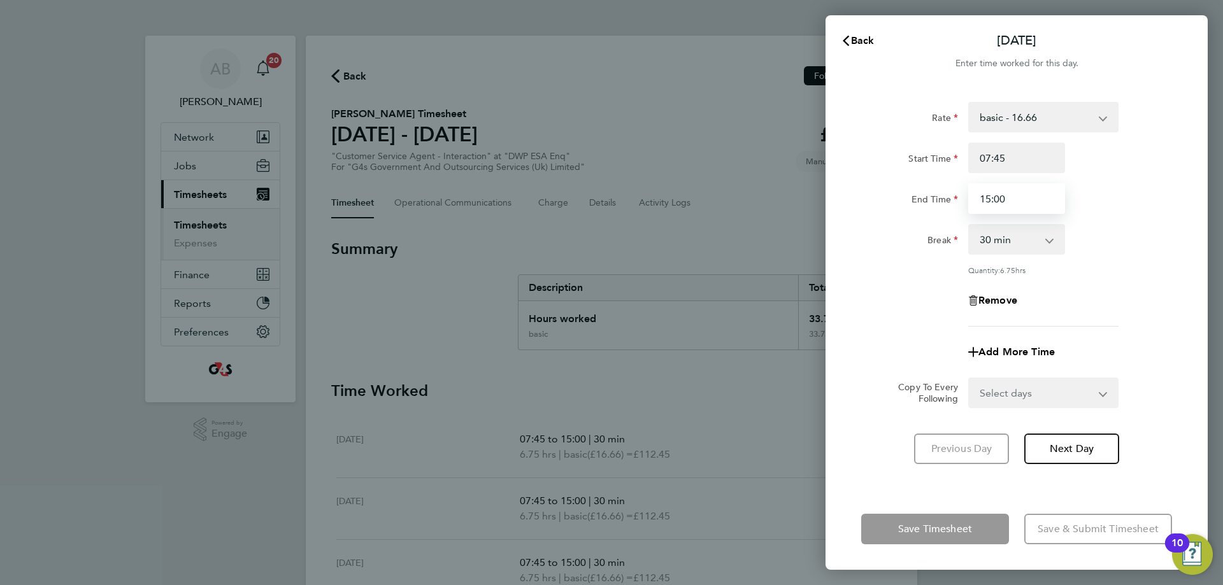
drag, startPoint x: 1023, startPoint y: 196, endPoint x: 945, endPoint y: 190, distance: 78.6
click at [939, 190] on div "End Time 15:00" at bounding box center [1016, 198] width 321 height 31
type input "16:15"
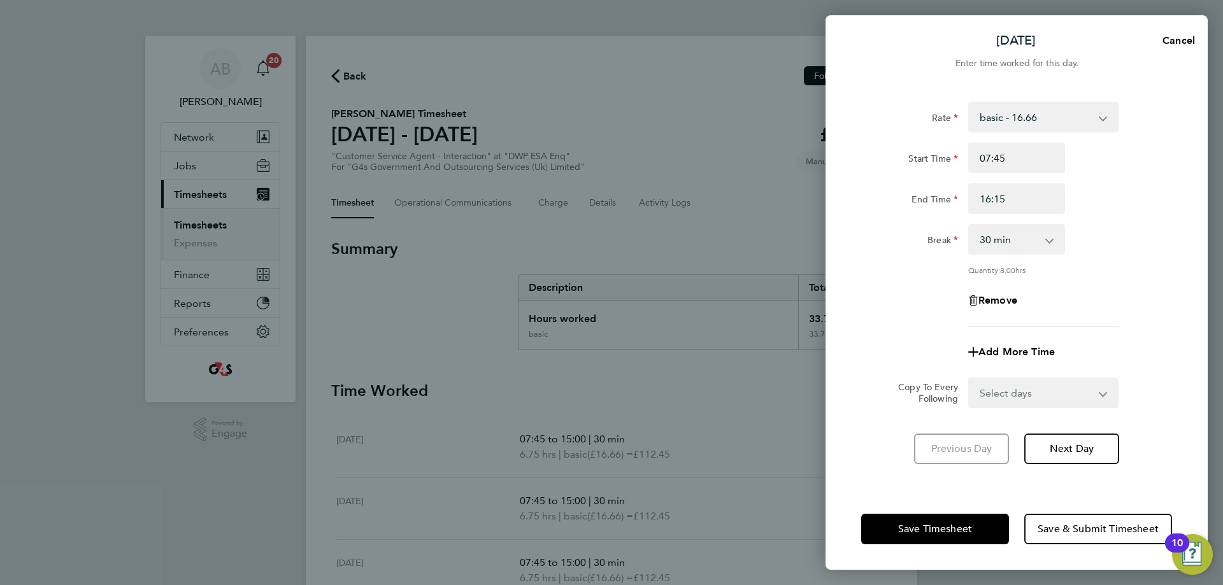
click at [958, 537] on app-form-button "Save Timesheet" at bounding box center [938, 529] width 155 height 31
click at [955, 527] on span "Save Timesheet" at bounding box center [935, 529] width 74 height 13
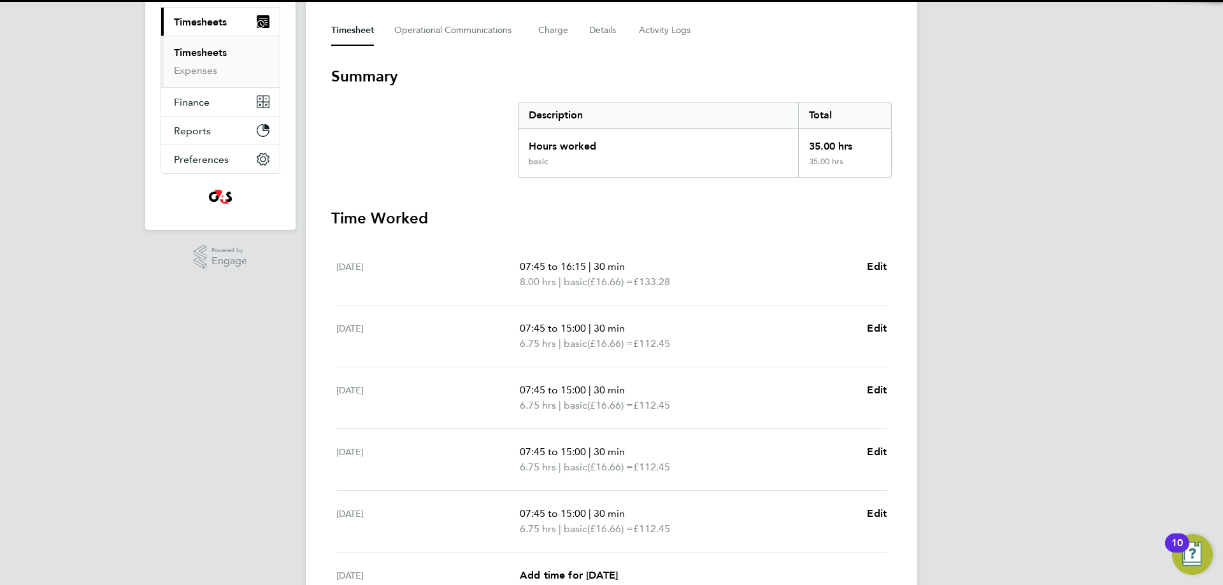
scroll to position [191, 0]
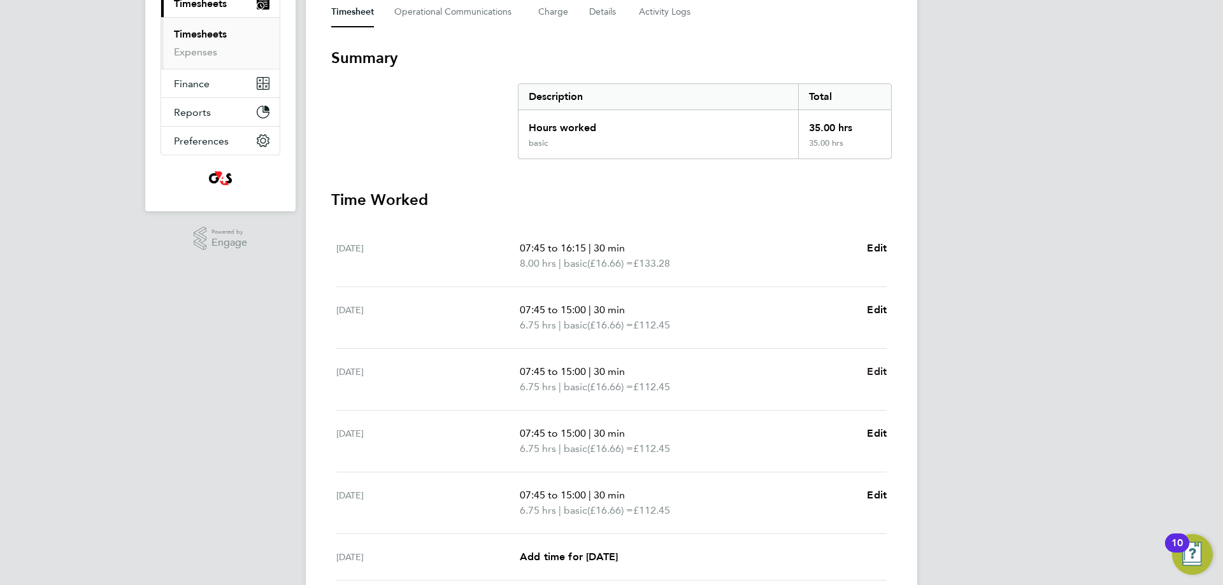
click at [874, 375] on span "Edit" at bounding box center [877, 372] width 20 height 12
select select "30"
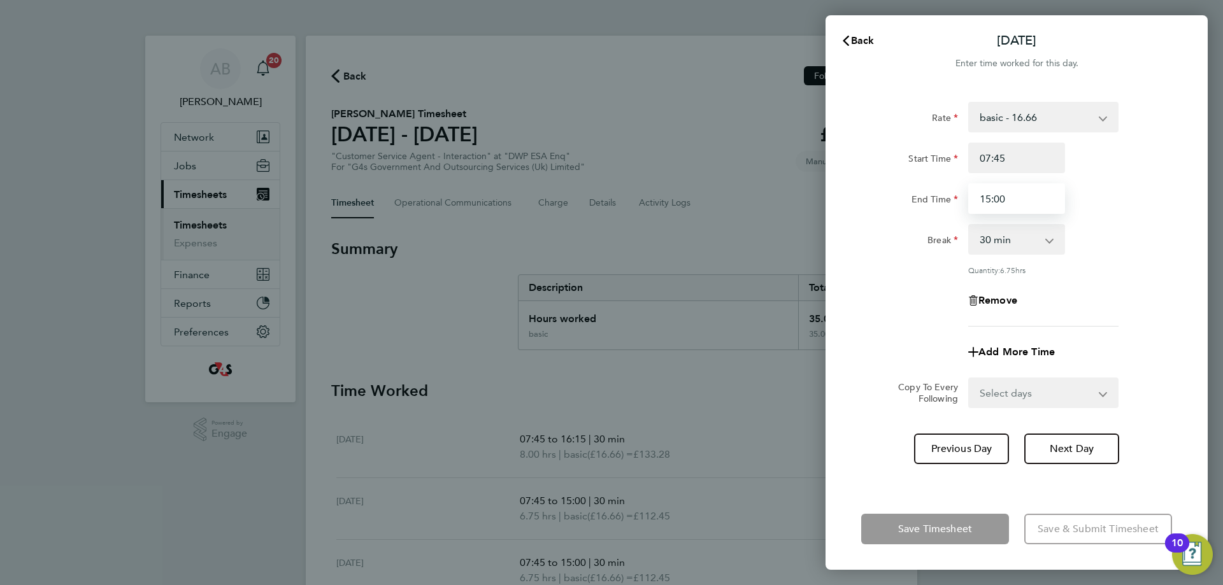
drag, startPoint x: 1010, startPoint y: 200, endPoint x: 935, endPoint y: 195, distance: 76.0
click at [901, 192] on div "End Time 15:00" at bounding box center [1016, 198] width 321 height 31
type input "16:30"
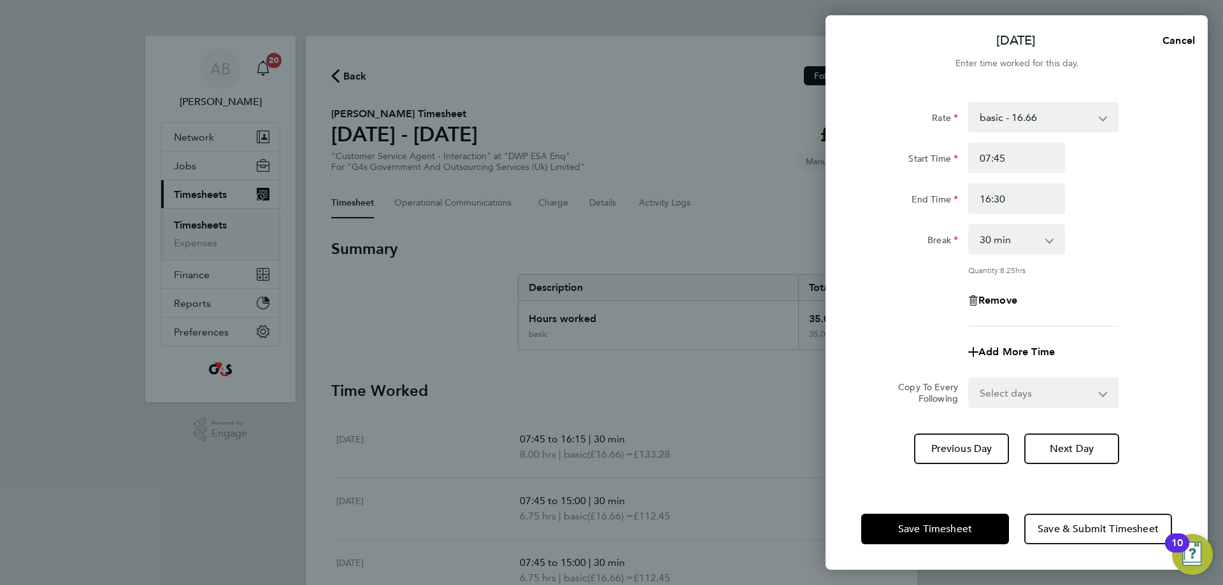
click at [912, 531] on app-form-button "Save Timesheet" at bounding box center [938, 529] width 155 height 31
click at [912, 529] on span "Save Timesheet" at bounding box center [935, 529] width 74 height 13
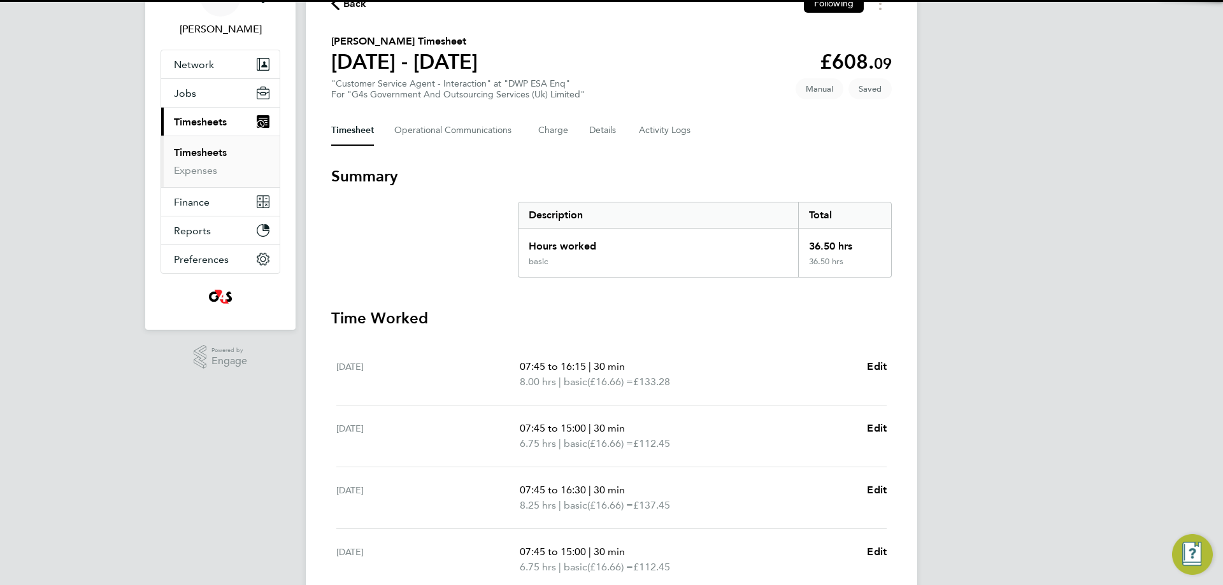
scroll to position [255, 0]
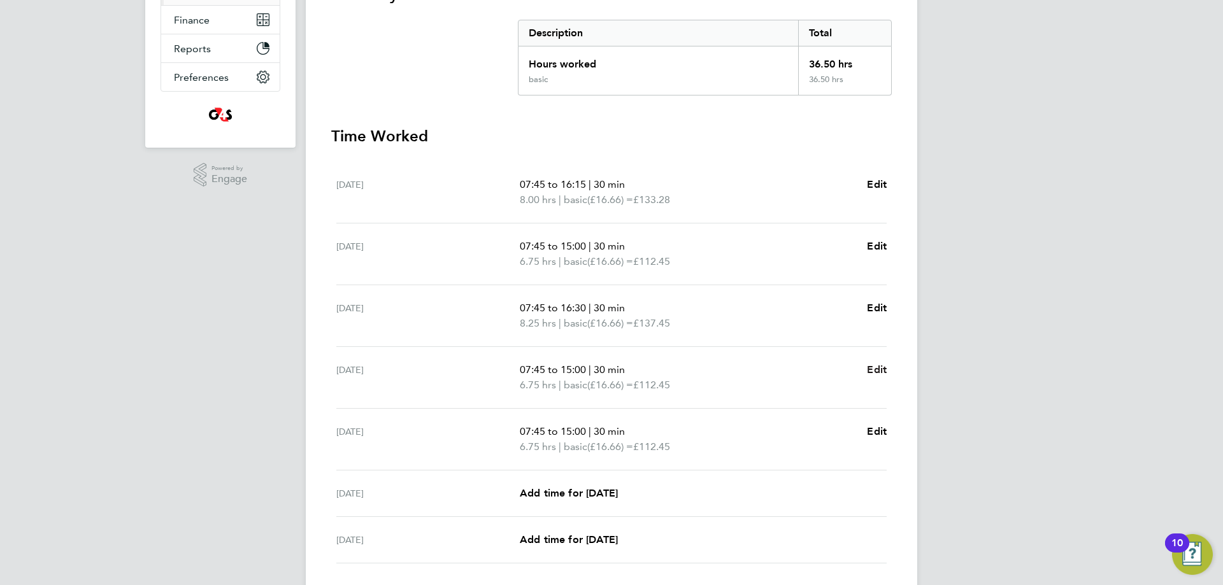
click at [885, 366] on span "Edit" at bounding box center [877, 370] width 20 height 12
select select "30"
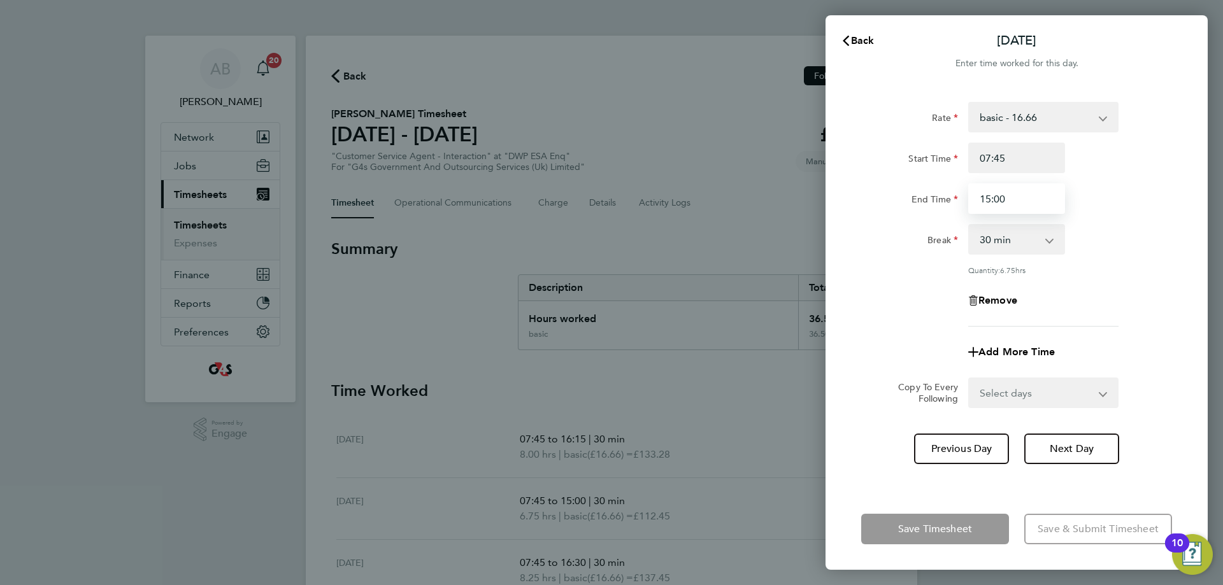
drag, startPoint x: 1028, startPoint y: 199, endPoint x: 982, endPoint y: 202, distance: 45.9
click at [963, 203] on div "15:00" at bounding box center [1016, 198] width 107 height 31
type input "16:00"
click at [970, 523] on app-form-button "Save Timesheet" at bounding box center [938, 529] width 155 height 31
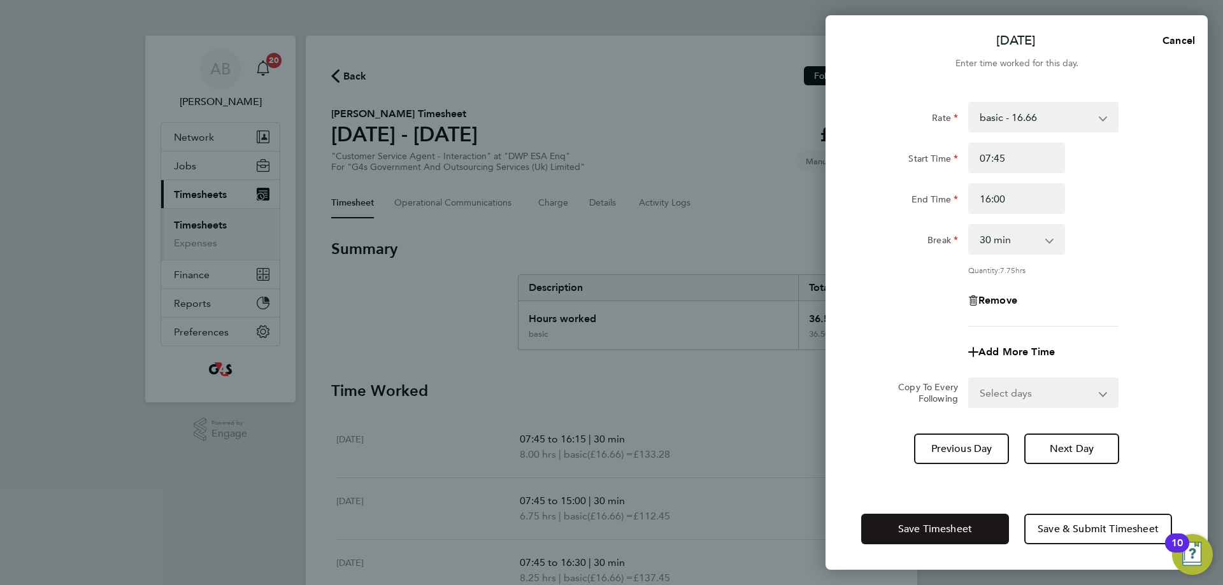
click at [970, 523] on span "Save Timesheet" at bounding box center [935, 529] width 74 height 13
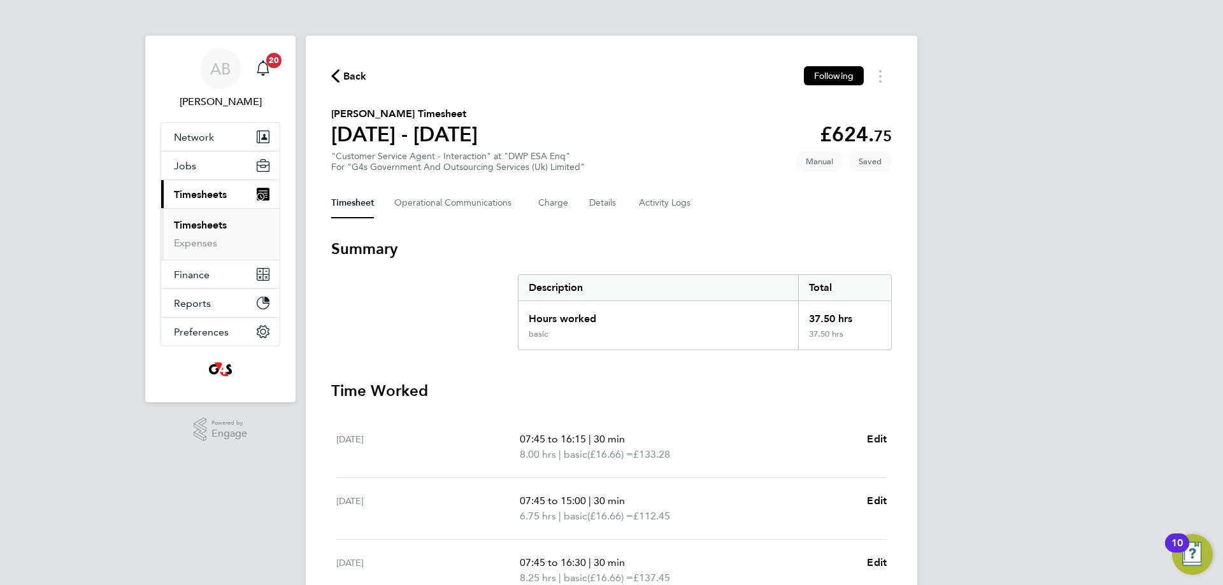
click at [354, 75] on span "Back" at bounding box center [355, 76] width 24 height 15
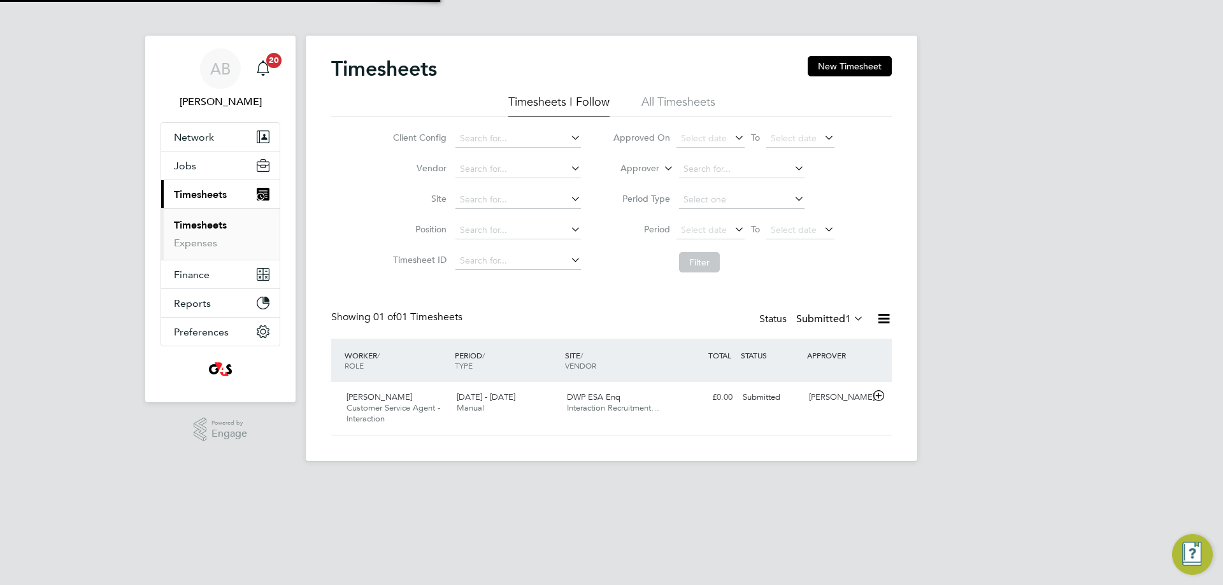
scroll to position [32, 111]
click at [861, 69] on button "New Timesheet" at bounding box center [850, 66] width 84 height 20
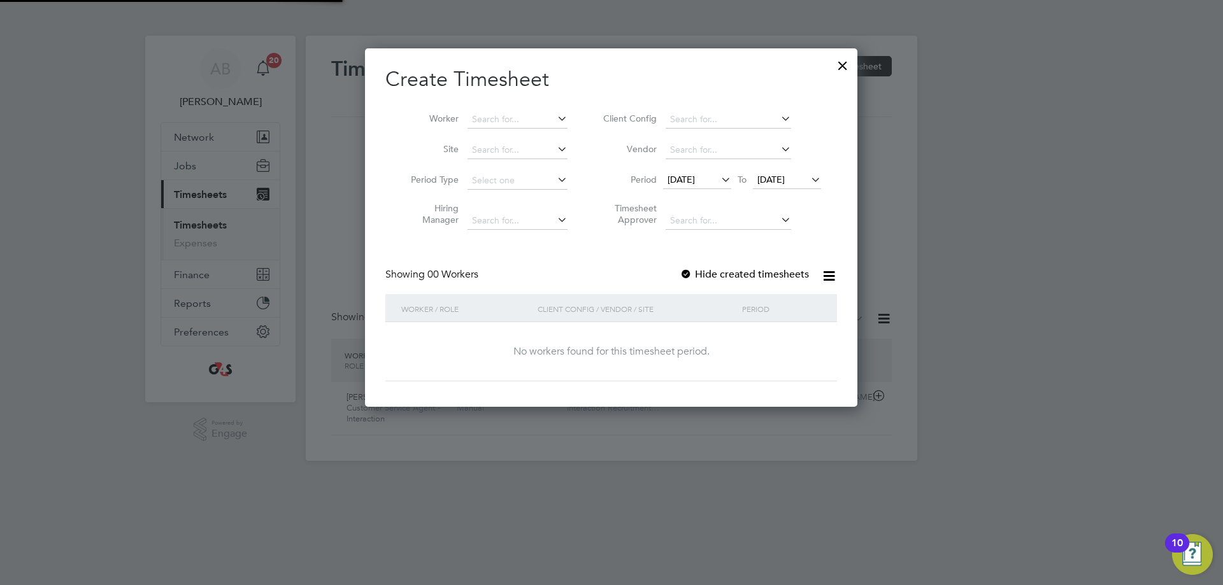
scroll to position [359, 493]
click at [494, 120] on input at bounding box center [518, 120] width 100 height 18
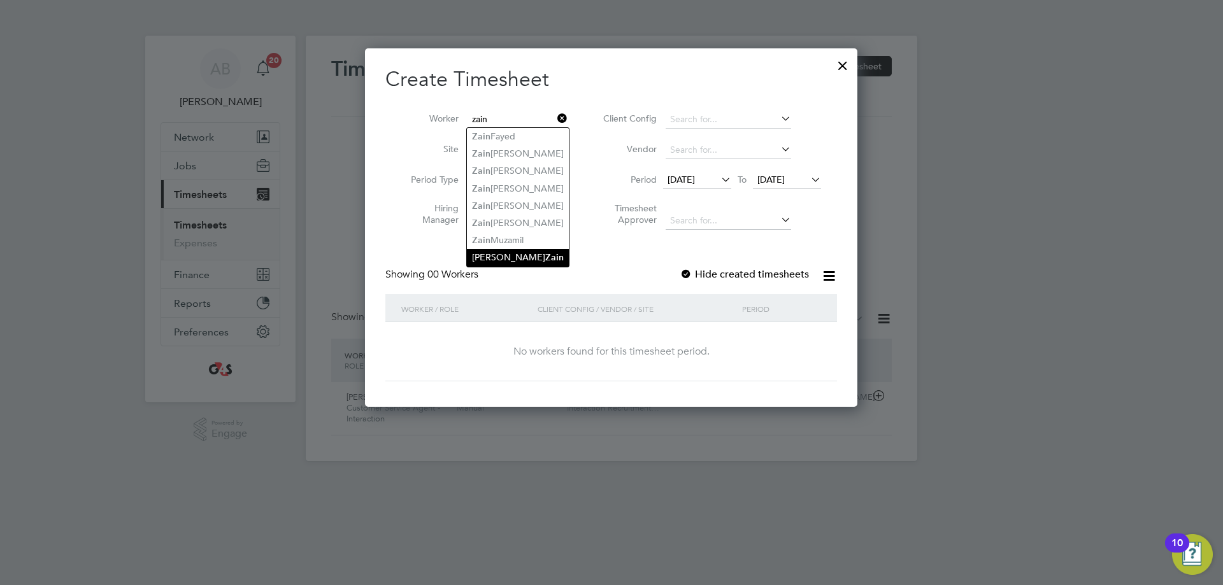
click at [544, 255] on li "[PERSON_NAME]" at bounding box center [518, 257] width 102 height 17
type input "[PERSON_NAME]"
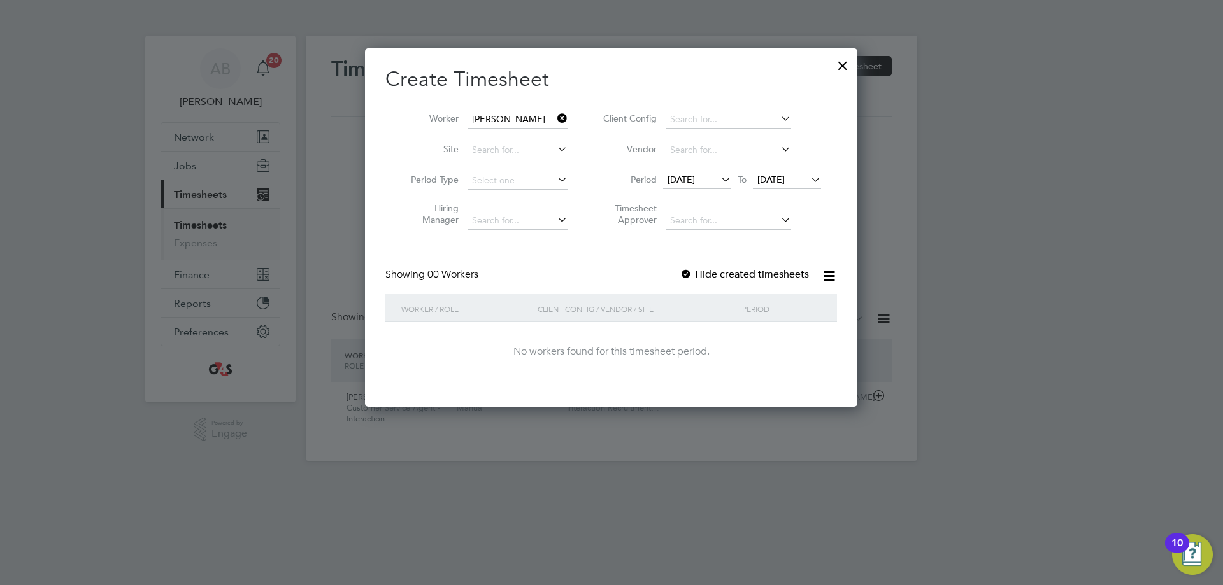
click at [693, 178] on span "[DATE]" at bounding box center [681, 179] width 27 height 11
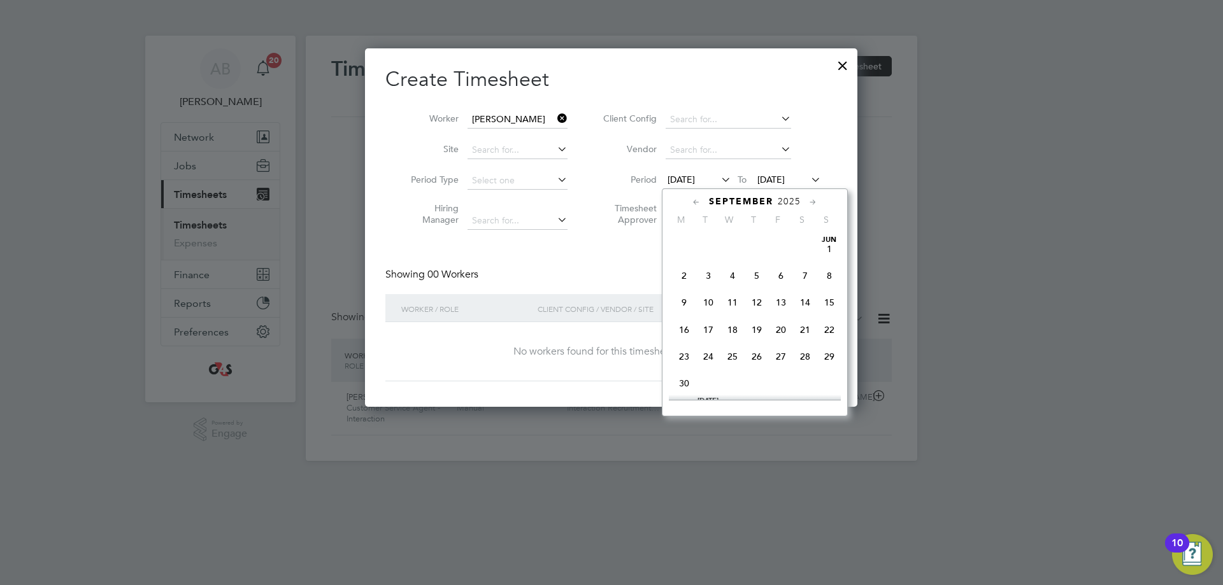
scroll to position [413, 0]
click at [678, 359] on span "22" at bounding box center [684, 346] width 24 height 24
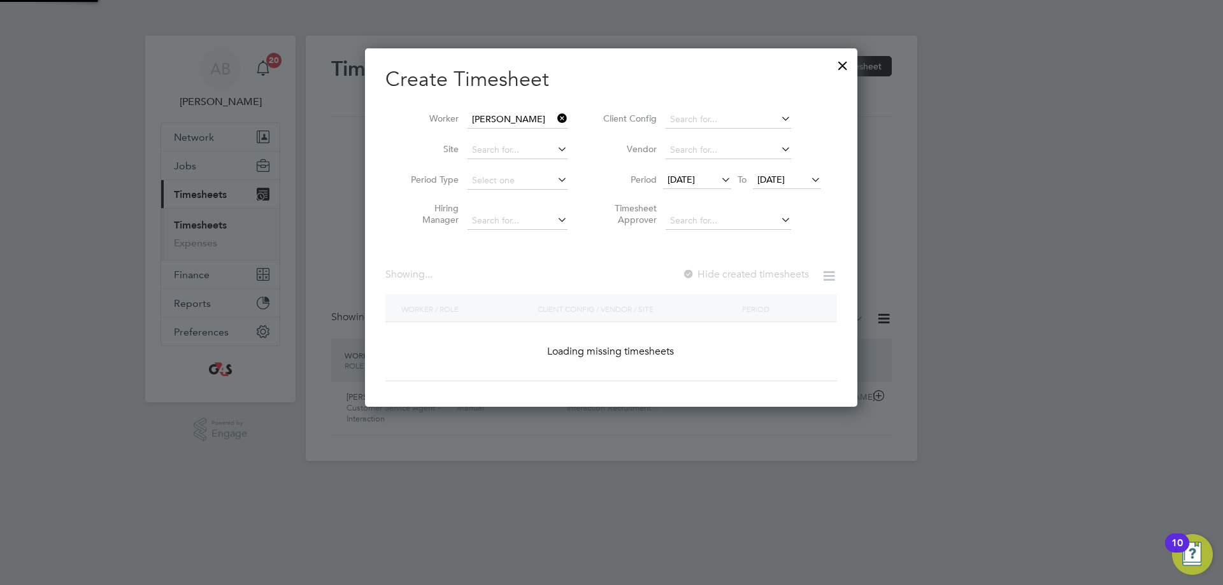
scroll to position [355, 494]
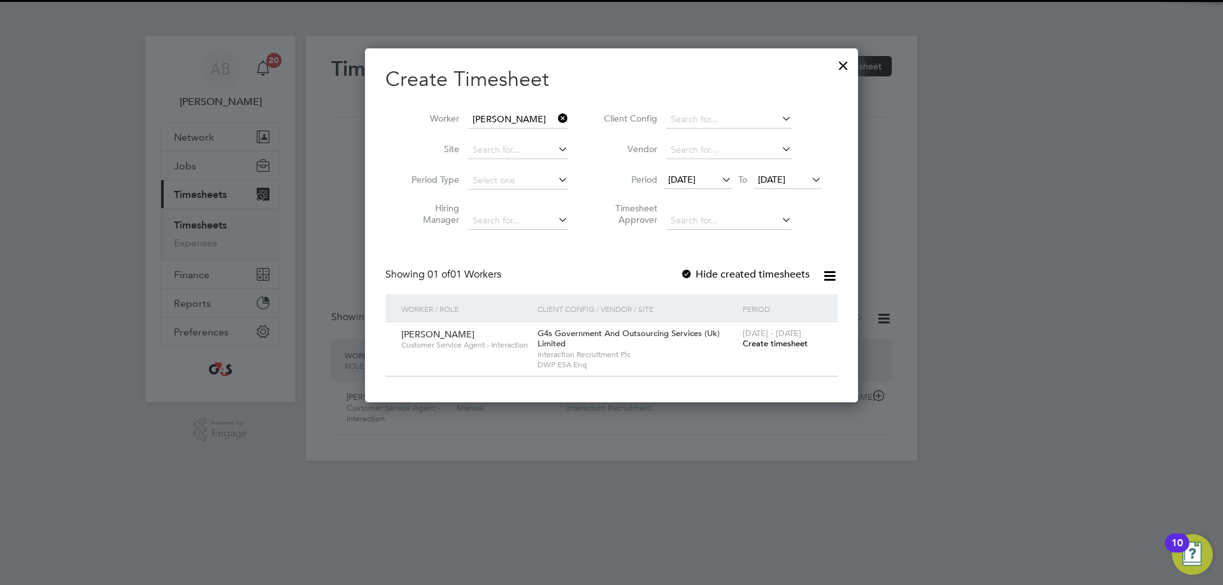
click at [762, 178] on span "[DATE]" at bounding box center [771, 179] width 27 height 11
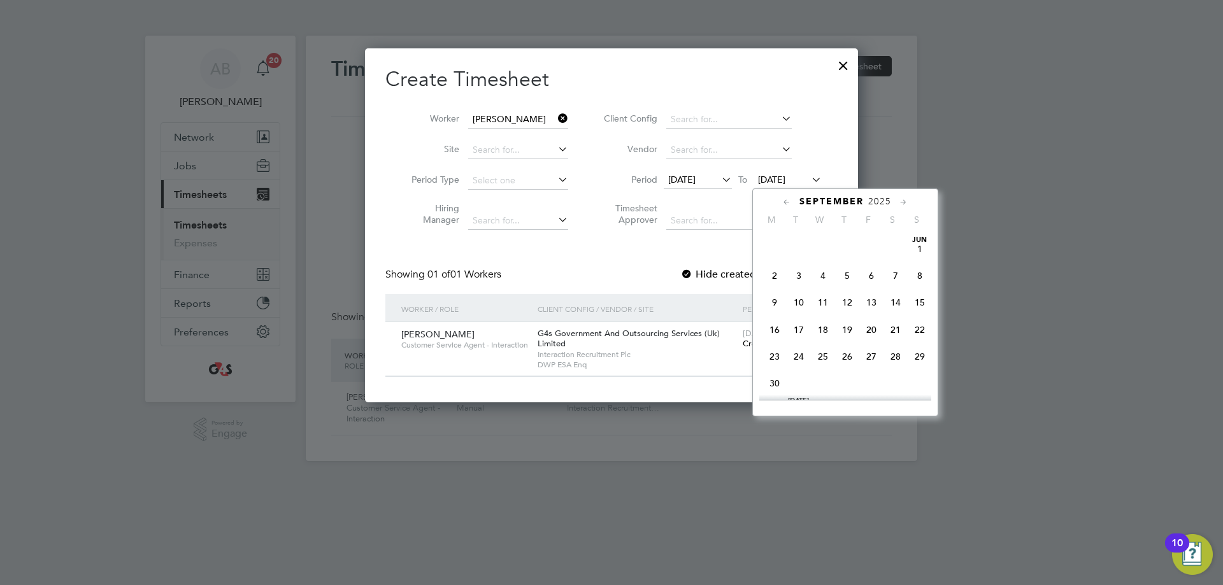
scroll to position [469, 0]
click at [915, 303] on span "28" at bounding box center [920, 291] width 24 height 24
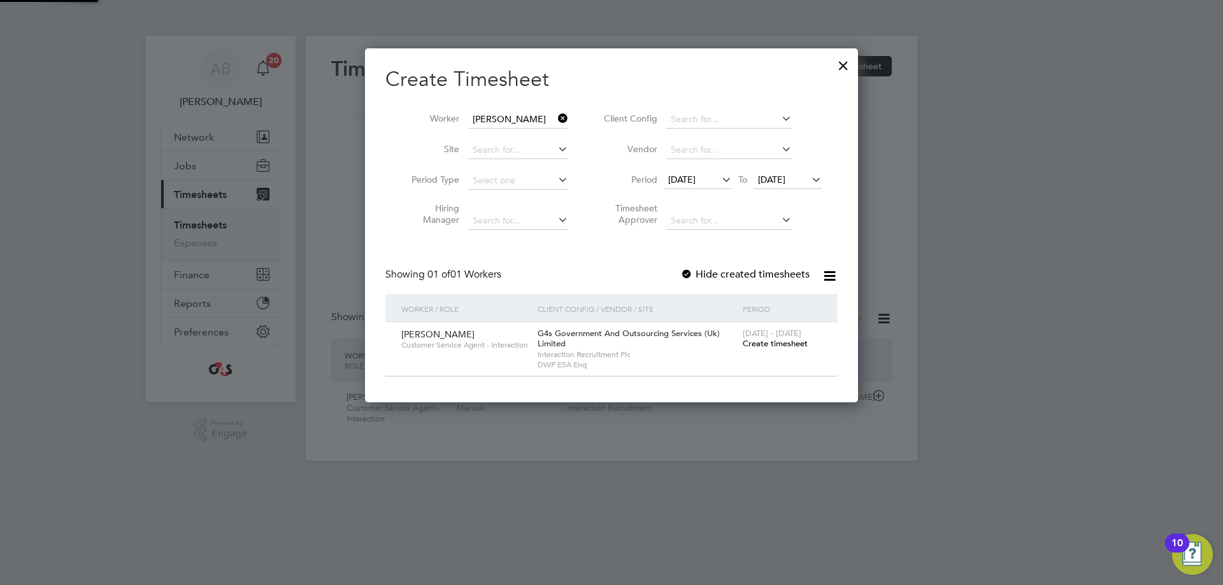
scroll to position [355, 494]
click at [688, 271] on div at bounding box center [686, 275] width 13 height 13
click at [779, 344] on span "Create timesheet" at bounding box center [775, 343] width 65 height 11
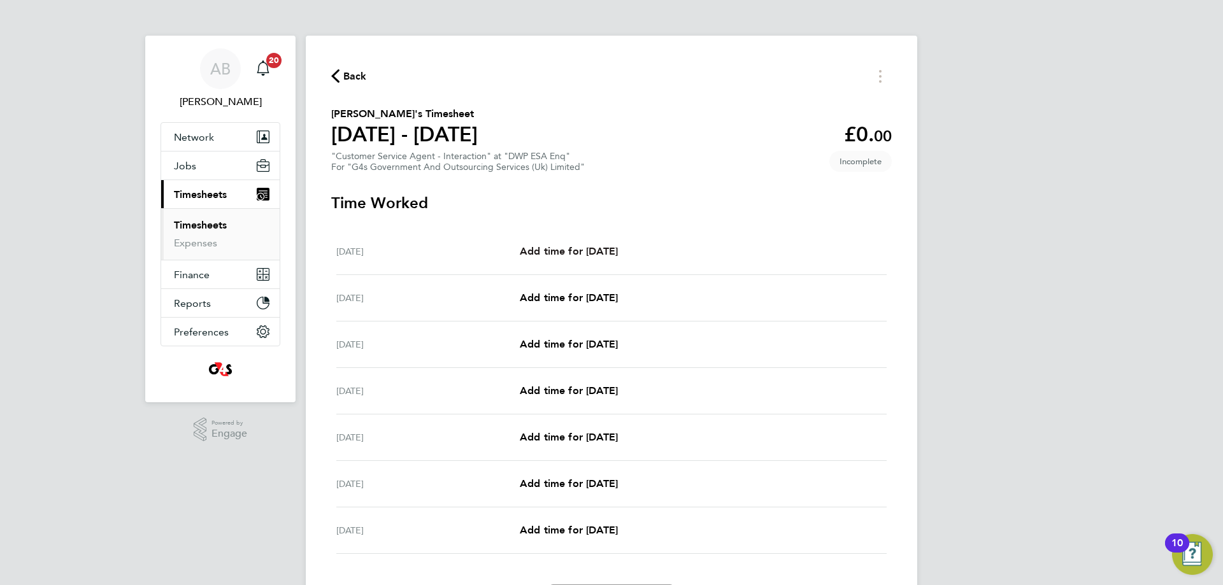
click at [569, 245] on span "Add time for [DATE]" at bounding box center [569, 251] width 98 height 12
select select "30"
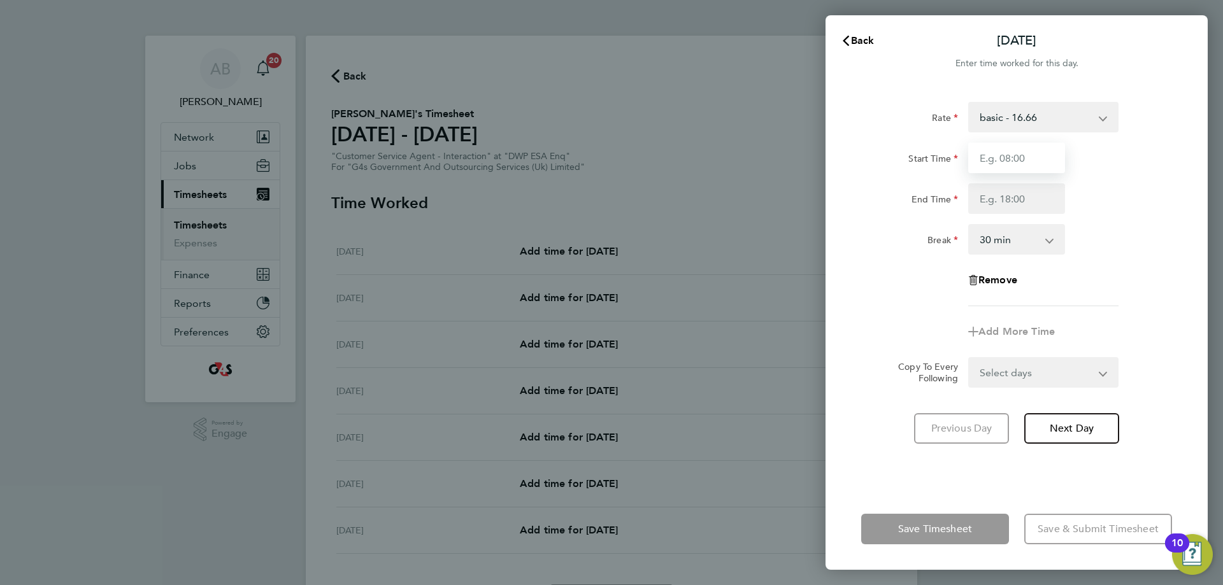
click at [981, 160] on input "Start Time" at bounding box center [1016, 158] width 97 height 31
type input "07:45"
click at [981, 203] on input "End Time" at bounding box center [1016, 198] width 97 height 31
type input "15:45"
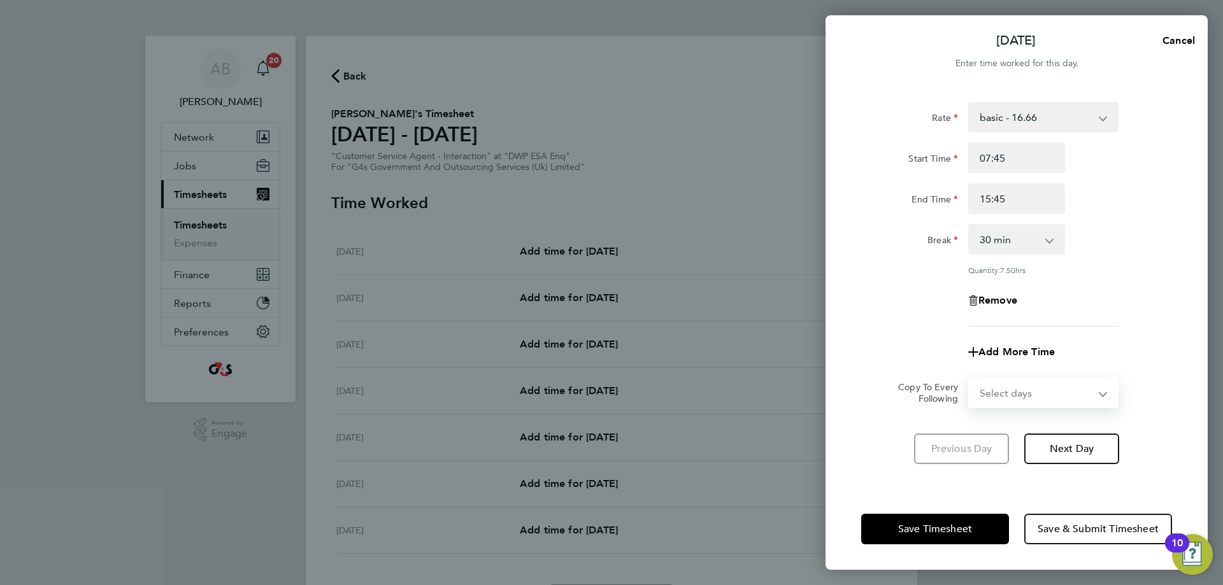
click at [981, 372] on form "Rate basic - 16.66 Sick System Issue Not Paid System Issue Paid - 16.66 x1.5 - …" at bounding box center [1016, 255] width 311 height 306
select select "WEEKDAY"
click at [970, 379] on select "Select days Day Weekday (Mon-Fri) Weekend (Sat-Sun) [DATE] [DATE] [DATE] [DATE]…" at bounding box center [1037, 393] width 134 height 28
select select "[DATE]"
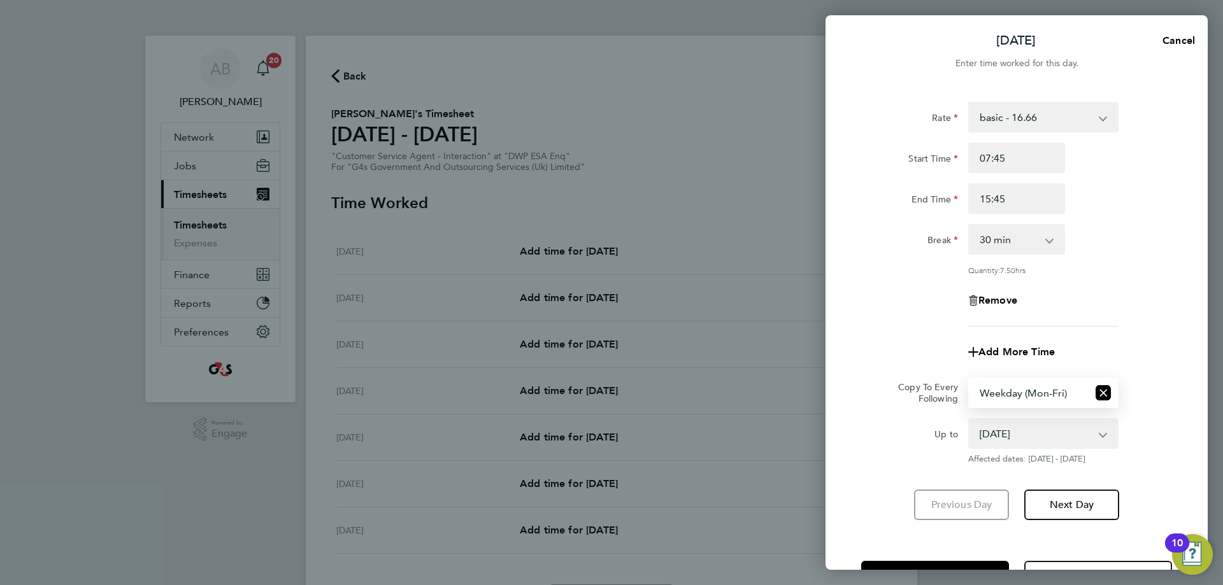
click at [980, 534] on div "Rate basic - 16.66 Sick System Issue Not Paid System Issue Paid - 16.66 x1.5 - …" at bounding box center [1017, 311] width 382 height 449
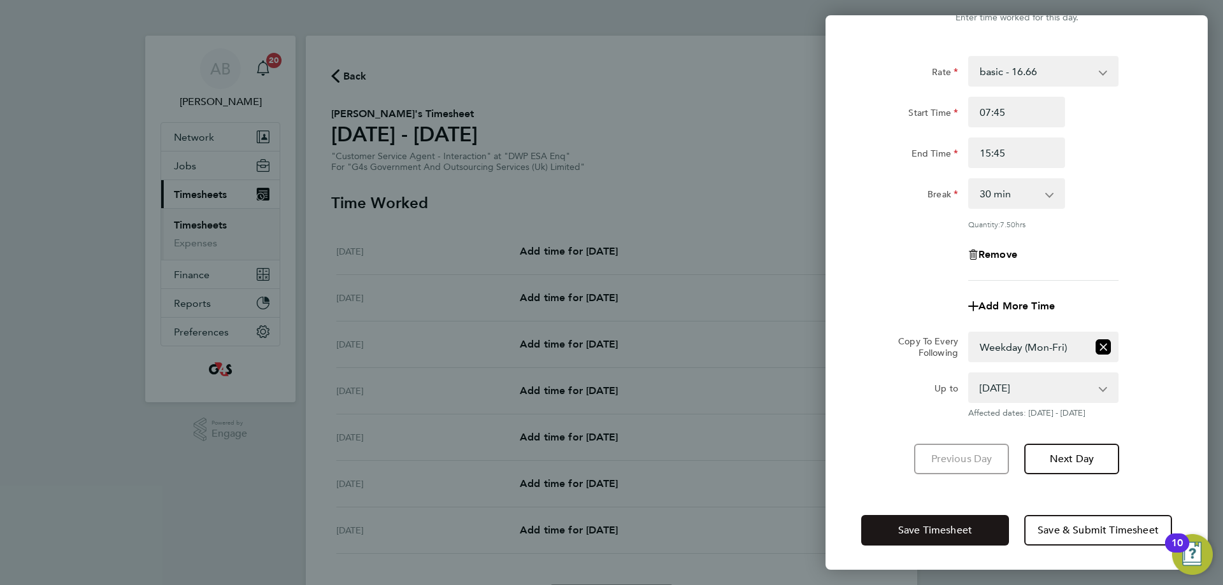
click at [977, 531] on button "Save Timesheet" at bounding box center [935, 530] width 148 height 31
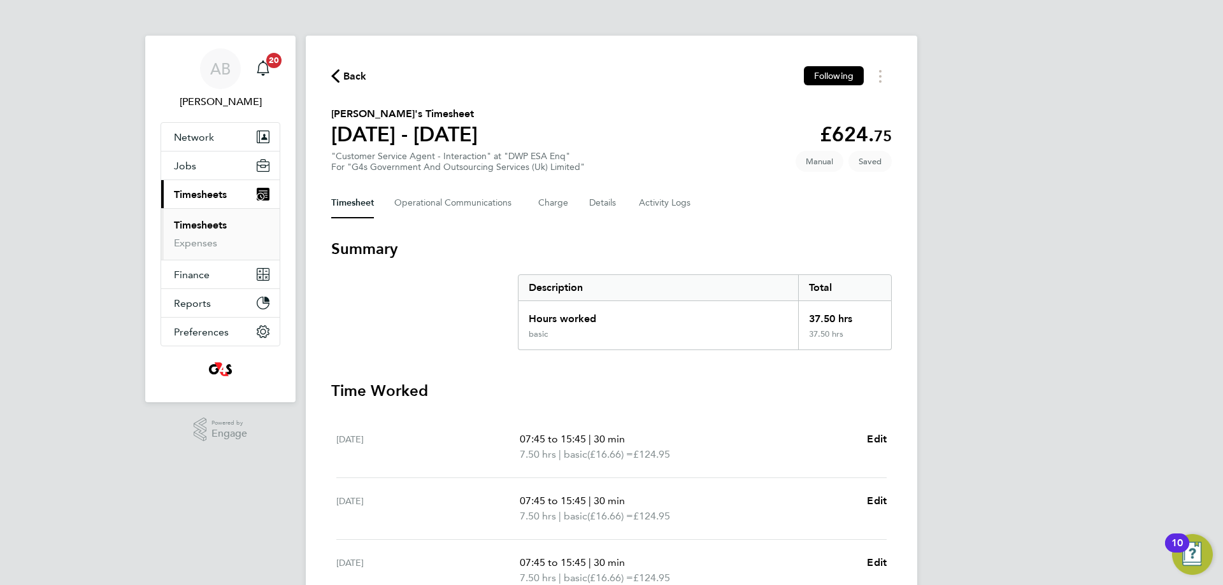
scroll to position [64, 0]
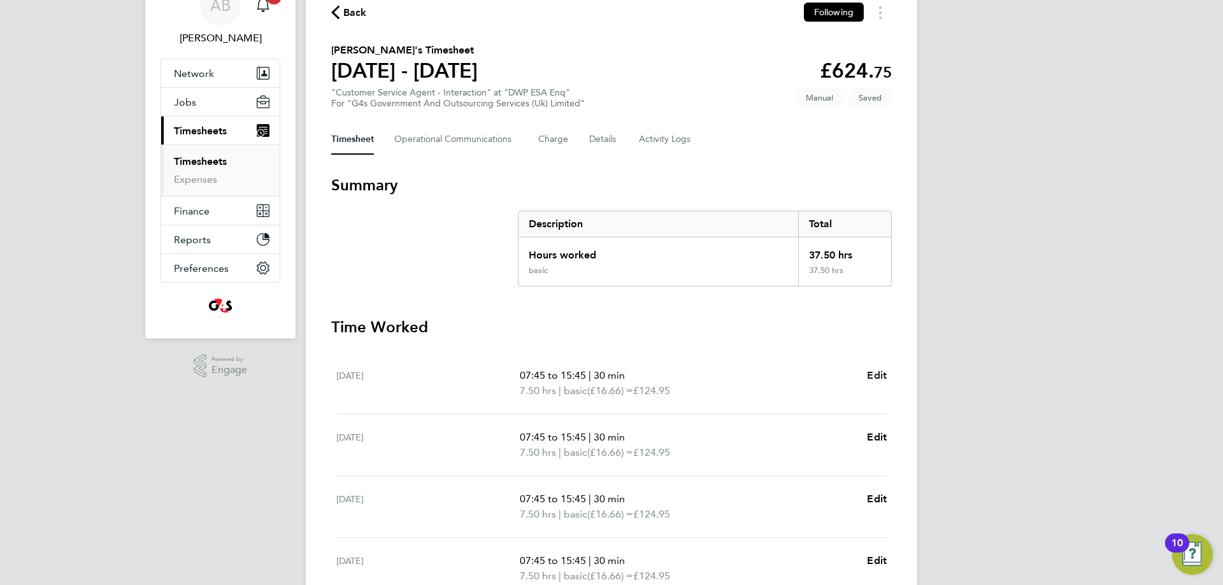
click at [875, 381] on span "Edit" at bounding box center [877, 376] width 20 height 12
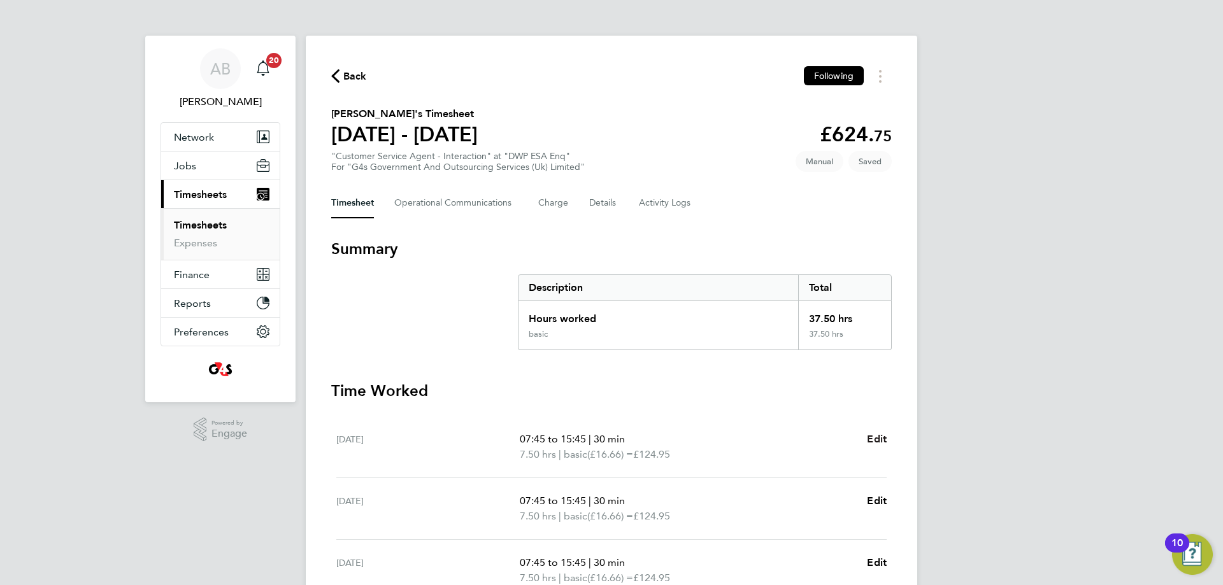
select select "30"
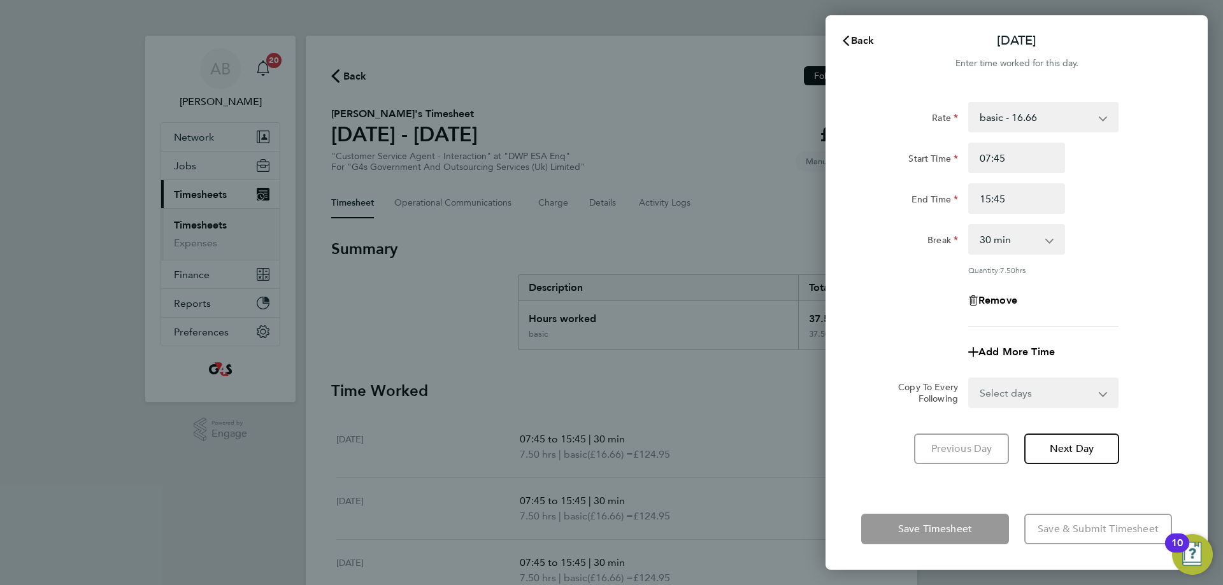
click at [861, 42] on span "Back" at bounding box center [863, 40] width 24 height 12
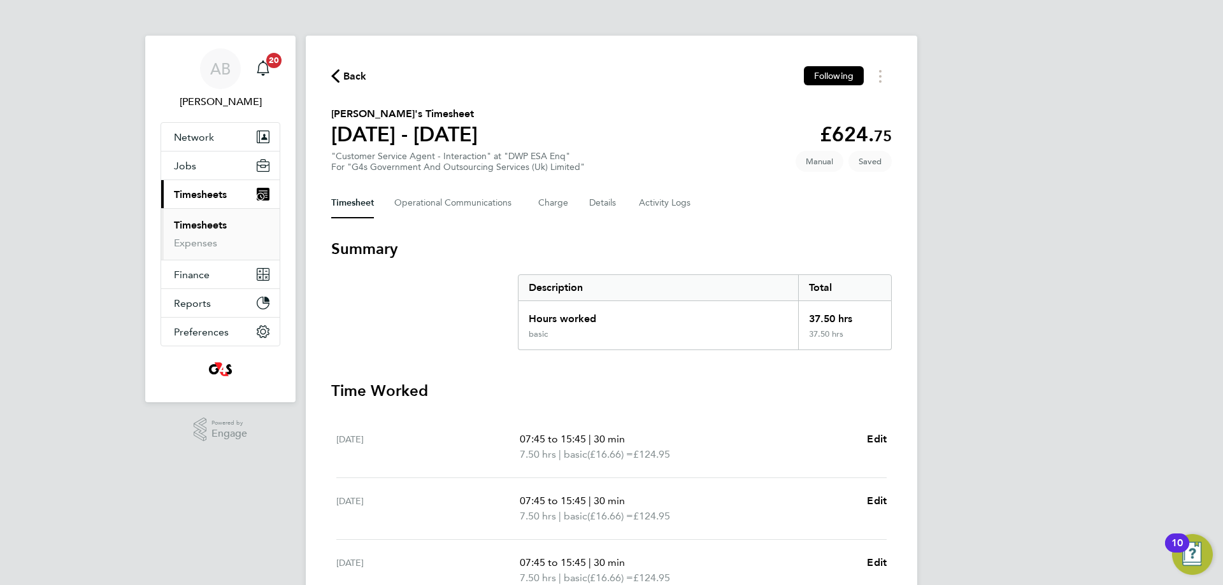
click at [351, 80] on span "Back" at bounding box center [355, 76] width 24 height 15
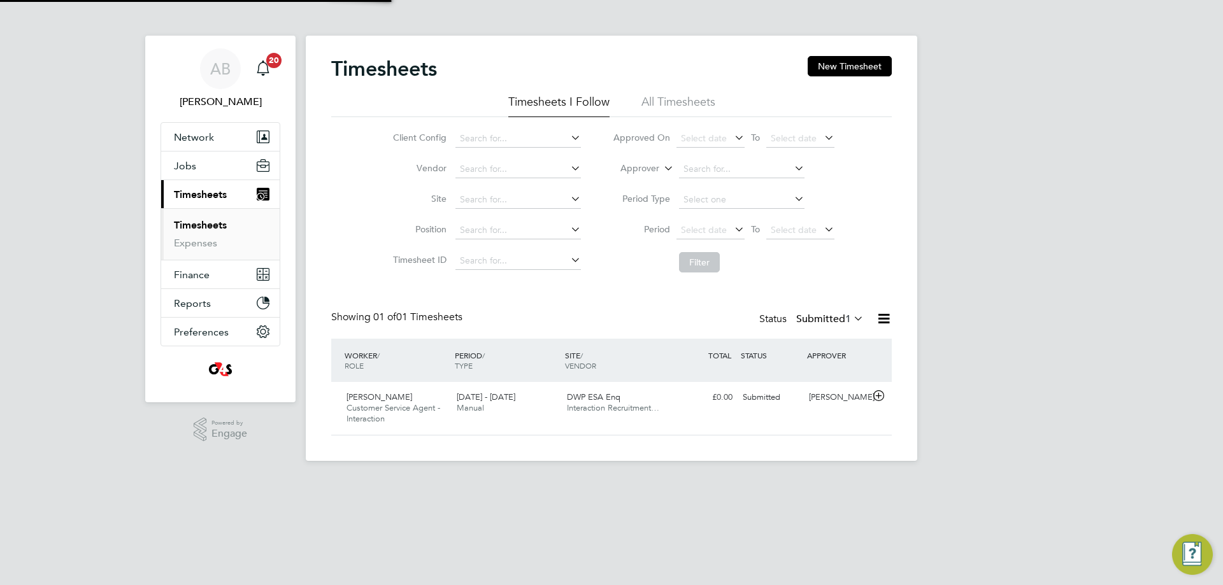
scroll to position [32, 111]
click at [843, 70] on button "New Timesheet" at bounding box center [850, 66] width 84 height 20
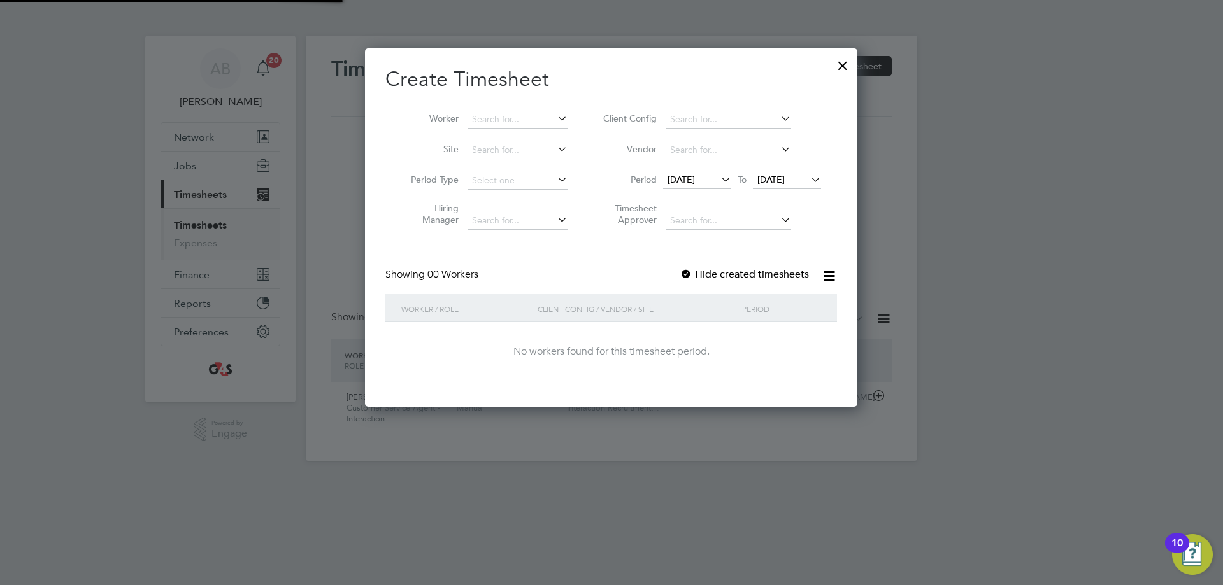
scroll to position [359, 493]
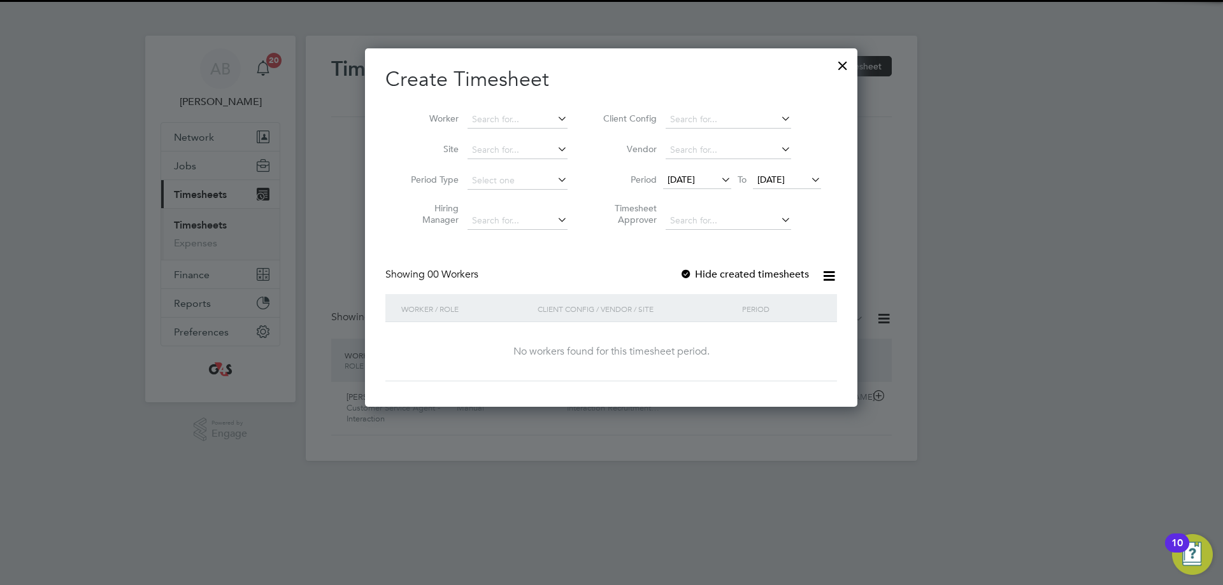
click at [677, 183] on span "[DATE]" at bounding box center [681, 179] width 27 height 11
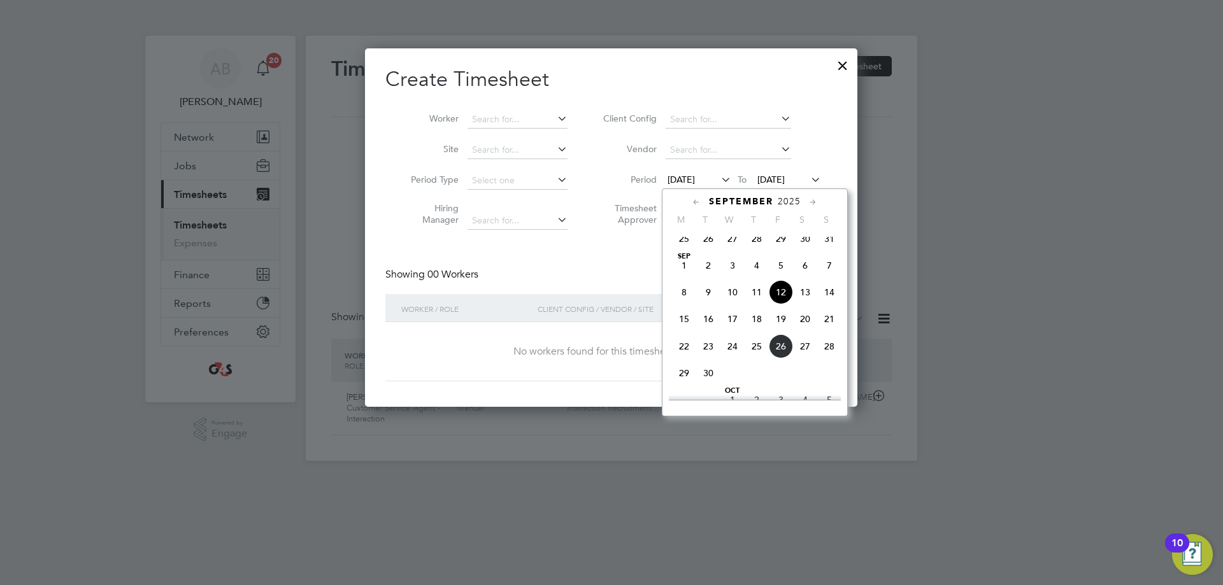
click at [686, 357] on span "22" at bounding box center [684, 346] width 24 height 24
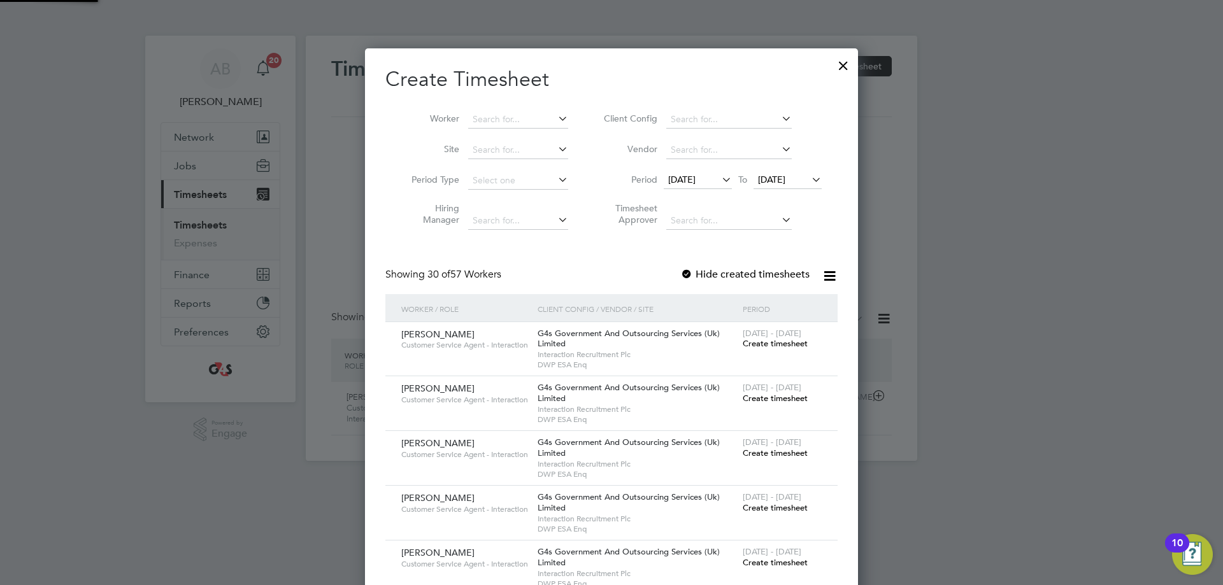
scroll to position [1981, 494]
drag, startPoint x: 794, startPoint y: 176, endPoint x: 802, endPoint y: 176, distance: 7.7
click at [786, 176] on span "[DATE]" at bounding box center [771, 179] width 27 height 11
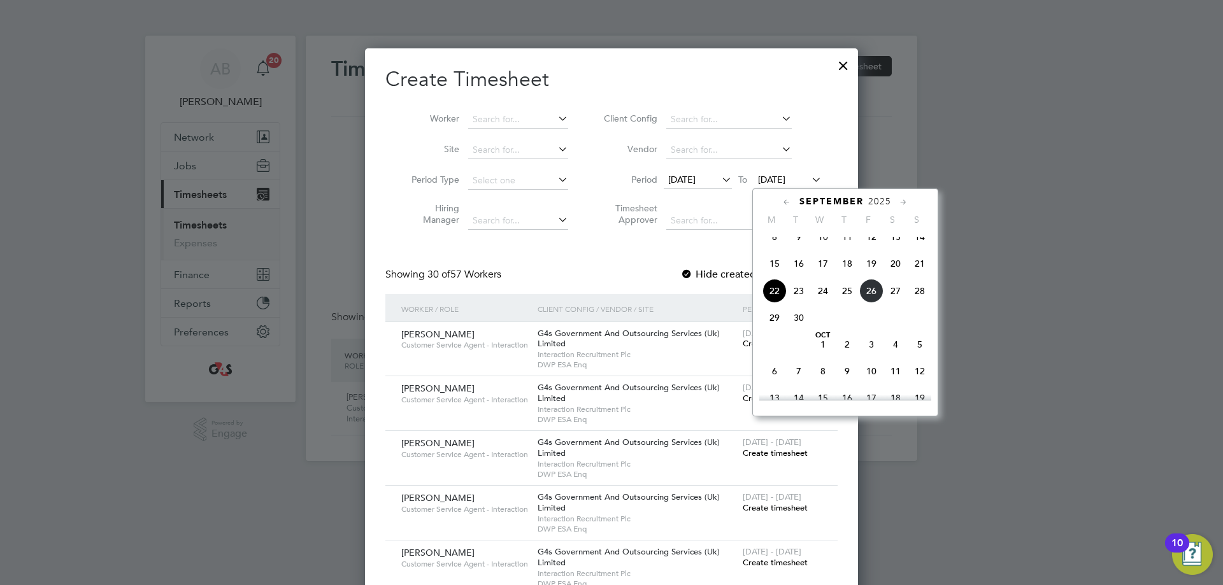
click at [919, 303] on span "28" at bounding box center [920, 291] width 24 height 24
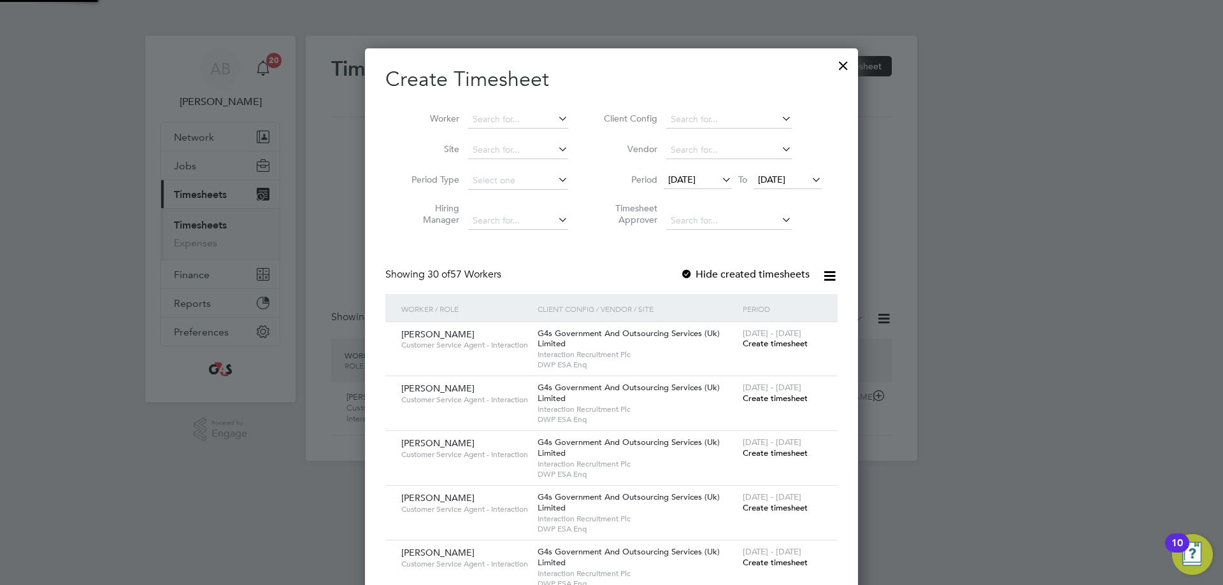
scroll to position [1981, 494]
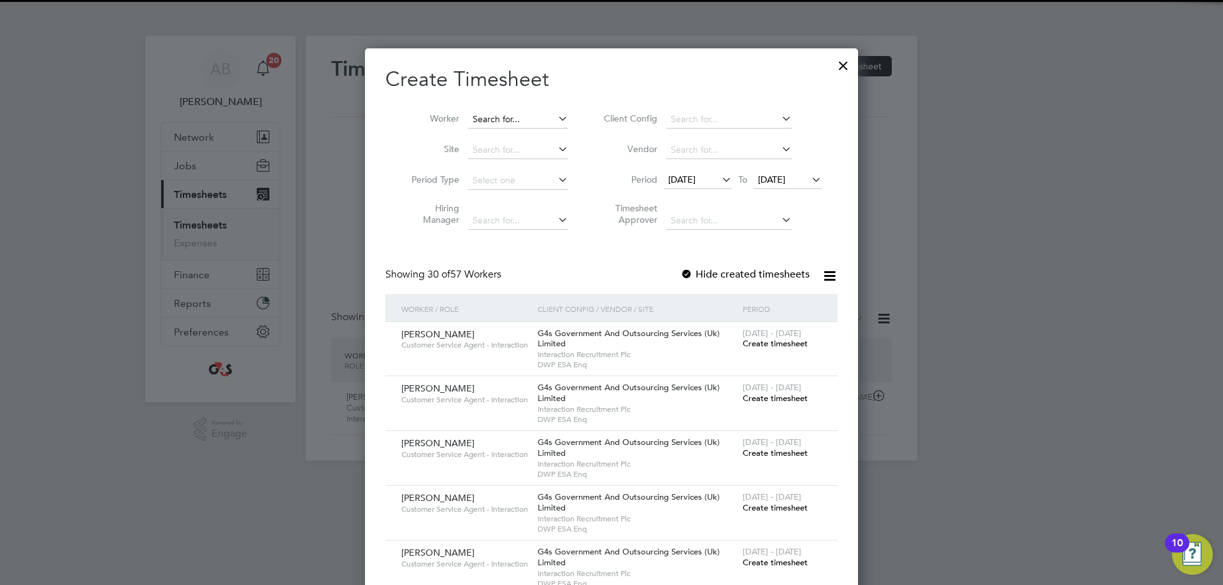
click at [503, 116] on input at bounding box center [518, 120] width 100 height 18
click at [506, 131] on li "[PERSON_NAME]" at bounding box center [539, 136] width 145 height 17
type input "[PERSON_NAME]"
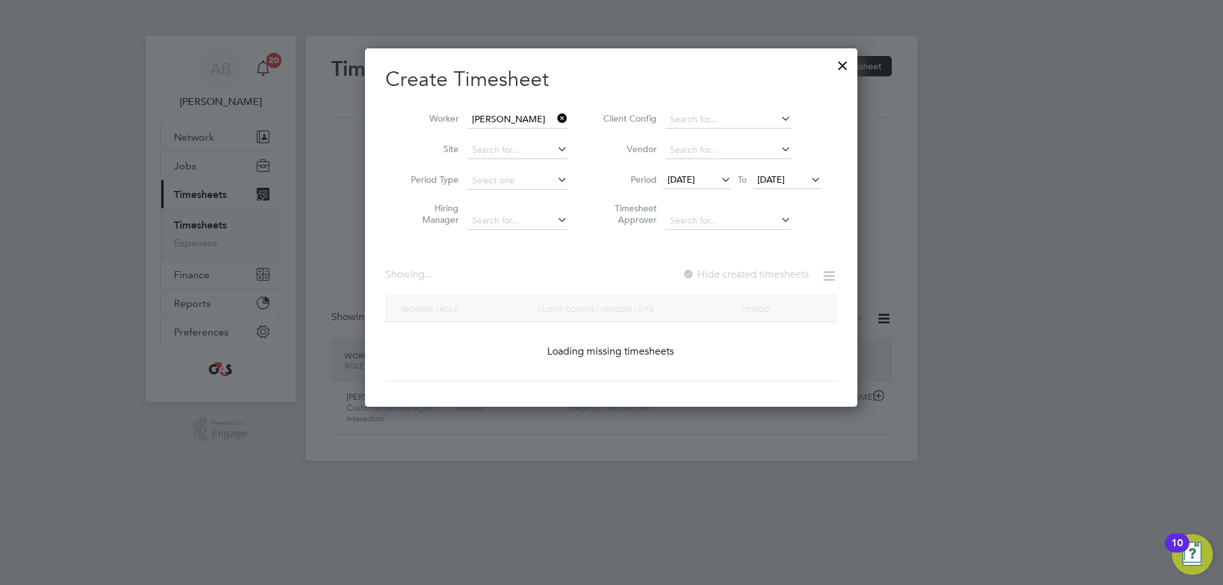
scroll to position [355, 494]
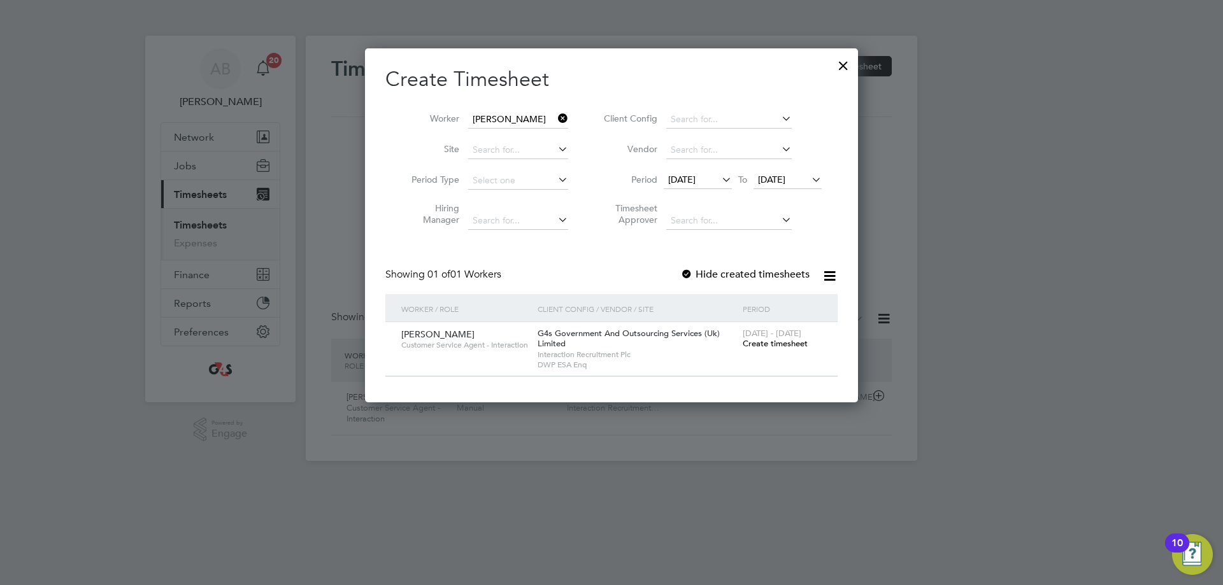
click at [687, 269] on div at bounding box center [686, 275] width 13 height 13
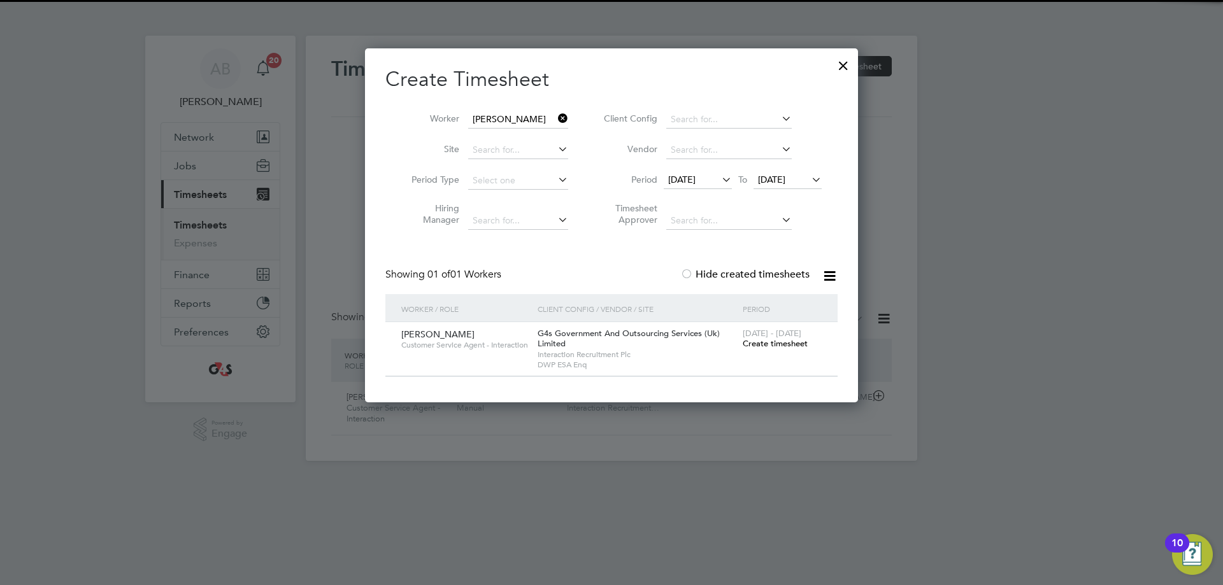
click at [782, 342] on span "Create timesheet" at bounding box center [775, 343] width 65 height 11
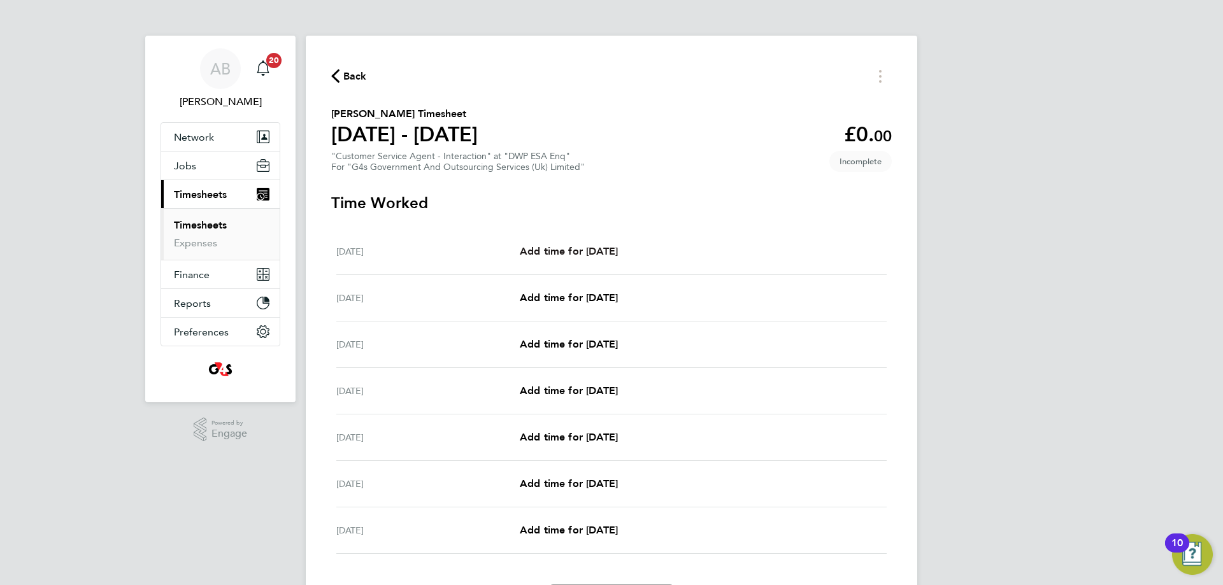
click at [580, 252] on span "Add time for [DATE]" at bounding box center [569, 251] width 98 height 12
select select "30"
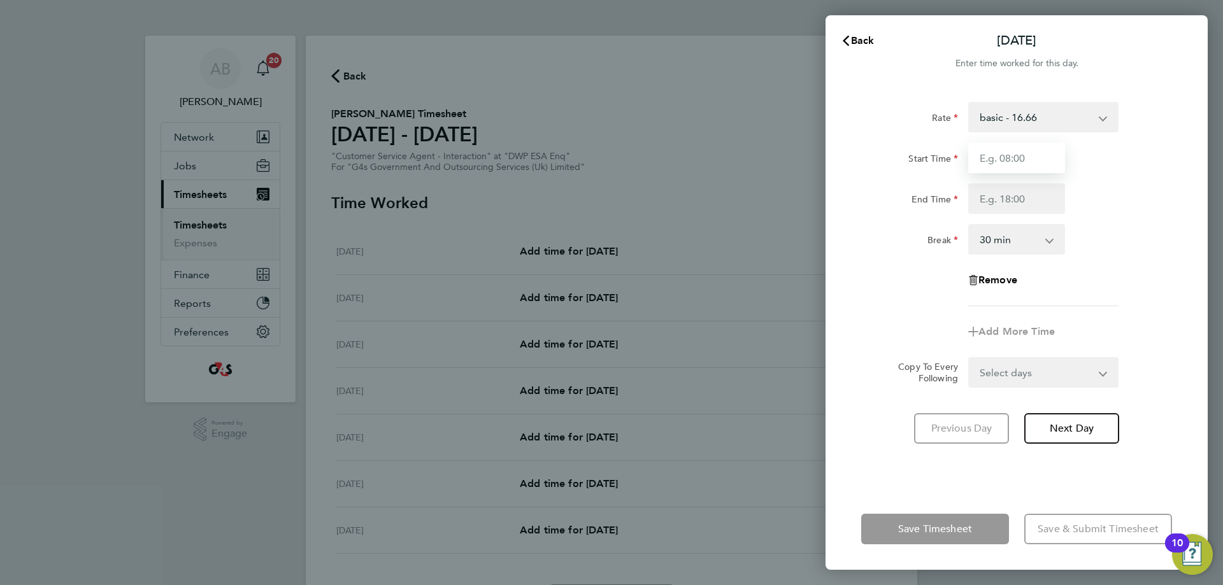
click at [981, 157] on input "Start Time" at bounding box center [1016, 158] width 97 height 31
type input "07:45"
click at [981, 198] on input "End Time" at bounding box center [1016, 198] width 97 height 31
type input "15:45"
click at [981, 375] on form "Rate basic - 16.66 Bank Holiday System Issue Paid - 16.66 Sick Annual Leave x1.…" at bounding box center [1016, 245] width 311 height 286
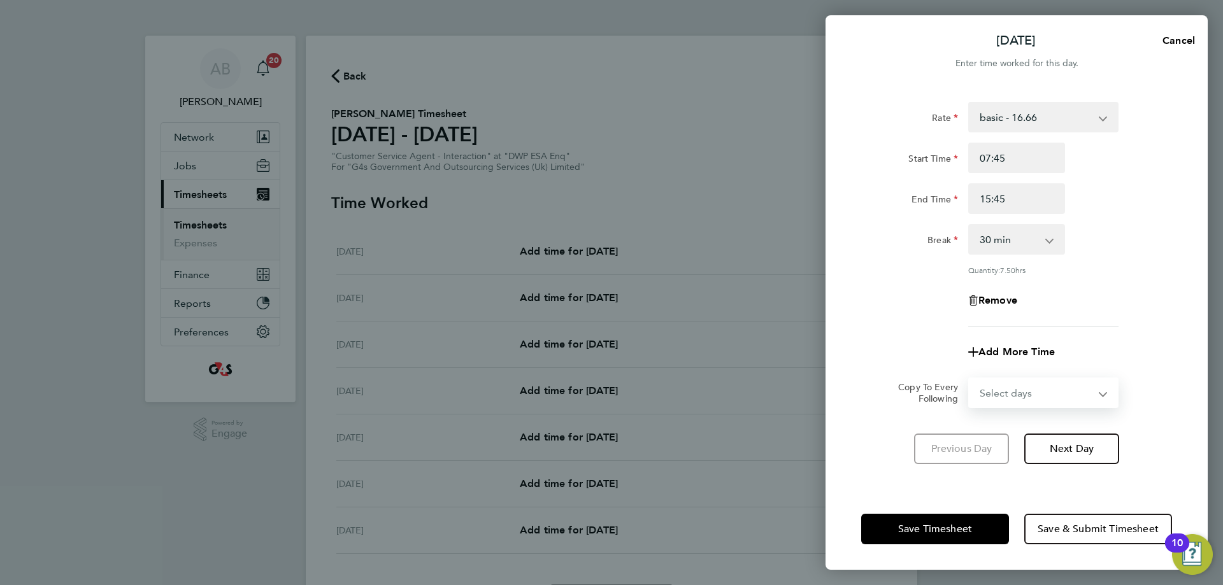
select select "WEEKDAY"
click at [970, 379] on select "Select days Day Weekday (Mon-Fri) Weekend (Sat-Sun) [DATE] [DATE] [DATE] [DATE]…" at bounding box center [1037, 393] width 134 height 28
select select "[DATE]"
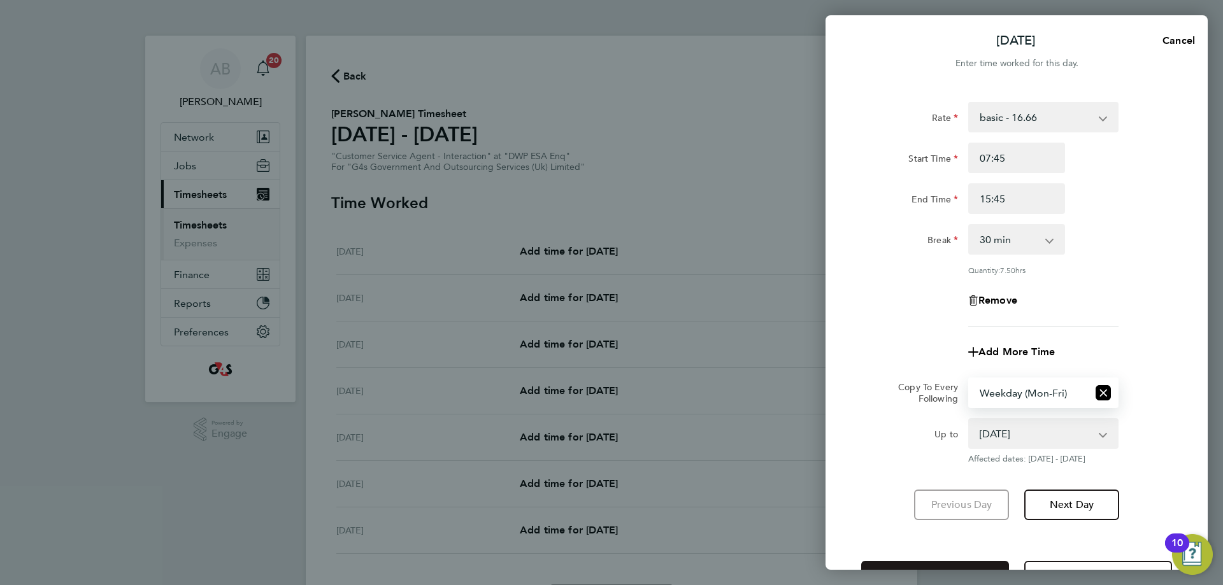
click at [944, 565] on button "Save Timesheet" at bounding box center [935, 576] width 148 height 31
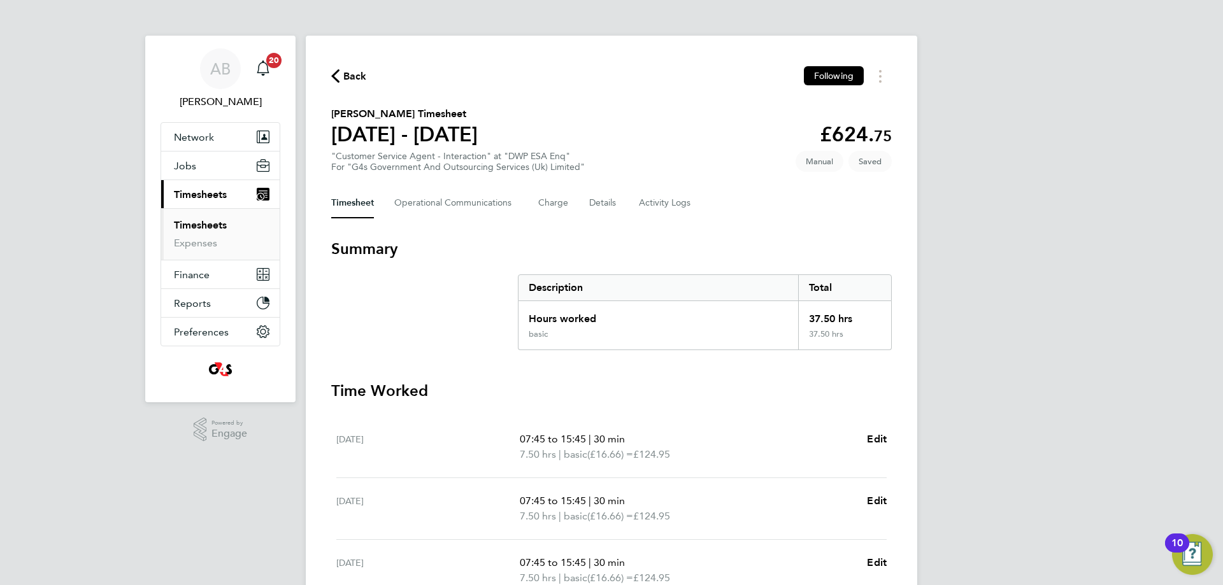
click at [340, 75] on span "Back" at bounding box center [349, 75] width 36 height 12
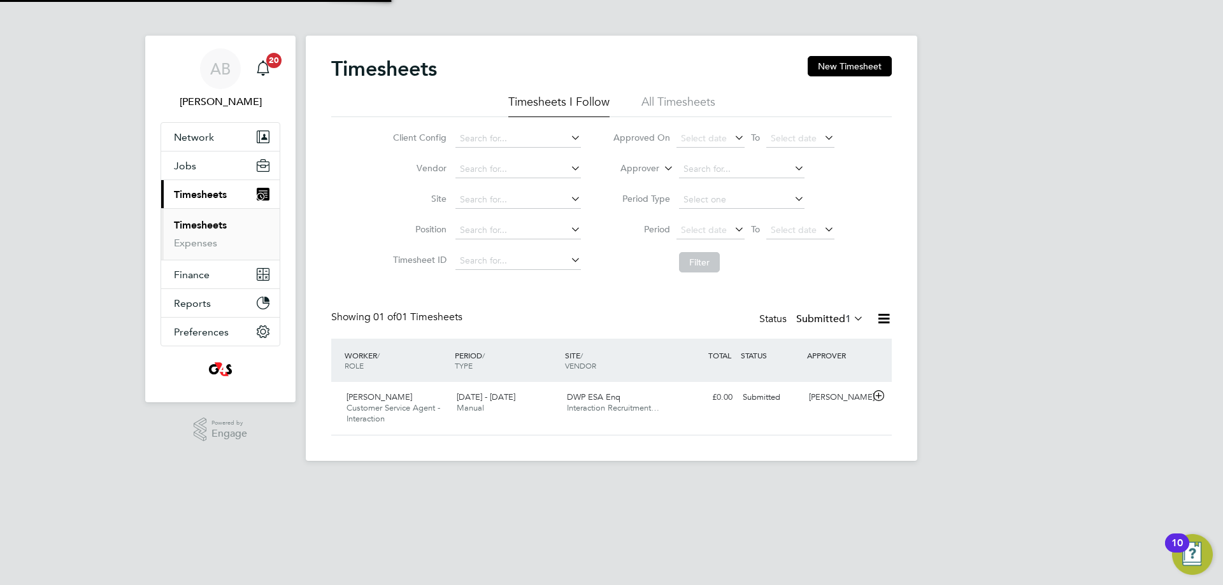
scroll to position [32, 111]
click at [857, 66] on button "New Timesheet" at bounding box center [850, 66] width 84 height 20
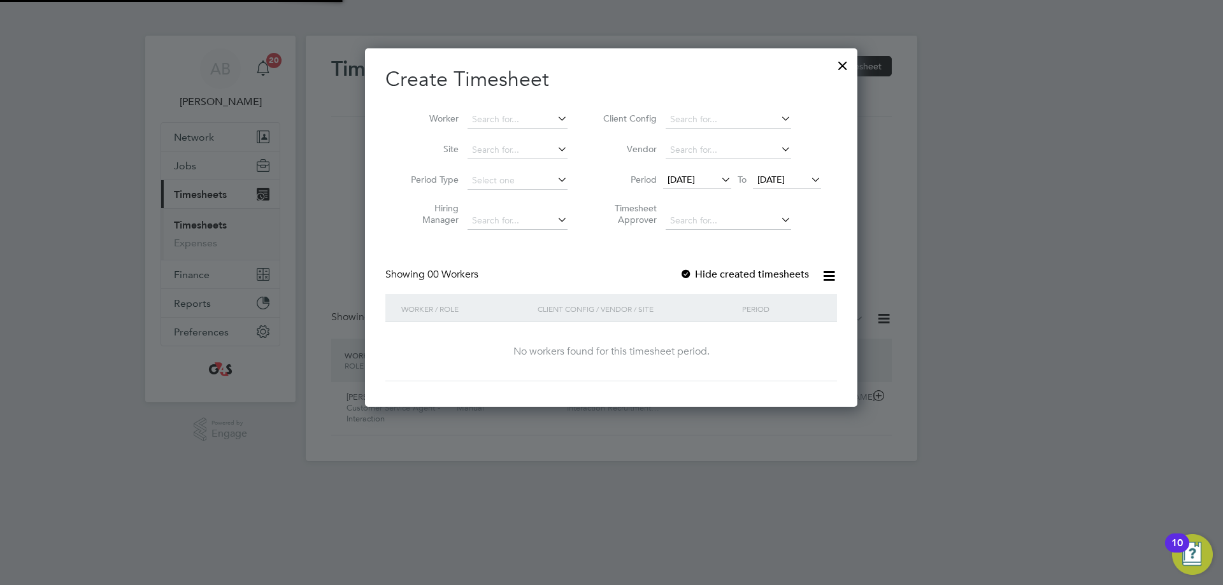
scroll to position [359, 493]
click at [694, 177] on span "[DATE]" at bounding box center [681, 179] width 27 height 11
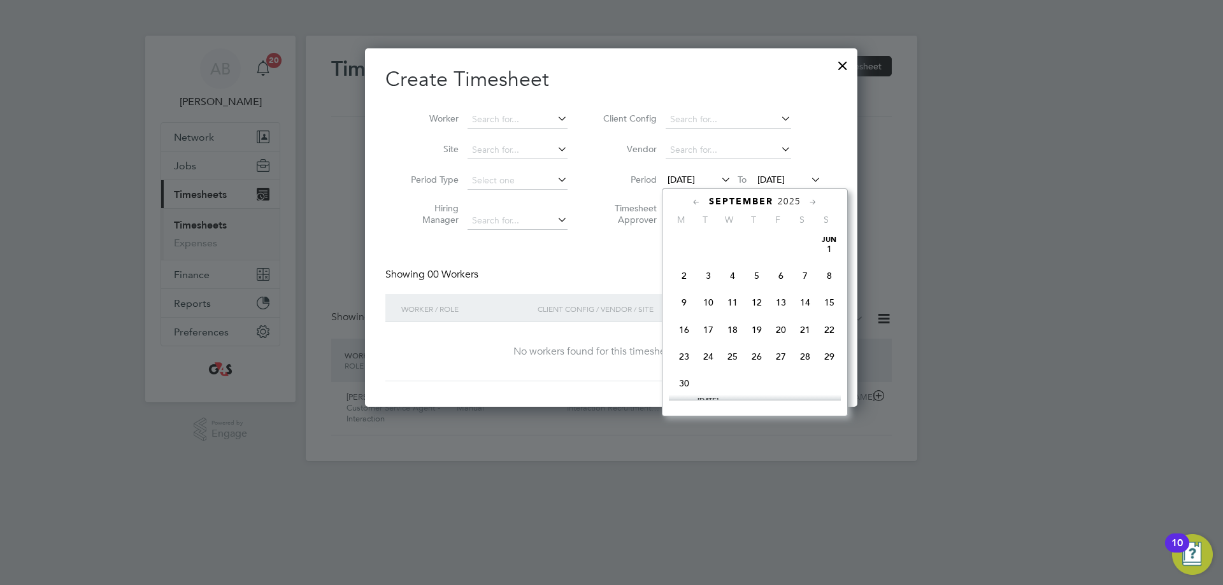
scroll to position [413, 0]
click at [693, 353] on span "22" at bounding box center [684, 346] width 24 height 24
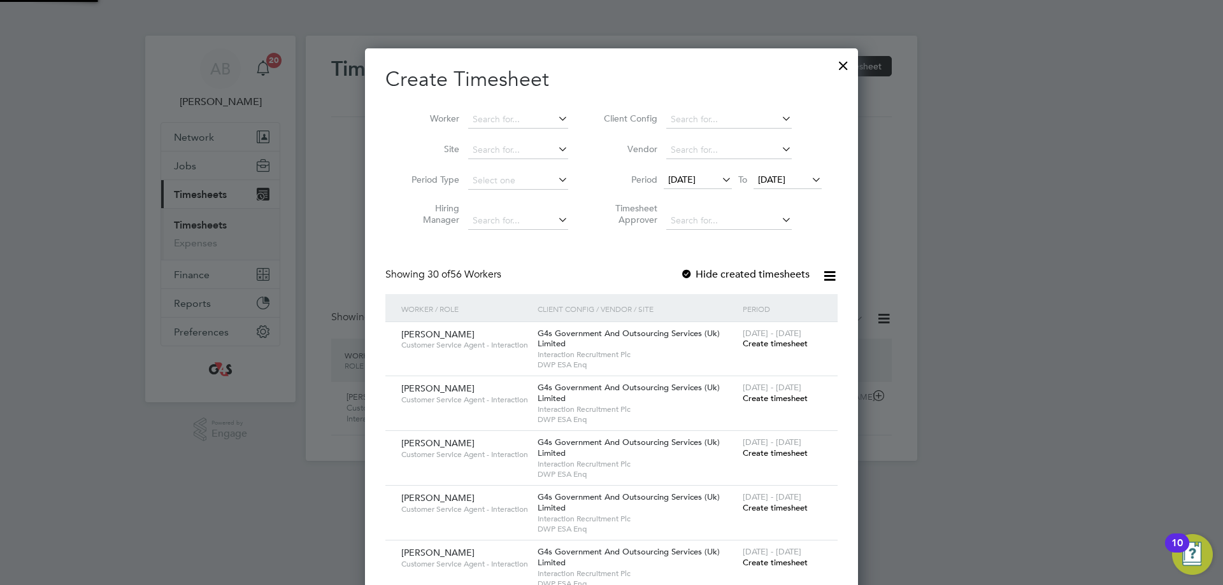
scroll to position [1981, 494]
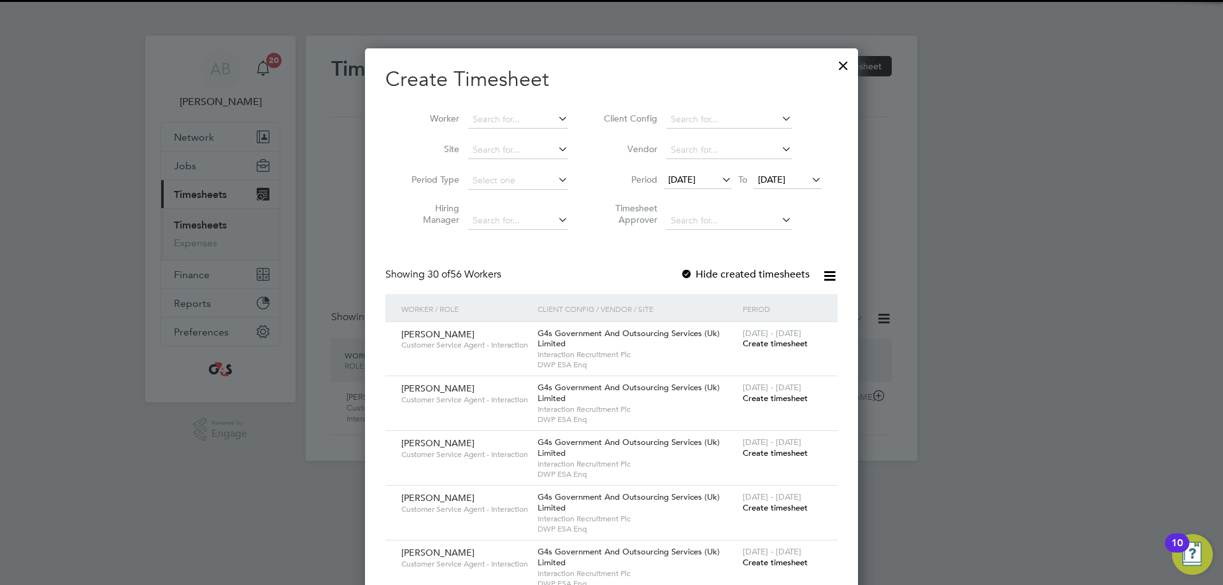
click at [775, 178] on span "[DATE]" at bounding box center [771, 179] width 27 height 11
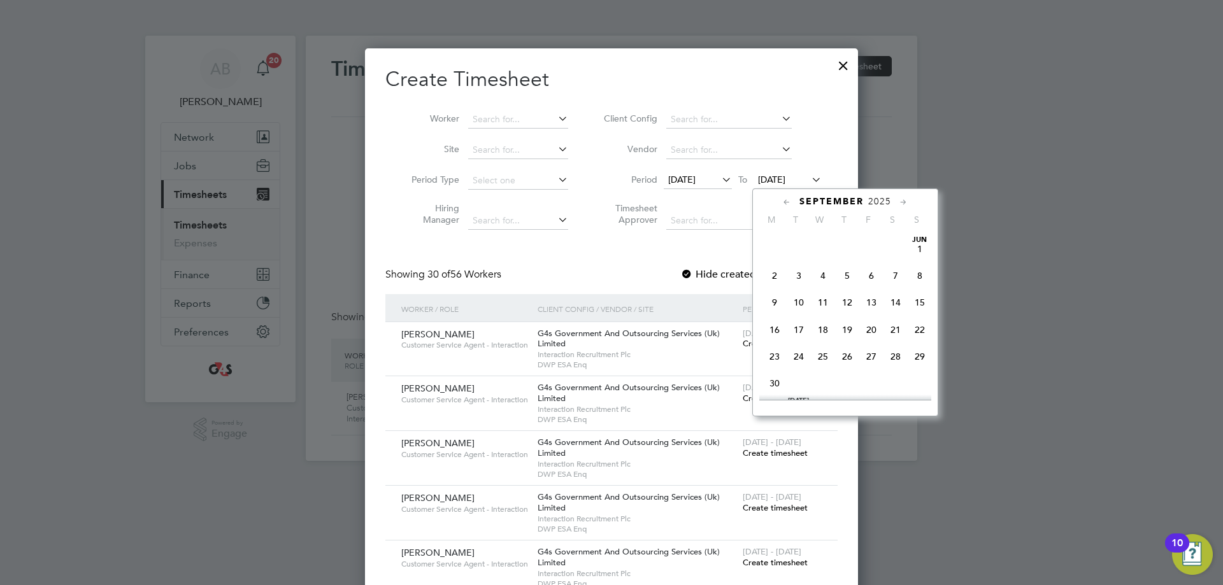
scroll to position [469, 0]
click at [917, 302] on span "28" at bounding box center [920, 291] width 24 height 24
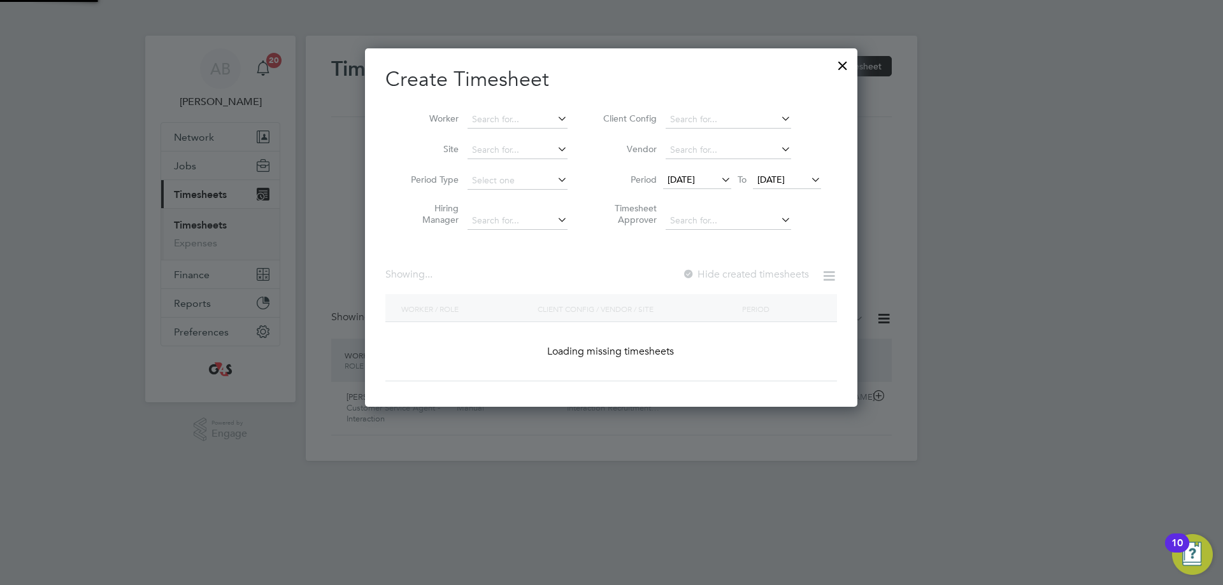
scroll to position [1981, 494]
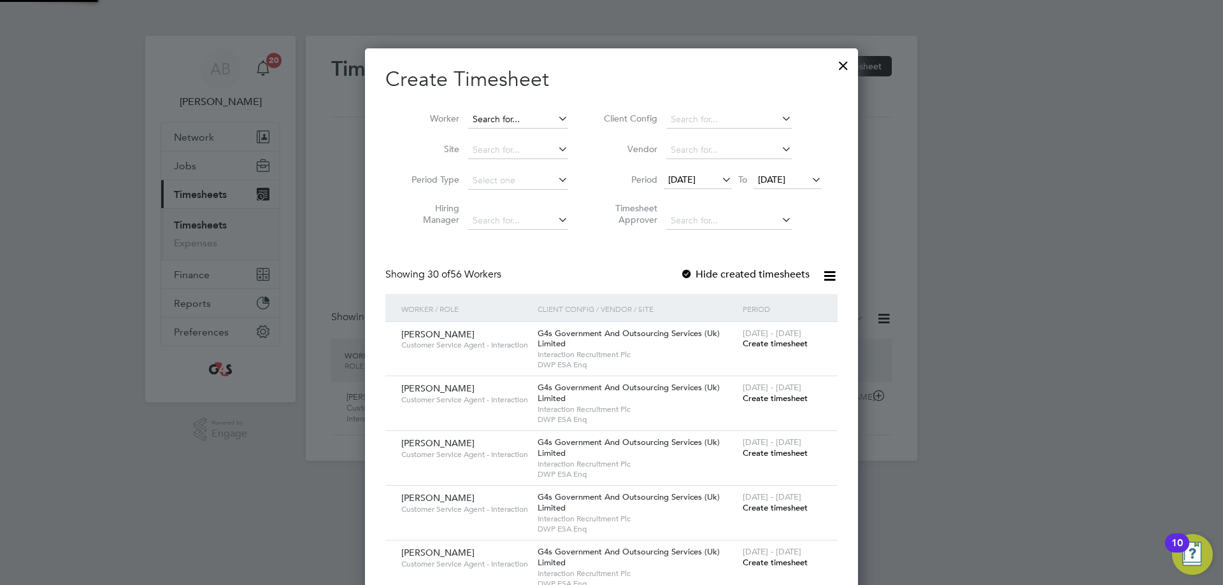
click at [489, 118] on input at bounding box center [518, 120] width 100 height 18
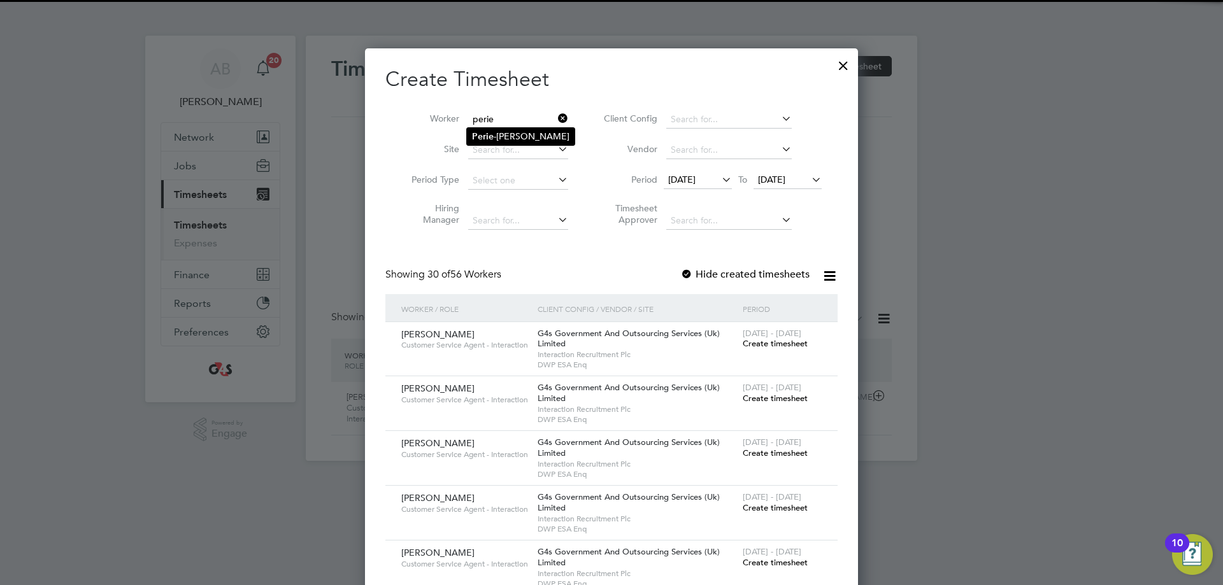
click at [509, 145] on li "Perie -[PERSON_NAME]" at bounding box center [521, 136] width 108 height 17
type input "Perie-[PERSON_NAME]"
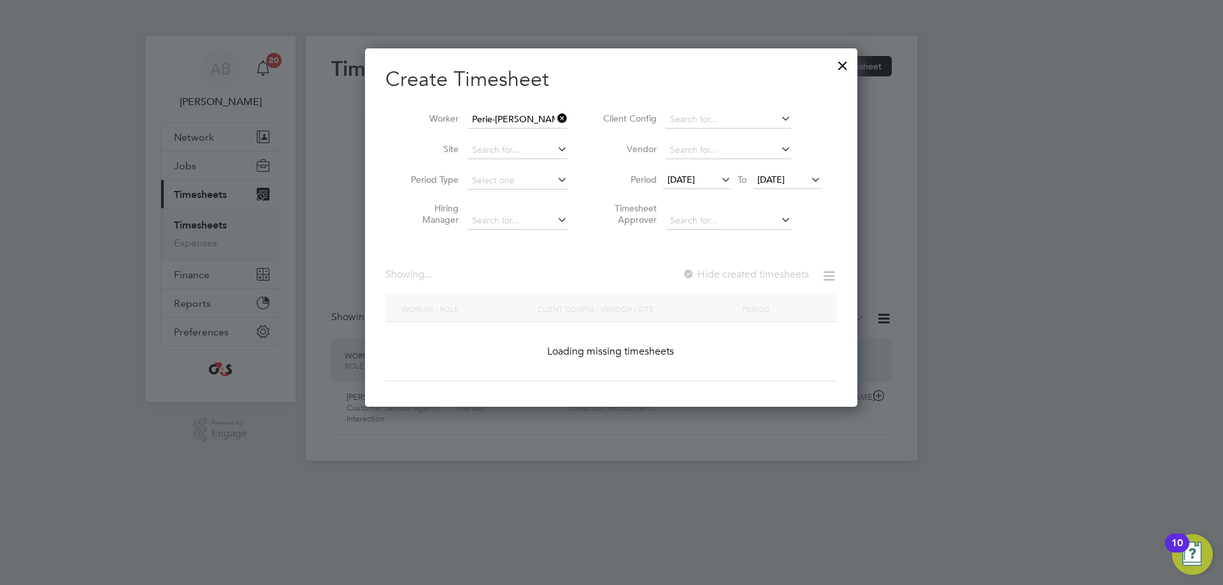
scroll to position [355, 494]
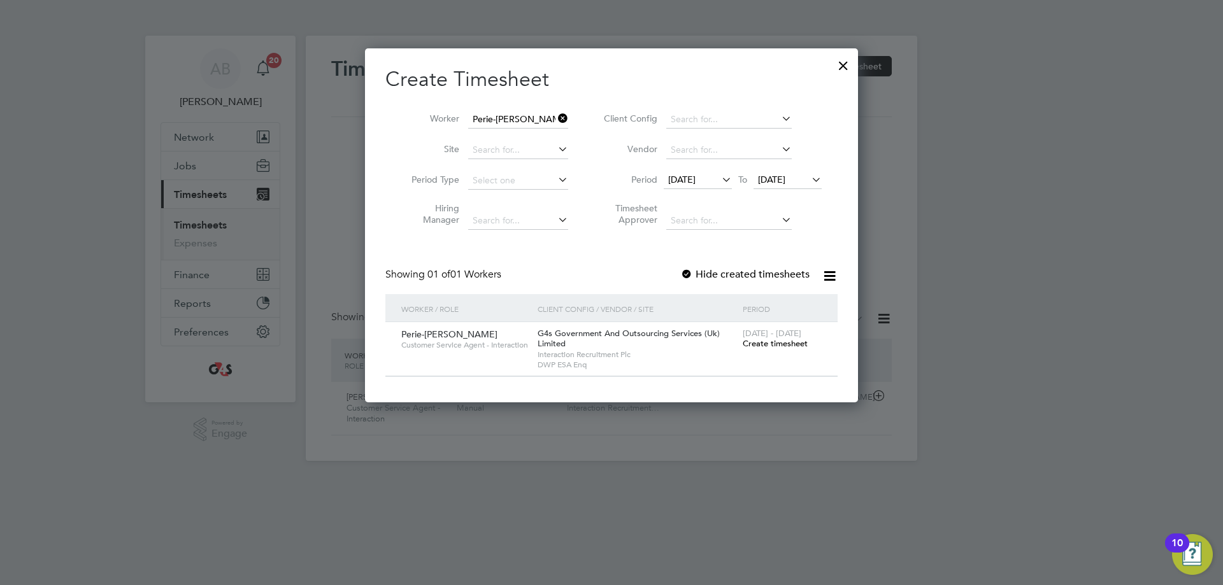
click at [688, 273] on div at bounding box center [686, 275] width 13 height 13
click at [759, 345] on span "Create timesheet" at bounding box center [775, 343] width 65 height 11
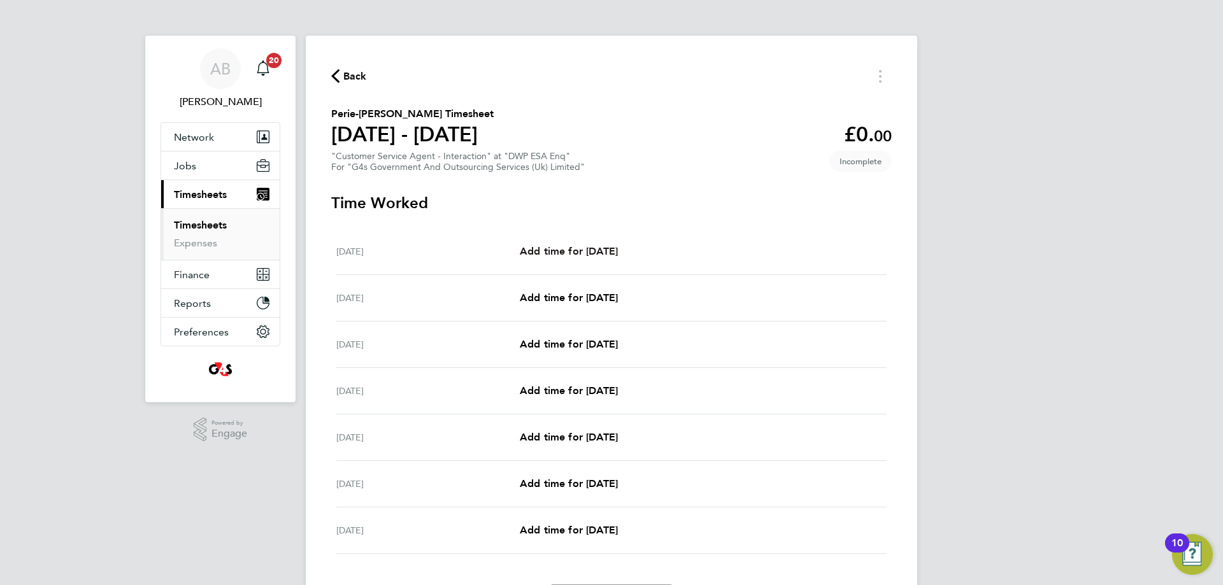
click at [618, 255] on span "Add time for [DATE]" at bounding box center [569, 251] width 98 height 12
select select "30"
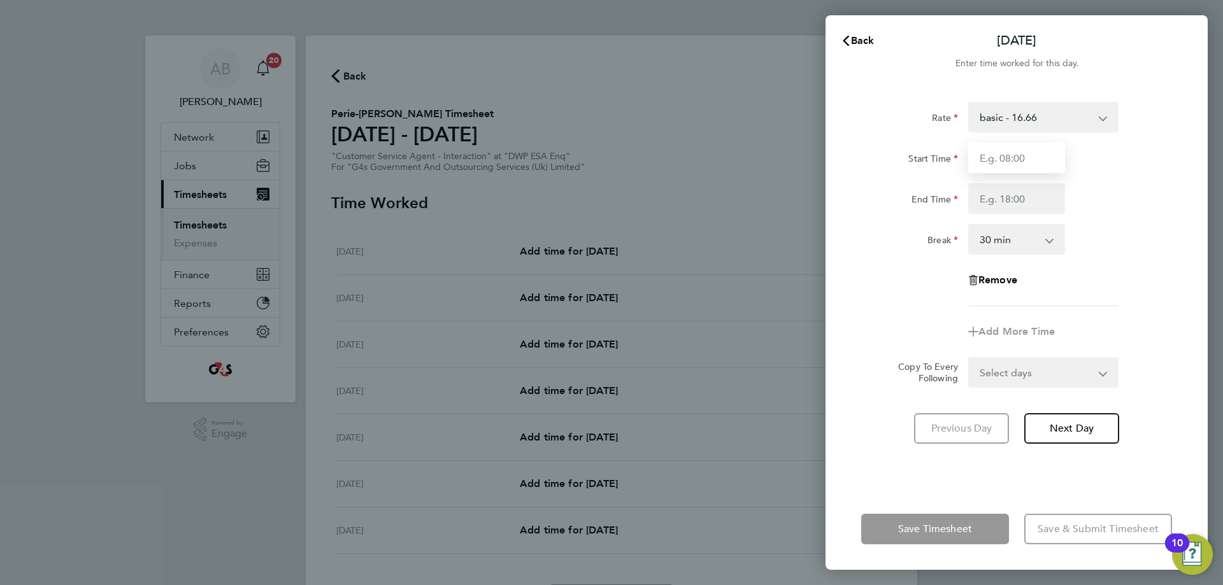
click at [981, 158] on input "Start Time" at bounding box center [1016, 158] width 97 height 31
type input "07:45"
click at [981, 201] on input "End Time" at bounding box center [1016, 198] width 97 height 31
type input "15:45"
click at [981, 371] on form "Rate basic - 16.66 Sick Bank Holiday x1.5 - 24.73 Annual Leave System Issue Pai…" at bounding box center [1016, 245] width 311 height 286
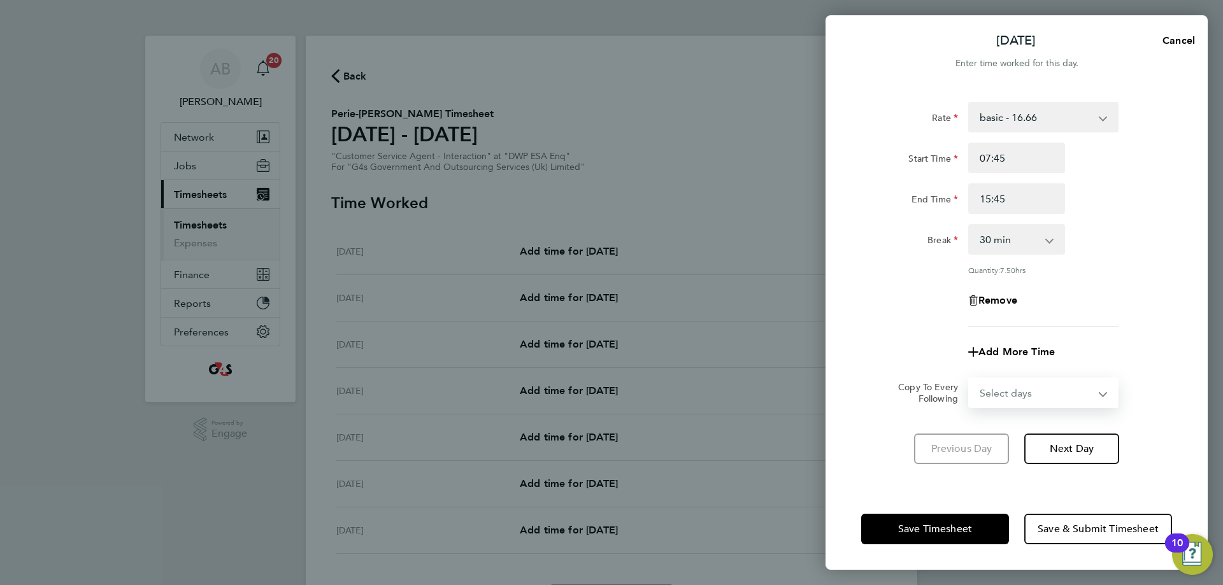
select select "WEEKDAY"
click at [970, 379] on select "Select days Day Weekday (Mon-Fri) Weekend (Sat-Sun) [DATE] [DATE] [DATE] [DATE]…" at bounding box center [1037, 393] width 134 height 28
select select "[DATE]"
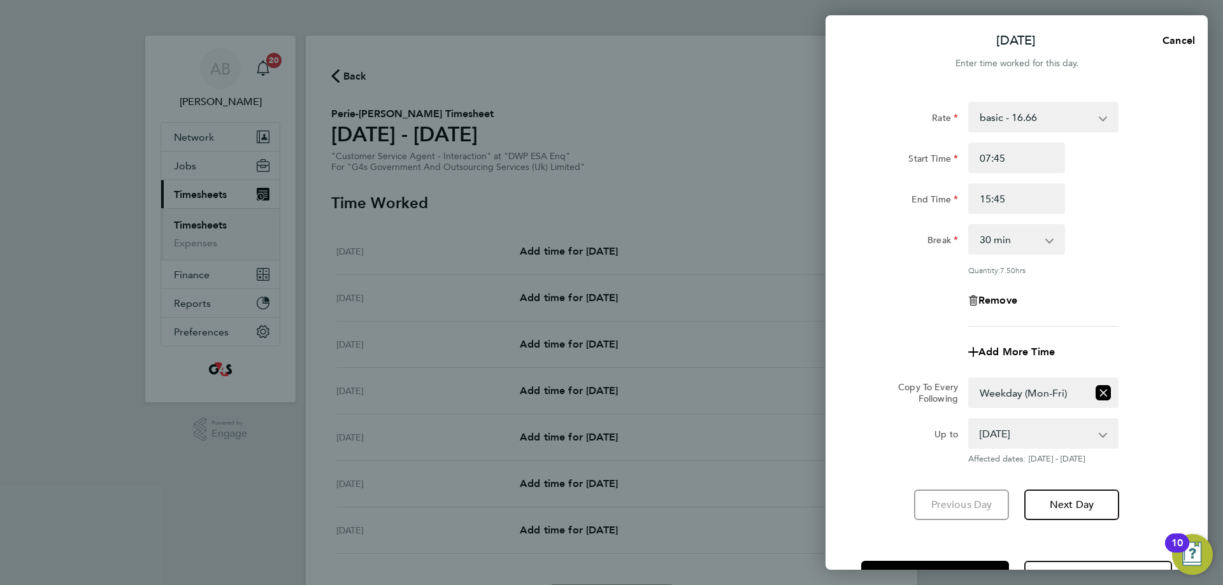
click at [981, 452] on div "[DATE] [DATE] [DATE] [DATE] [DATE] [DATE] Affected dates: [DATE] - [DATE]" at bounding box center [1043, 442] width 161 height 46
click at [952, 566] on button "Save Timesheet" at bounding box center [935, 576] width 148 height 31
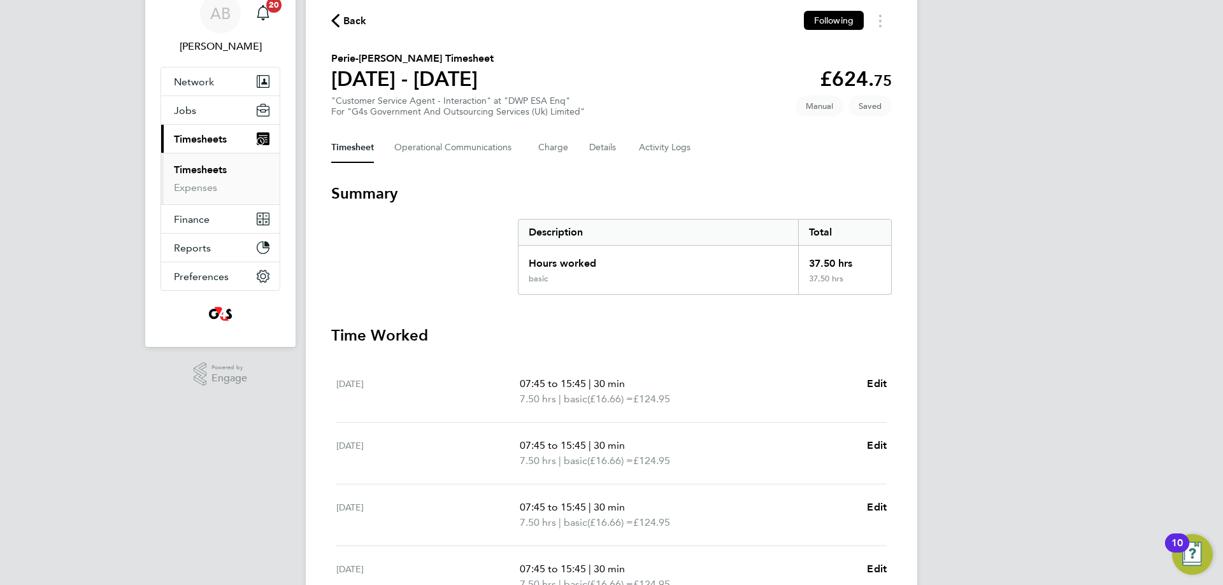
scroll to position [127, 0]
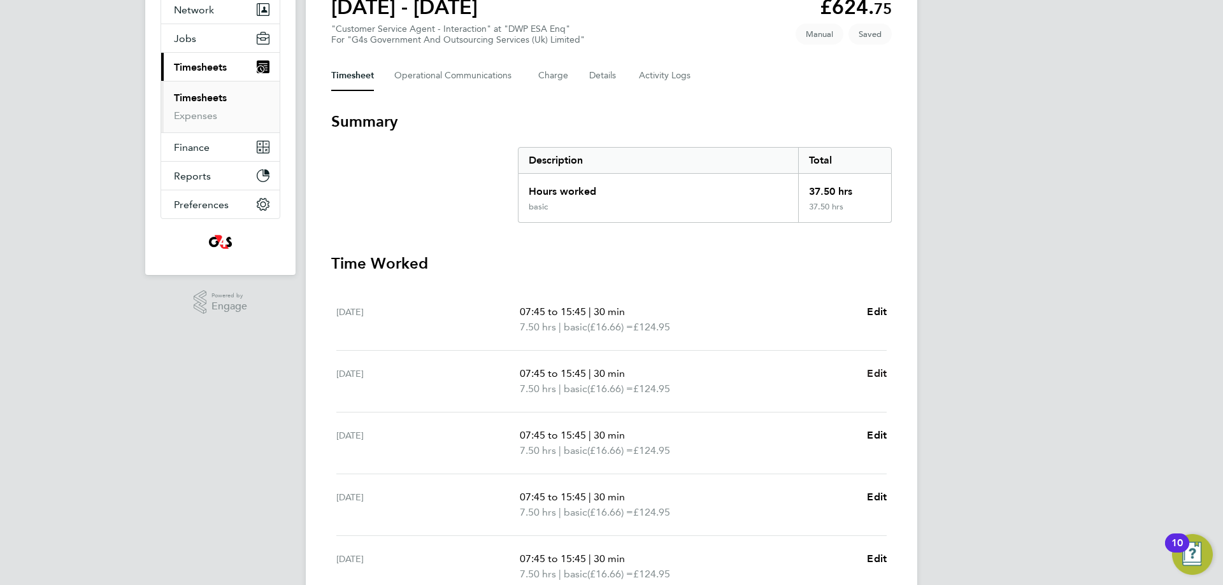
click at [881, 375] on span "Edit" at bounding box center [877, 374] width 20 height 12
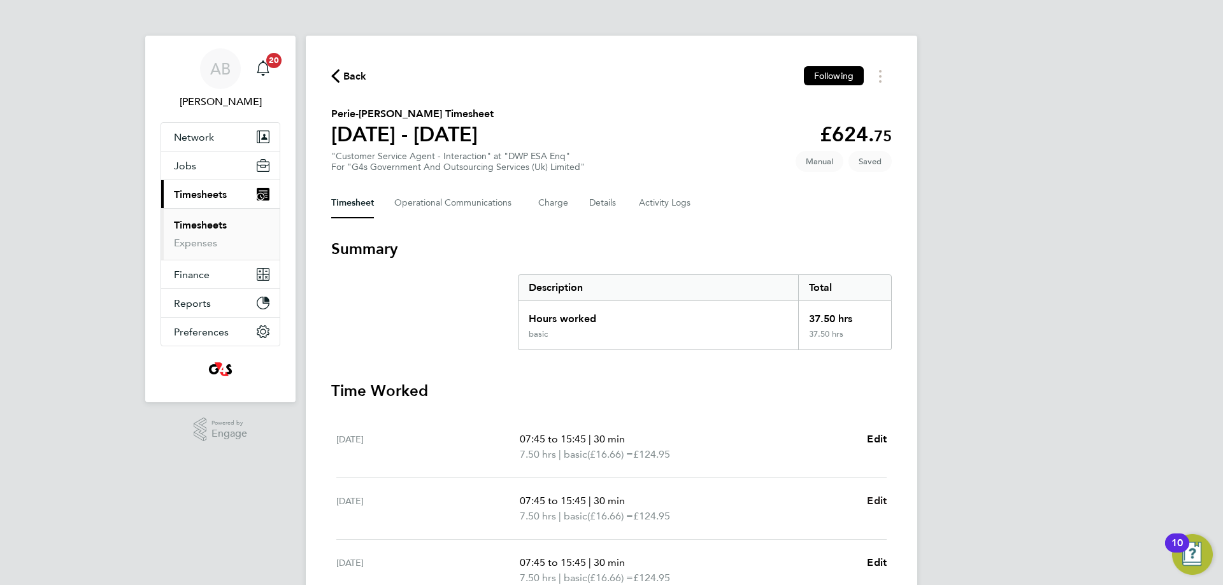
select select "30"
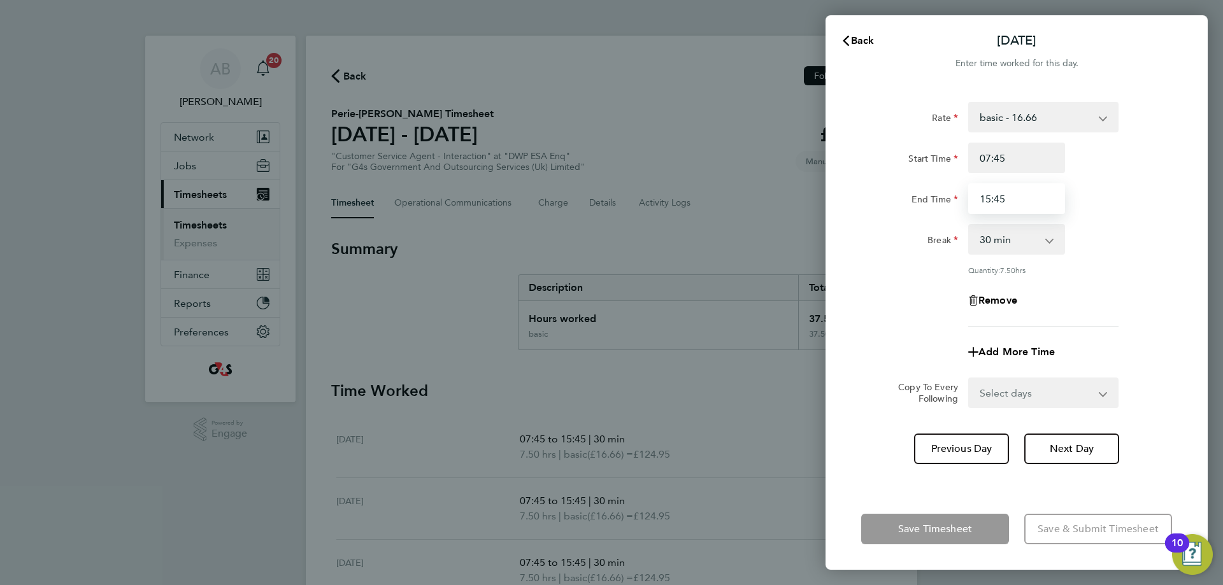
drag, startPoint x: 1014, startPoint y: 199, endPoint x: 918, endPoint y: 192, distance: 95.8
click at [918, 192] on div "End Time 15:45" at bounding box center [1016, 198] width 321 height 31
type input "09:15"
click at [981, 247] on select "0 min 15 min 30 min 45 min 60 min 75 min 90 min" at bounding box center [1009, 240] width 79 height 28
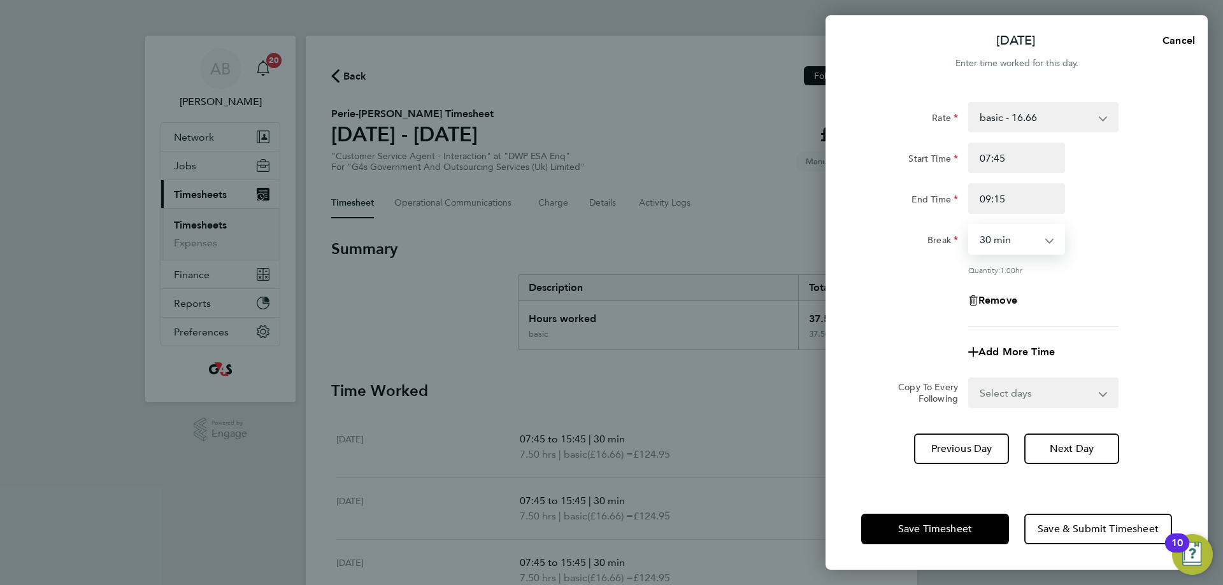
select select "0"
click at [970, 226] on select "0 min 15 min 30 min 45 min 60 min 75 min" at bounding box center [1009, 240] width 79 height 28
click at [981, 354] on span "Add More Time" at bounding box center [1017, 352] width 76 height 12
select select "null"
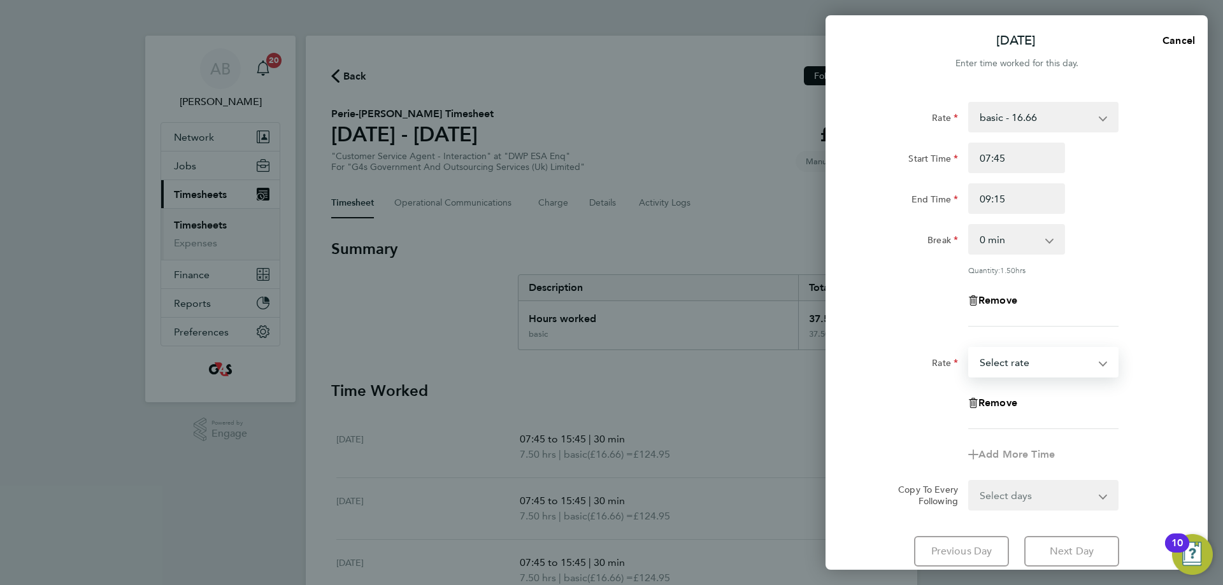
click at [981, 363] on select "Sick Bank Holiday x1.5 - 24.73 Annual Leave System Issue Paid - 16.66 basic - 1…" at bounding box center [1036, 362] width 133 height 28
select select "30"
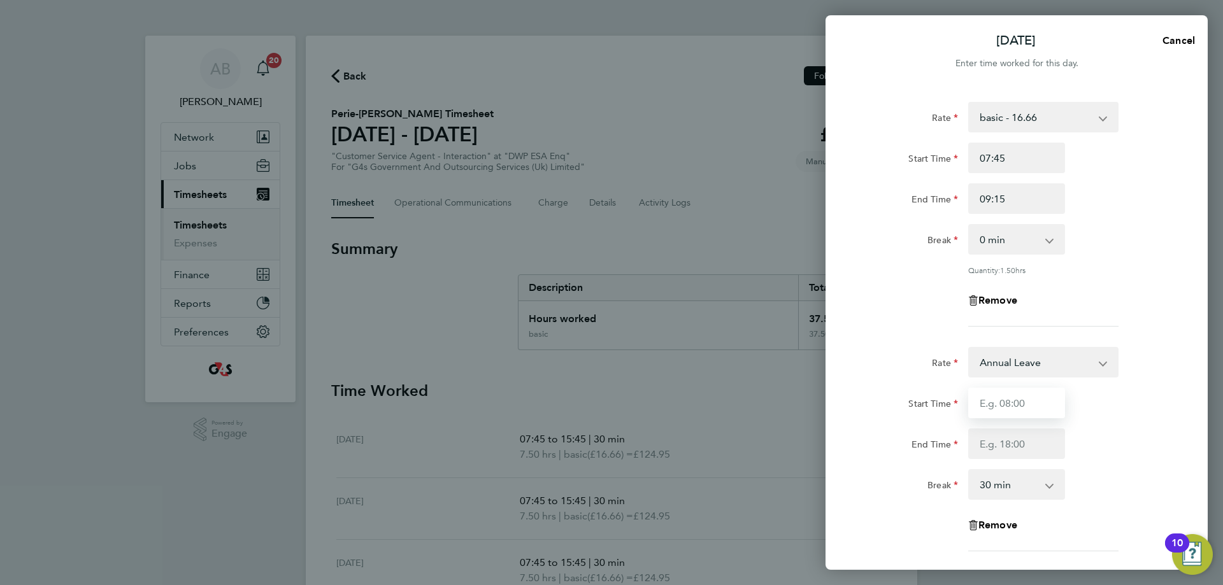
click at [981, 401] on input "Start Time" at bounding box center [1016, 403] width 97 height 31
type input "09:15"
click at [981, 451] on input "End Time" at bounding box center [1016, 444] width 97 height 31
type input "15:45"
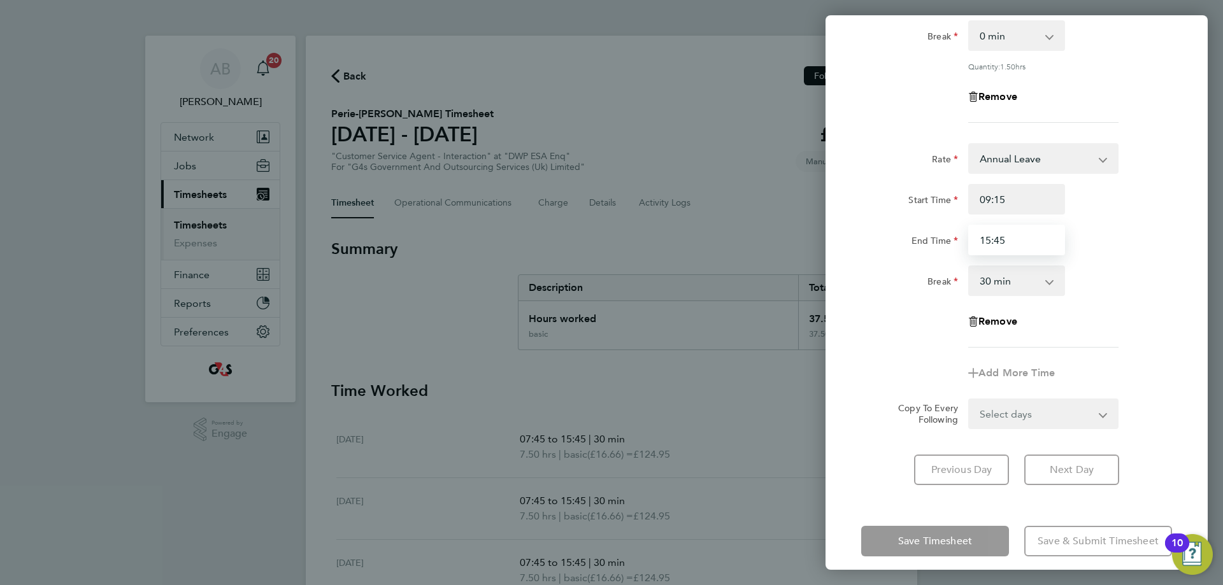
scroll to position [215, 0]
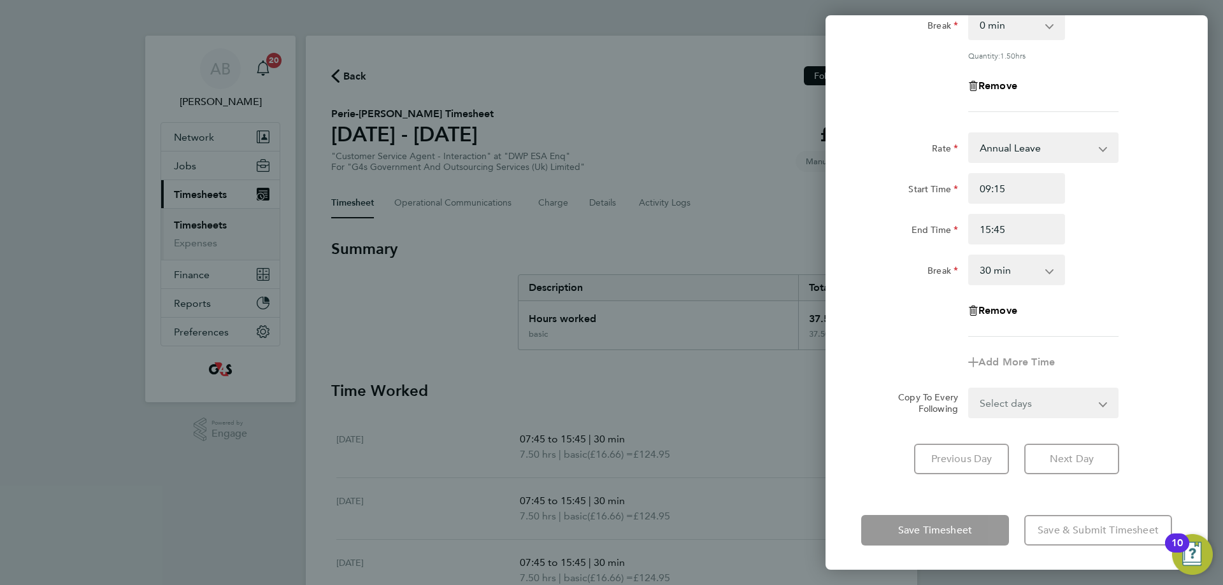
click at [963, 528] on div "Save Timesheet Save & Submit Timesheet" at bounding box center [1017, 531] width 382 height 82
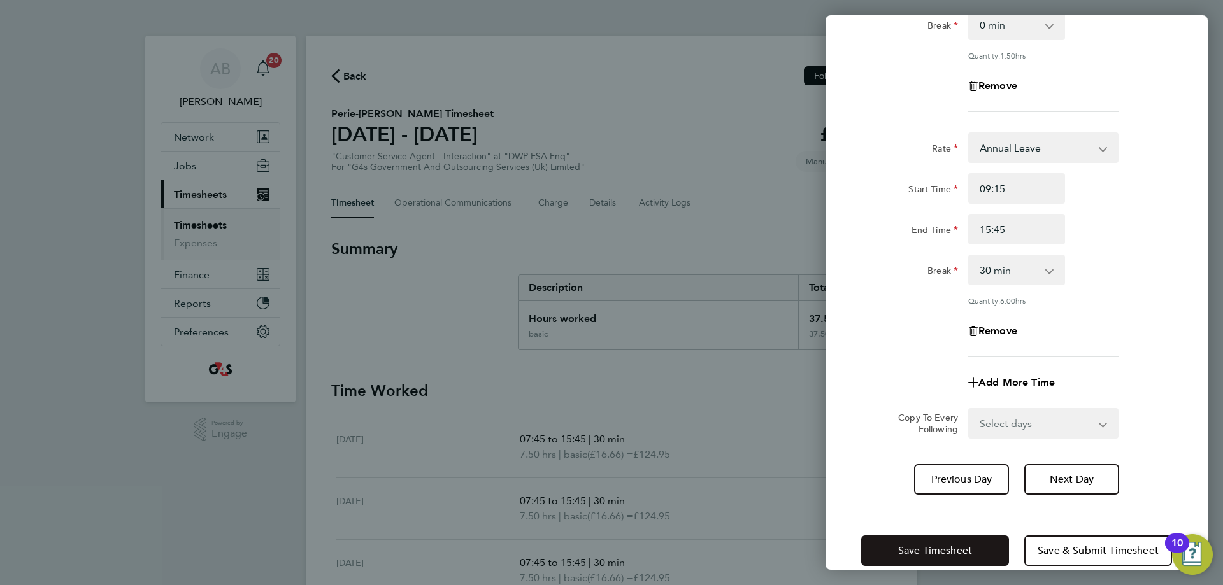
click at [956, 553] on span "Save Timesheet" at bounding box center [935, 551] width 74 height 13
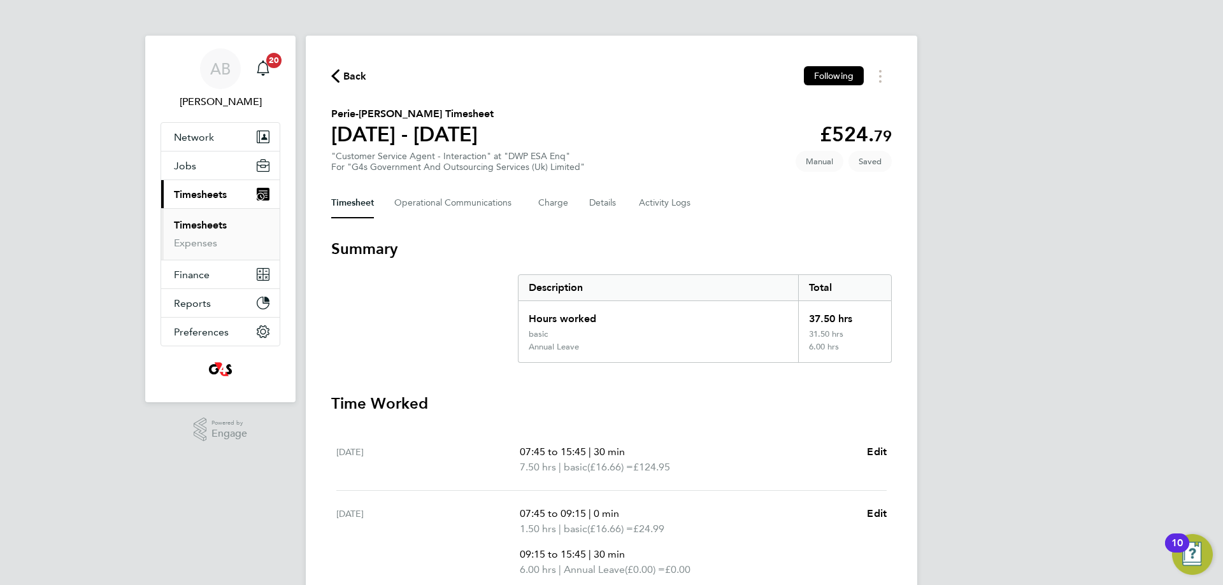
click at [354, 73] on span "Back" at bounding box center [355, 76] width 24 height 15
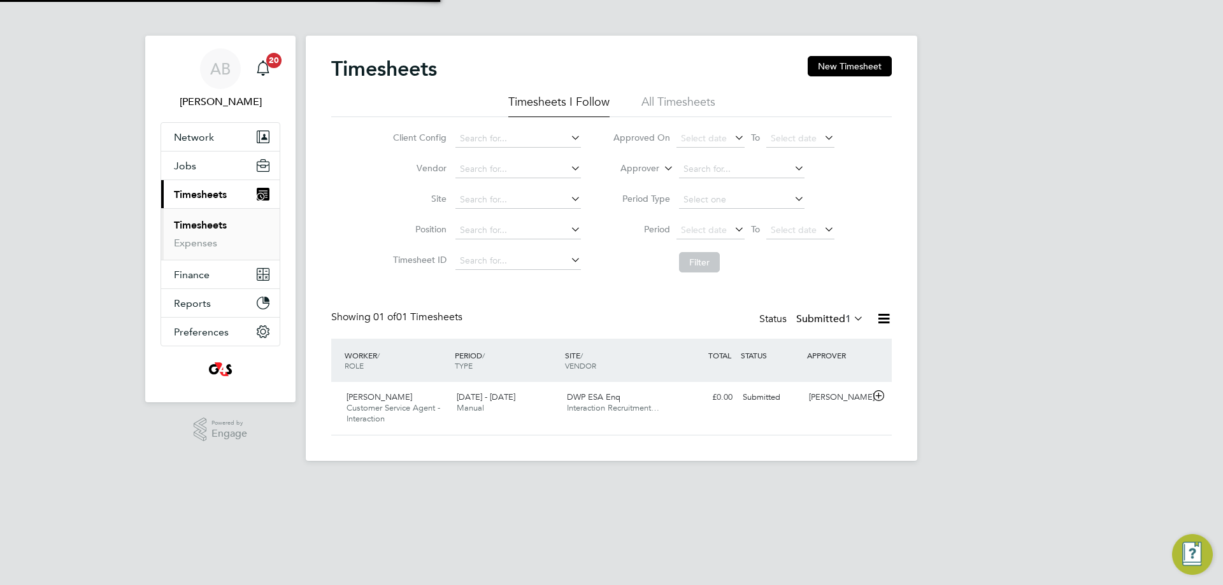
scroll to position [32, 111]
click at [846, 67] on button "New Timesheet" at bounding box center [850, 66] width 84 height 20
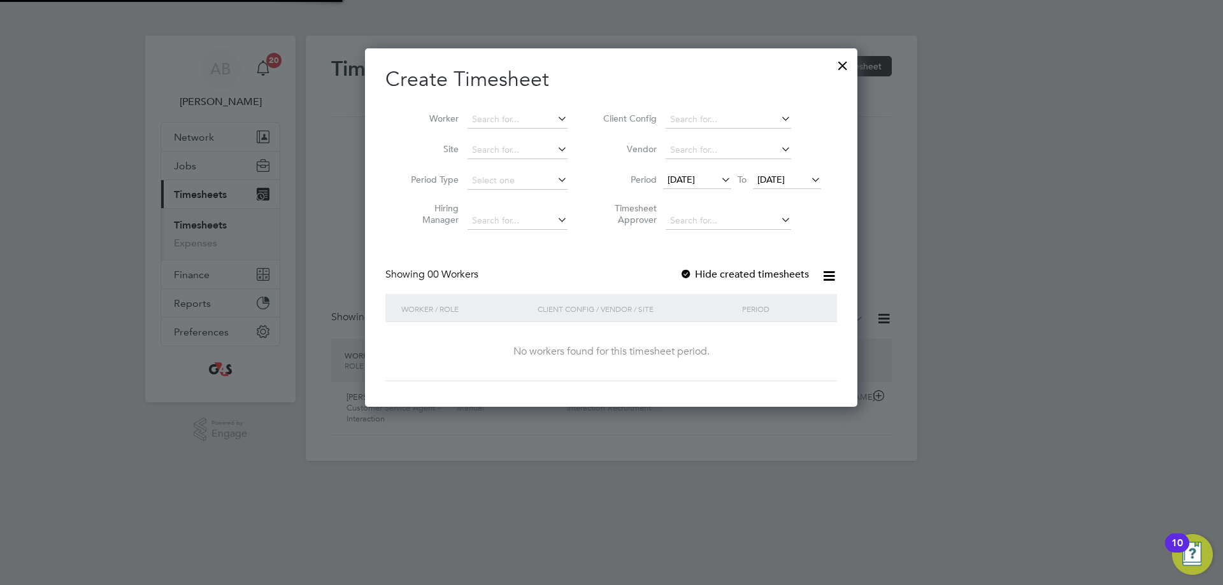
scroll to position [359, 493]
click at [684, 183] on span "[DATE]" at bounding box center [681, 179] width 27 height 11
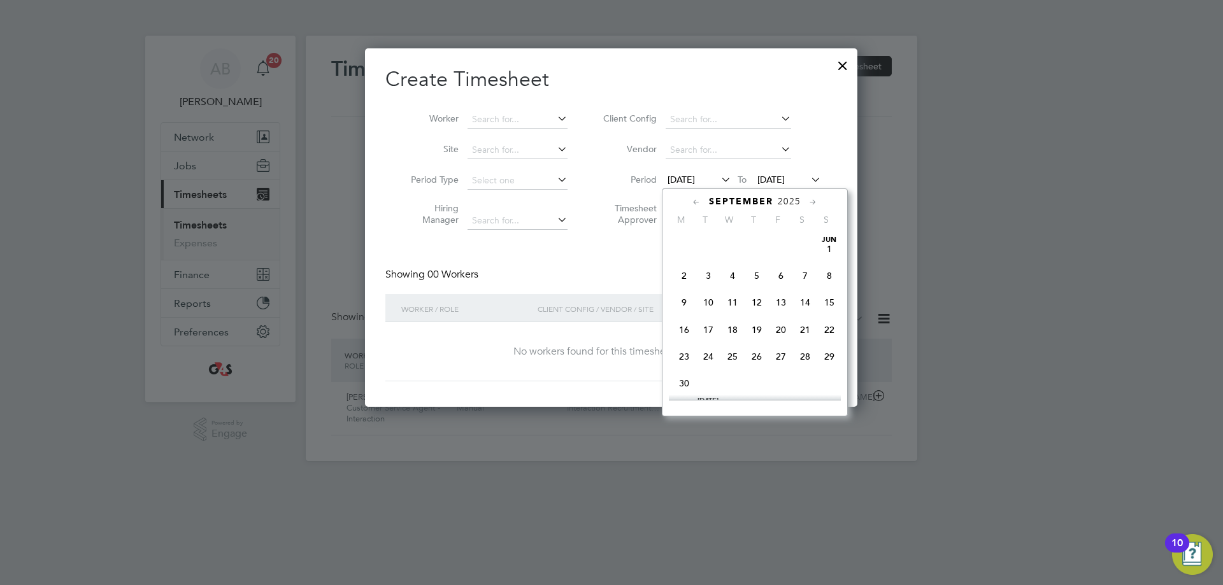
scroll to position [413, 0]
click at [685, 359] on span "22" at bounding box center [684, 346] width 24 height 24
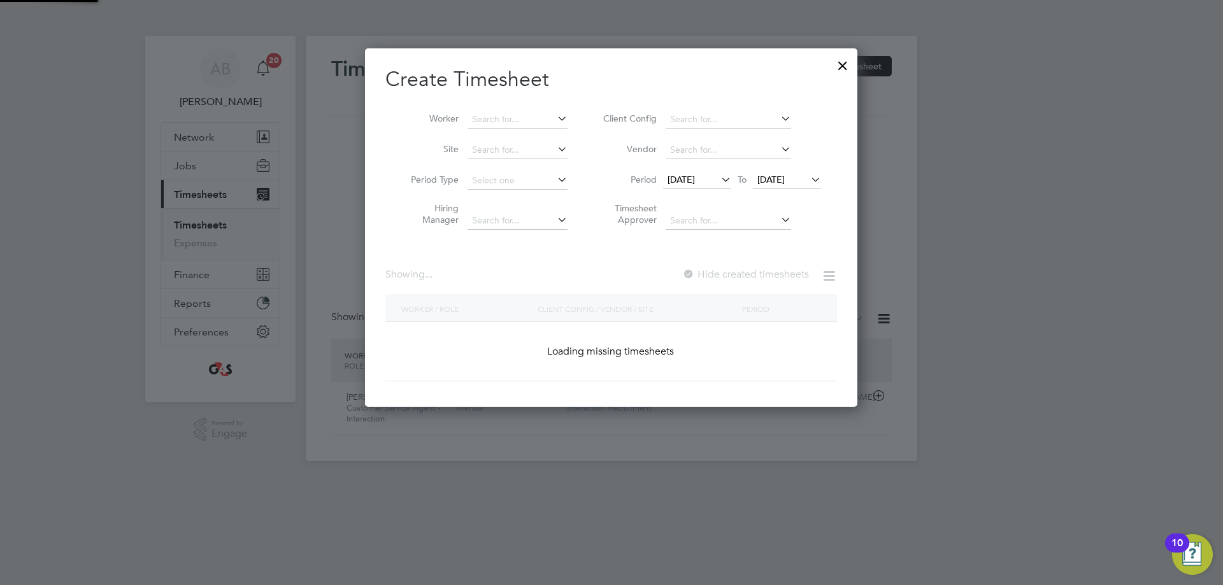
scroll to position [1981, 494]
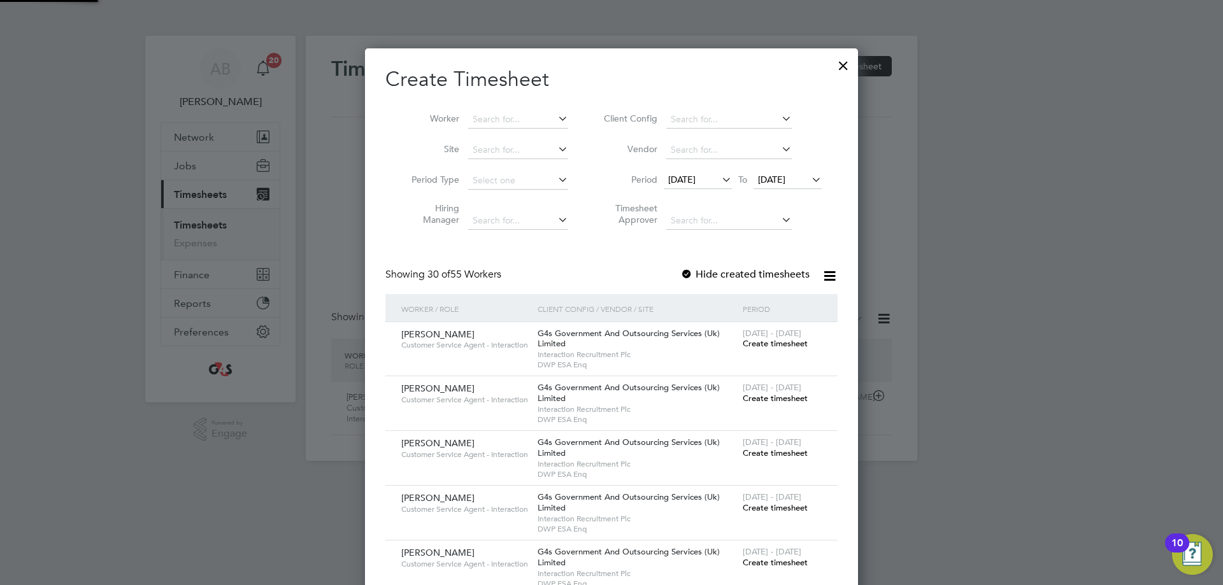
click at [791, 186] on span "[DATE]" at bounding box center [788, 180] width 68 height 17
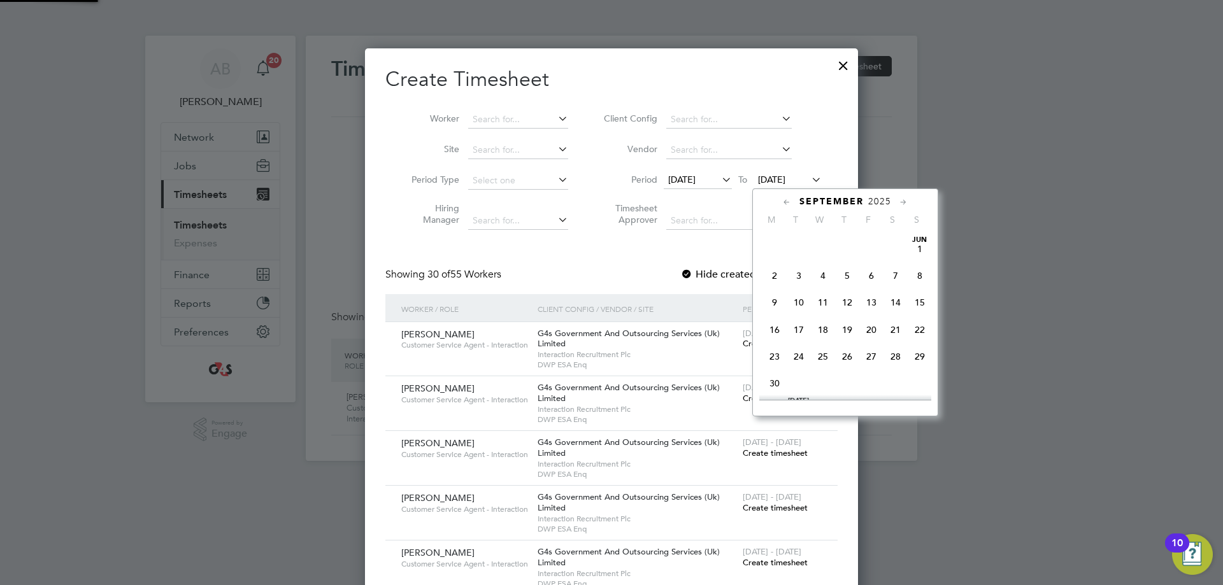
scroll to position [469, 0]
click at [922, 300] on span "28" at bounding box center [920, 291] width 24 height 24
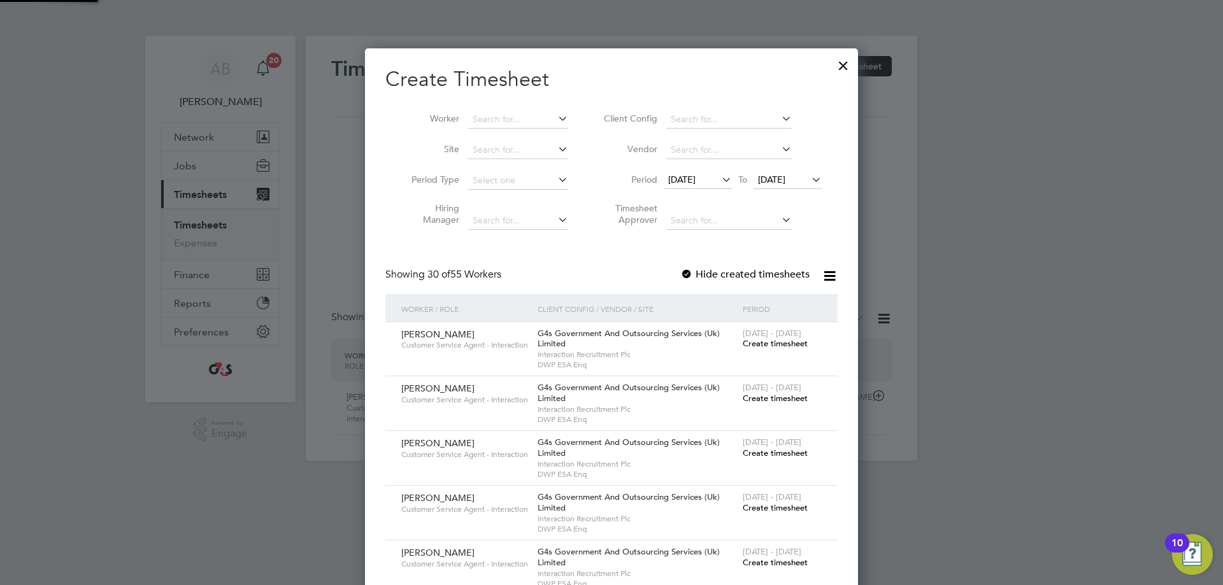
scroll to position [1981, 494]
click at [690, 273] on div at bounding box center [686, 275] width 13 height 13
click at [517, 126] on input at bounding box center [518, 120] width 100 height 18
type input "Saiba Asif"
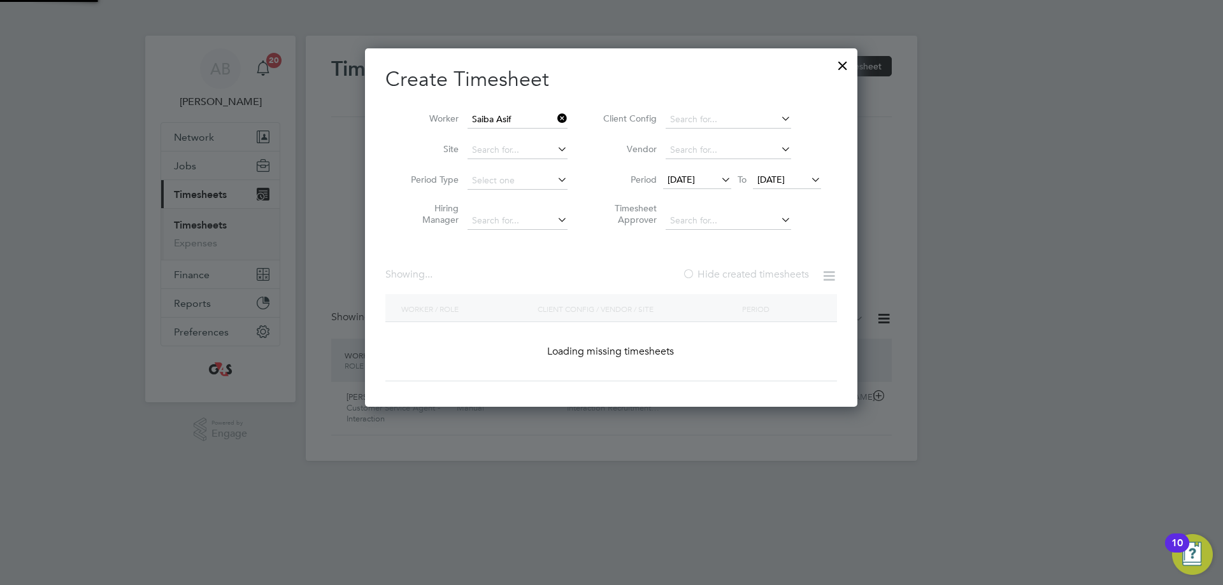
scroll to position [355, 494]
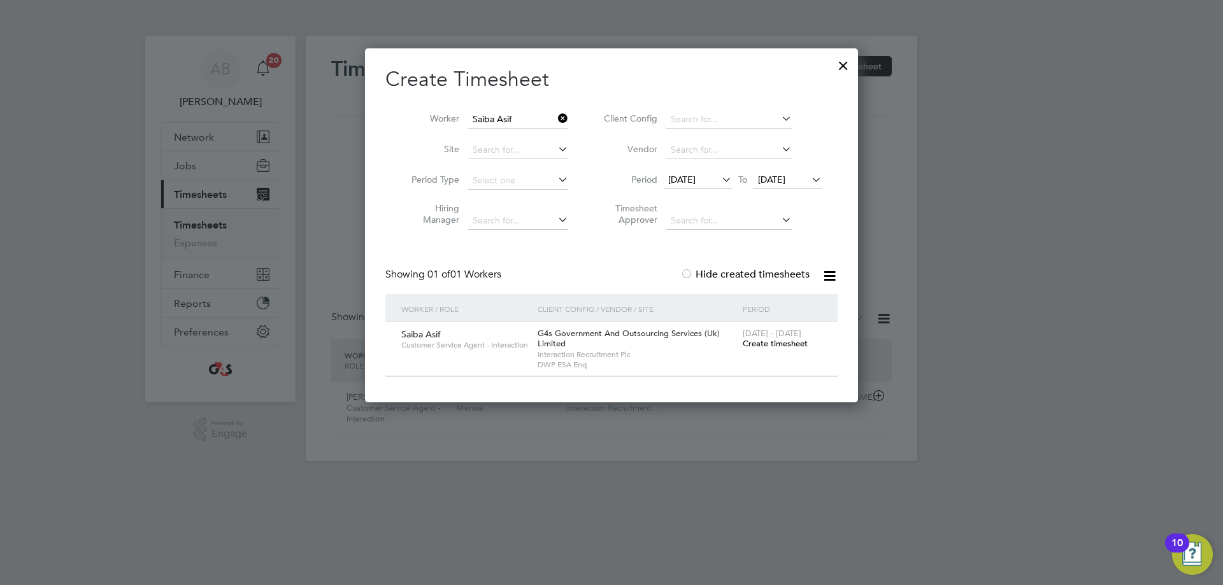
click at [772, 350] on div "[DATE] - [DATE] Create timesheet" at bounding box center [782, 339] width 85 height 34
click at [772, 344] on span "Create timesheet" at bounding box center [775, 343] width 65 height 11
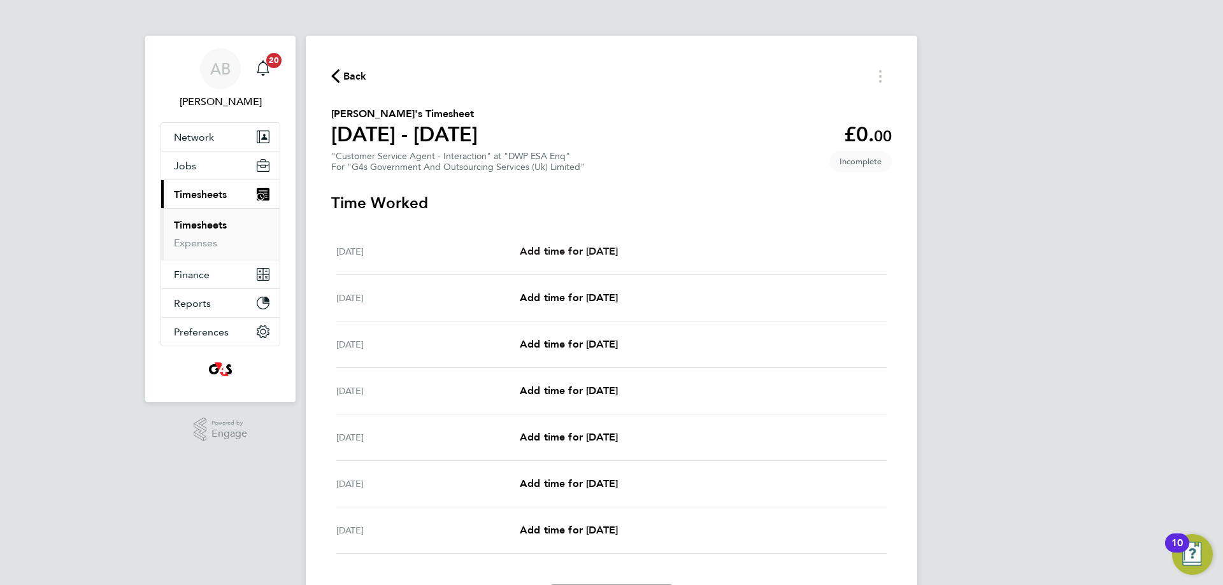
click at [582, 255] on span "Add time for [DATE]" at bounding box center [569, 251] width 98 height 12
select select "30"
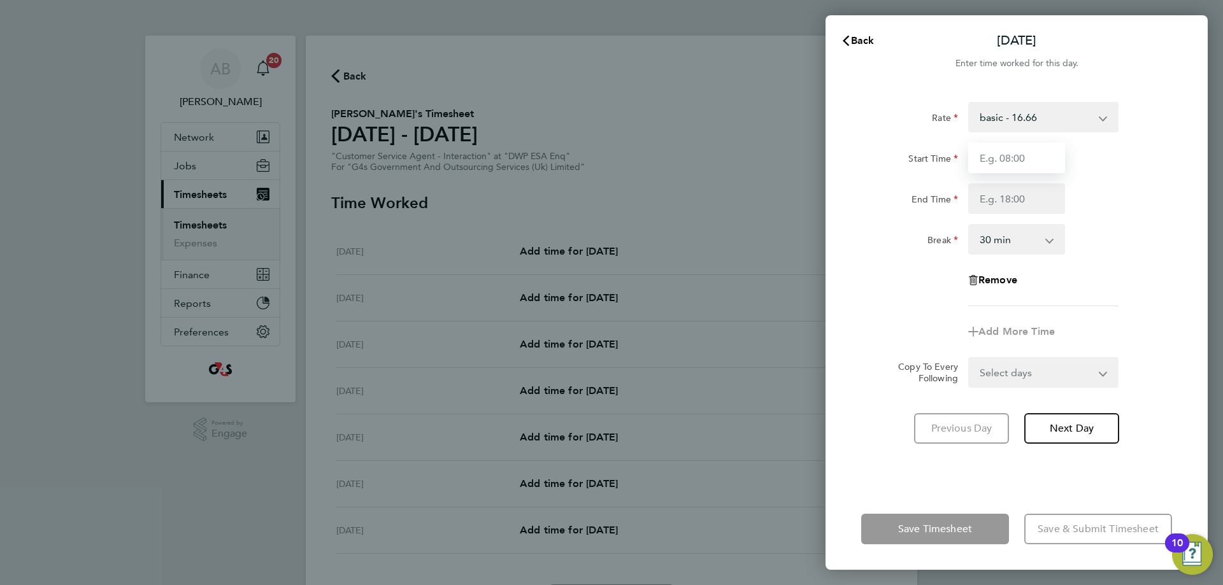
click at [981, 159] on input "Start Time" at bounding box center [1016, 158] width 97 height 31
type input "07:45"
click at [981, 201] on input "End Time" at bounding box center [1016, 198] width 97 height 31
type input "15:45"
click at [981, 378] on select "Select days Day Weekday (Mon-Fri) Weekend (Sat-Sun) [DATE] [DATE] [DATE] [DATE]…" at bounding box center [1037, 373] width 134 height 28
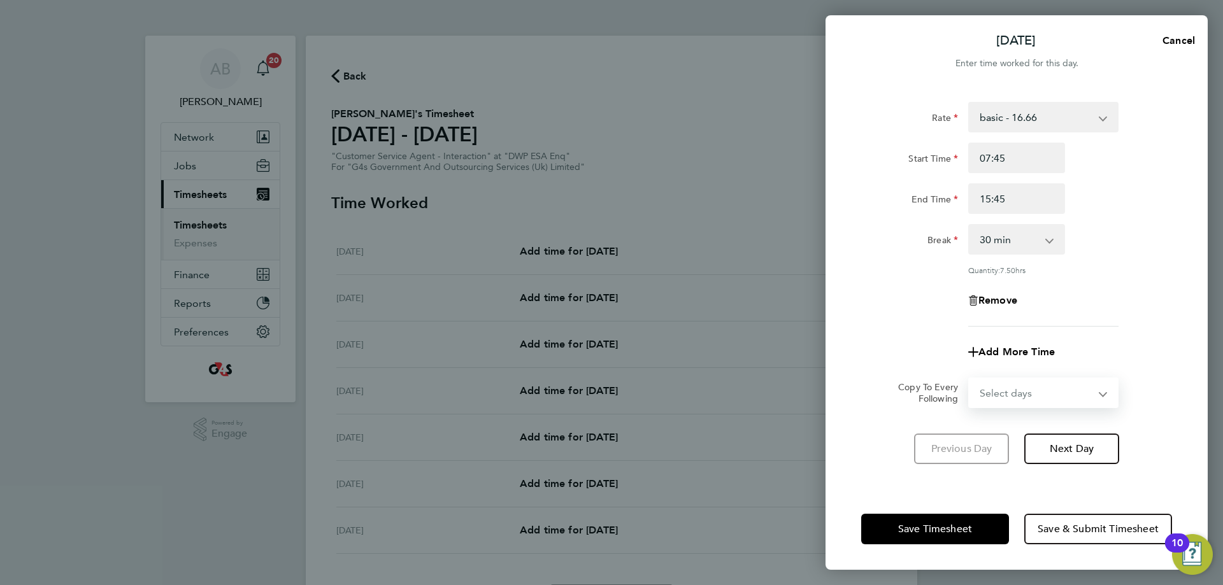
select select "WEEKDAY"
click at [970, 379] on select "Select days Day Weekday (Mon-Fri) Weekend (Sat-Sun) [DATE] [DATE] [DATE] [DATE]…" at bounding box center [1037, 393] width 134 height 28
select select "[DATE]"
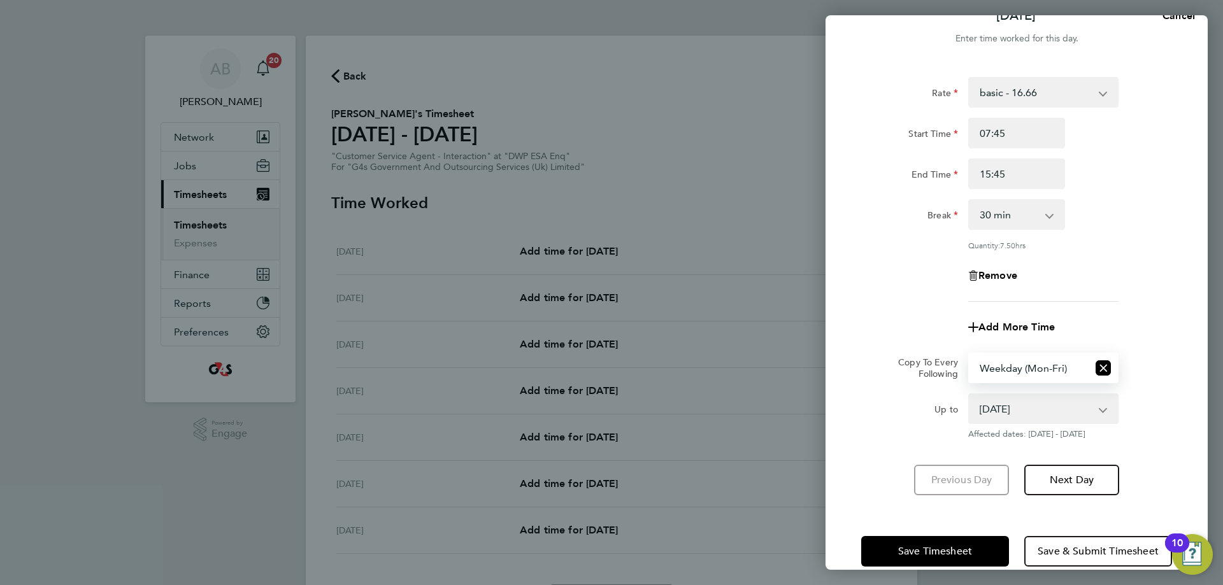
scroll to position [46, 0]
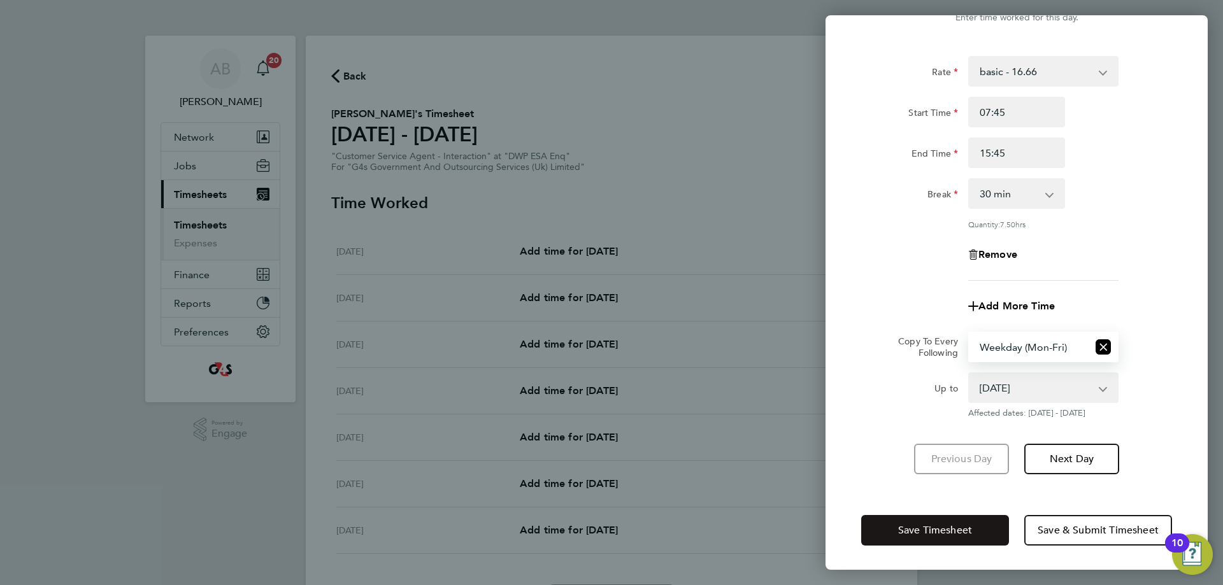
click at [952, 527] on span "Save Timesheet" at bounding box center [935, 530] width 74 height 13
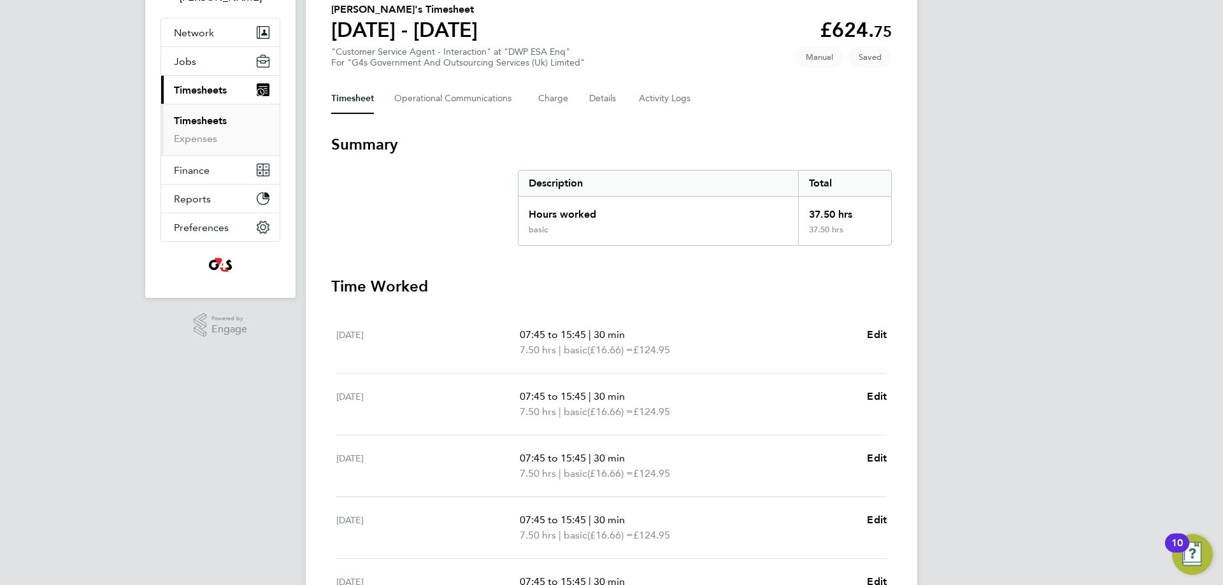
scroll to position [127, 0]
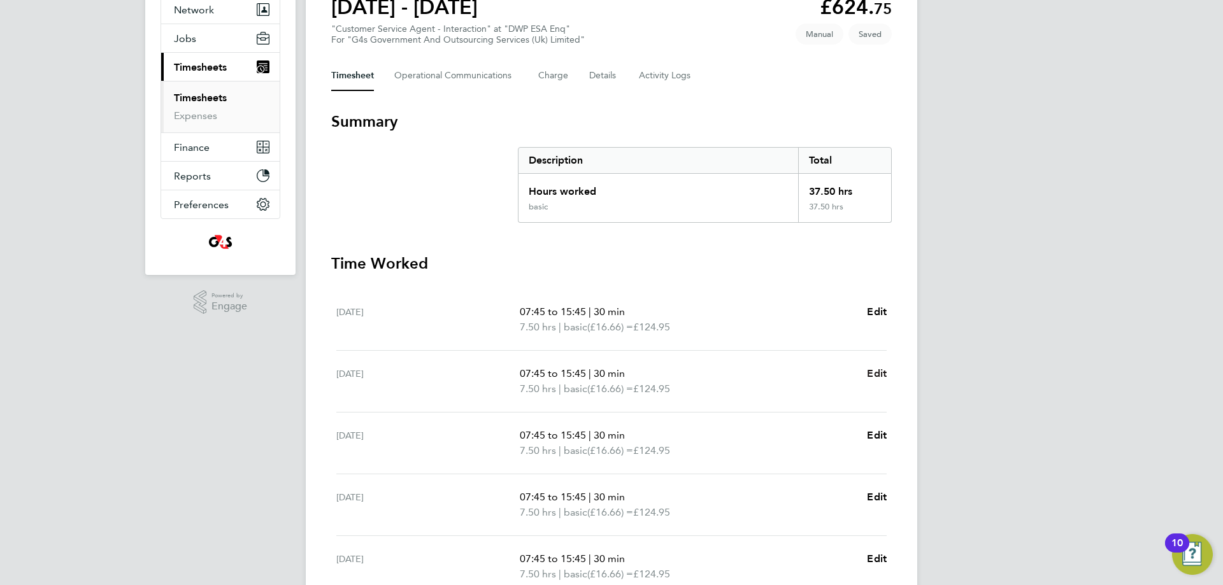
click at [875, 372] on span "Edit" at bounding box center [877, 374] width 20 height 12
select select "30"
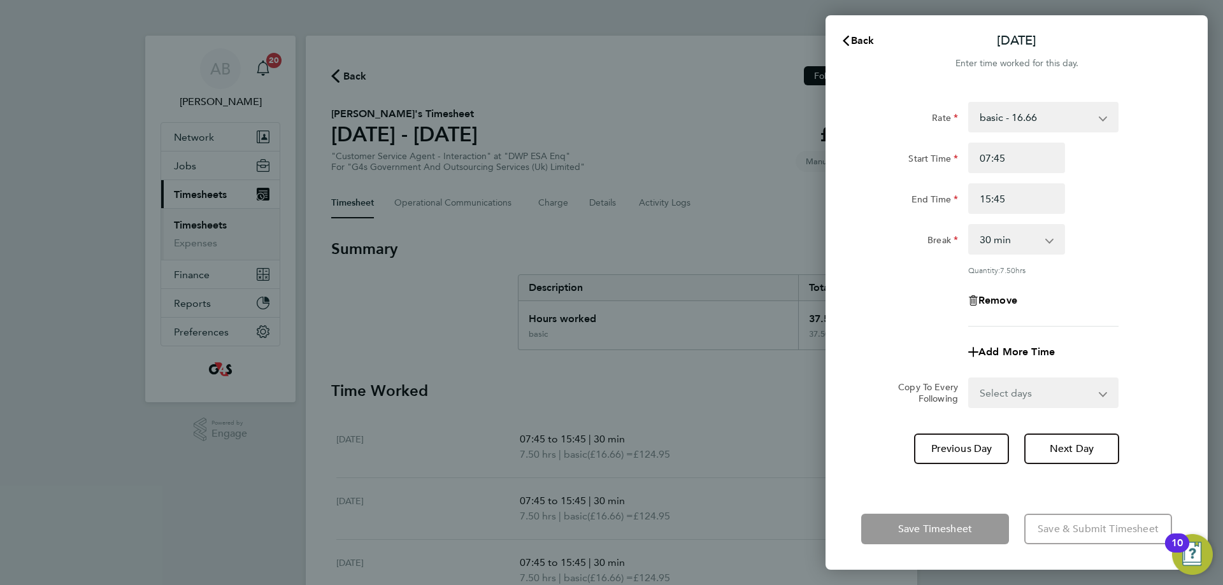
click at [981, 117] on select "basic - 16.66 Annual Leave Sick System Issue Not Paid x2 - 32.79 Bank Holiday x…" at bounding box center [1036, 117] width 133 height 28
select select "30"
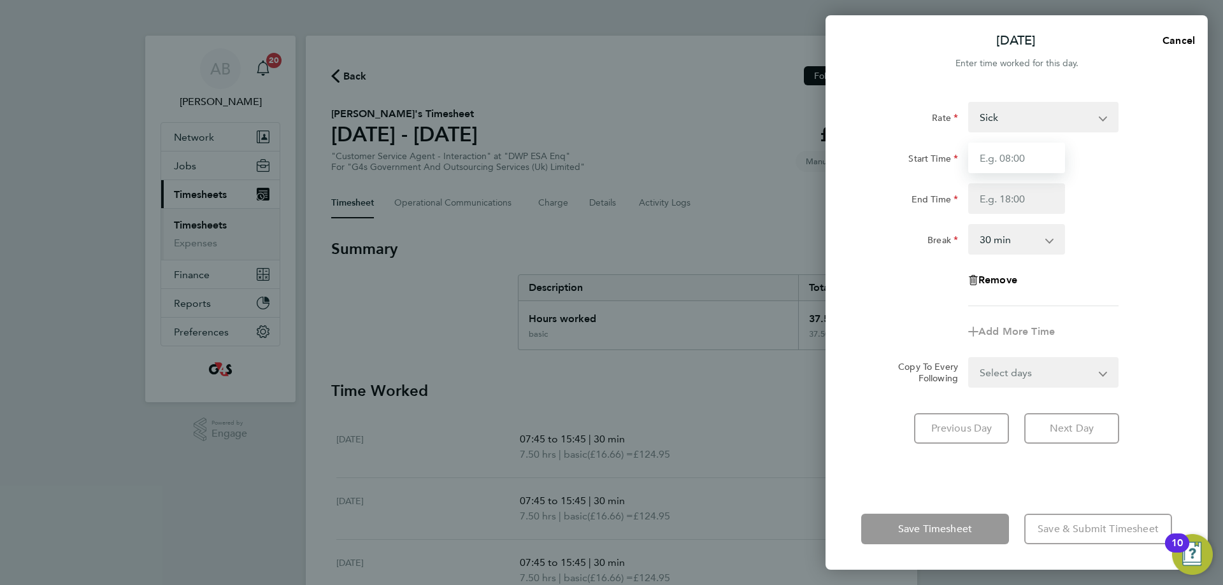
click at [981, 157] on input "Start Time" at bounding box center [1016, 158] width 97 height 31
type input "07:45"
click at [981, 198] on input "End Time" at bounding box center [1016, 198] width 97 height 31
type input "11:00"
click at [981, 242] on select "0 min 15 min 30 min 45 min 60 min 75 min 90 min" at bounding box center [1009, 240] width 79 height 28
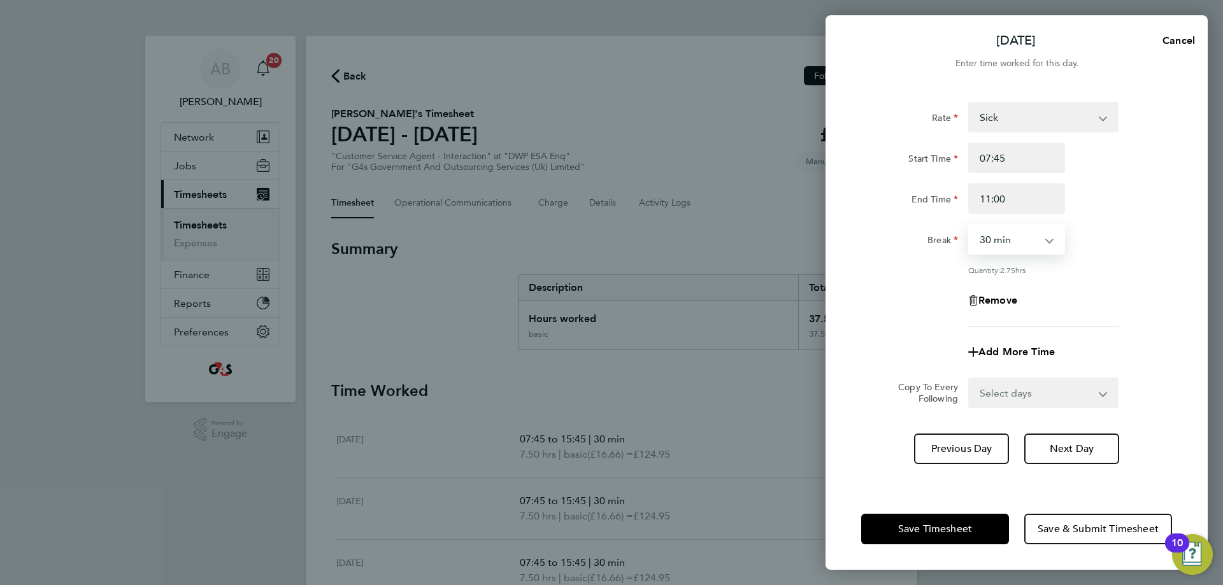
select select "0"
click at [970, 226] on select "0 min 15 min 30 min 45 min 60 min 75 min 90 min" at bounding box center [1009, 240] width 79 height 28
click at [973, 352] on icon "button" at bounding box center [973, 352] width 10 height 10
select select "null"
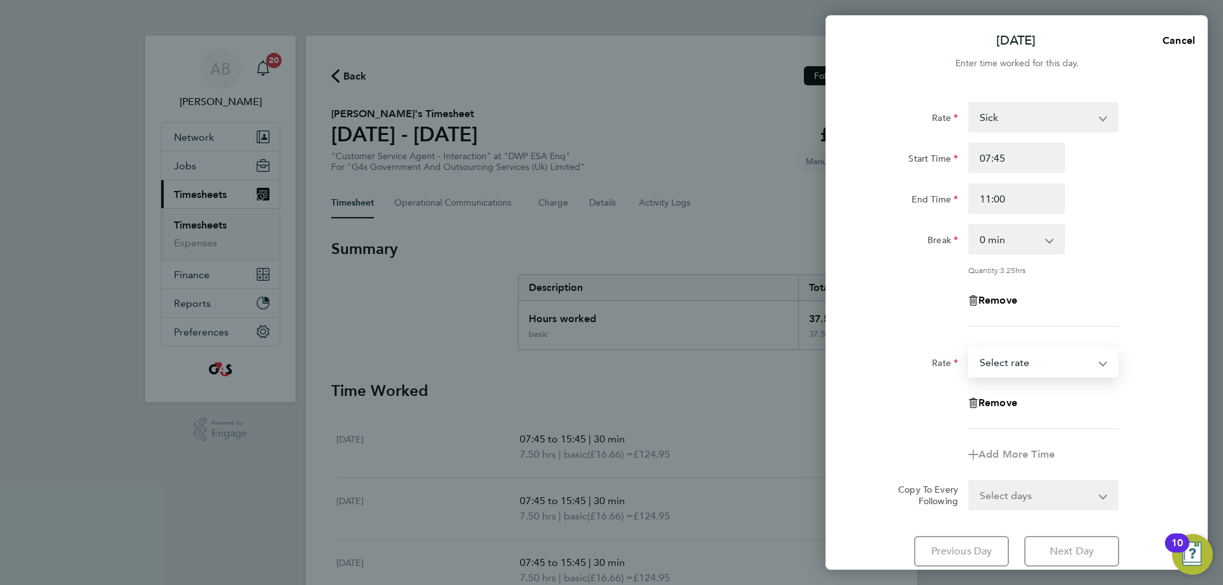
click at [981, 367] on select "Annual Leave Sick System Issue Not Paid x2 - 32.79 basic - 16.66 Bank Holiday x…" at bounding box center [1036, 362] width 133 height 28
select select "30"
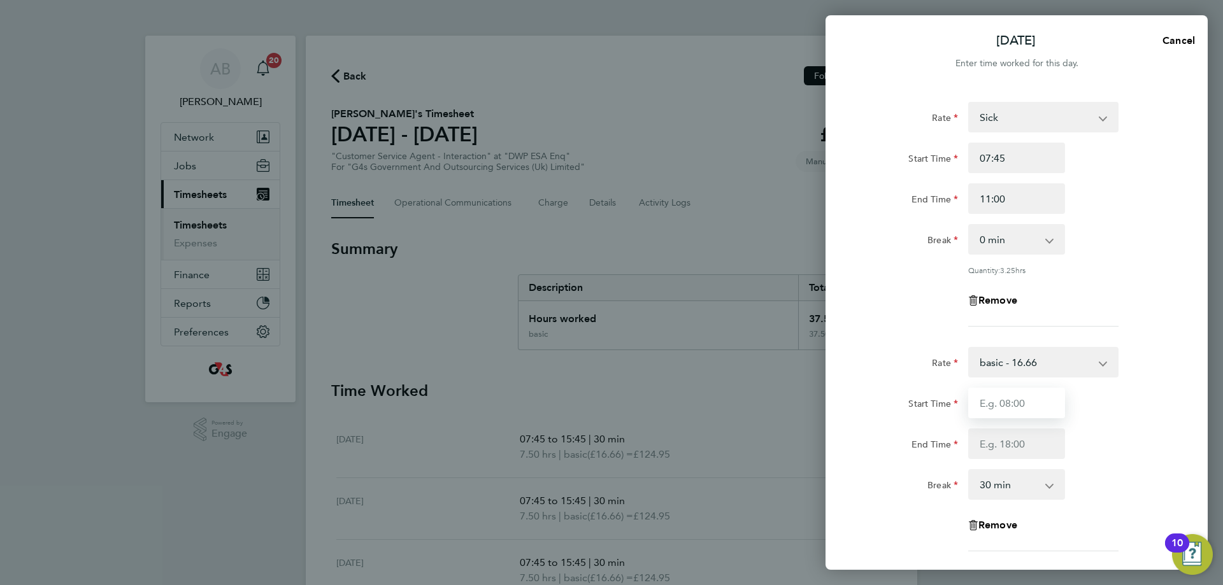
click at [981, 403] on input "Start Time" at bounding box center [1016, 403] width 97 height 31
type input "11:00"
click at [981, 447] on input "End Time" at bounding box center [1016, 444] width 97 height 31
type input "15:45"
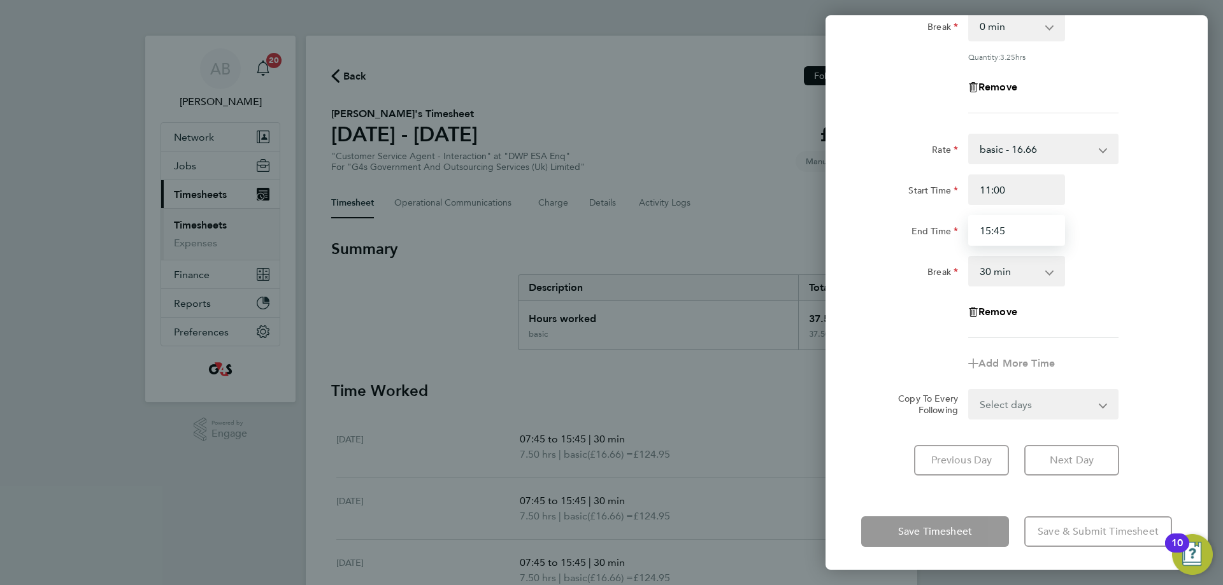
scroll to position [215, 0]
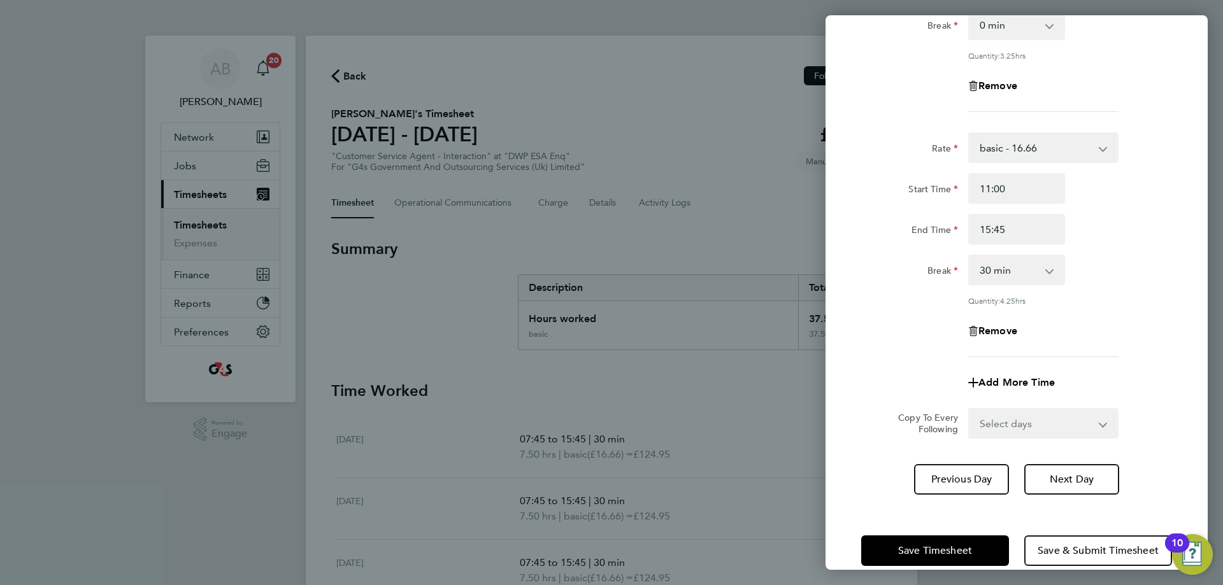
click at [932, 525] on div "Save Timesheet Save & Submit Timesheet" at bounding box center [1017, 551] width 382 height 82
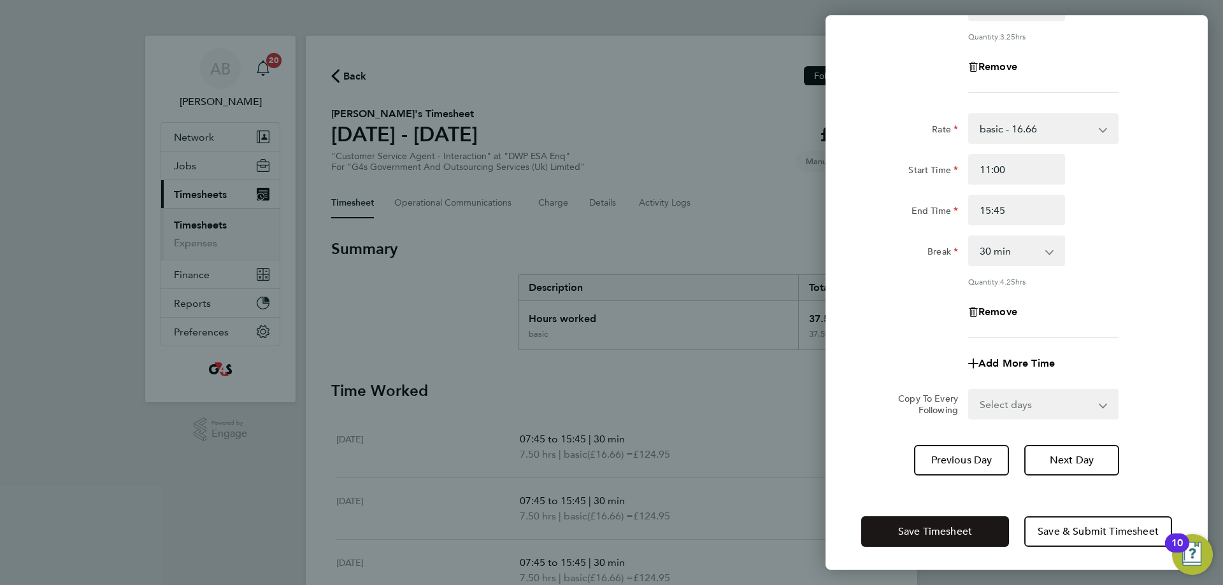
click at [958, 533] on span "Save Timesheet" at bounding box center [935, 532] width 74 height 13
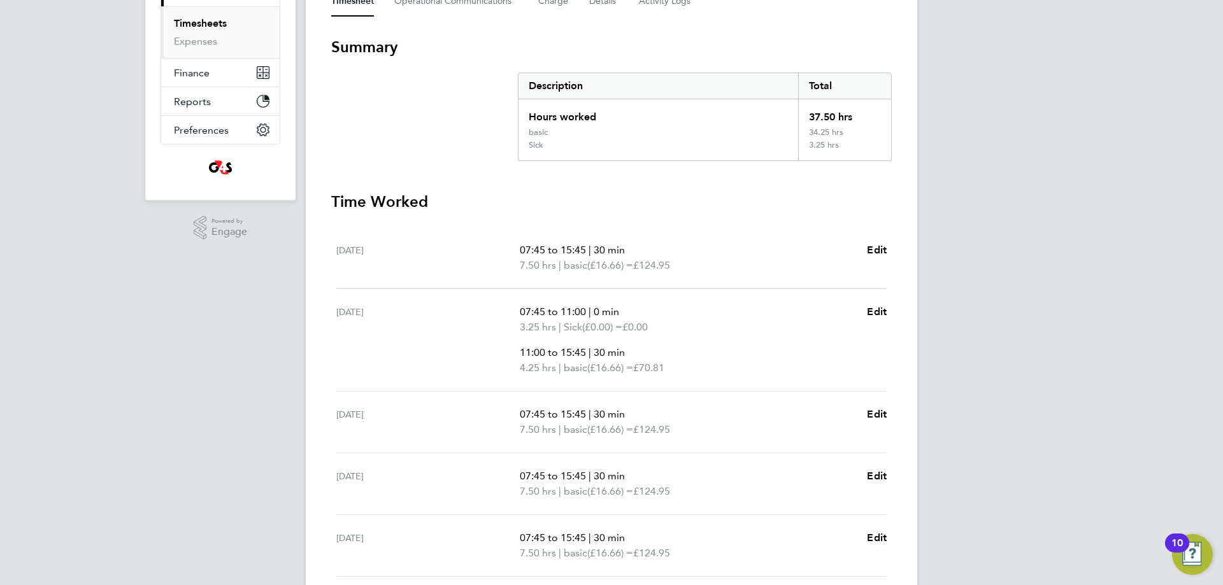
scroll to position [319, 0]
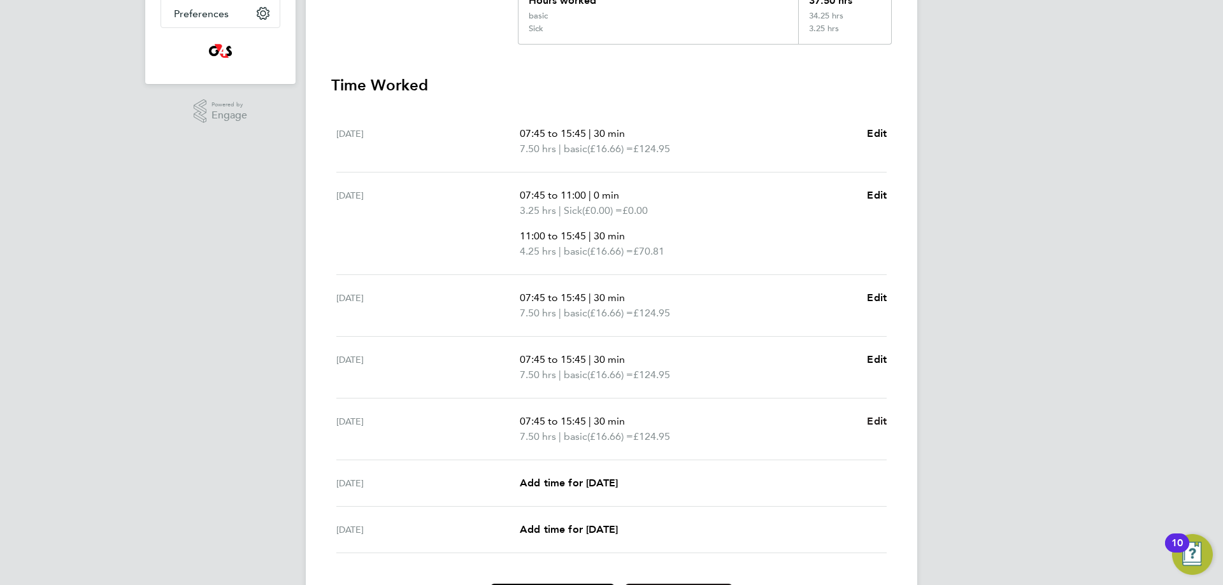
click at [879, 422] on span "Edit" at bounding box center [877, 421] width 20 height 12
select select "30"
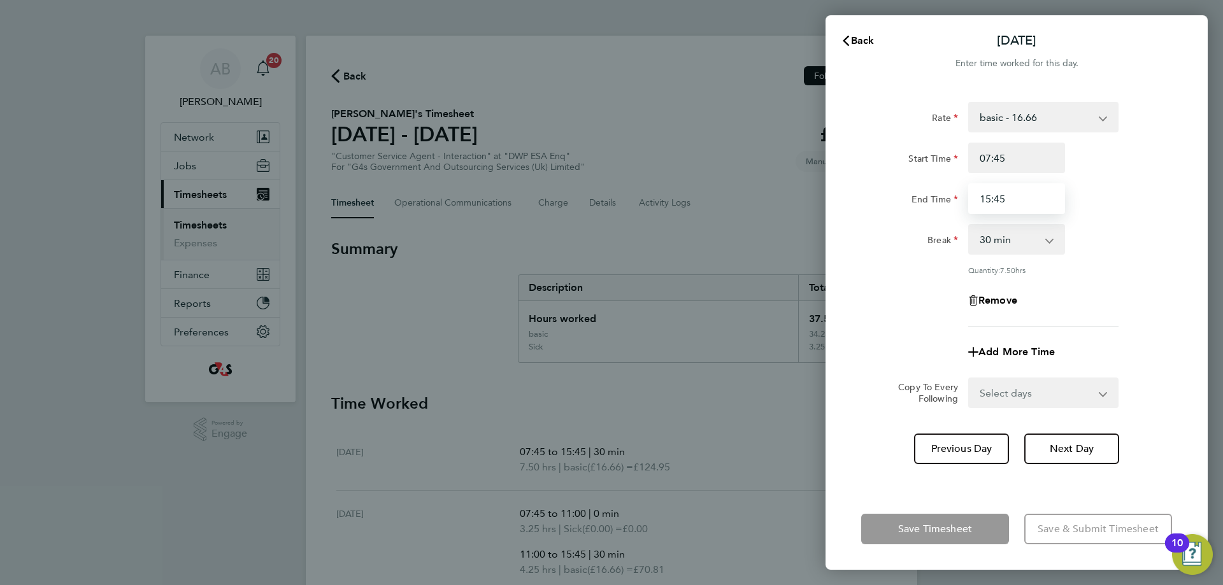
drag, startPoint x: 1024, startPoint y: 203, endPoint x: 926, endPoint y: 194, distance: 98.5
click at [926, 194] on div "End Time 15:45" at bounding box center [1016, 198] width 321 height 31
type input "10:00"
click at [981, 240] on select "0 min 15 min 30 min 45 min 60 min 75 min 90 min" at bounding box center [1009, 240] width 79 height 28
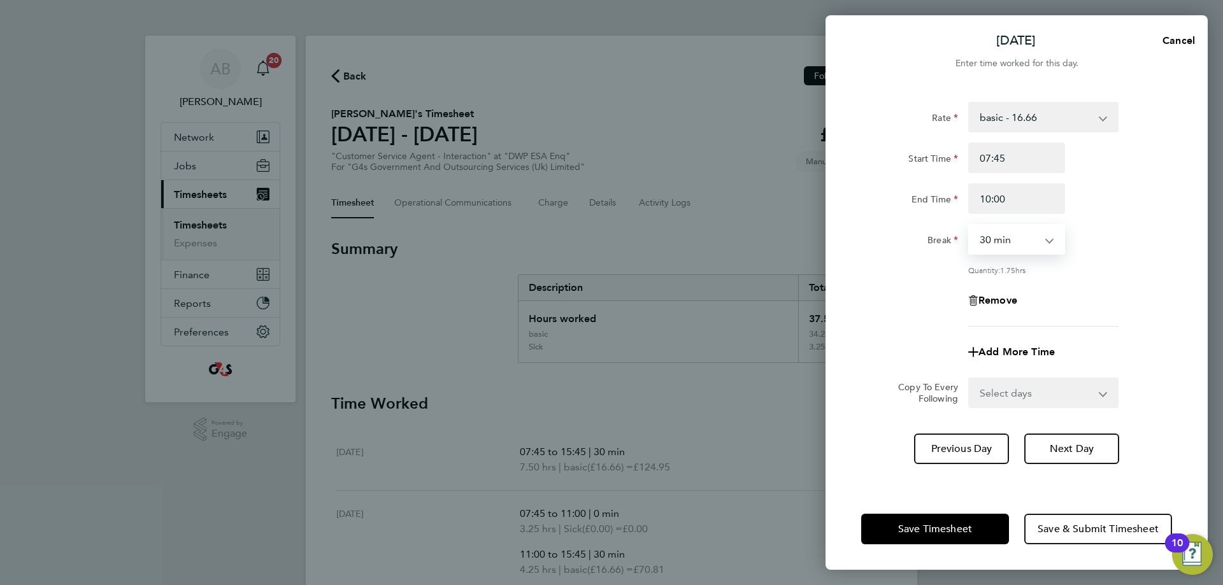
select select "0"
click at [970, 226] on select "0 min 15 min 30 min 45 min 60 min 75 min 90 min" at bounding box center [1009, 240] width 79 height 28
click at [981, 349] on span "Add More Time" at bounding box center [1017, 352] width 76 height 12
select select "null"
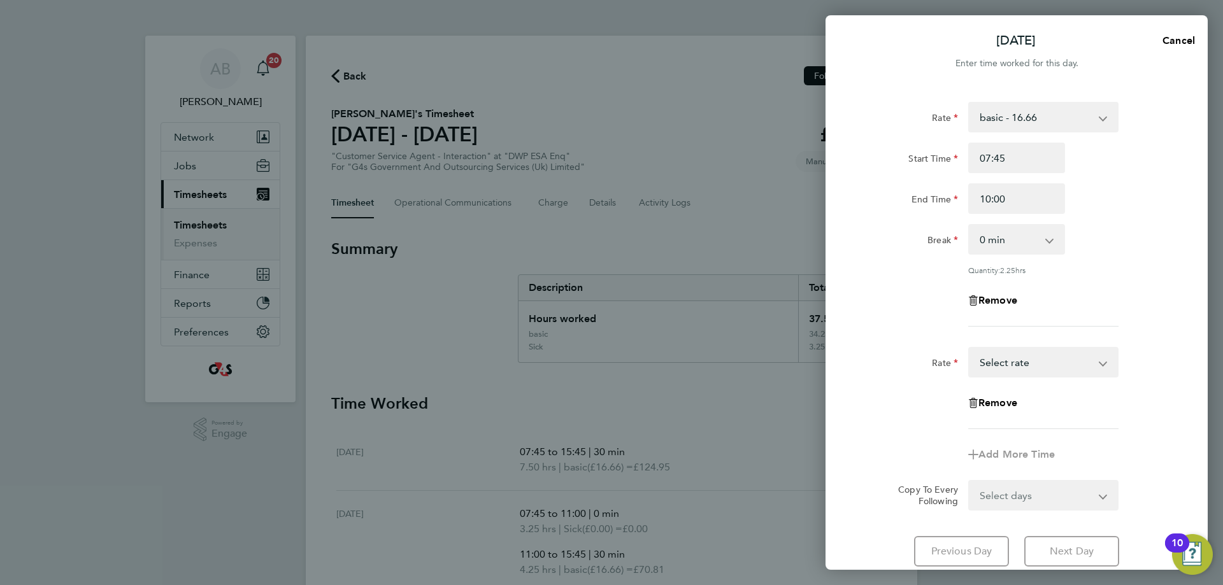
click at [981, 355] on select "Annual Leave Sick System Issue Not Paid x2 - 32.79 basic - 16.66 Bank Holiday x…" at bounding box center [1036, 362] width 133 height 28
select select "30"
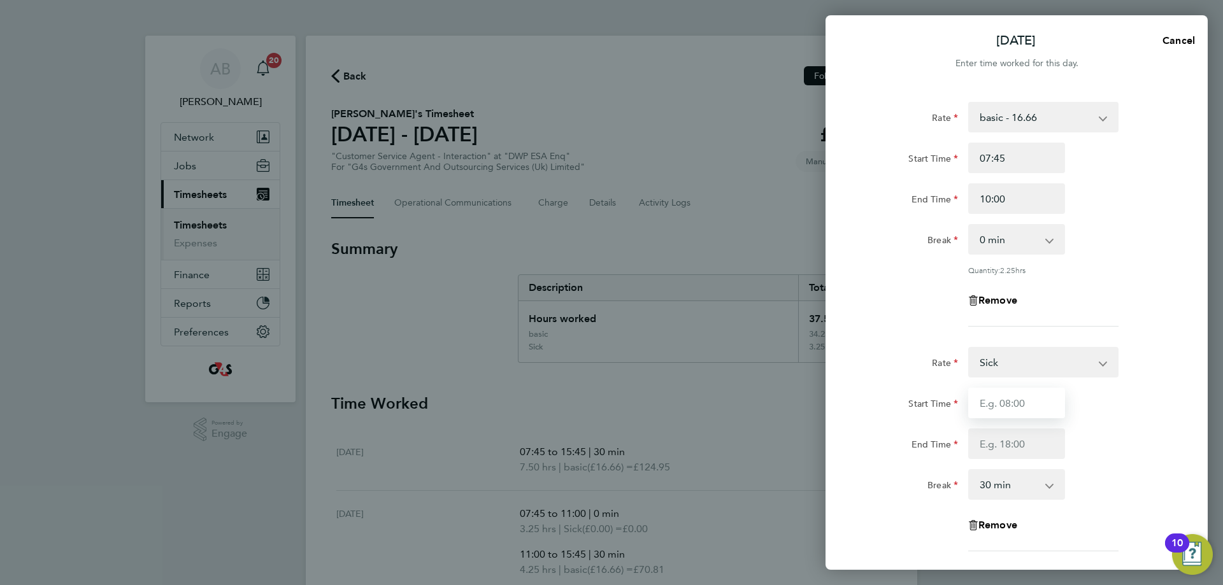
click at [981, 405] on input "Start Time" at bounding box center [1016, 403] width 97 height 31
type input "10:00"
click at [981, 448] on input "End Time" at bounding box center [1016, 444] width 97 height 31
type input "13:00"
click at [981, 487] on select "0 min 15 min 30 min 45 min 60 min 75 min 90 min" at bounding box center [1009, 485] width 79 height 28
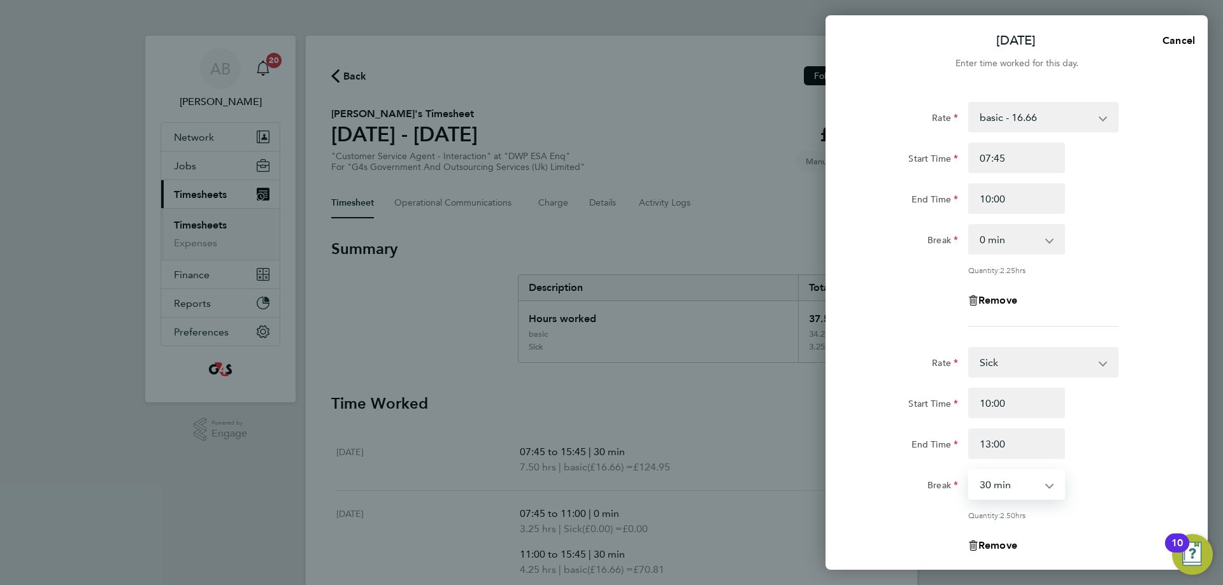
select select "0"
click at [970, 471] on select "0 min 15 min 30 min 45 min 60 min 75 min 90 min" at bounding box center [1009, 485] width 79 height 28
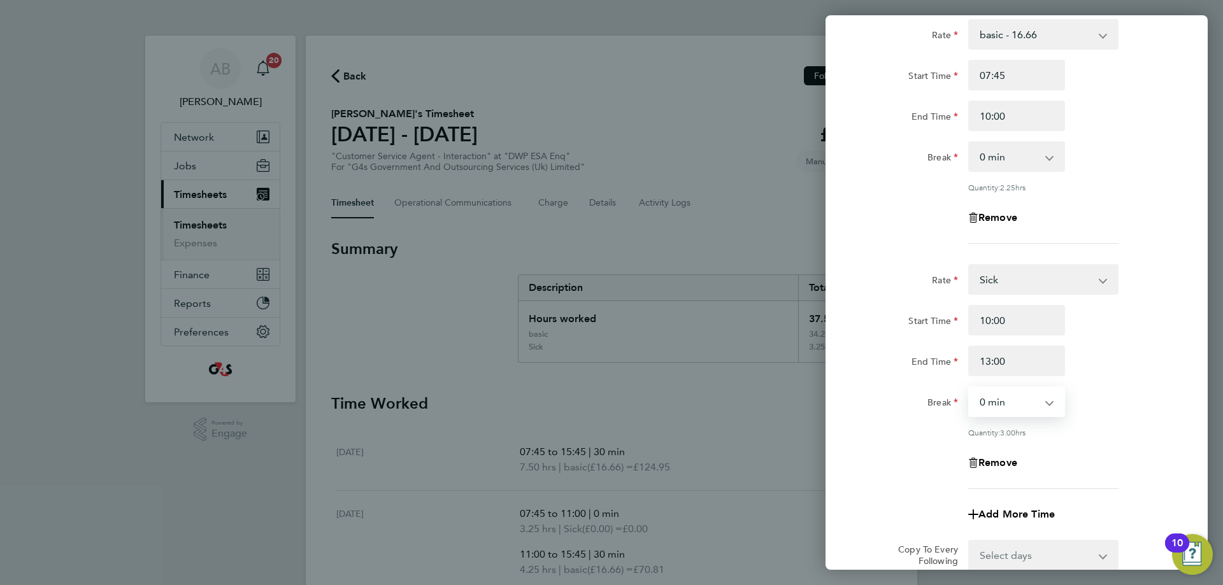
scroll to position [191, 0]
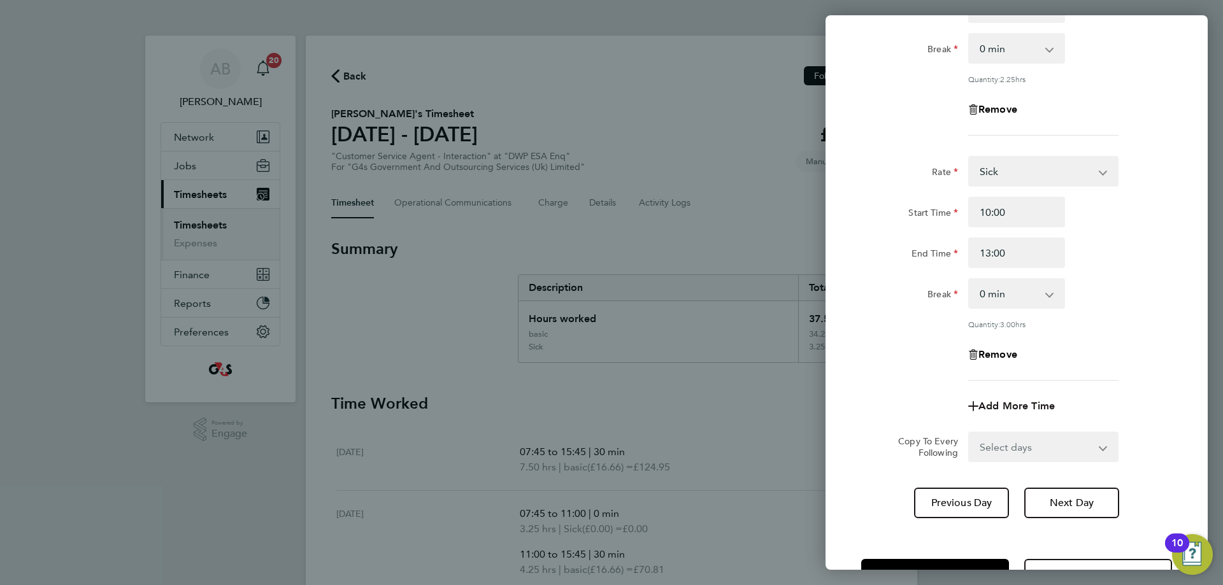
click at [981, 405] on span "Add More Time" at bounding box center [1017, 406] width 76 height 12
select select "null"
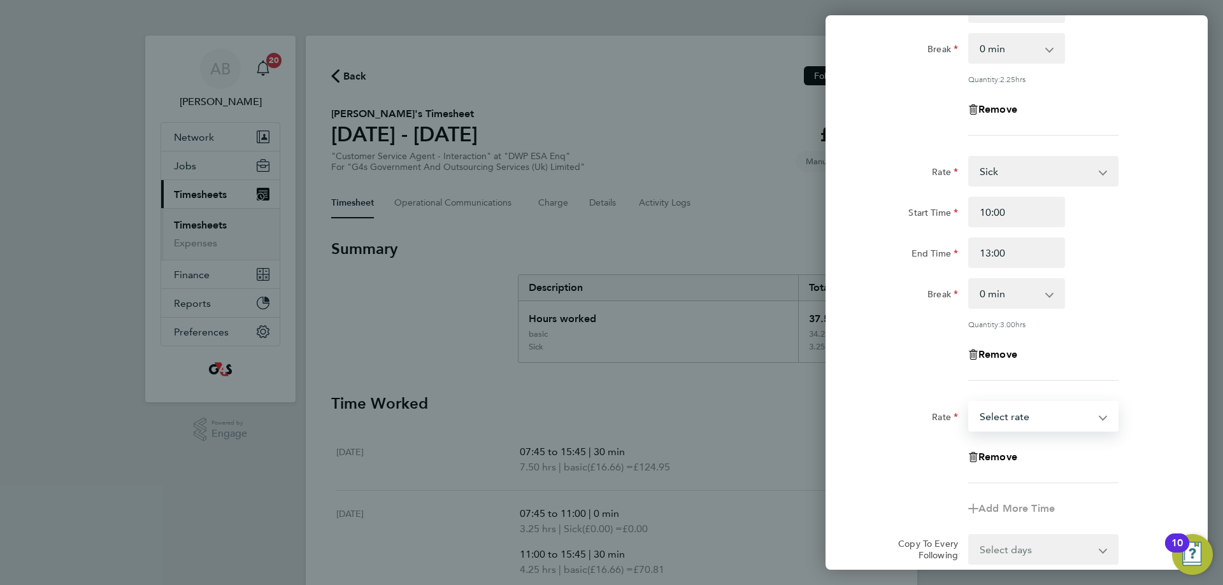
click at [981, 415] on select "Annual Leave Sick System Issue Not Paid x2 - 32.79 basic - 16.66 Bank Holiday x…" at bounding box center [1036, 417] width 133 height 28
select select "30"
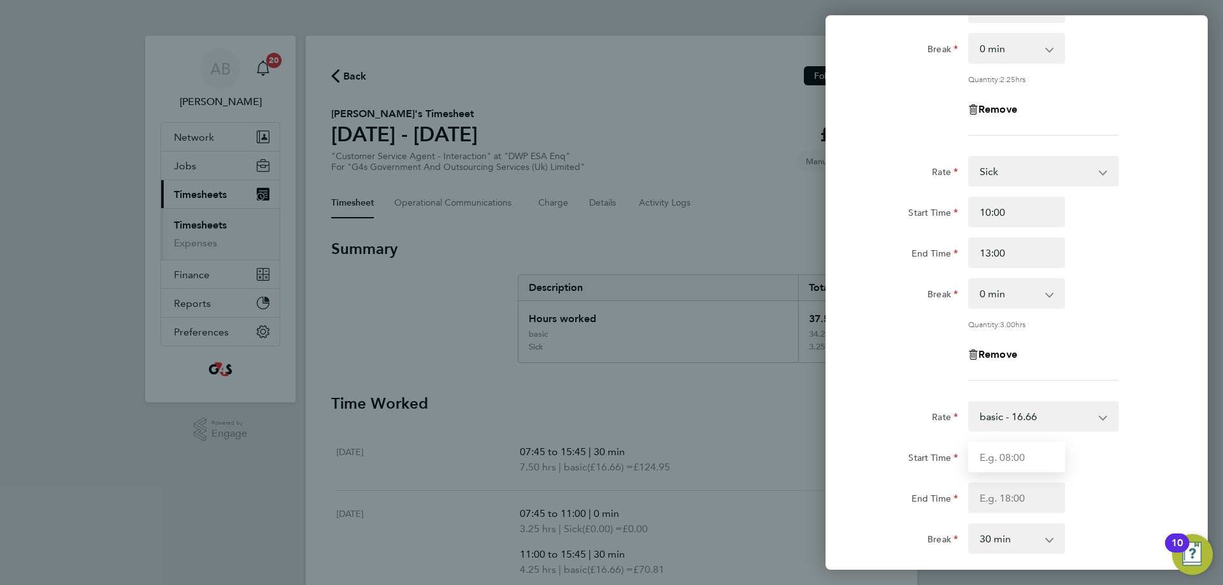
click at [981, 461] on input "Start Time" at bounding box center [1016, 457] width 97 height 31
type input "13:00"
type input "15:45"
click at [981, 457] on div "Start Time 13:00" at bounding box center [1016, 457] width 321 height 31
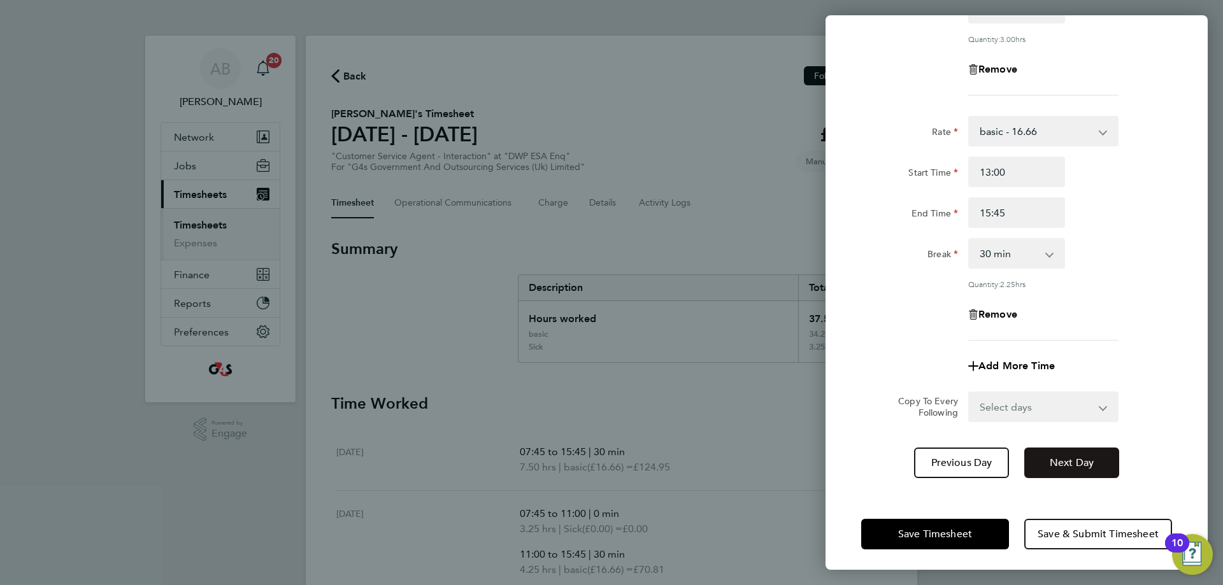
scroll to position [478, 0]
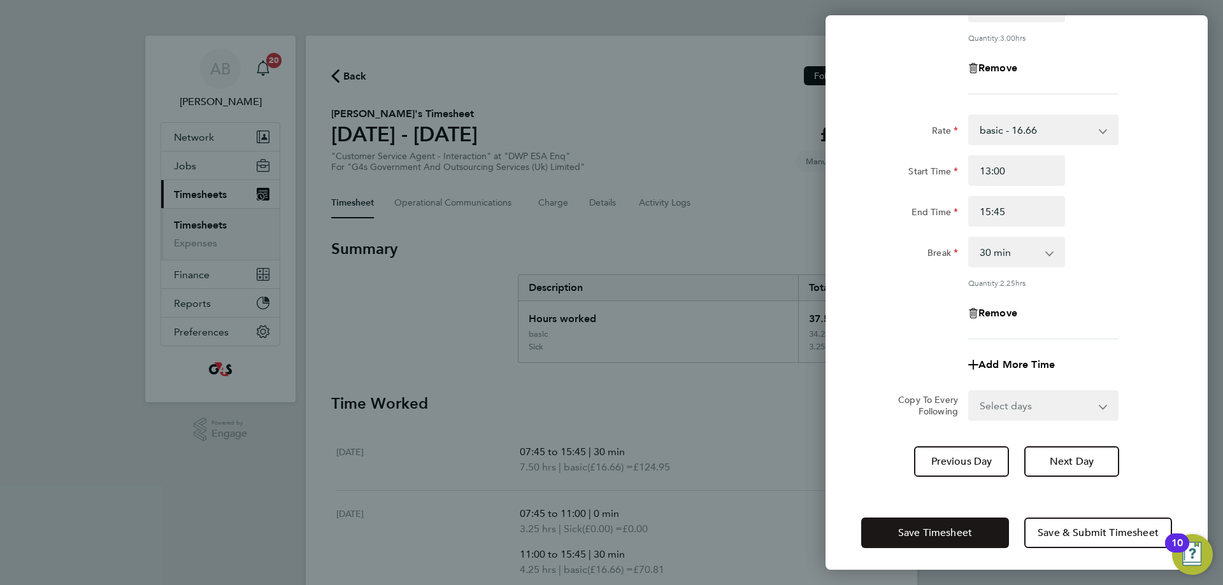
click at [940, 527] on span "Save Timesheet" at bounding box center [935, 533] width 74 height 13
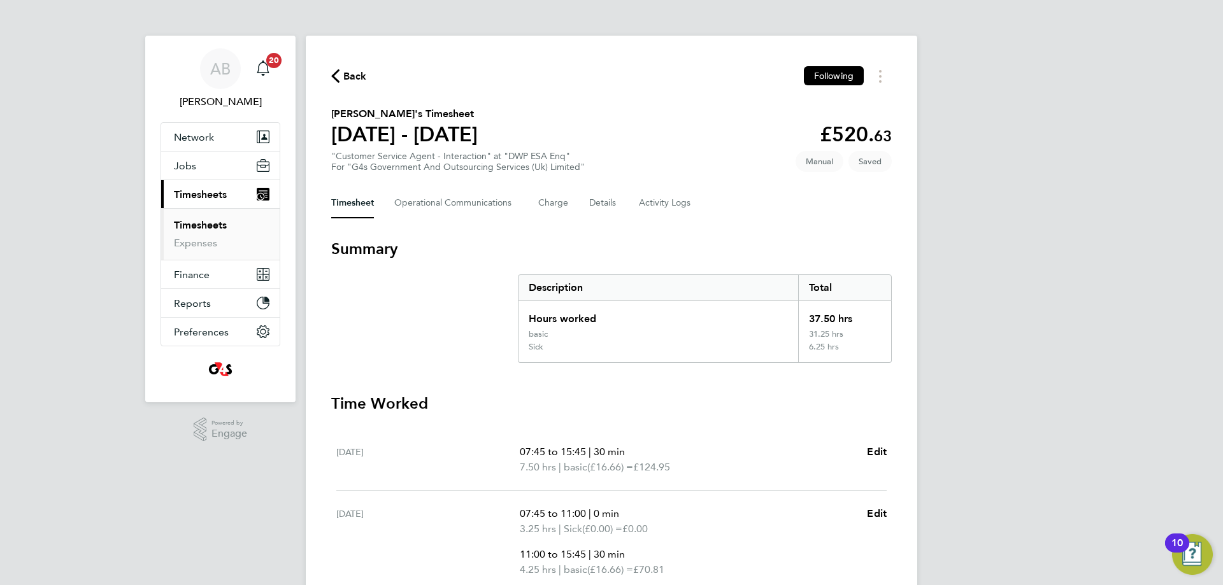
click at [363, 76] on span "Back" at bounding box center [355, 76] width 24 height 15
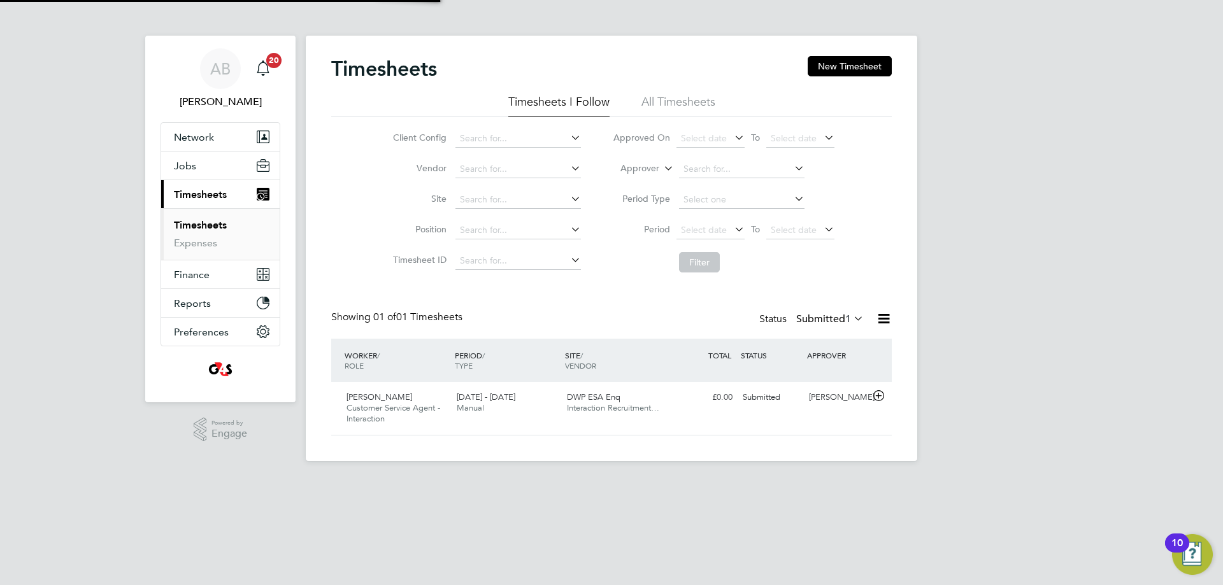
scroll to position [32, 111]
click at [840, 63] on button "New Timesheet" at bounding box center [850, 66] width 84 height 20
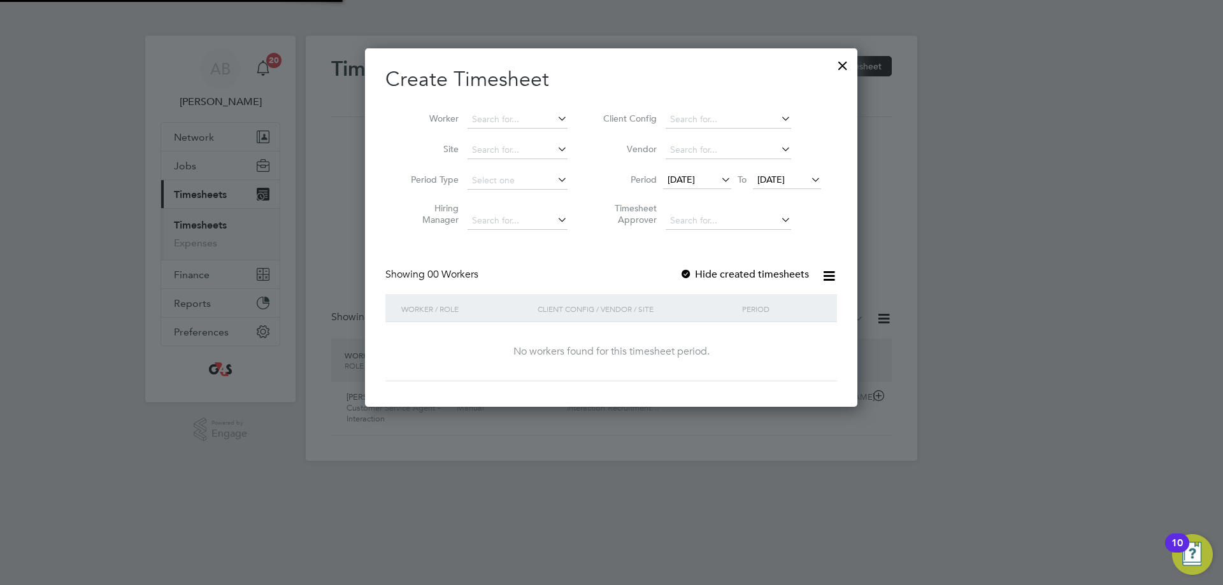
scroll to position [6, 6]
click at [692, 180] on span "[DATE]" at bounding box center [681, 179] width 27 height 11
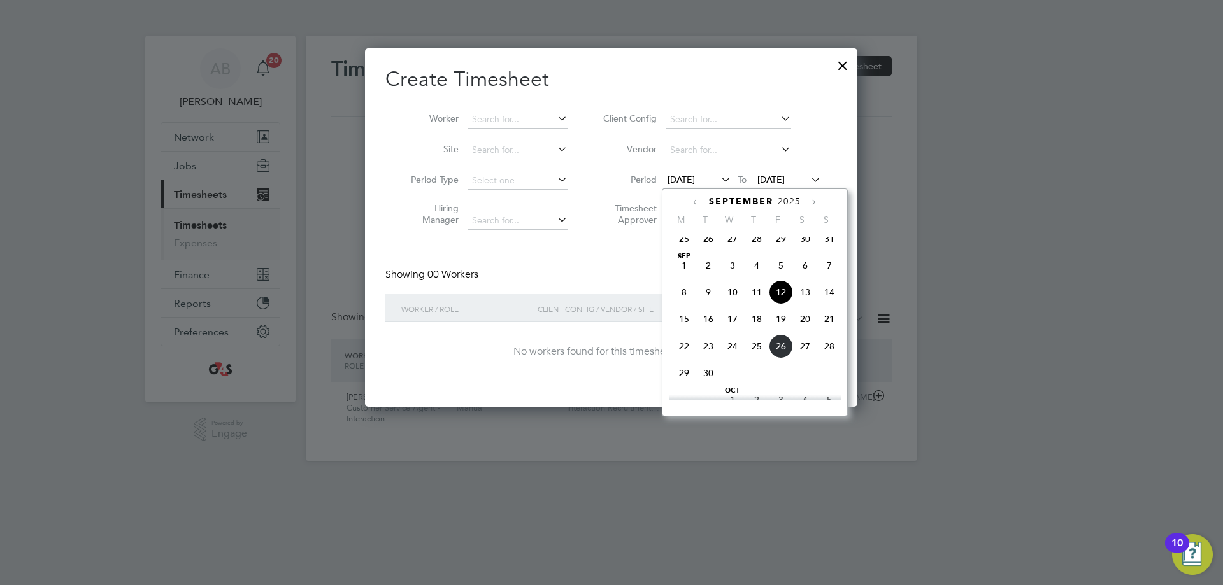
click at [684, 356] on span "22" at bounding box center [684, 346] width 24 height 24
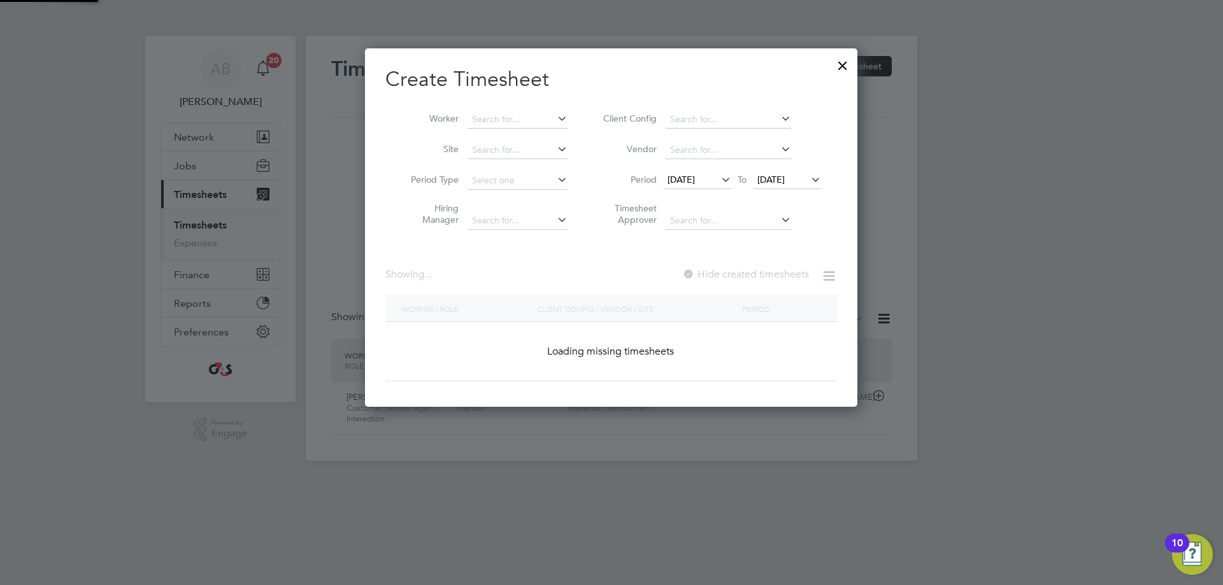
scroll to position [1981, 494]
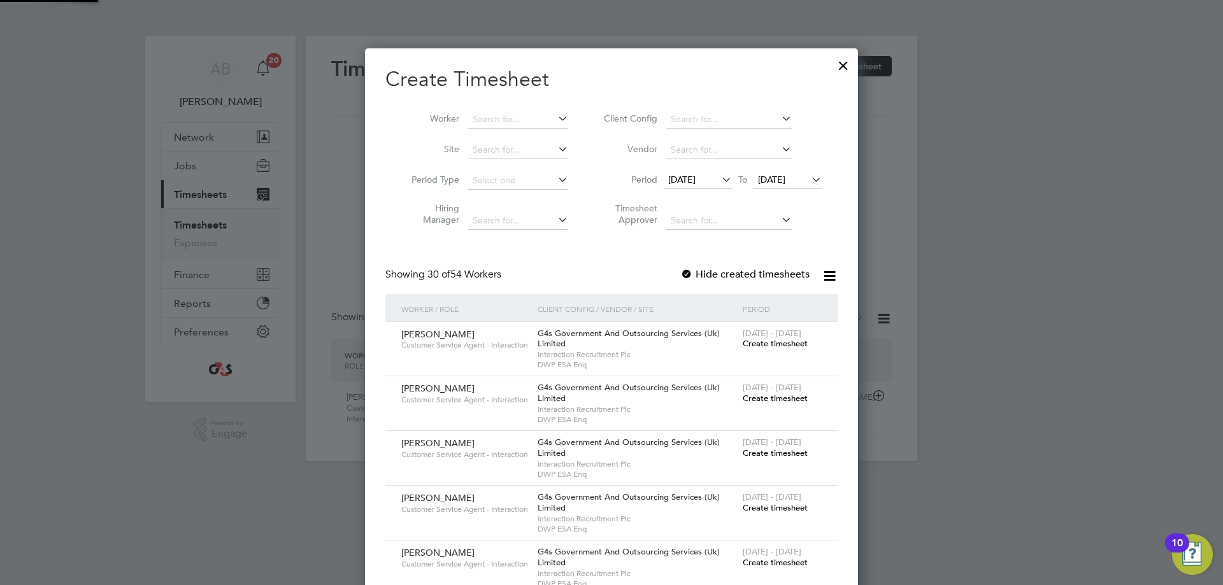
click at [786, 180] on span "[DATE]" at bounding box center [771, 179] width 27 height 11
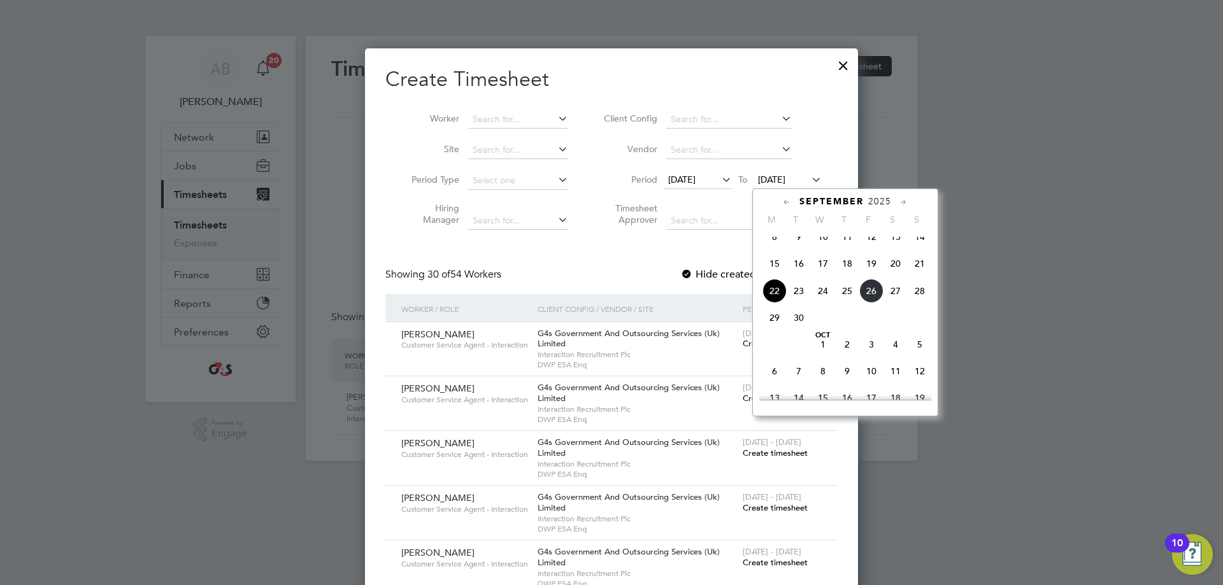
click at [923, 303] on span "28" at bounding box center [920, 291] width 24 height 24
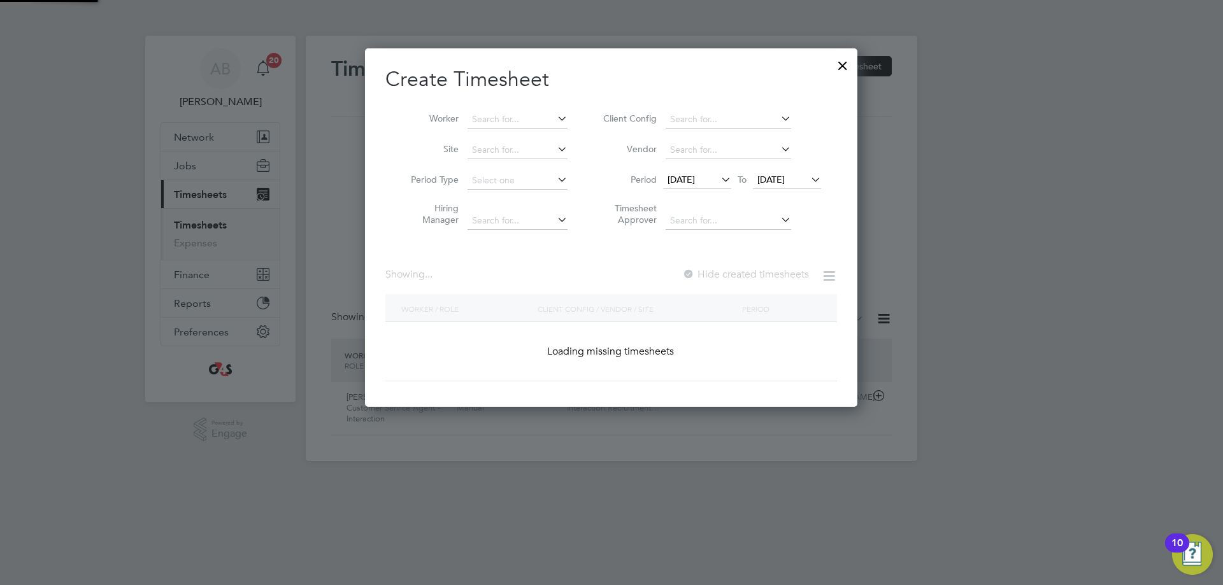
scroll to position [1981, 494]
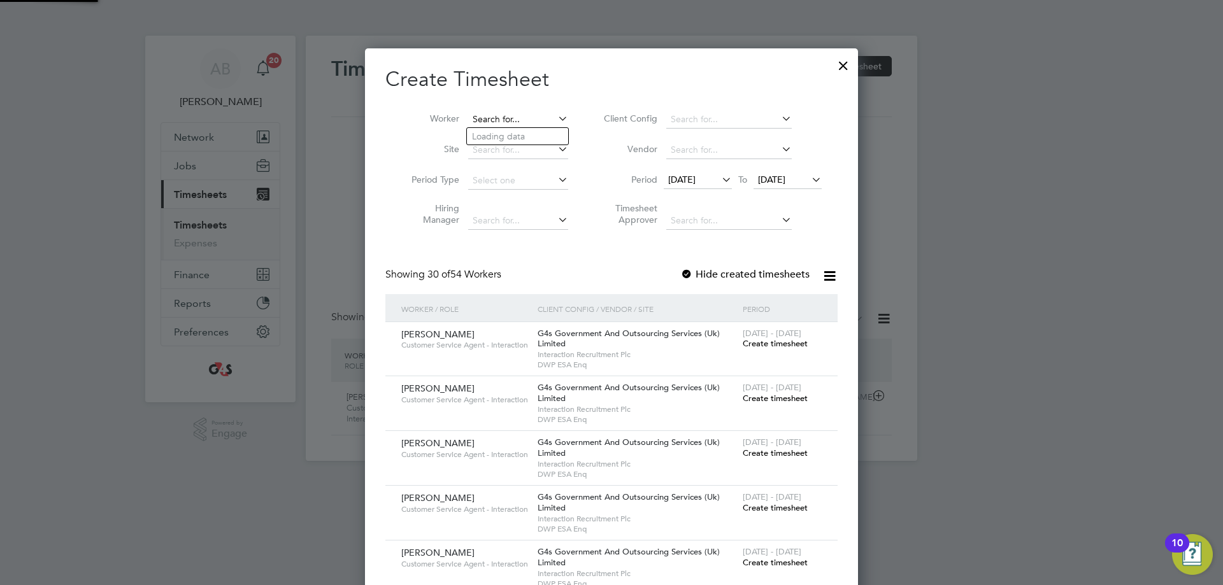
click at [490, 119] on input at bounding box center [518, 120] width 100 height 18
click at [502, 133] on li "[PERSON_NAME]" at bounding box center [545, 136] width 157 height 17
type input "[PERSON_NAME]"
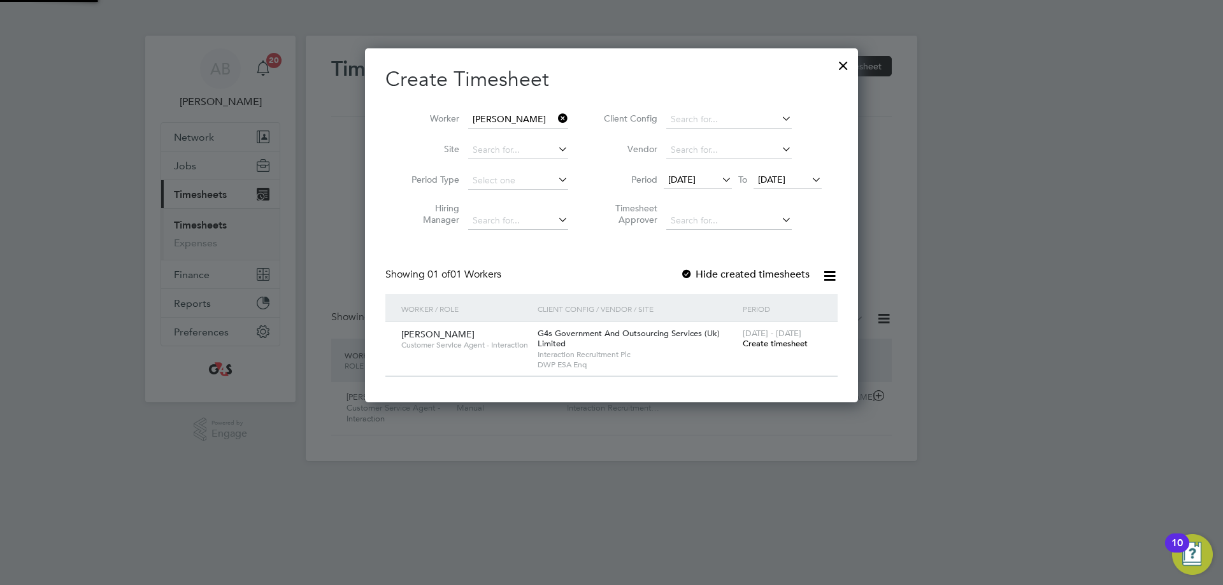
scroll to position [355, 494]
drag, startPoint x: 691, startPoint y: 272, endPoint x: 700, endPoint y: 278, distance: 11.1
click at [690, 271] on div at bounding box center [686, 275] width 13 height 13
click at [759, 341] on span "Create timesheet" at bounding box center [775, 343] width 65 height 11
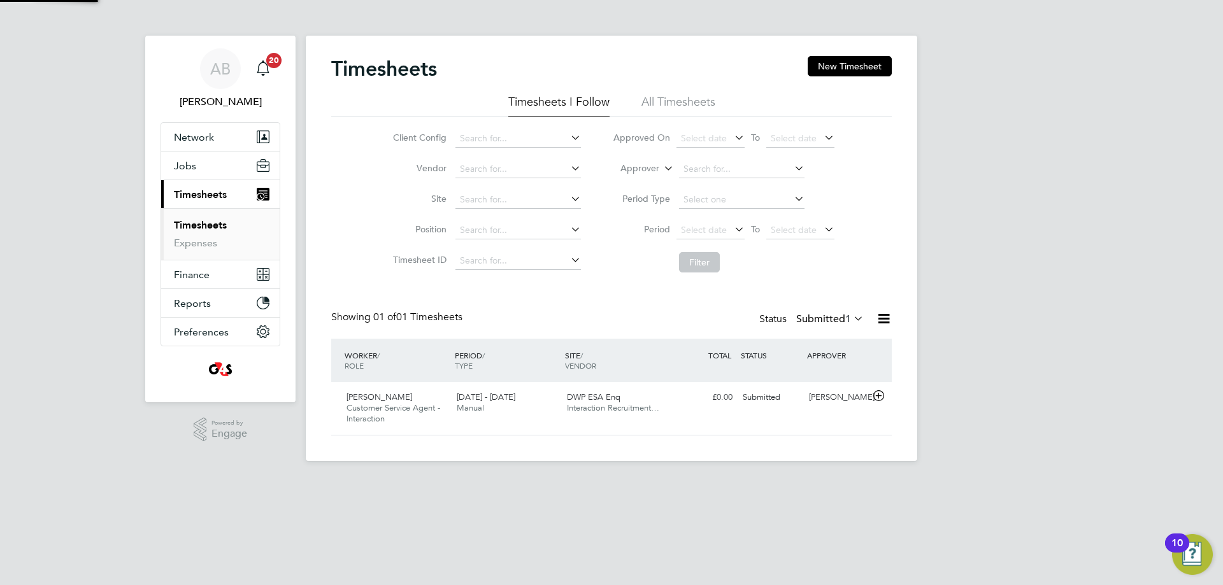
scroll to position [32, 111]
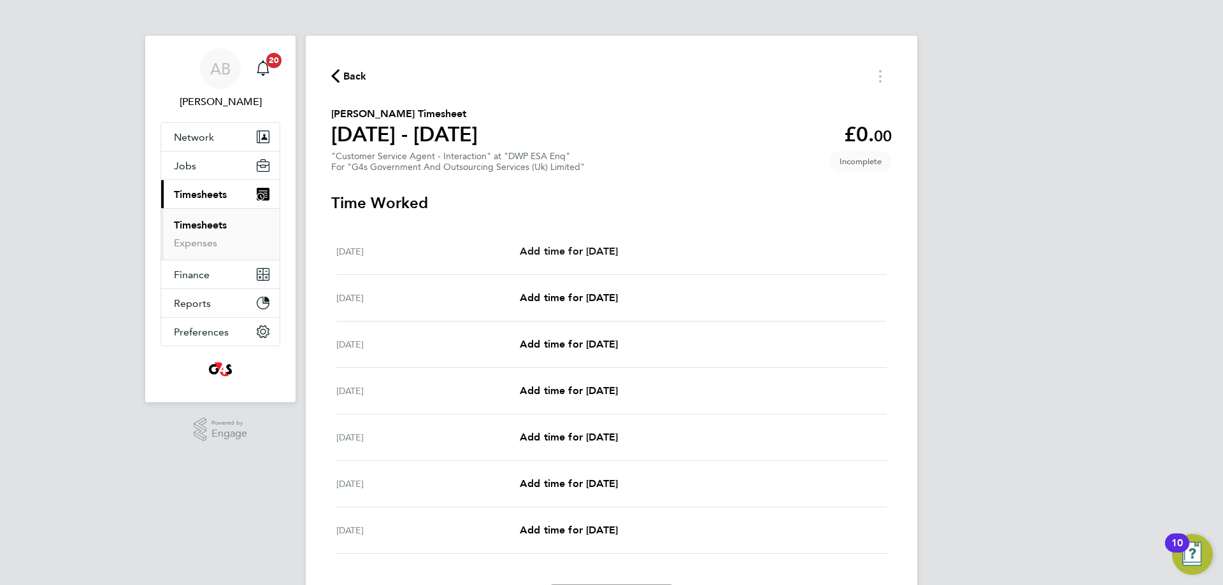
click at [563, 249] on span "Add time for [DATE]" at bounding box center [569, 251] width 98 height 12
select select "30"
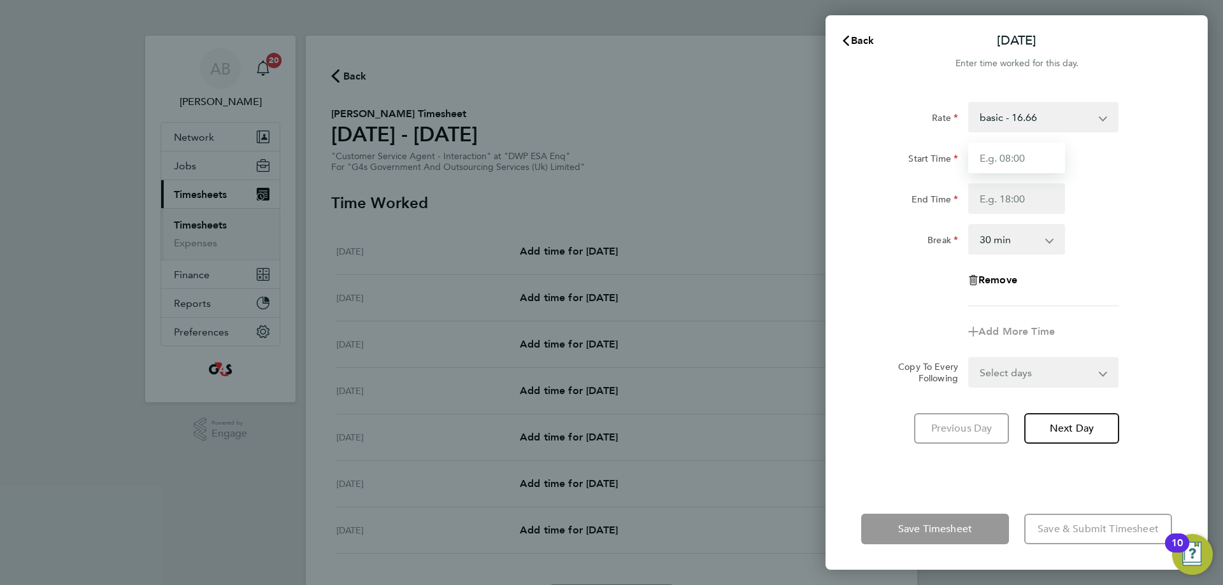
click at [981, 166] on input "Start Time" at bounding box center [1016, 158] width 97 height 31
type input "07:45"
click at [981, 193] on input "End Time" at bounding box center [1016, 198] width 97 height 31
type input "15:45"
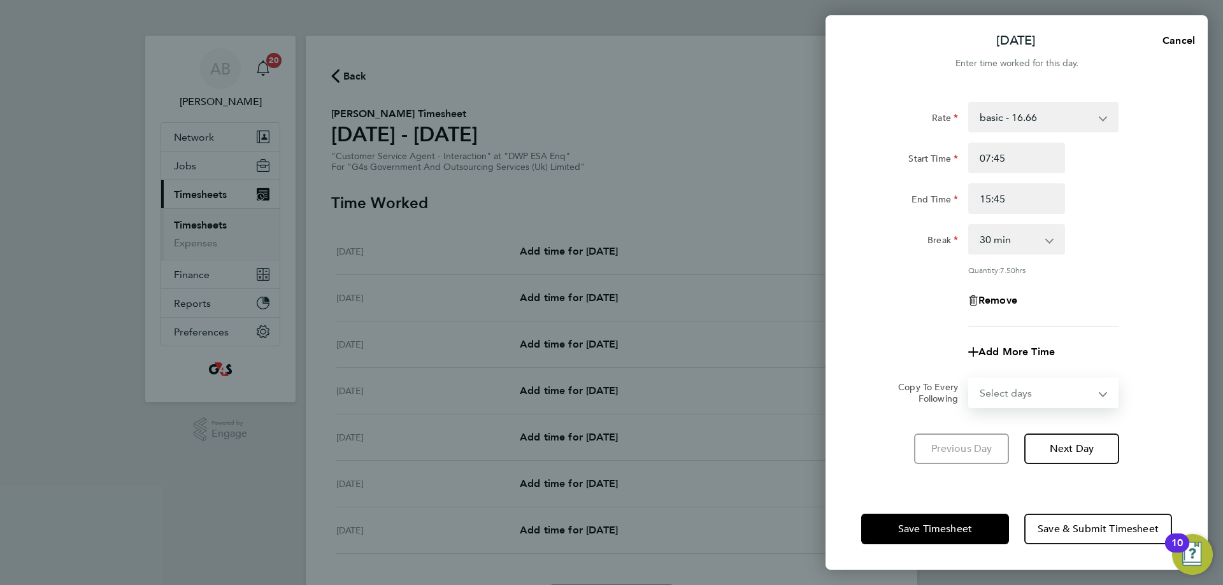
click at [981, 372] on form "Rate basic - 16.66 Bank Holiday System Issue Paid - 16.66 x1.5 - 24.73 Sick Ann…" at bounding box center [1016, 255] width 311 height 306
select select "WEEKDAY"
click at [970, 379] on select "Select days Day Weekday (Mon-Fri) Weekend (Sat-Sun) [DATE] [DATE] [DATE] [DATE]…" at bounding box center [1037, 393] width 134 height 28
select select "[DATE]"
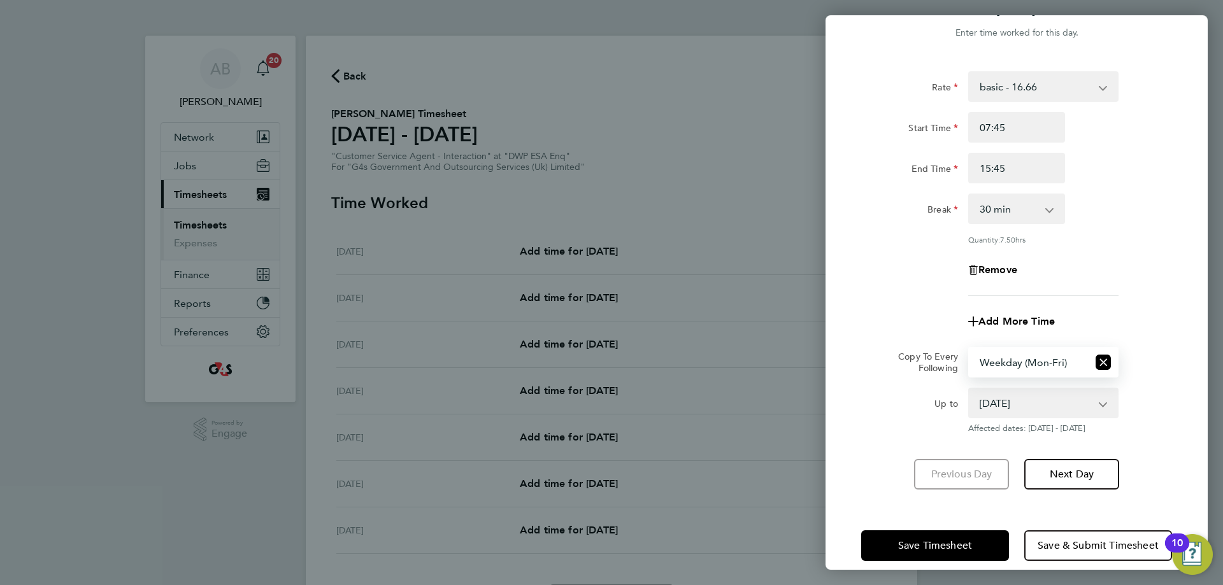
scroll to position [46, 0]
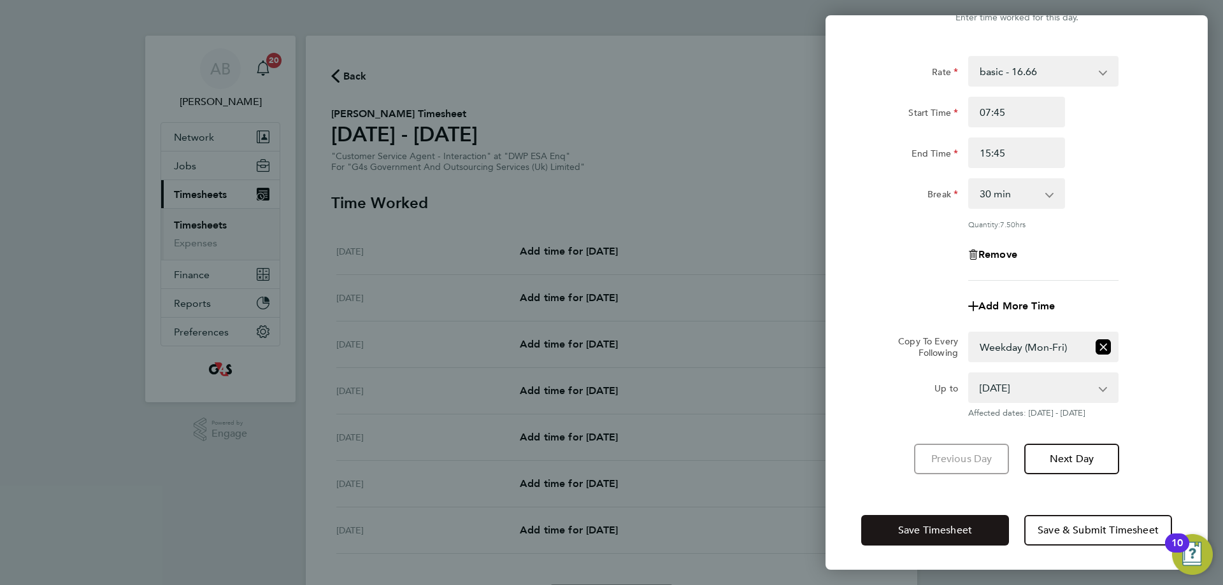
click at [937, 522] on button "Save Timesheet" at bounding box center [935, 530] width 148 height 31
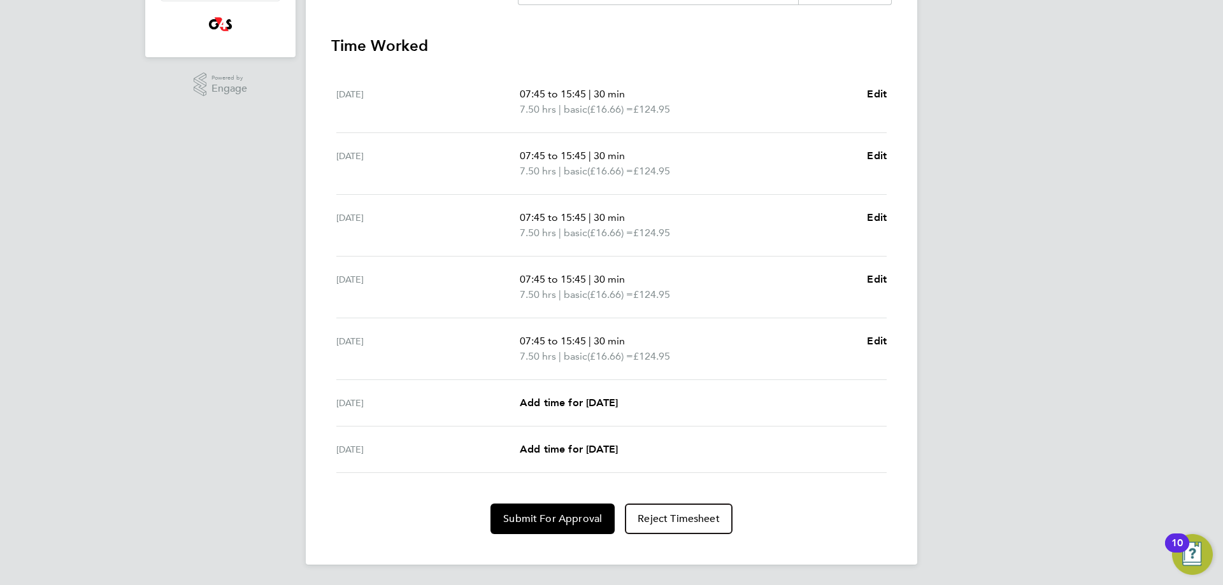
scroll to position [52, 0]
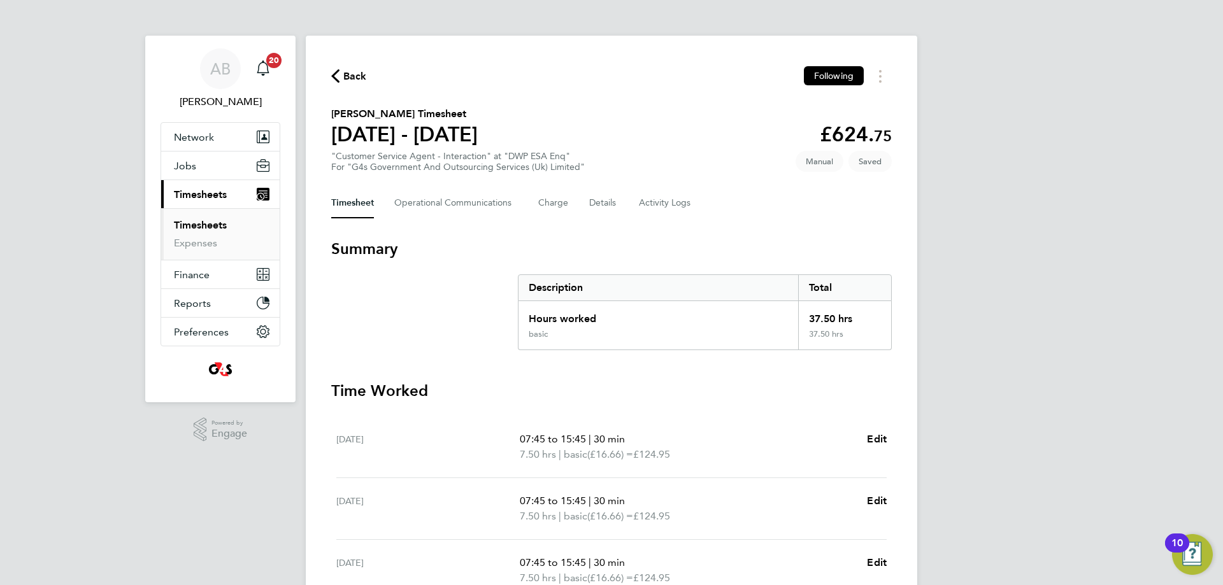
click at [352, 73] on span "Back" at bounding box center [355, 76] width 24 height 15
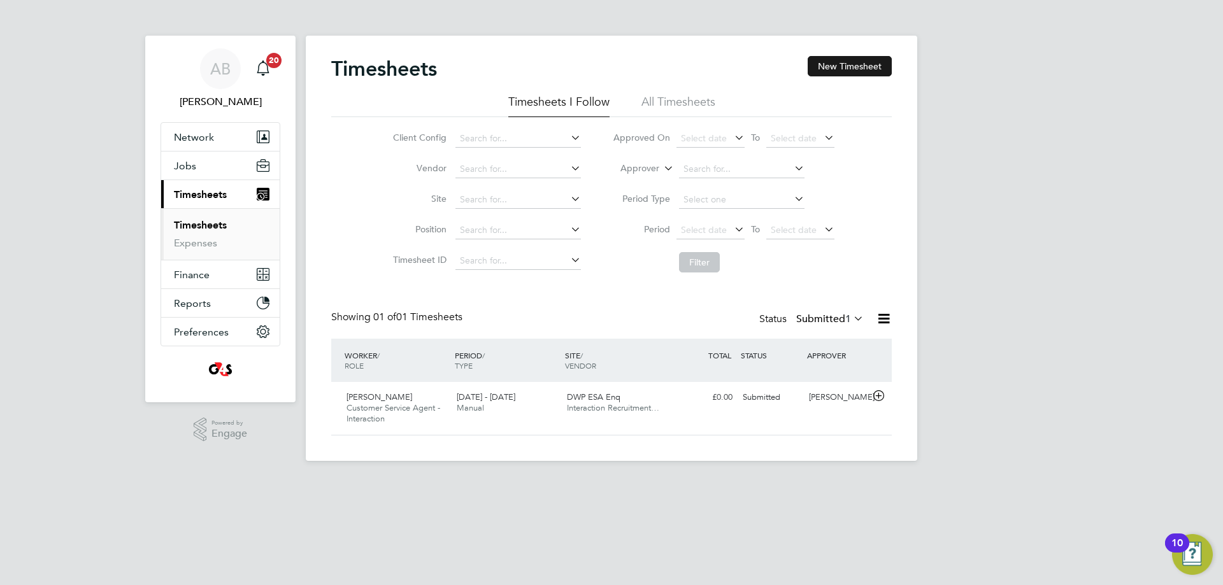
click at [847, 64] on button "New Timesheet" at bounding box center [850, 66] width 84 height 20
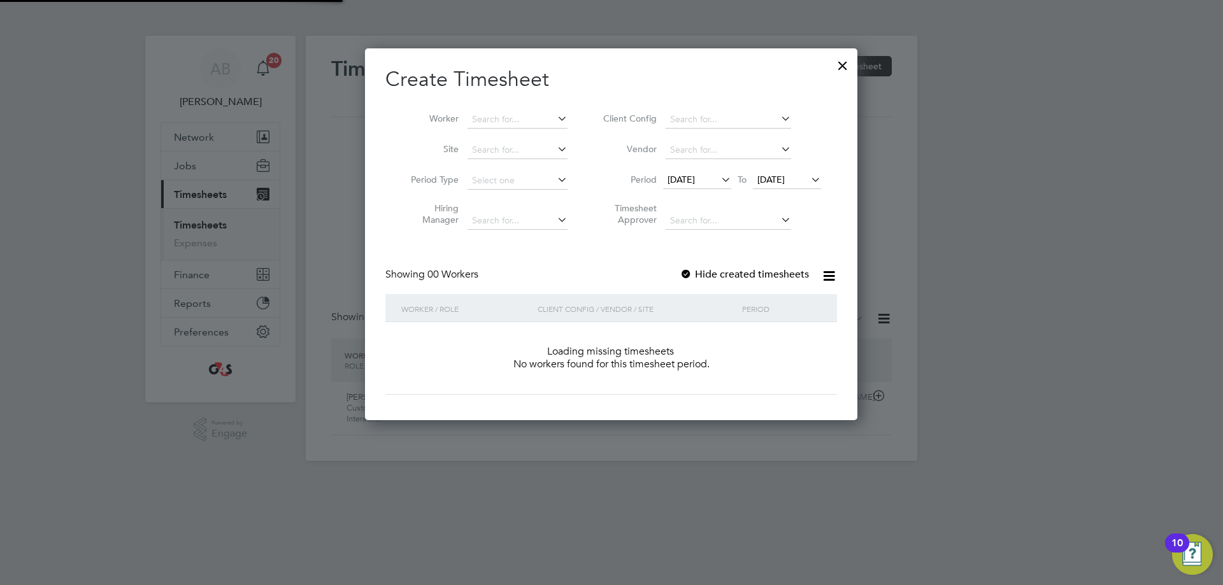
scroll to position [359, 493]
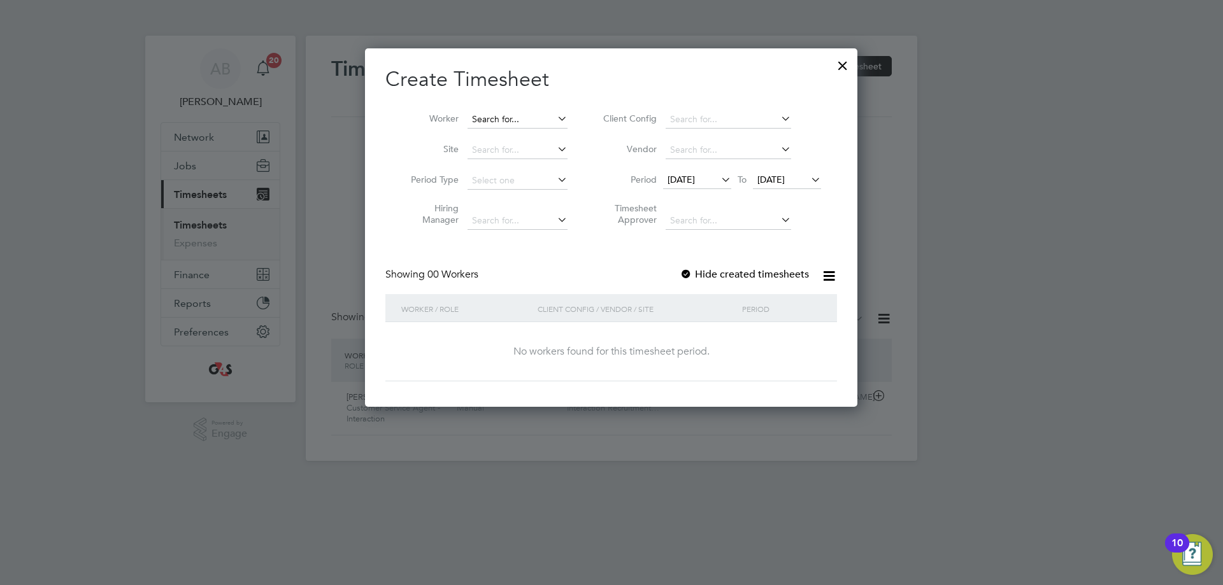
click at [494, 115] on input at bounding box center [518, 120] width 100 height 18
click at [492, 153] on b "Siddiq" at bounding box center [485, 153] width 27 height 11
type input "[PERSON_NAME]"
click at [695, 182] on span "[DATE]" at bounding box center [681, 179] width 27 height 11
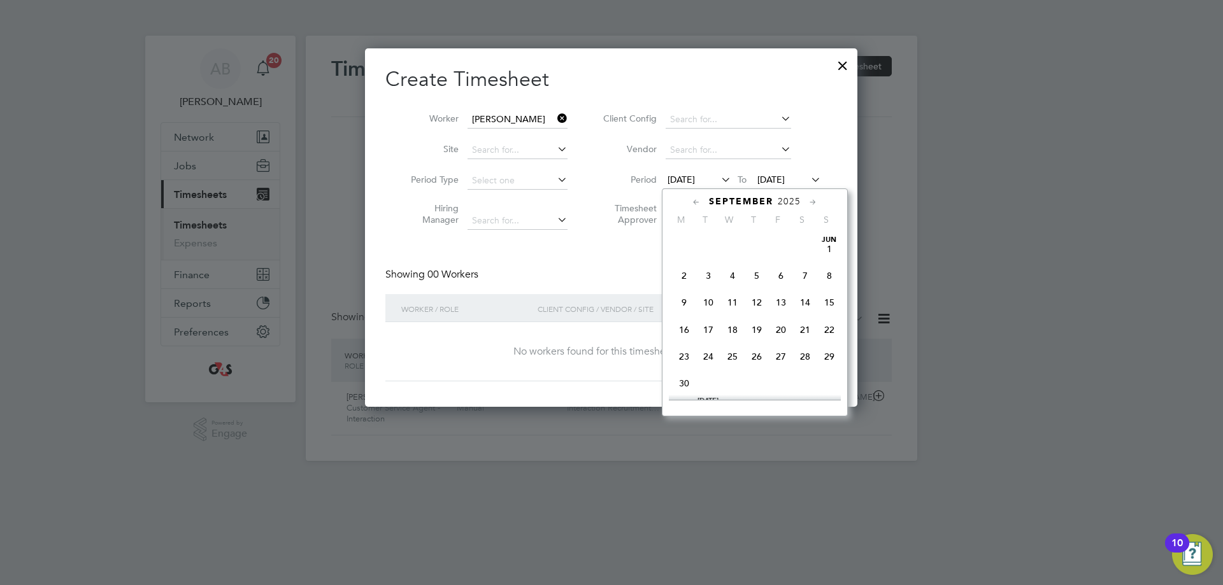
scroll to position [413, 0]
click at [683, 358] on span "22" at bounding box center [684, 346] width 24 height 24
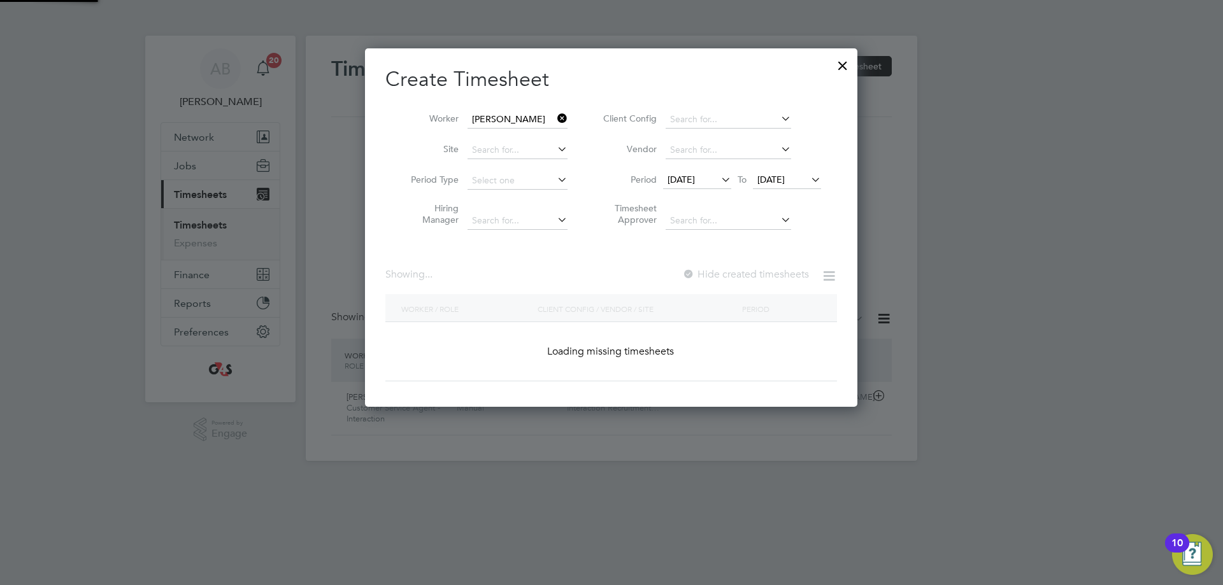
scroll to position [355, 494]
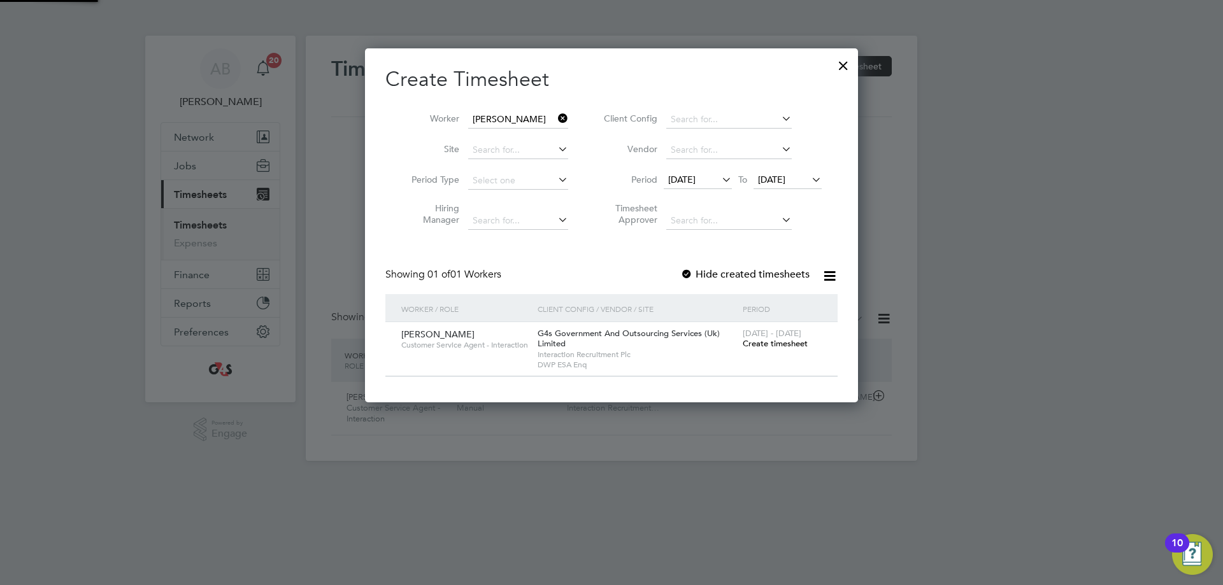
click at [765, 181] on span "[DATE]" at bounding box center [771, 179] width 27 height 11
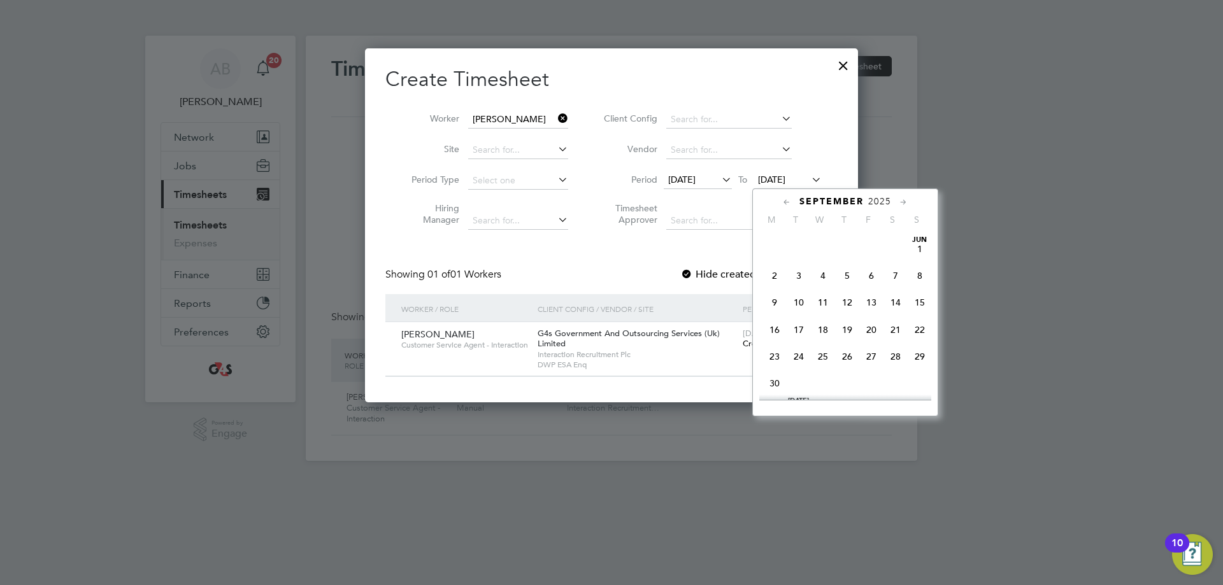
scroll to position [469, 0]
drag, startPoint x: 916, startPoint y: 303, endPoint x: 918, endPoint y: 292, distance: 11.0
click at [918, 293] on span "28" at bounding box center [920, 291] width 24 height 24
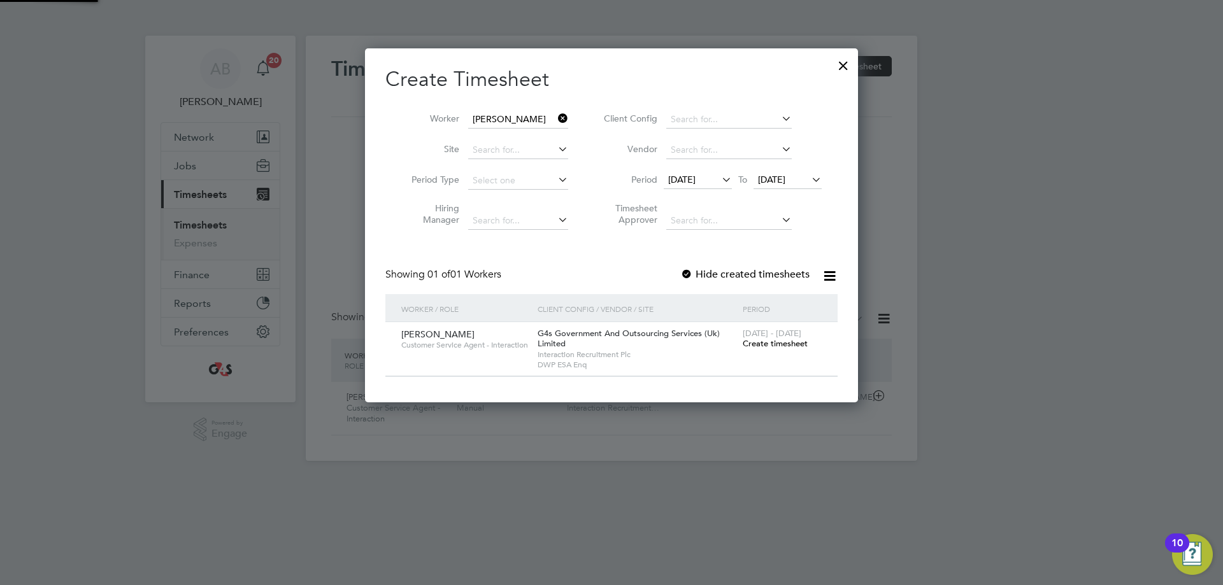
scroll to position [355, 494]
click at [685, 269] on div at bounding box center [686, 275] width 13 height 13
click at [782, 343] on span "Create timesheet" at bounding box center [775, 343] width 65 height 11
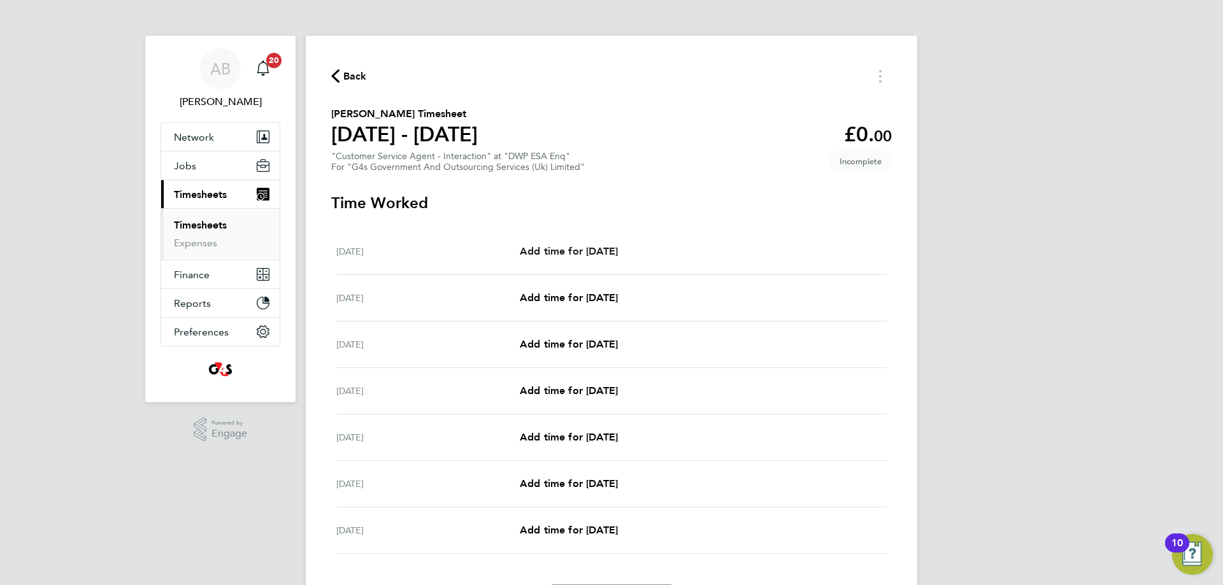
click at [601, 255] on div "[DATE] Add time for [DATE] Add time for [DATE]" at bounding box center [611, 252] width 550 height 47
click at [581, 258] on link "Add time for [DATE]" at bounding box center [569, 251] width 98 height 15
select select "30"
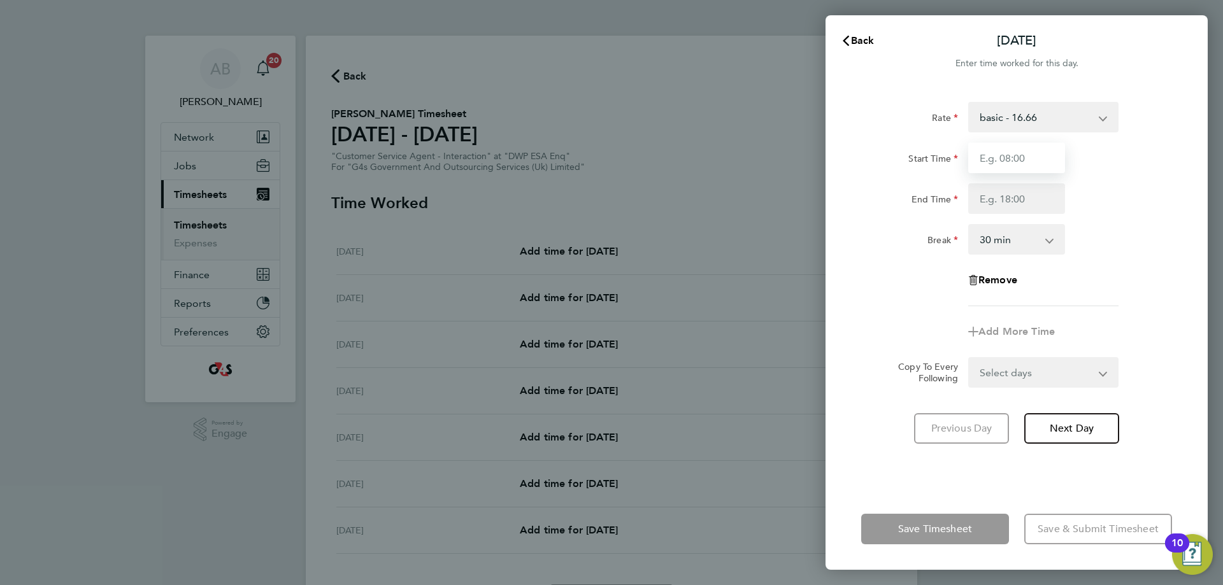
click at [981, 160] on input "Start Time" at bounding box center [1016, 158] width 97 height 31
type input "07:45"
click at [981, 189] on input "End Time" at bounding box center [1016, 198] width 97 height 31
type input "17:00"
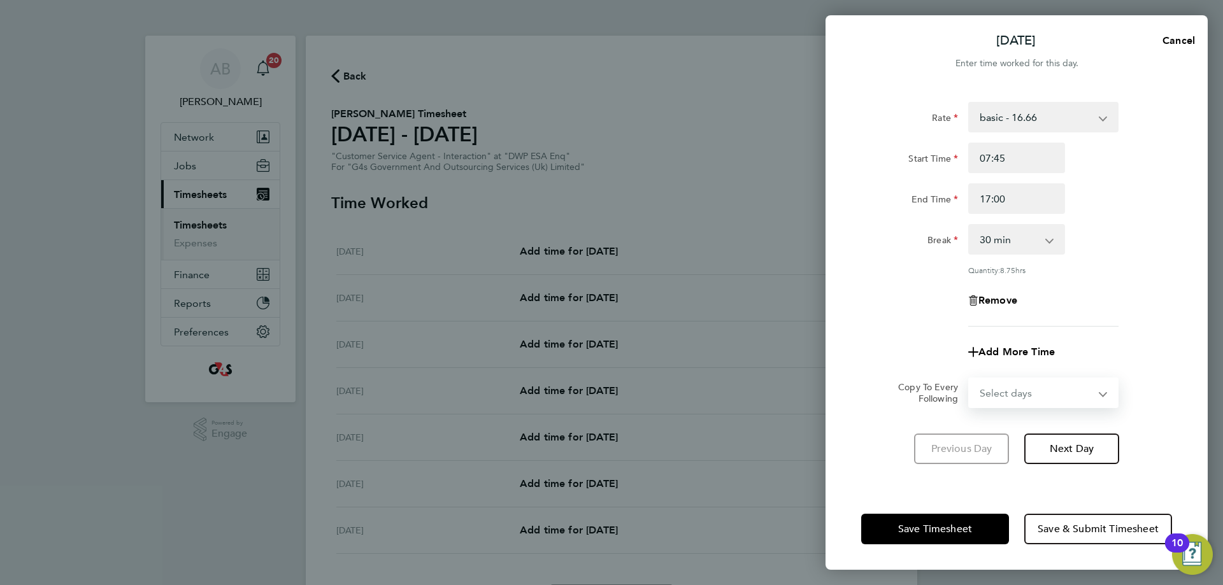
click at [981, 379] on select "Select days Day Weekday (Mon-Fri) Weekend (Sat-Sun) [DATE] [DATE] [DATE] [DATE]…" at bounding box center [1037, 393] width 134 height 28
select select "WEEKDAY"
click at [970, 379] on select "Select days Day Weekday (Mon-Fri) Weekend (Sat-Sun) [DATE] [DATE] [DATE] [DATE]…" at bounding box center [1037, 393] width 134 height 28
select select "[DATE]"
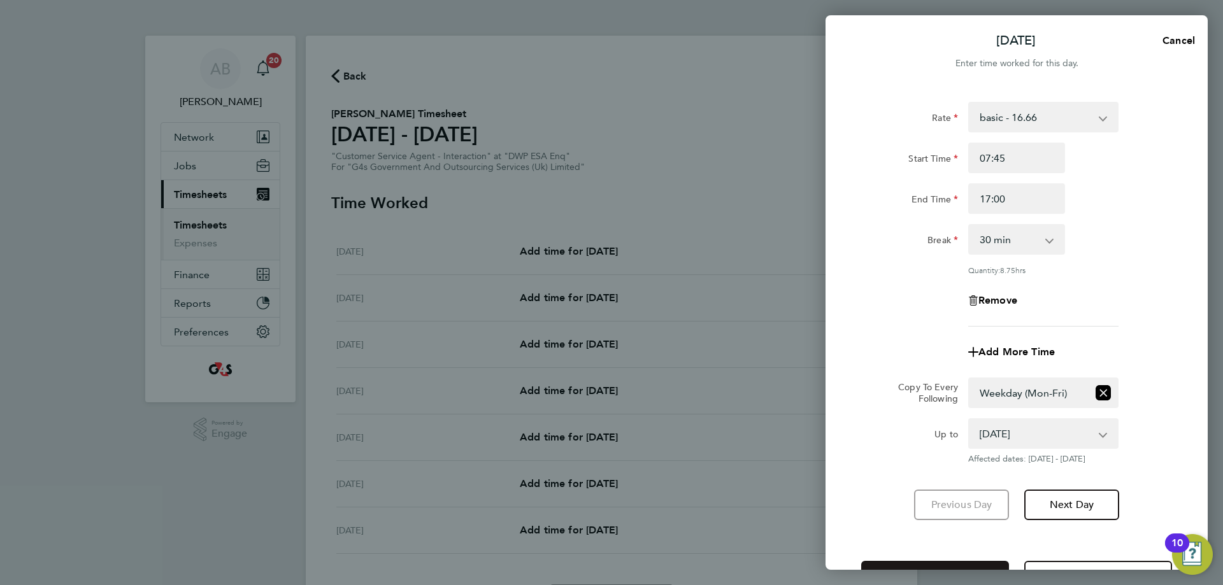
click at [940, 564] on button "Save Timesheet" at bounding box center [935, 576] width 148 height 31
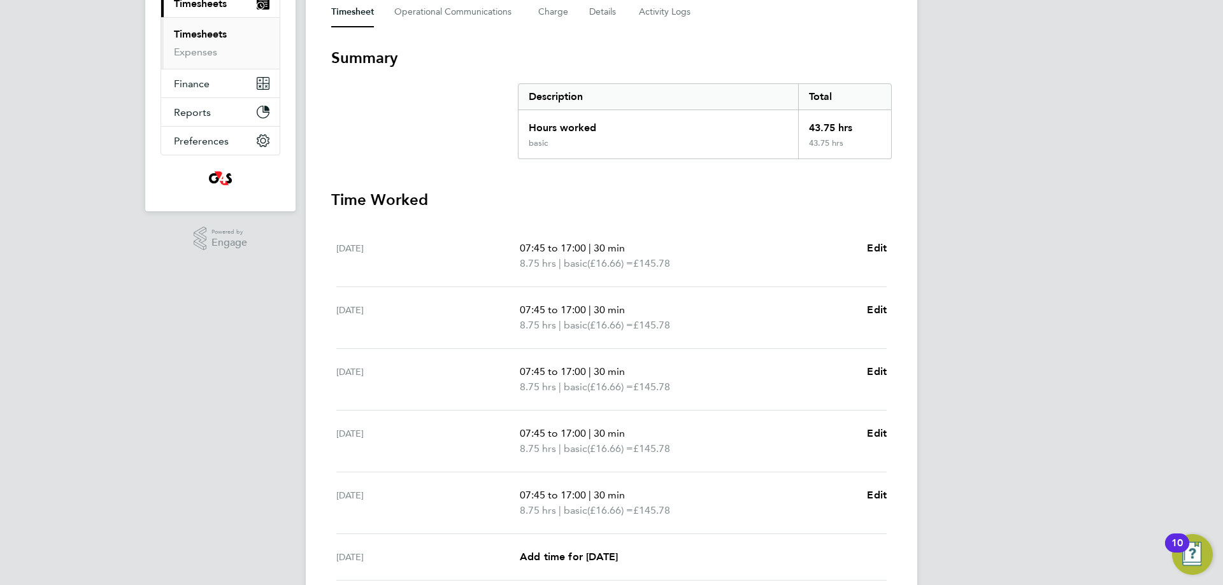
scroll to position [180, 0]
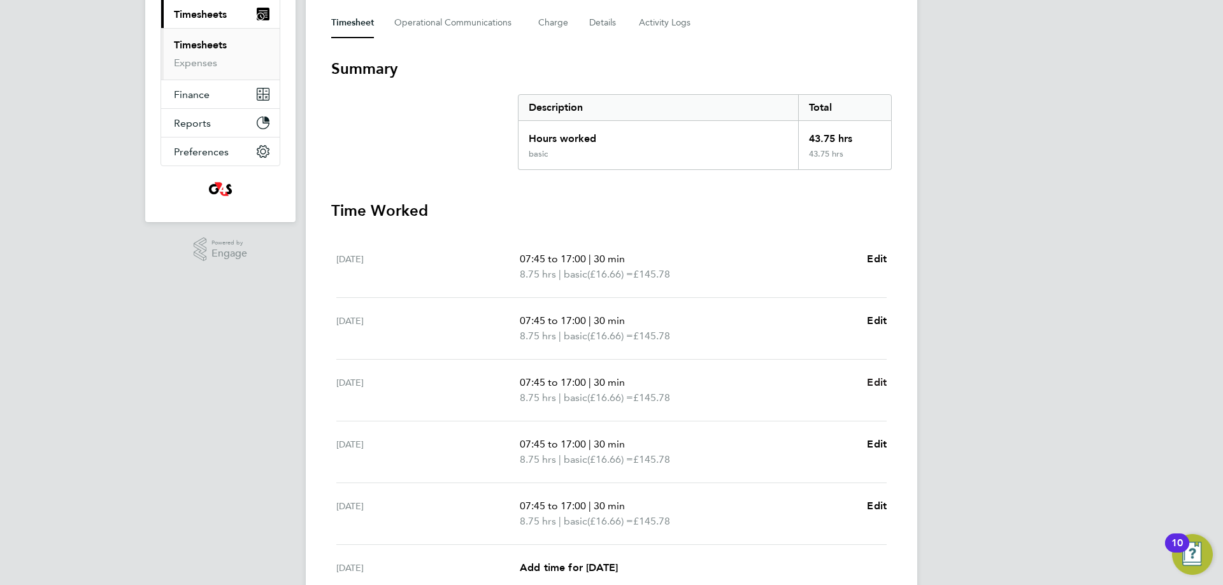
click at [875, 378] on span "Edit" at bounding box center [877, 383] width 20 height 12
select select "30"
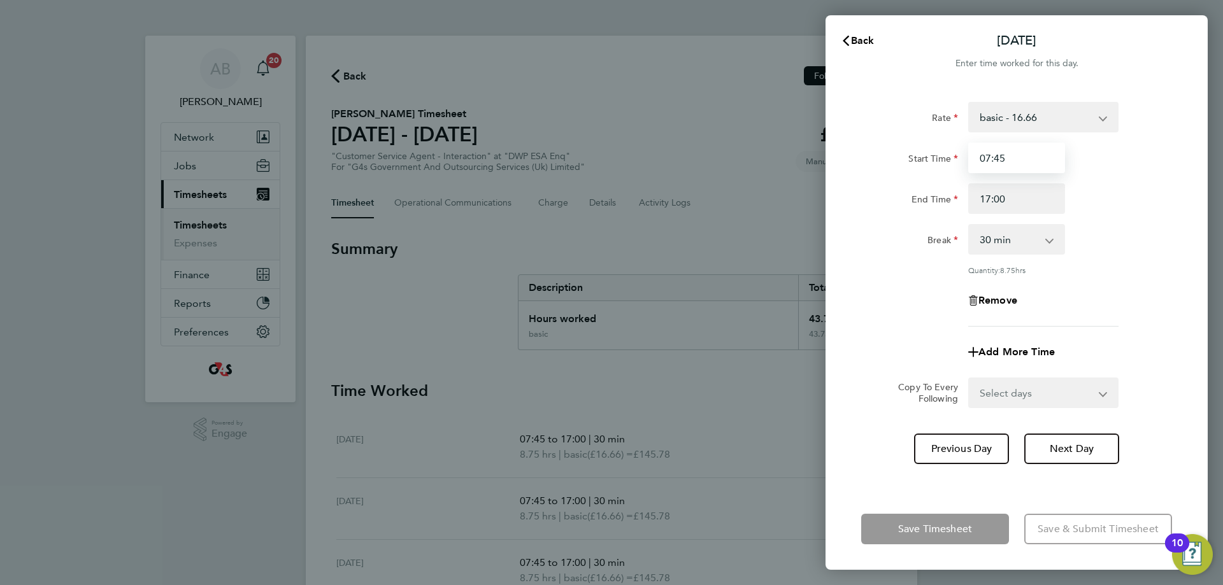
drag, startPoint x: 1009, startPoint y: 159, endPoint x: 968, endPoint y: 159, distance: 40.8
click at [968, 159] on input "07:45" at bounding box center [1016, 158] width 97 height 31
type input "11:00"
click at [981, 241] on select "0 min 15 min 30 min 45 min 60 min 75 min 90 min" at bounding box center [1009, 240] width 79 height 28
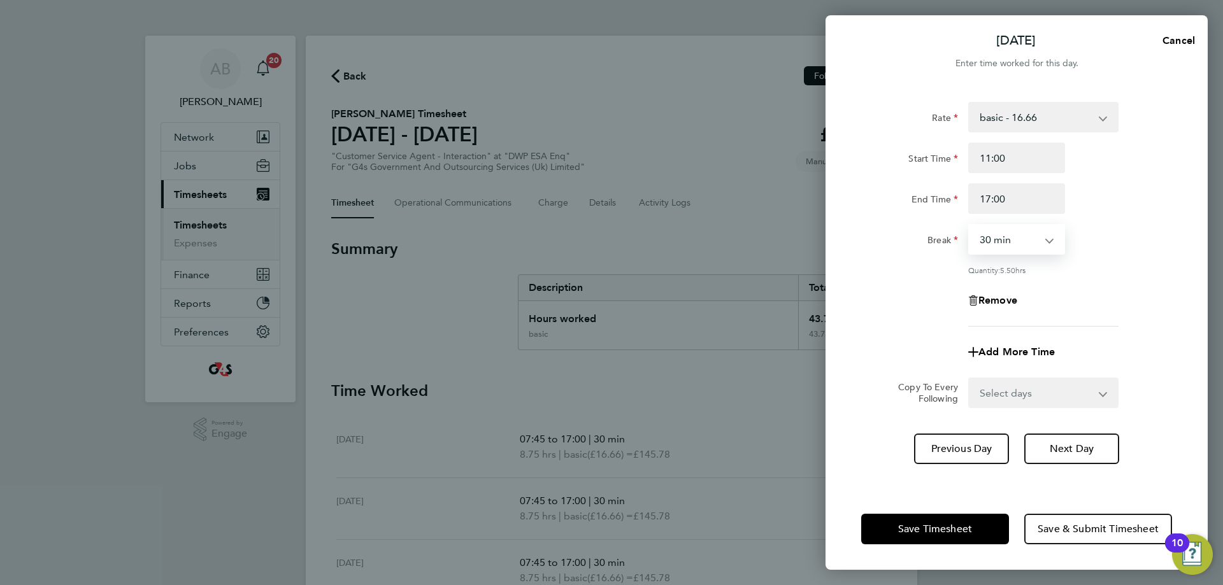
select select "0"
click at [970, 226] on select "0 min 15 min 30 min 45 min 60 min 75 min 90 min" at bounding box center [1009, 240] width 79 height 28
click at [923, 531] on span "Save Timesheet" at bounding box center [935, 529] width 74 height 13
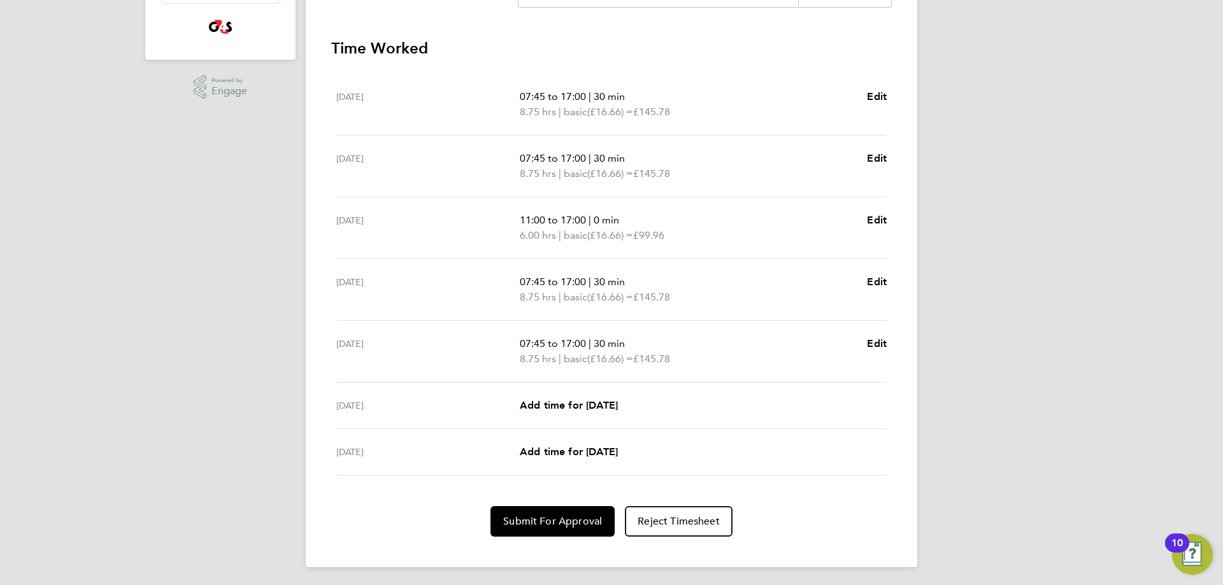
scroll to position [345, 0]
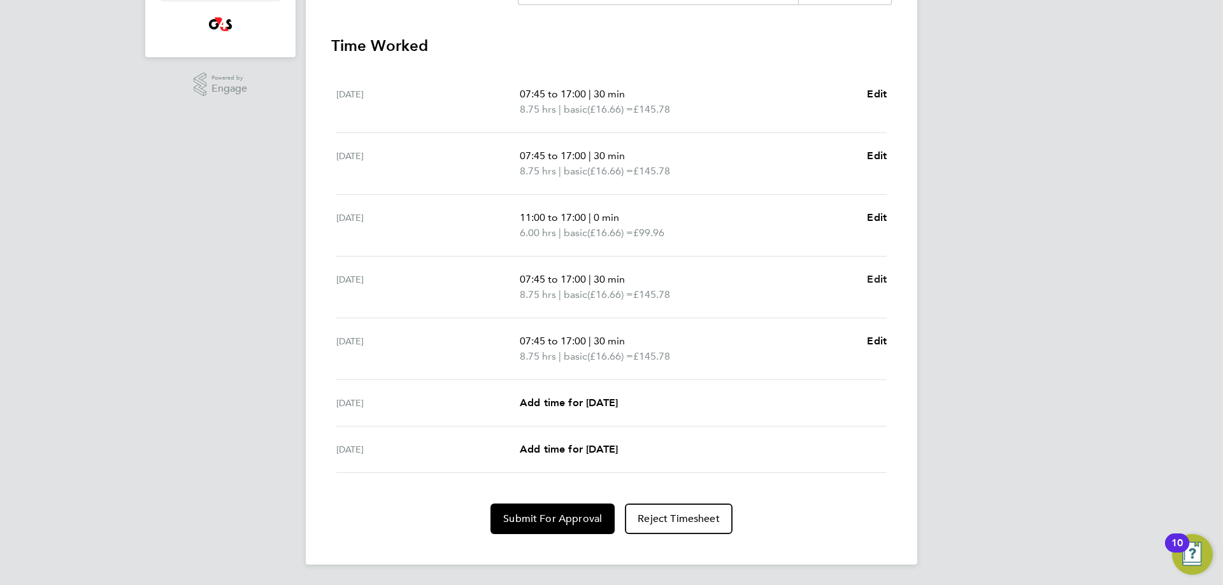
click at [882, 276] on span "Edit" at bounding box center [877, 279] width 20 height 12
select select "30"
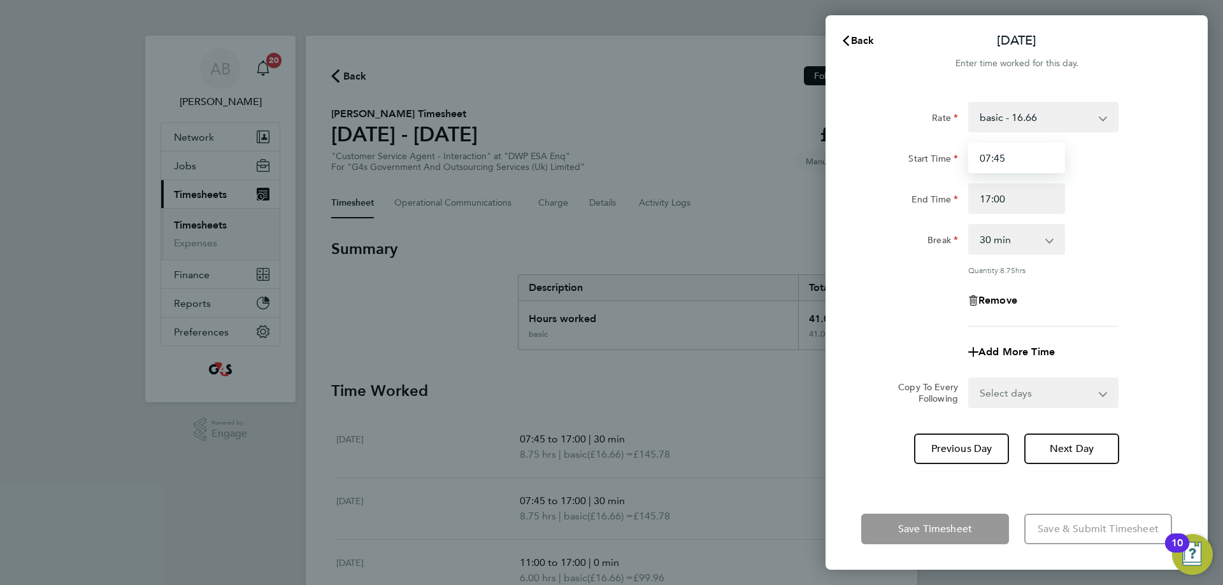
click at [981, 165] on input "07:45" at bounding box center [1016, 158] width 97 height 31
drag, startPoint x: 1031, startPoint y: 162, endPoint x: 939, endPoint y: 168, distance: 92.6
click at [940, 168] on div "Start Time 07:45" at bounding box center [1016, 158] width 321 height 31
type input "09:00"
click at [971, 524] on app-form-button "Save Timesheet" at bounding box center [938, 529] width 155 height 31
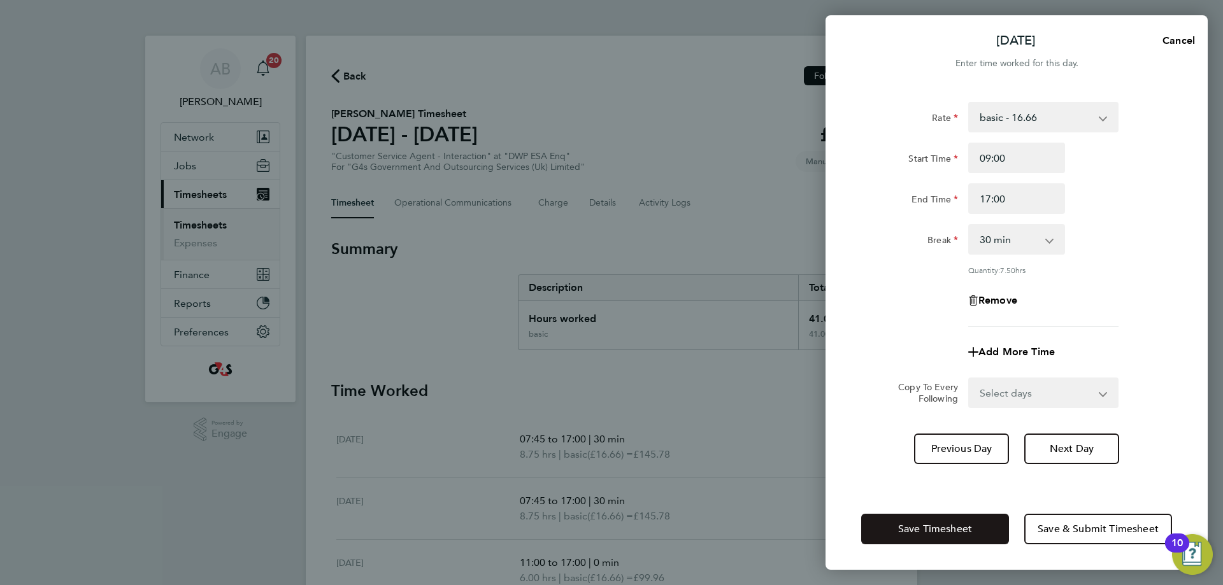
click at [971, 524] on span "Save Timesheet" at bounding box center [935, 529] width 74 height 13
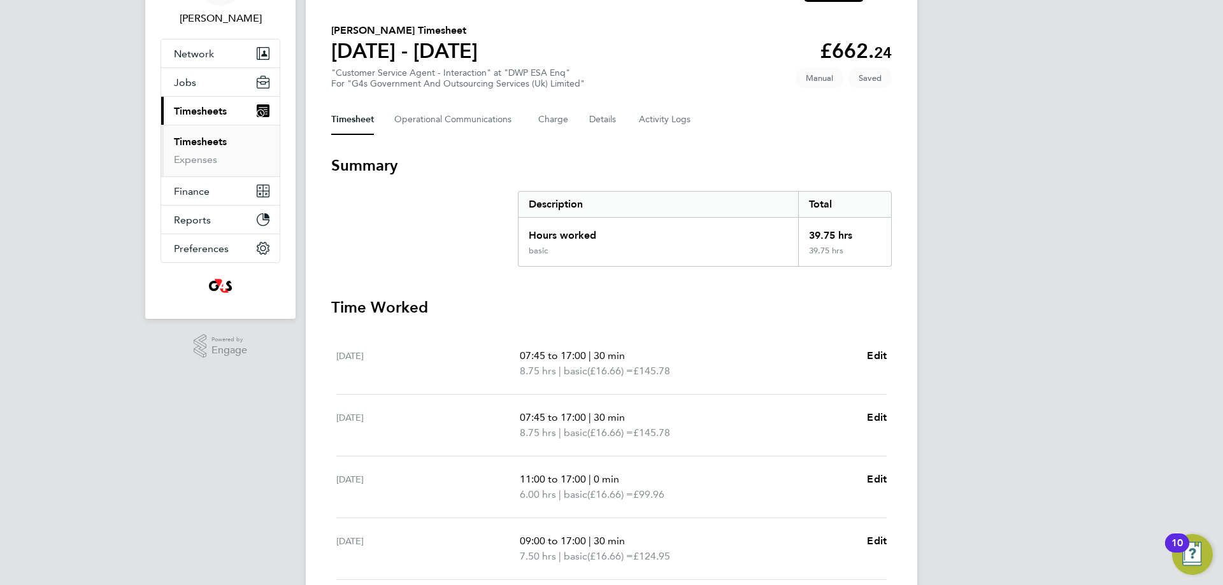
scroll to position [319, 0]
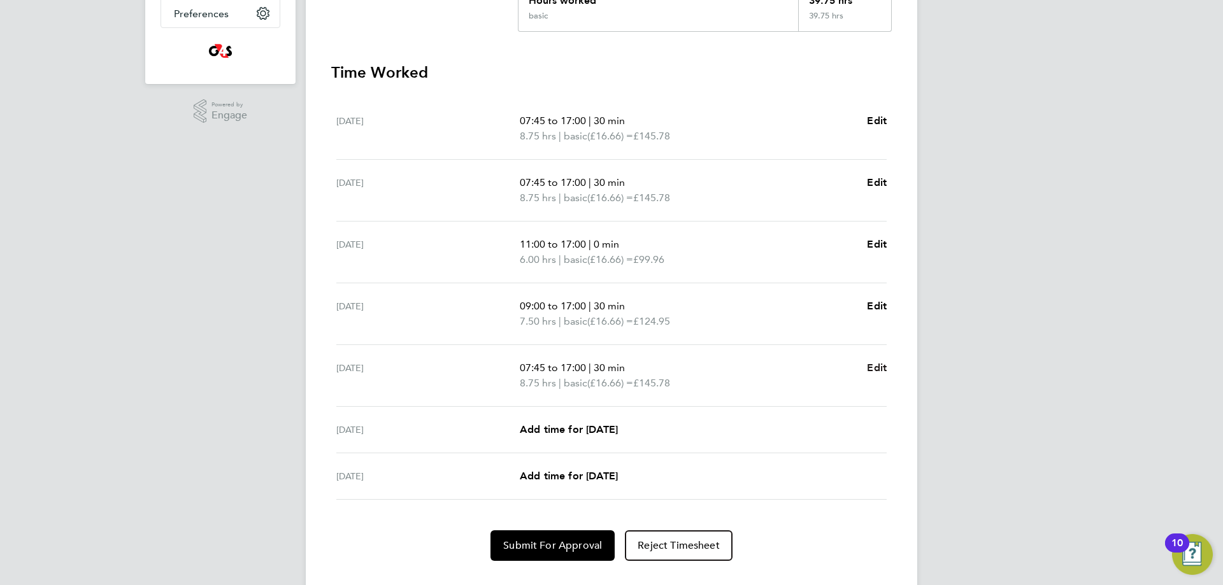
click at [875, 368] on span "Edit" at bounding box center [877, 368] width 20 height 12
select select "30"
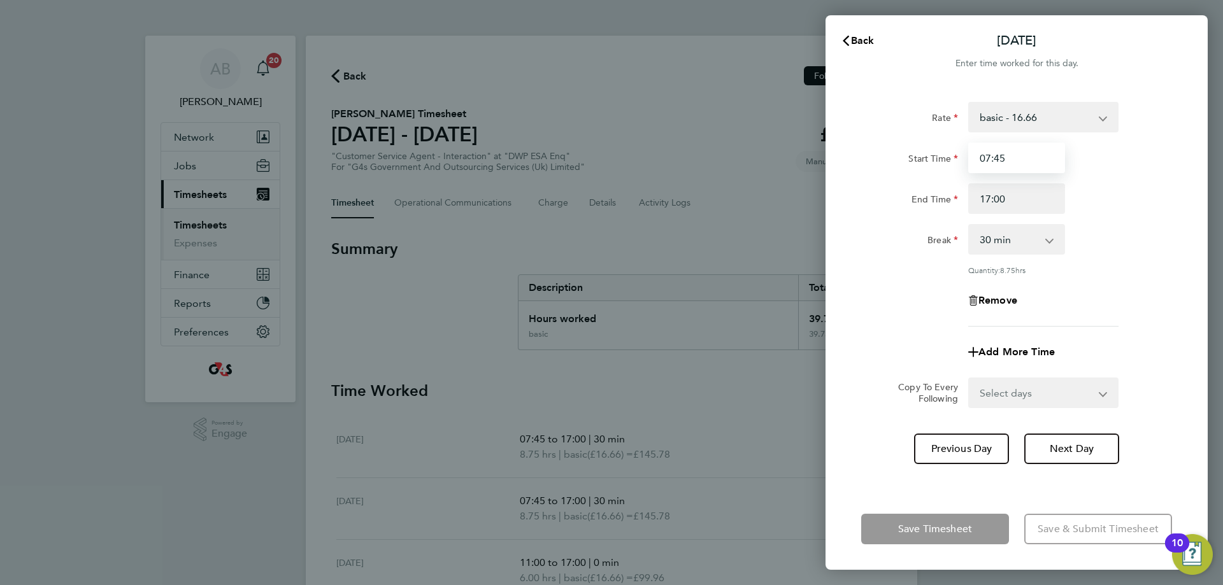
drag, startPoint x: 1027, startPoint y: 154, endPoint x: 955, endPoint y: 164, distance: 72.6
click at [955, 164] on div "Start Time 07:45" at bounding box center [1016, 158] width 321 height 31
type input "10:00"
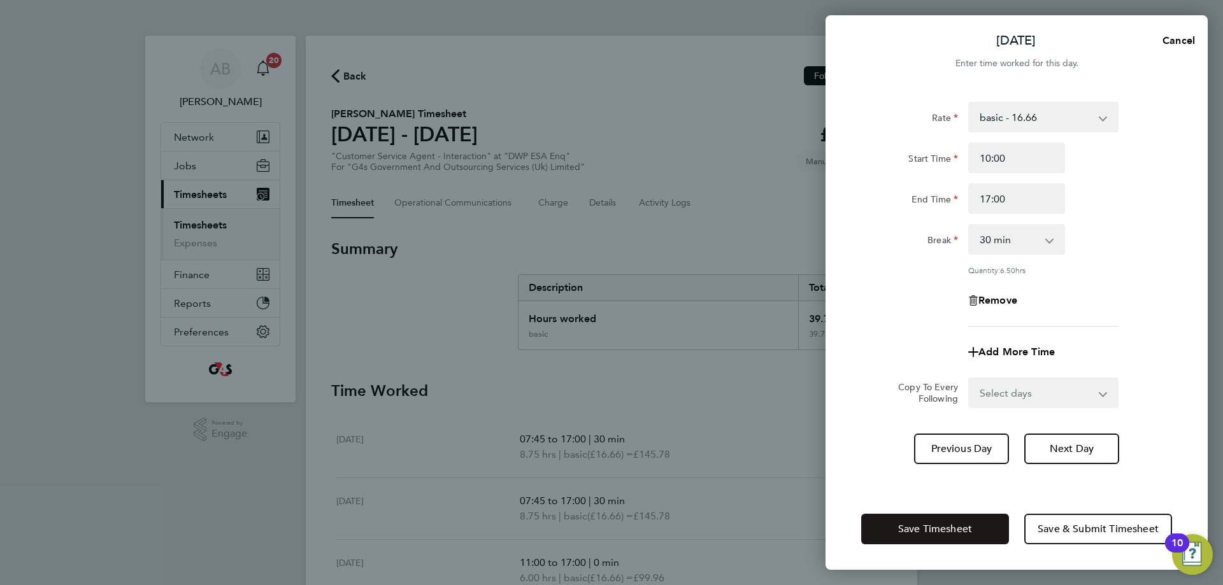
click at [956, 542] on app-form-button "Save Timesheet" at bounding box center [938, 529] width 155 height 31
click at [954, 537] on button "Save Timesheet" at bounding box center [935, 529] width 148 height 31
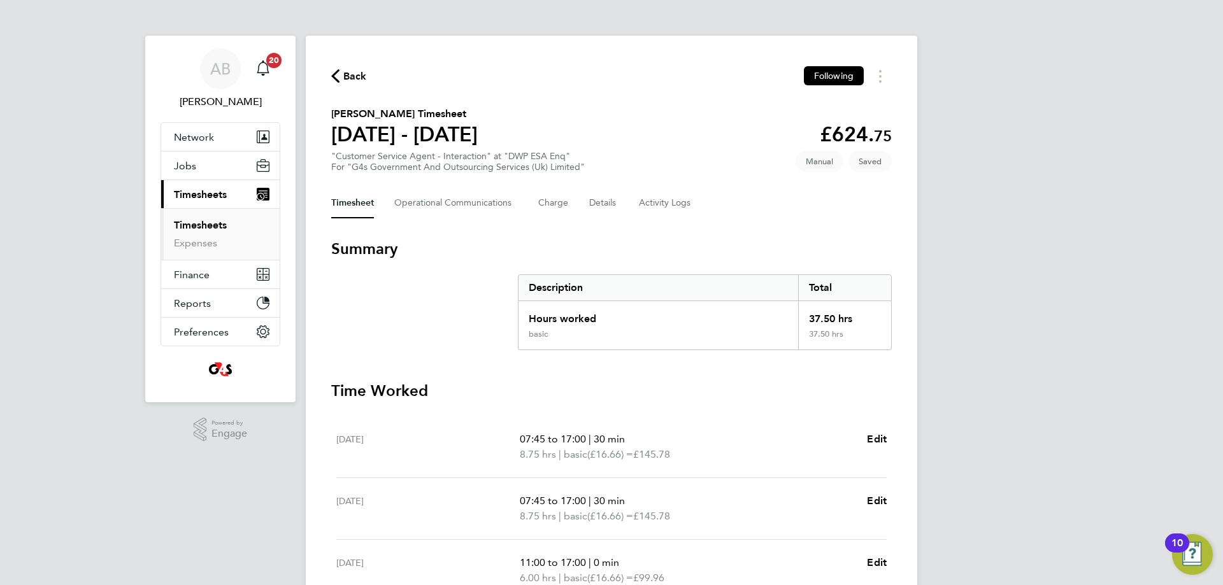
click at [341, 78] on span "Back" at bounding box center [349, 75] width 36 height 12
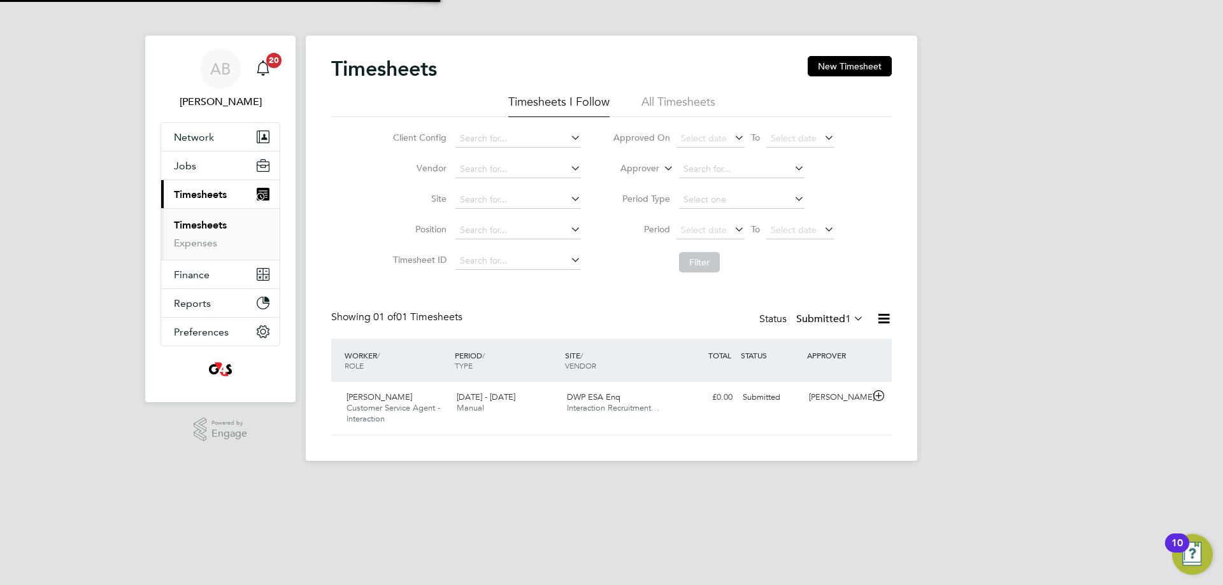
scroll to position [32, 111]
click at [815, 317] on label "Submitted 1" at bounding box center [830, 319] width 68 height 13
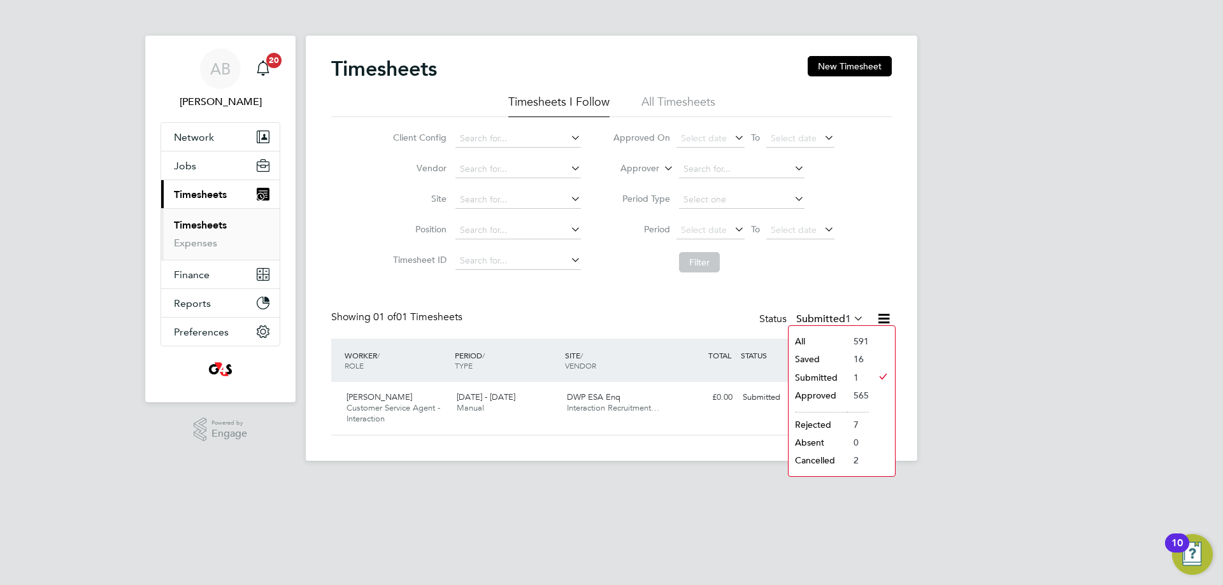
click at [812, 357] on li "Saved" at bounding box center [818, 359] width 59 height 18
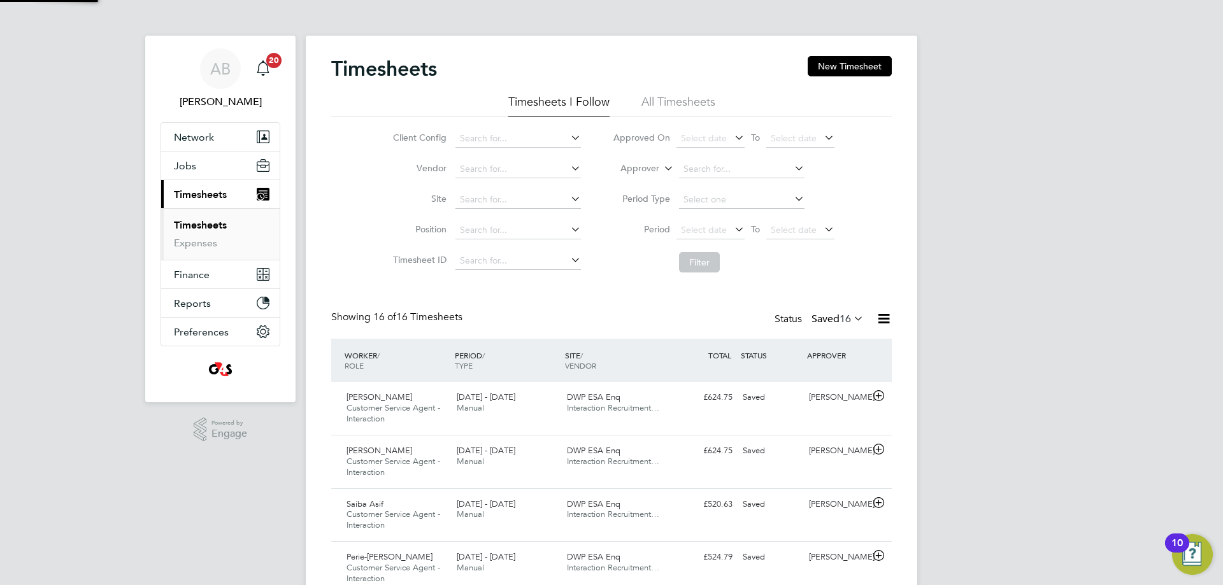
scroll to position [43, 111]
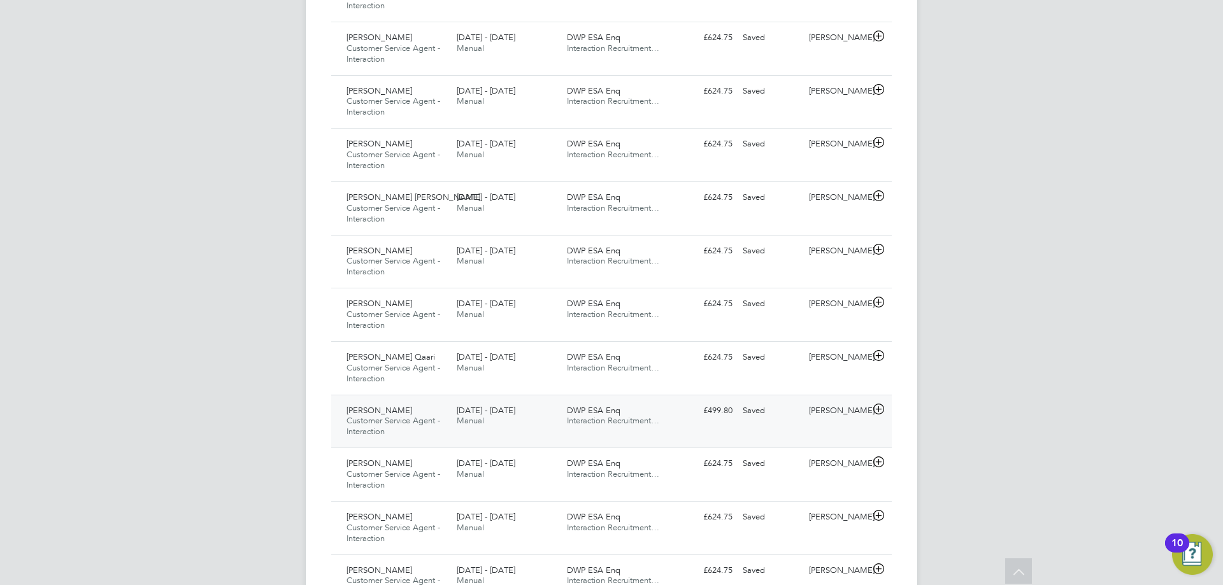
click at [881, 410] on icon at bounding box center [879, 410] width 16 height 10
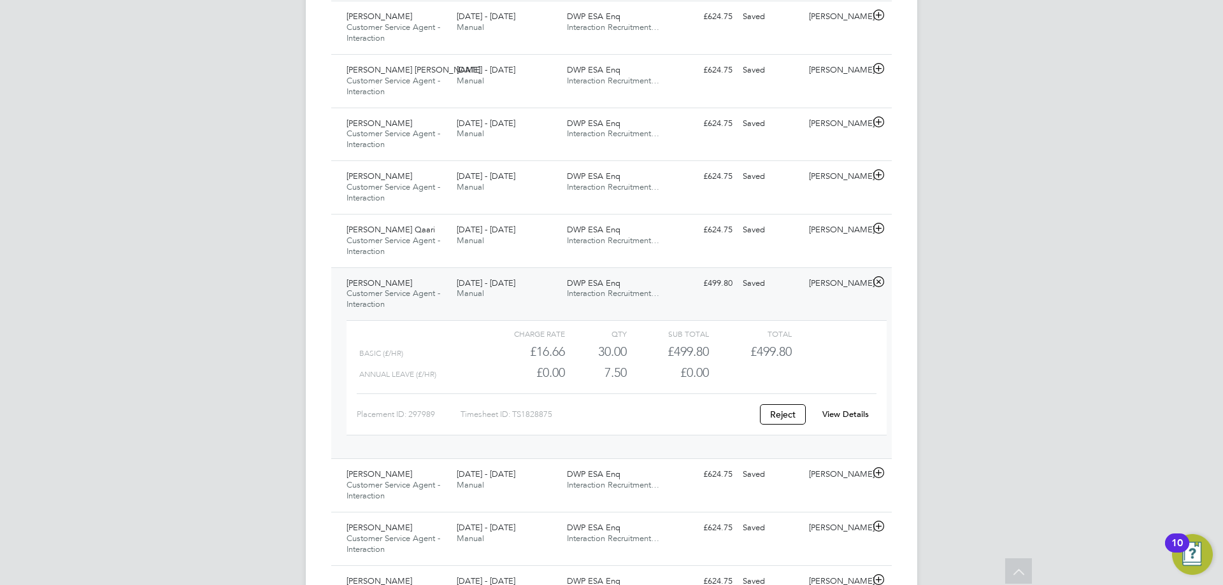
click at [844, 415] on link "View Details" at bounding box center [845, 414] width 47 height 11
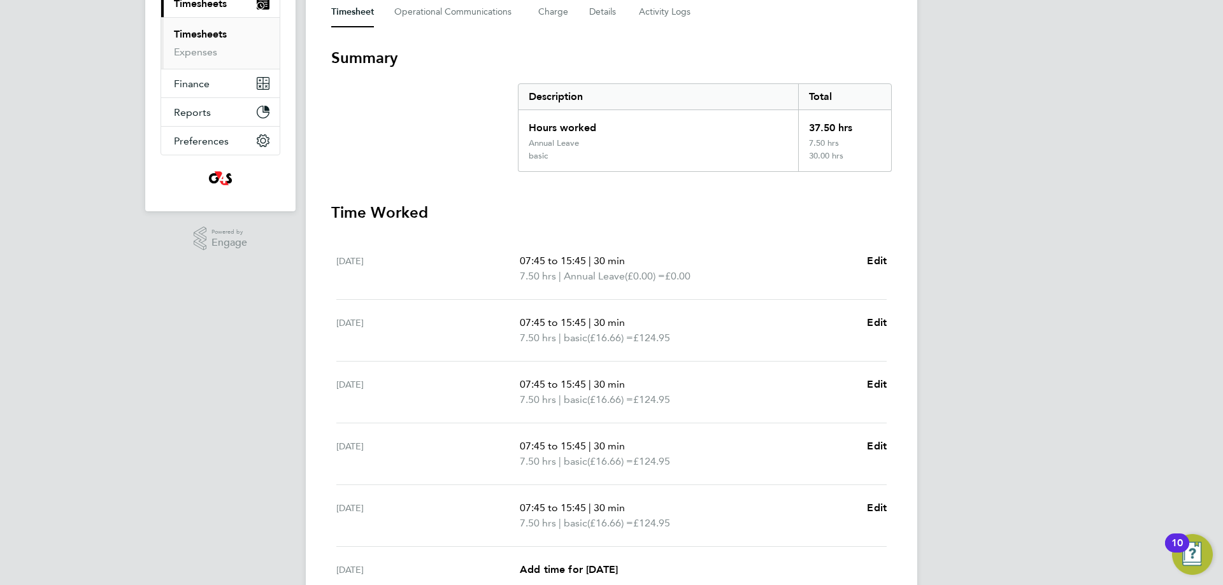
scroll to position [255, 0]
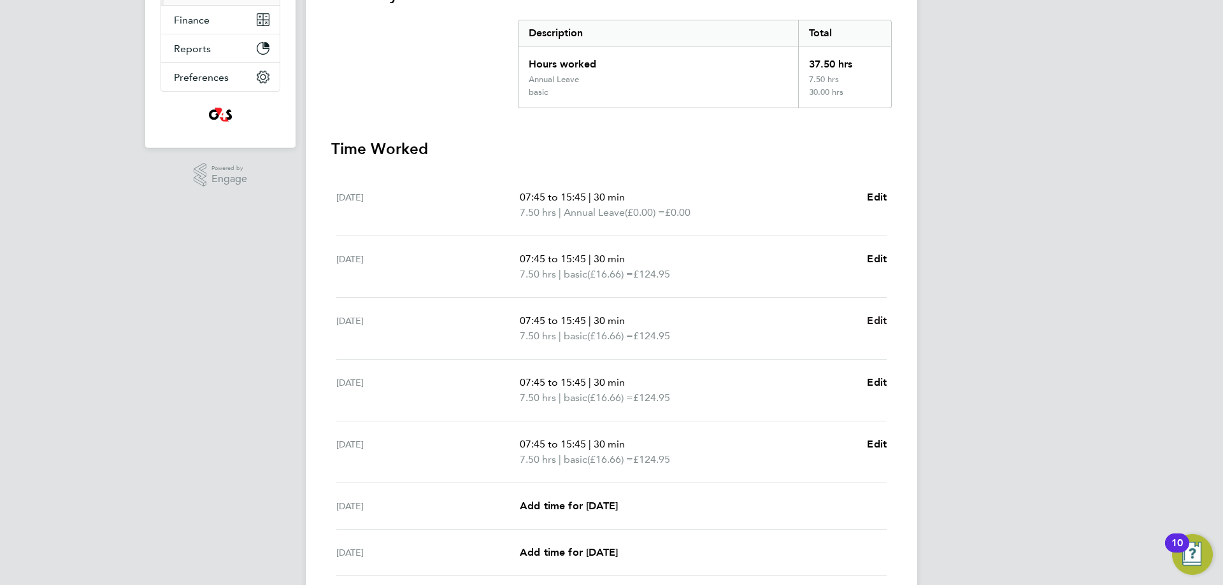
click at [867, 319] on span "Edit" at bounding box center [877, 321] width 20 height 12
select select "30"
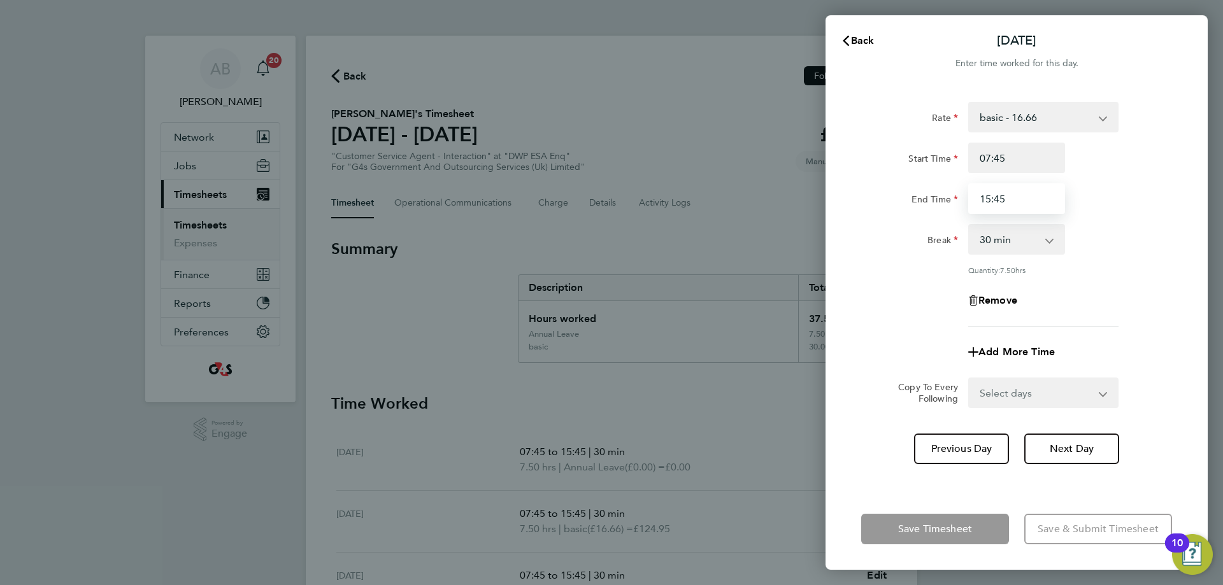
drag, startPoint x: 1012, startPoint y: 204, endPoint x: 982, endPoint y: 206, distance: 30.0
click at [982, 206] on input "15:45" at bounding box center [1016, 198] width 97 height 31
click at [1019, 200] on input "15:45" at bounding box center [1016, 198] width 97 height 31
type input "15:15"
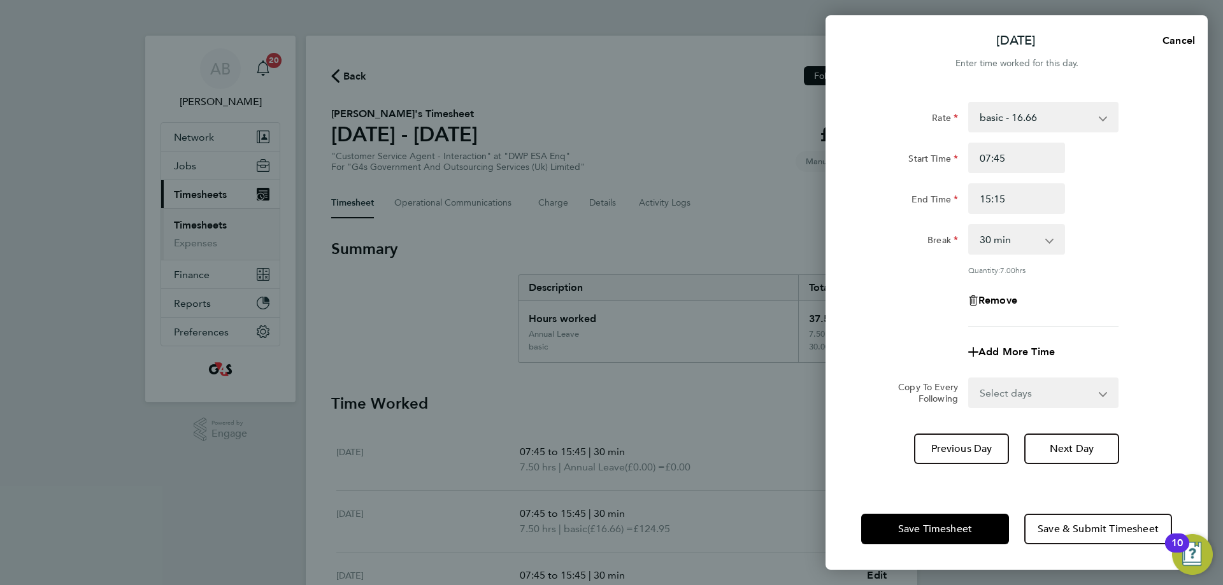
click at [952, 525] on app-form-button "Save Timesheet" at bounding box center [938, 529] width 155 height 31
click at [994, 353] on span "Add More Time" at bounding box center [1017, 352] width 76 height 12
select select "null"
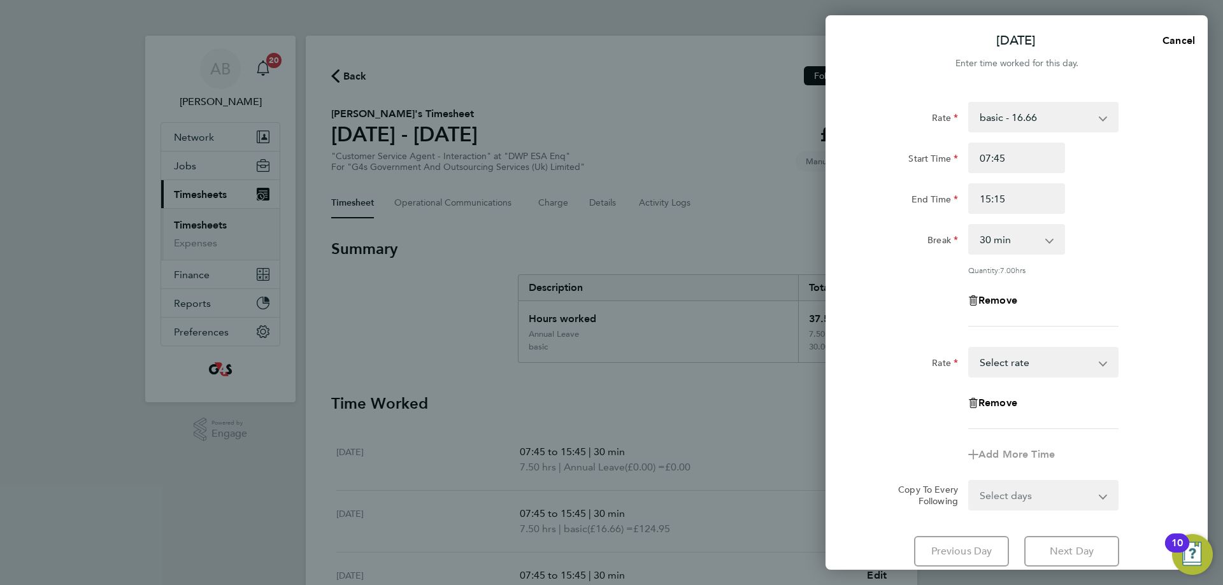
click at [998, 365] on select "System Issue Not Paid Annual Leave x2 - 32.79 Sick System Issue Paid - 16.66 ba…" at bounding box center [1036, 362] width 133 height 28
select select "30"
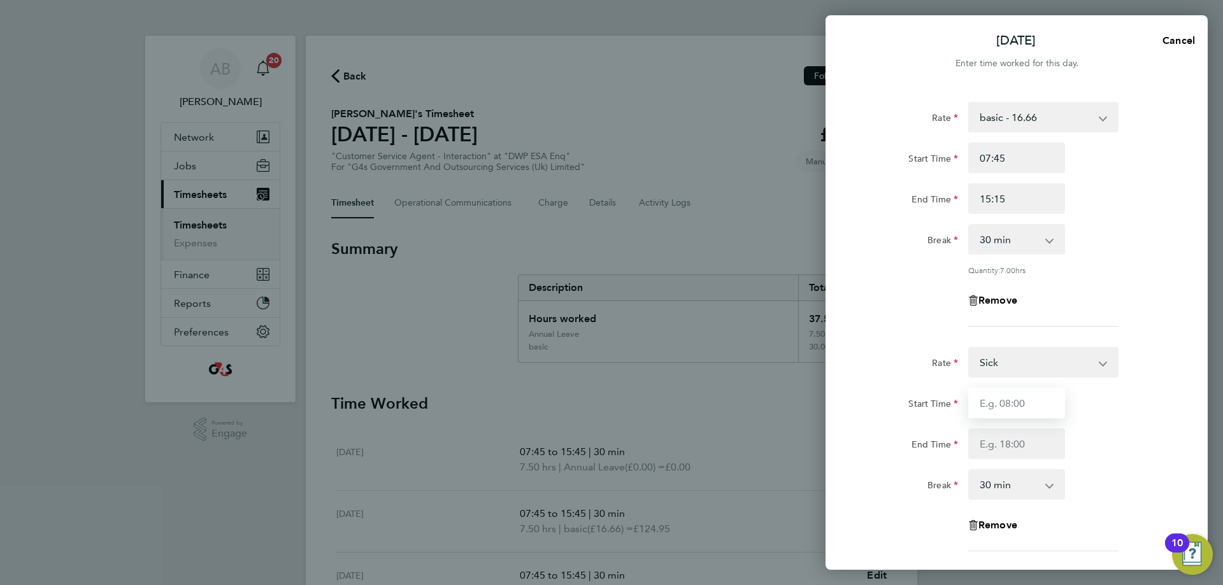
click at [1007, 403] on input "Start Time" at bounding box center [1016, 403] width 97 height 31
type input "15:15"
type input "15:45"
click at [1020, 487] on select "0 min 15 min" at bounding box center [1009, 485] width 79 height 28
select select "0"
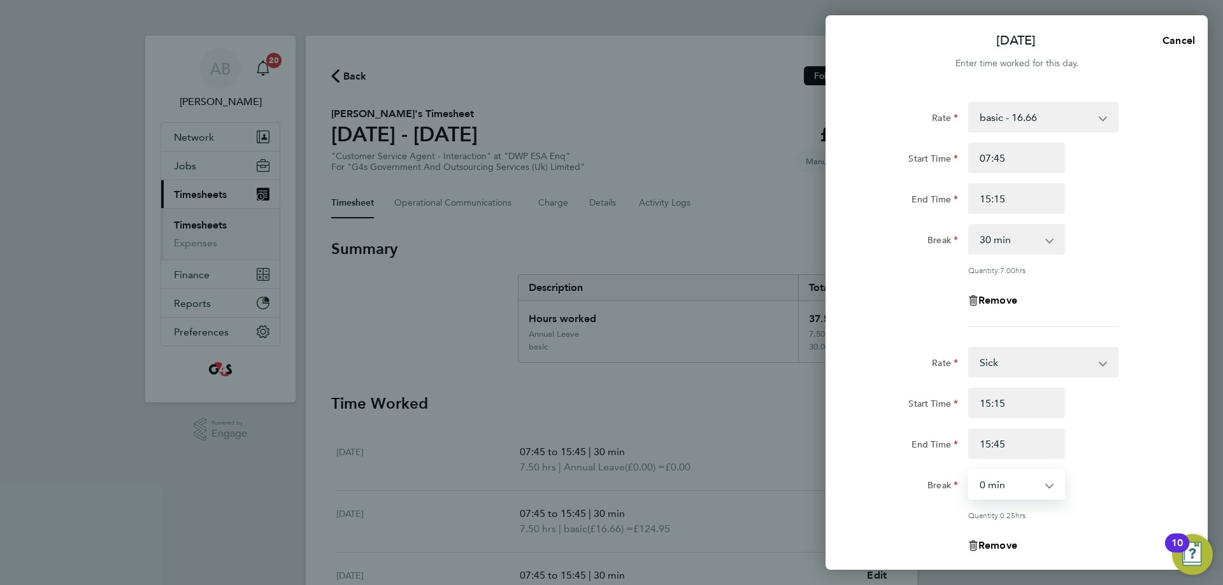
click at [970, 471] on select "0 min 15 min" at bounding box center [1009, 485] width 79 height 28
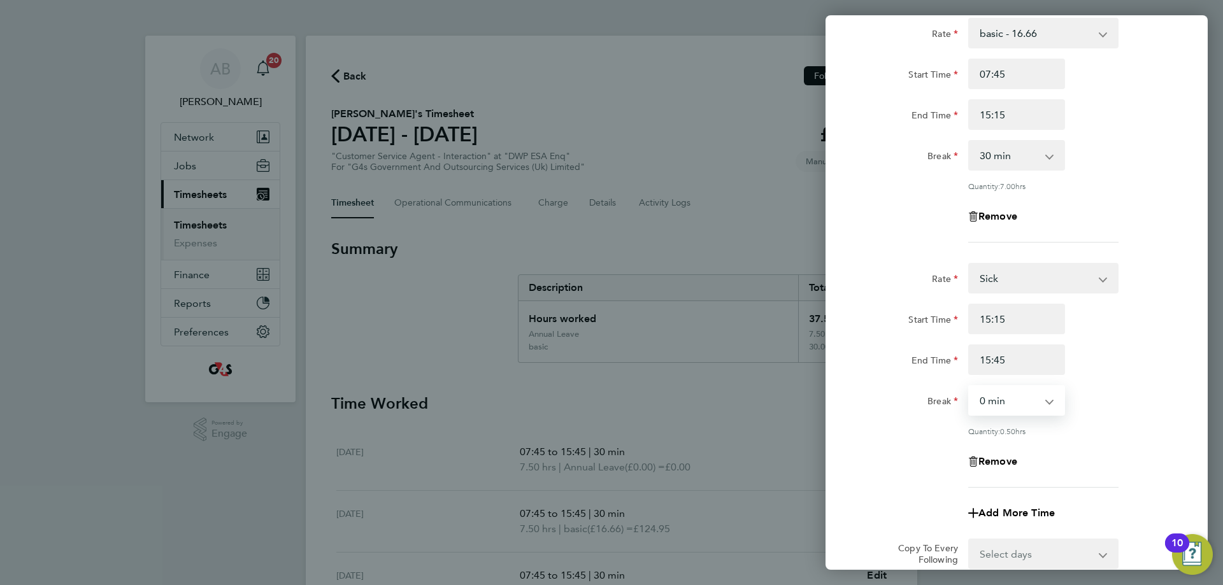
scroll to position [234, 0]
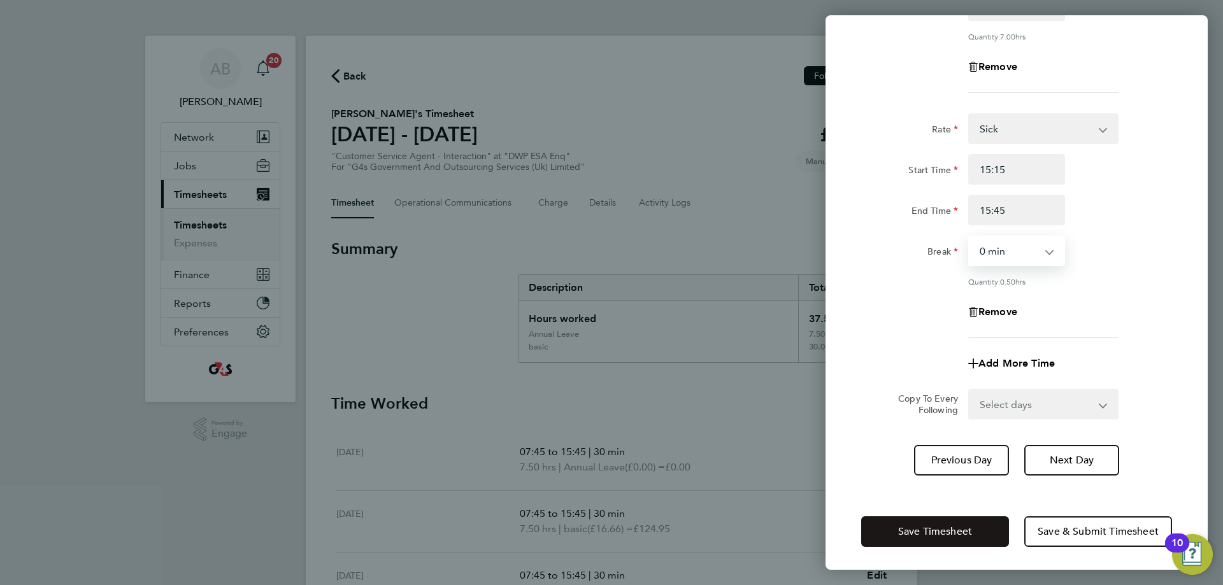
click at [945, 528] on span "Save Timesheet" at bounding box center [935, 532] width 74 height 13
